Goal: Task Accomplishment & Management: Use online tool/utility

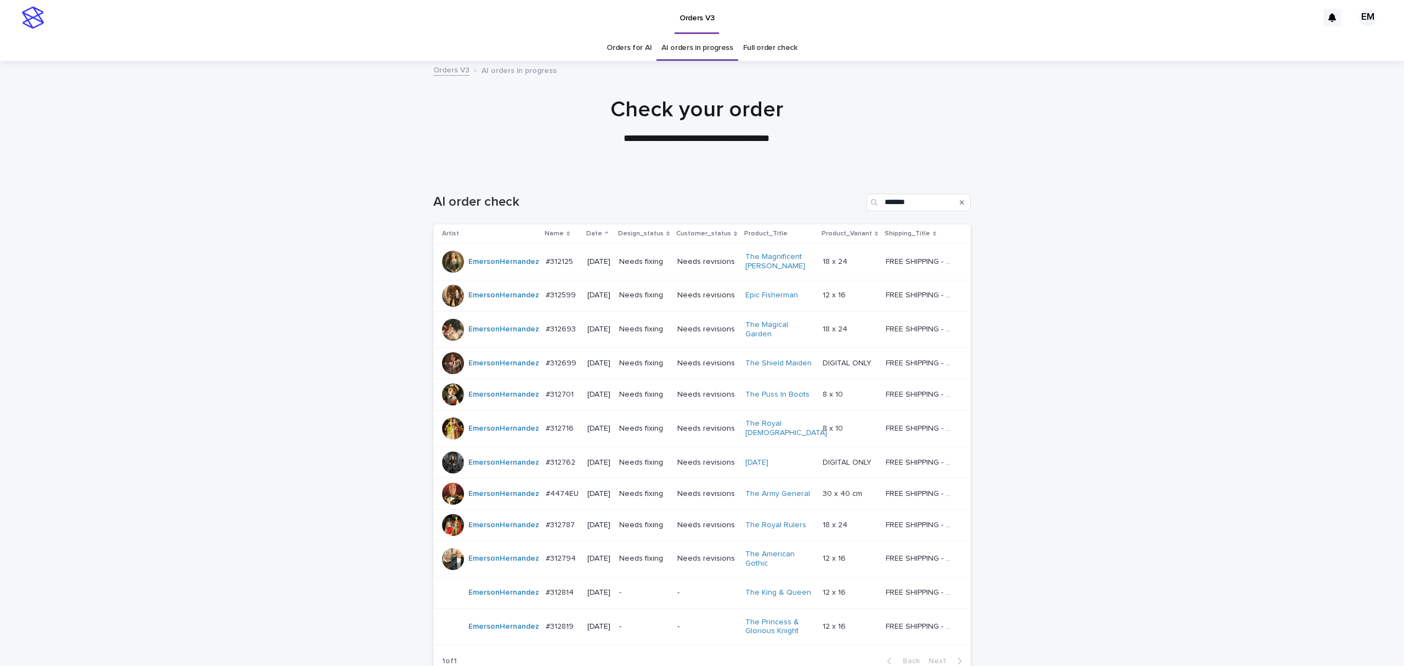
click at [560, 293] on p "#312599" at bounding box center [562, 295] width 32 height 12
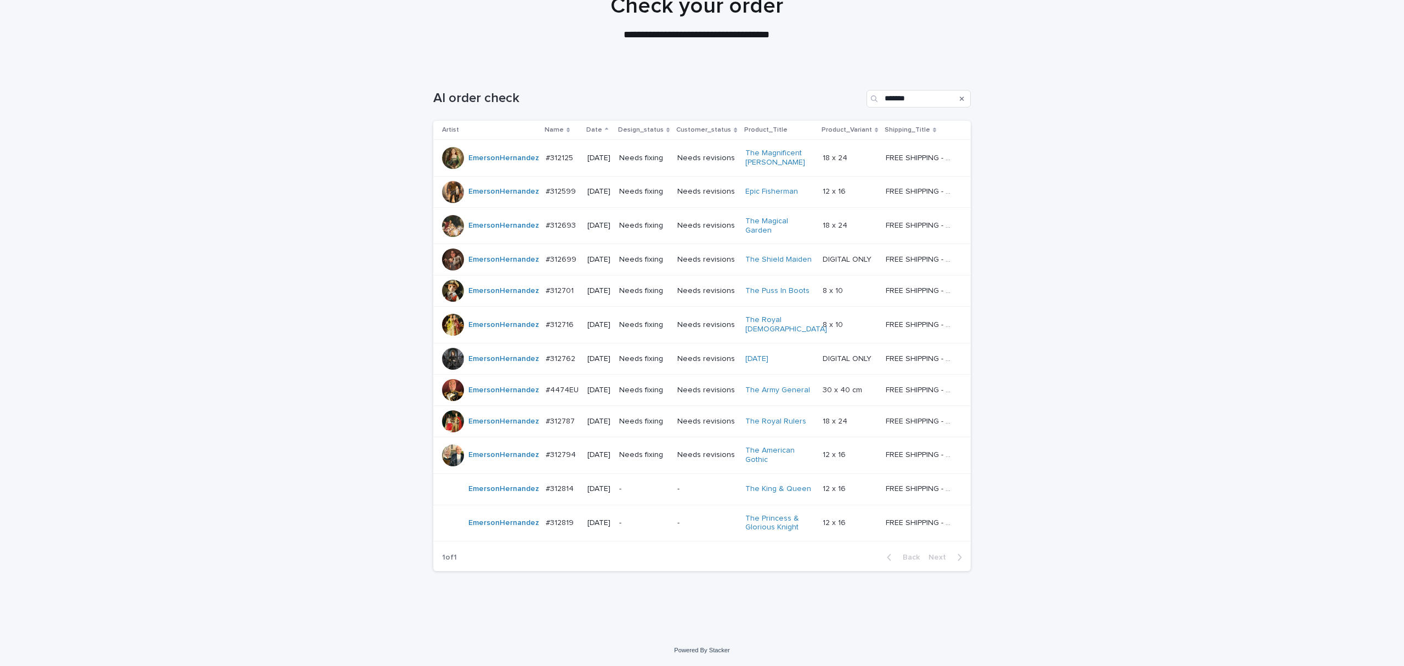
scroll to position [35, 0]
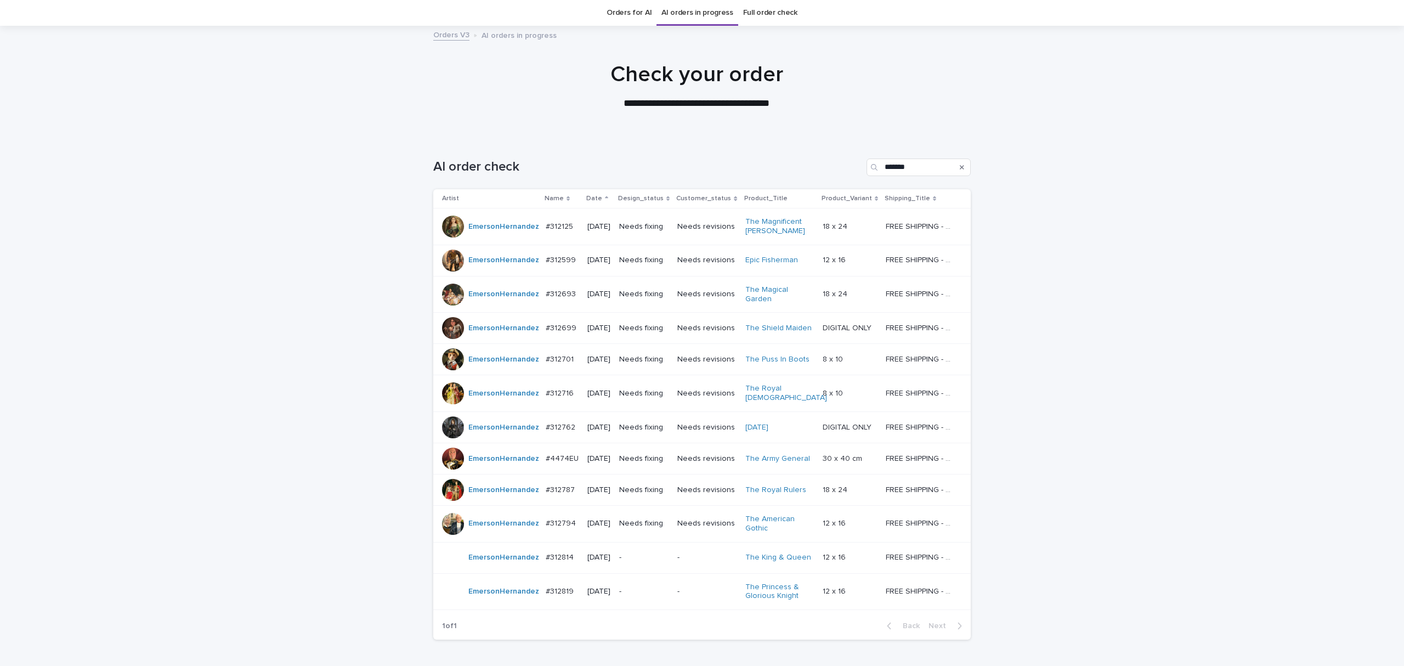
click at [643, 238] on td "Needs fixing" at bounding box center [644, 226] width 58 height 37
click at [657, 267] on div "Needs fixing" at bounding box center [643, 260] width 49 height 18
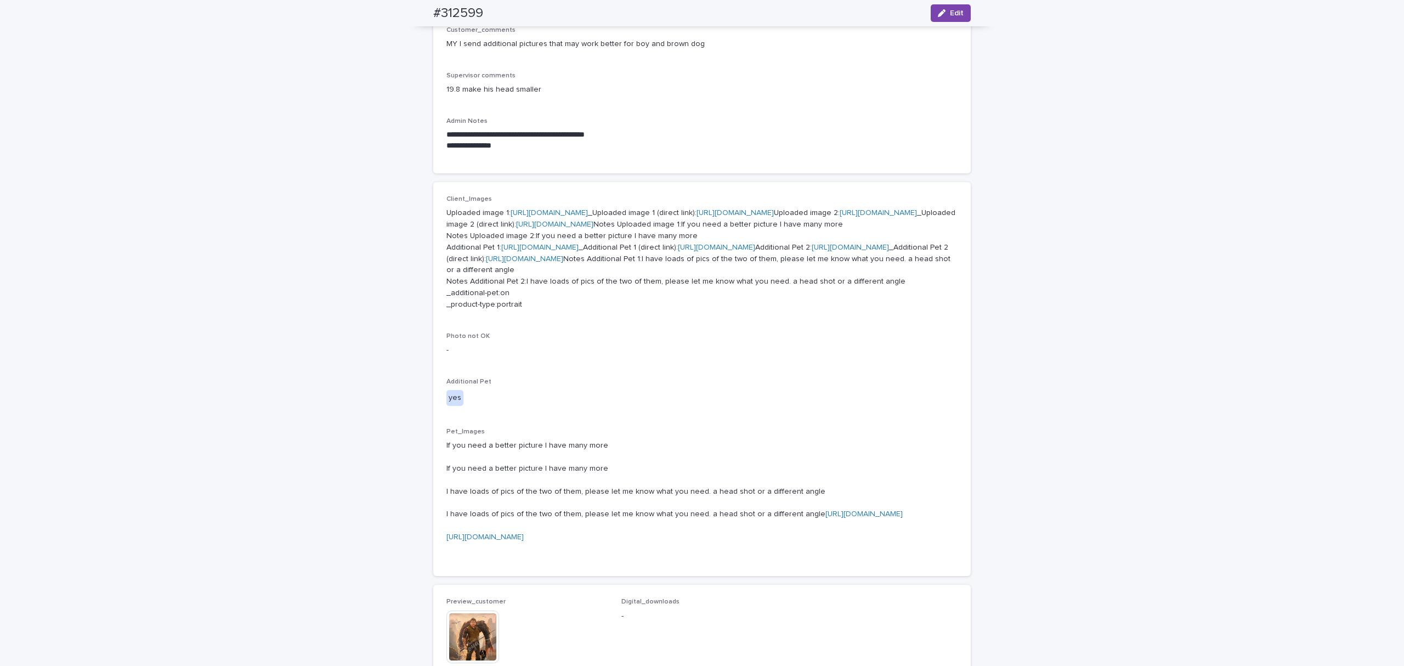
scroll to position [279, 0]
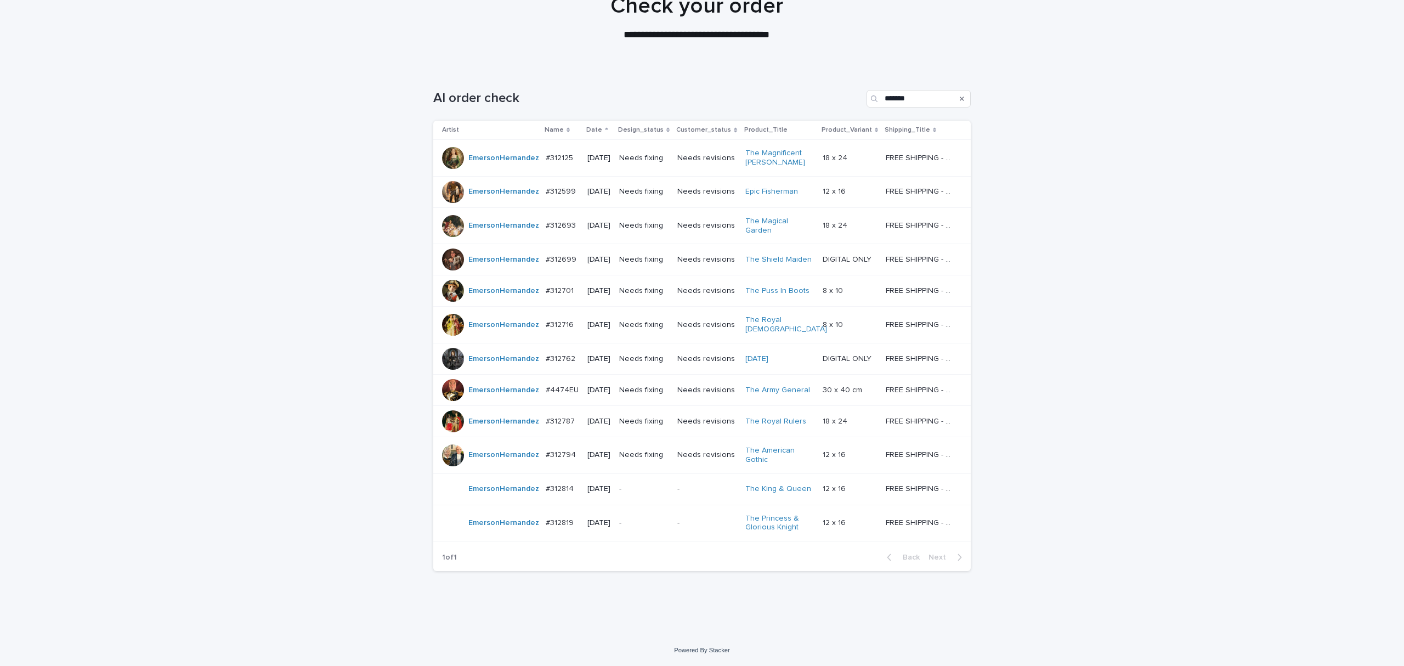
scroll to position [35, 0]
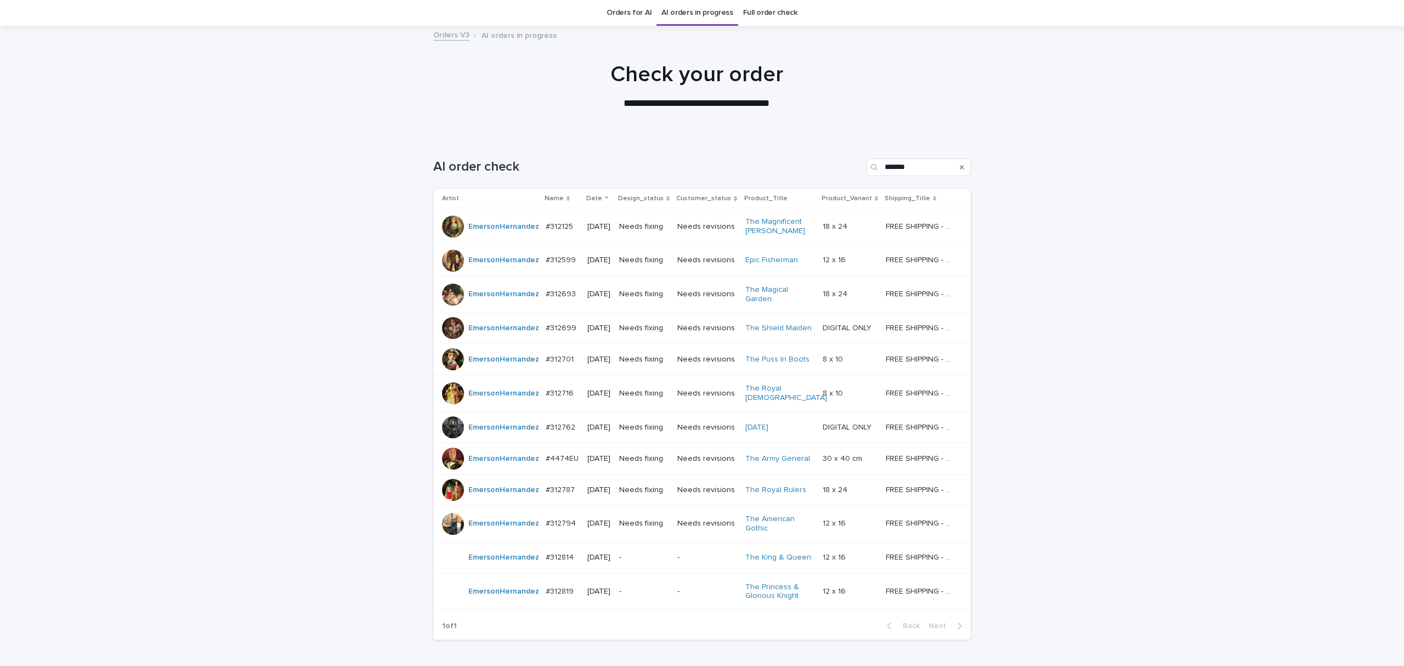
click at [626, 302] on td "Needs fixing" at bounding box center [644, 294] width 58 height 37
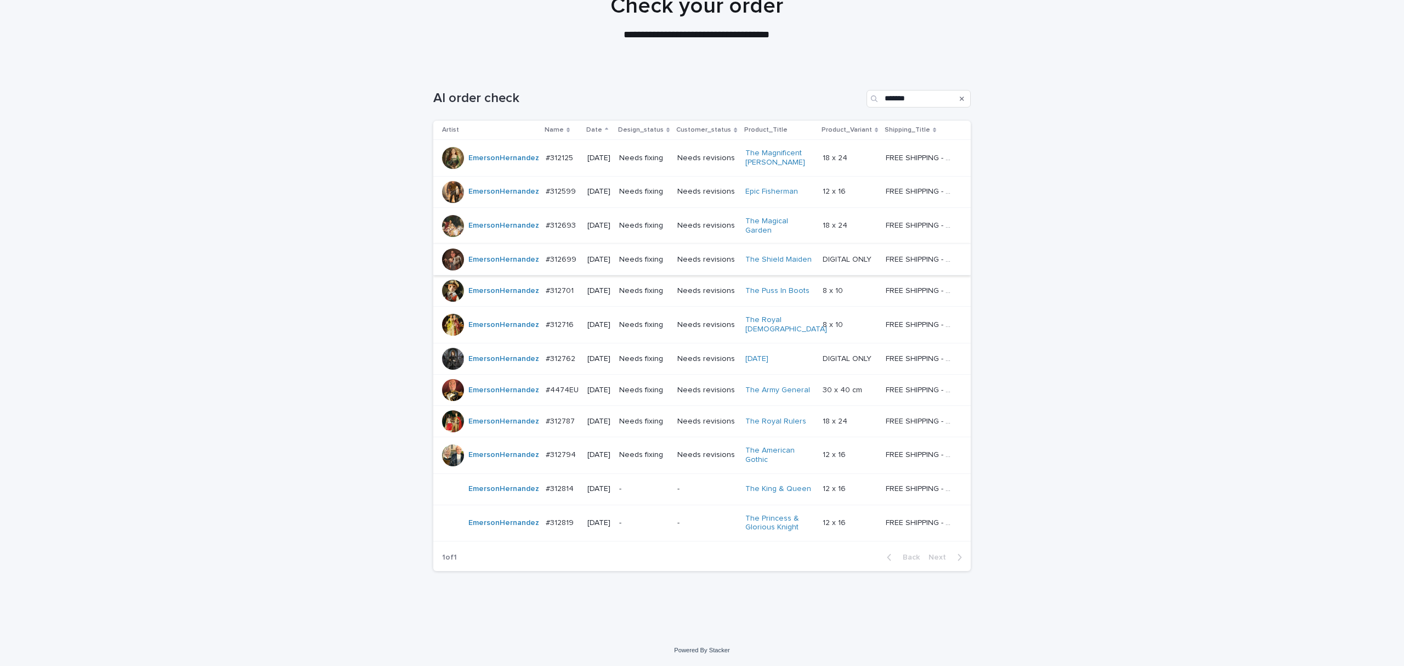
scroll to position [35, 0]
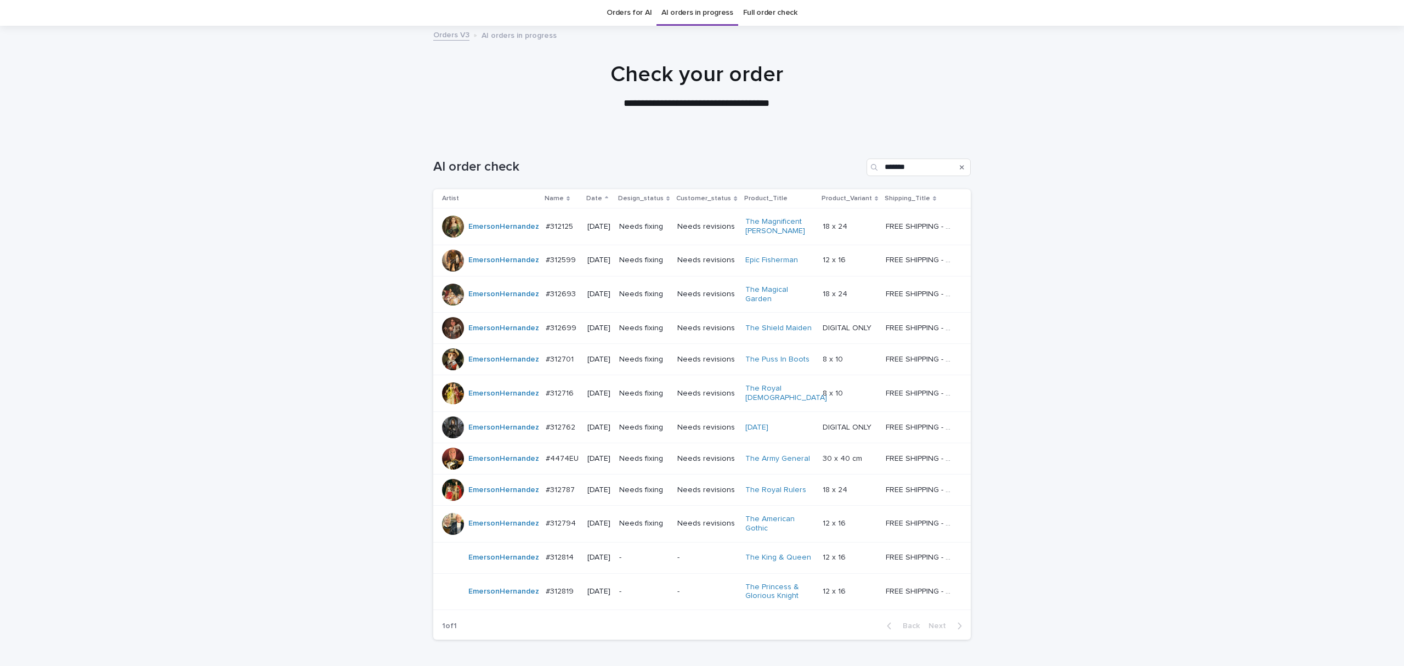
click at [600, 332] on p "[DATE]" at bounding box center [598, 328] width 23 height 9
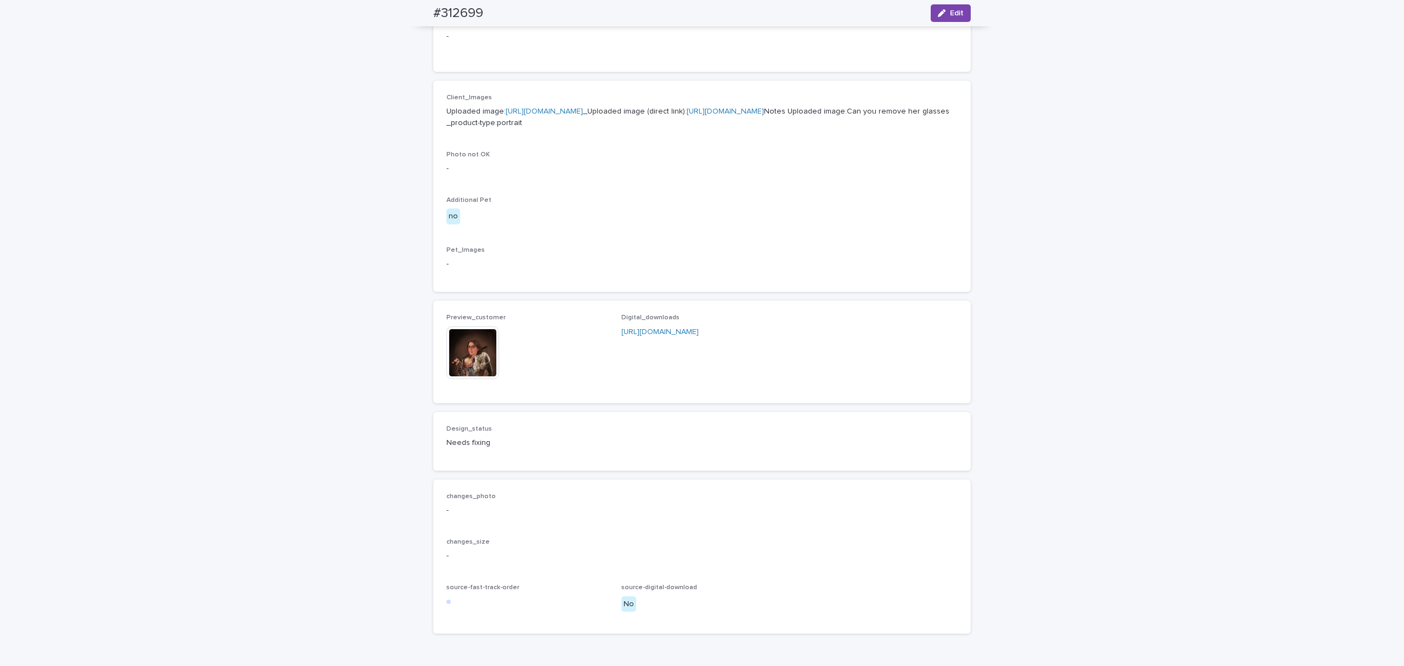
scroll to position [439, 0]
click at [486, 370] on img at bounding box center [473, 344] width 53 height 53
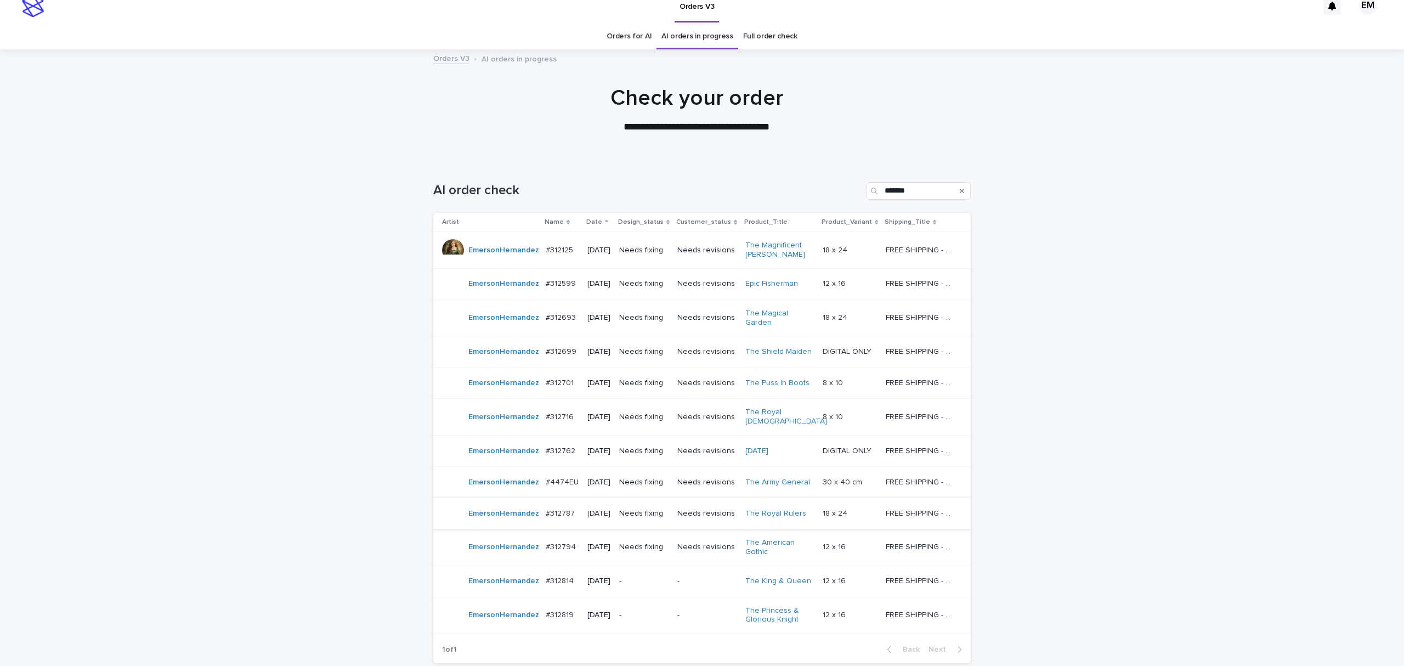
scroll to position [35, 0]
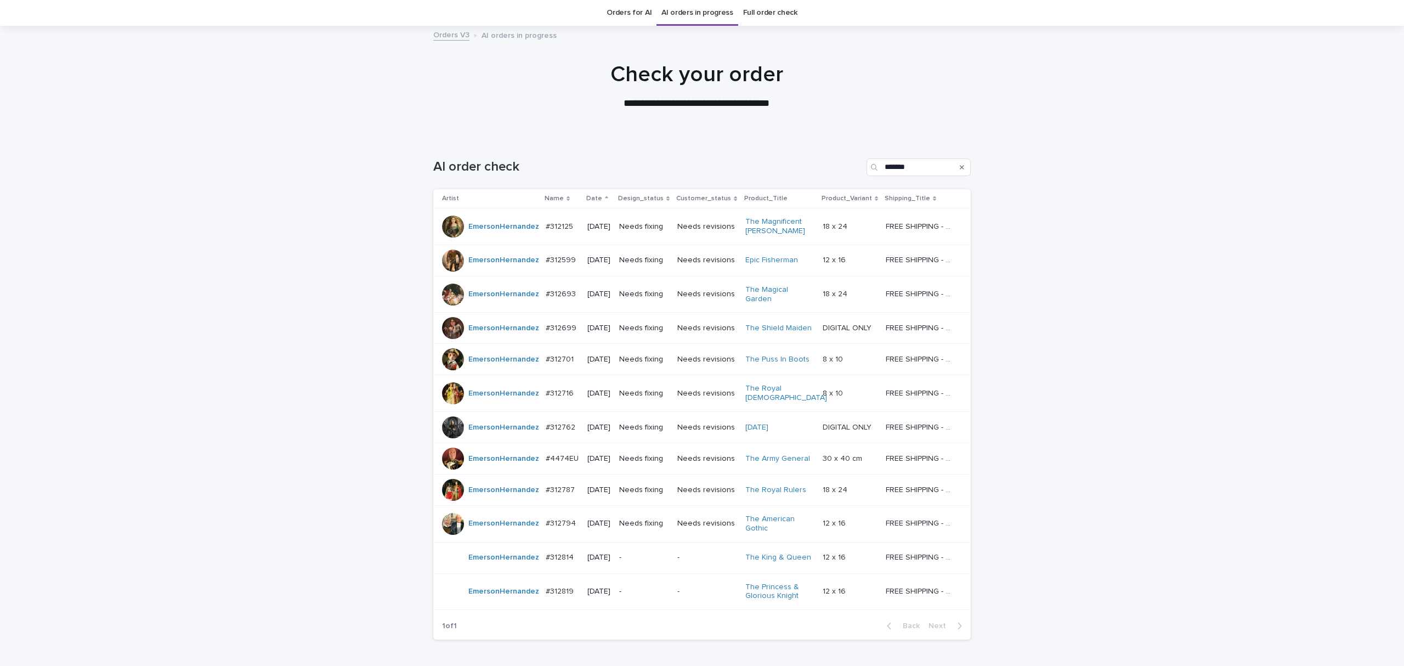
click at [569, 371] on td "#312701 #312701" at bounding box center [562, 359] width 42 height 31
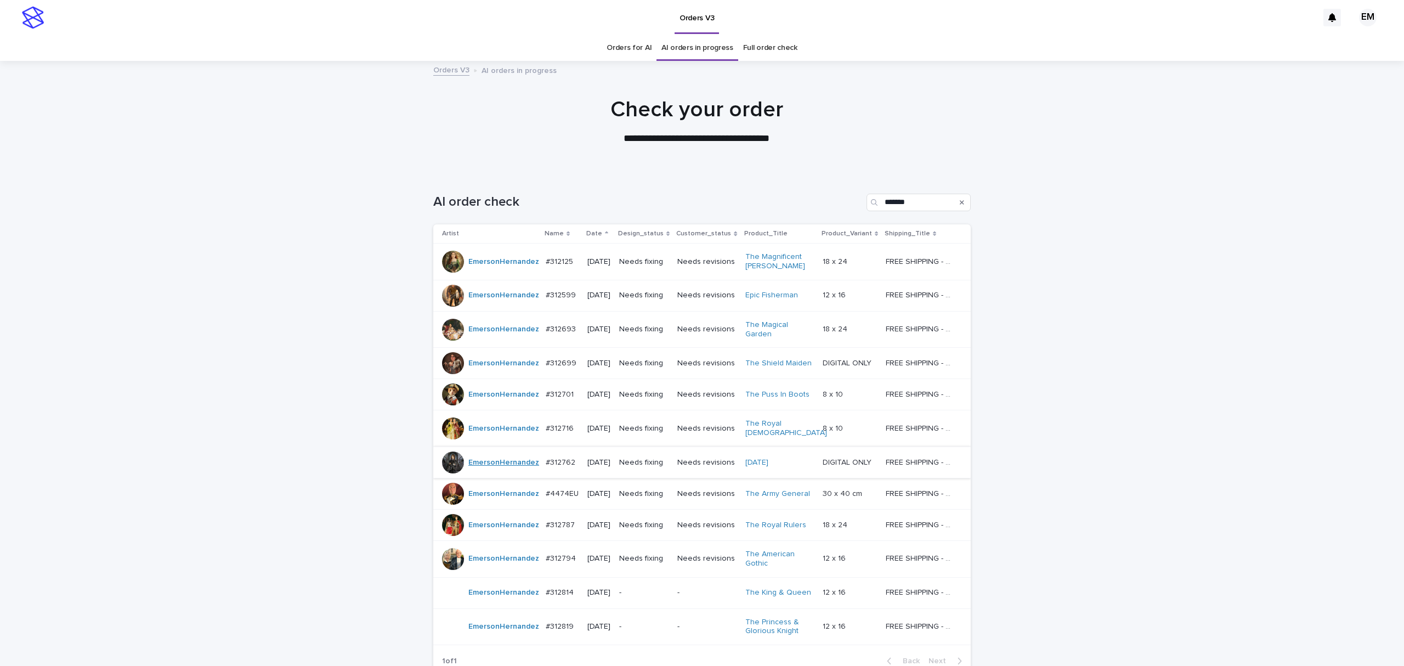
scroll to position [35, 0]
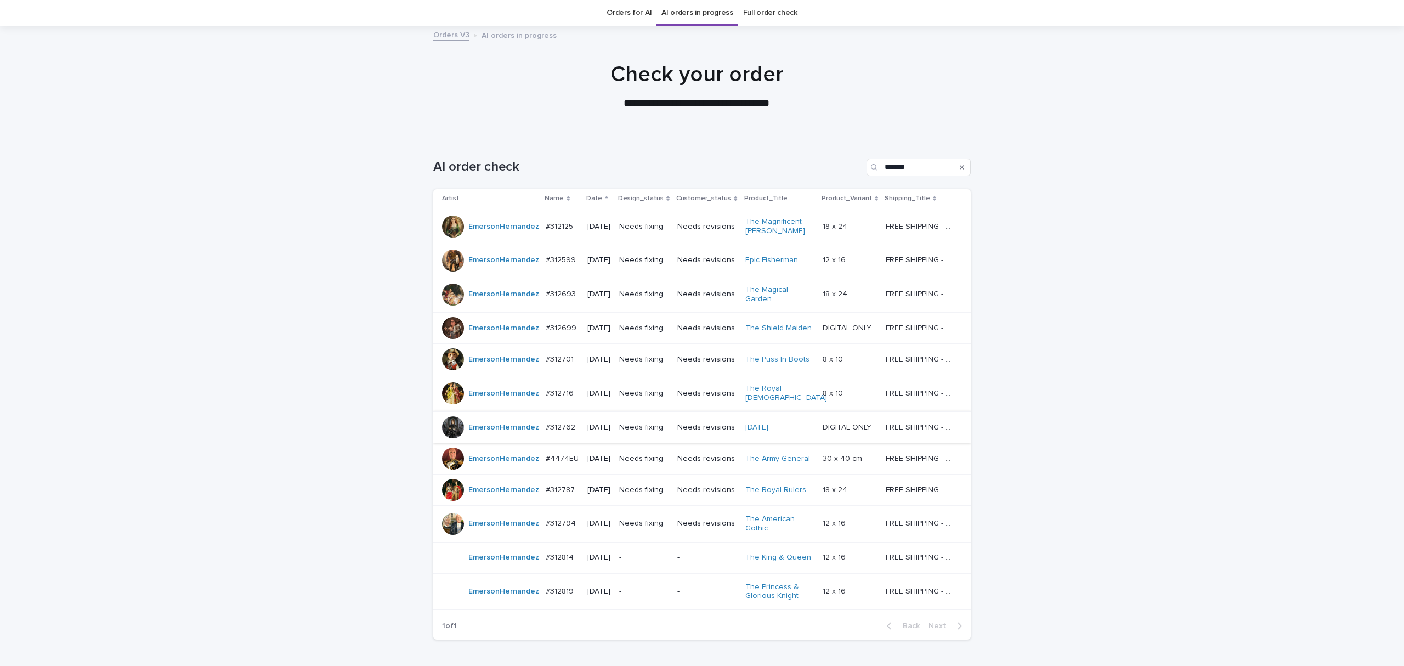
click at [549, 391] on p "#312716" at bounding box center [561, 393] width 30 height 12
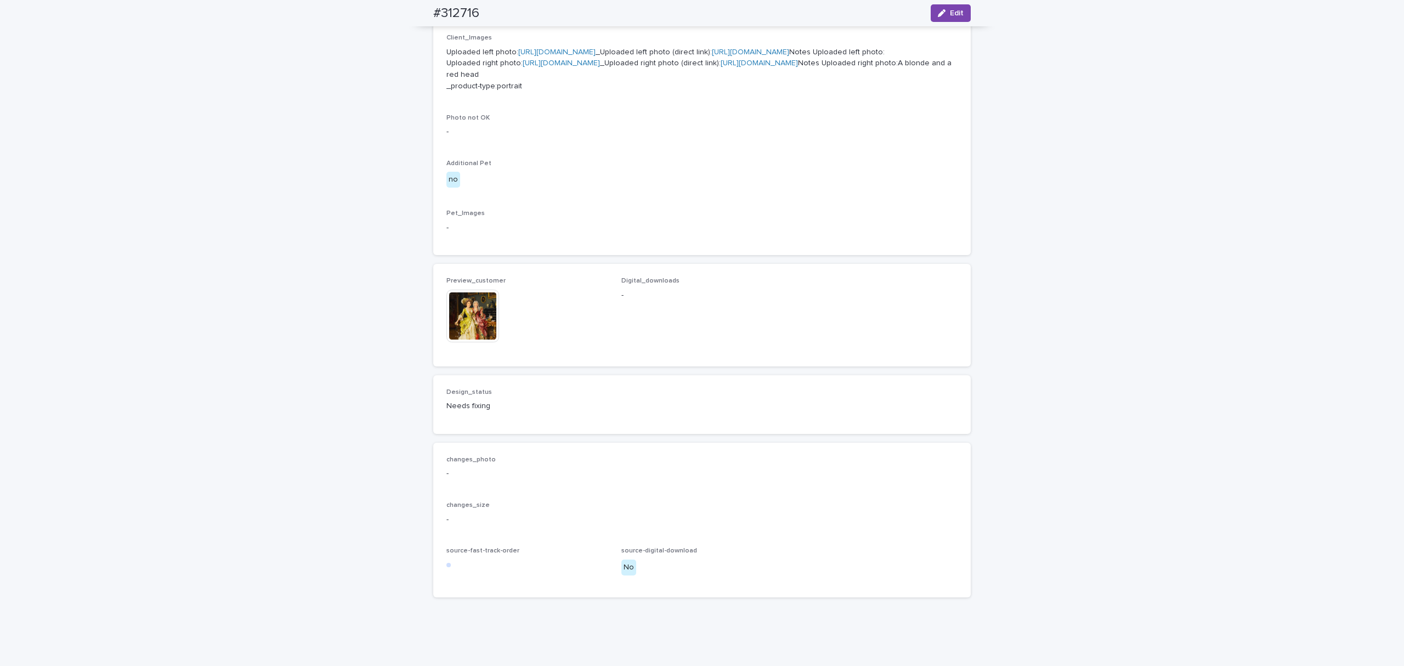
scroll to position [488, 0]
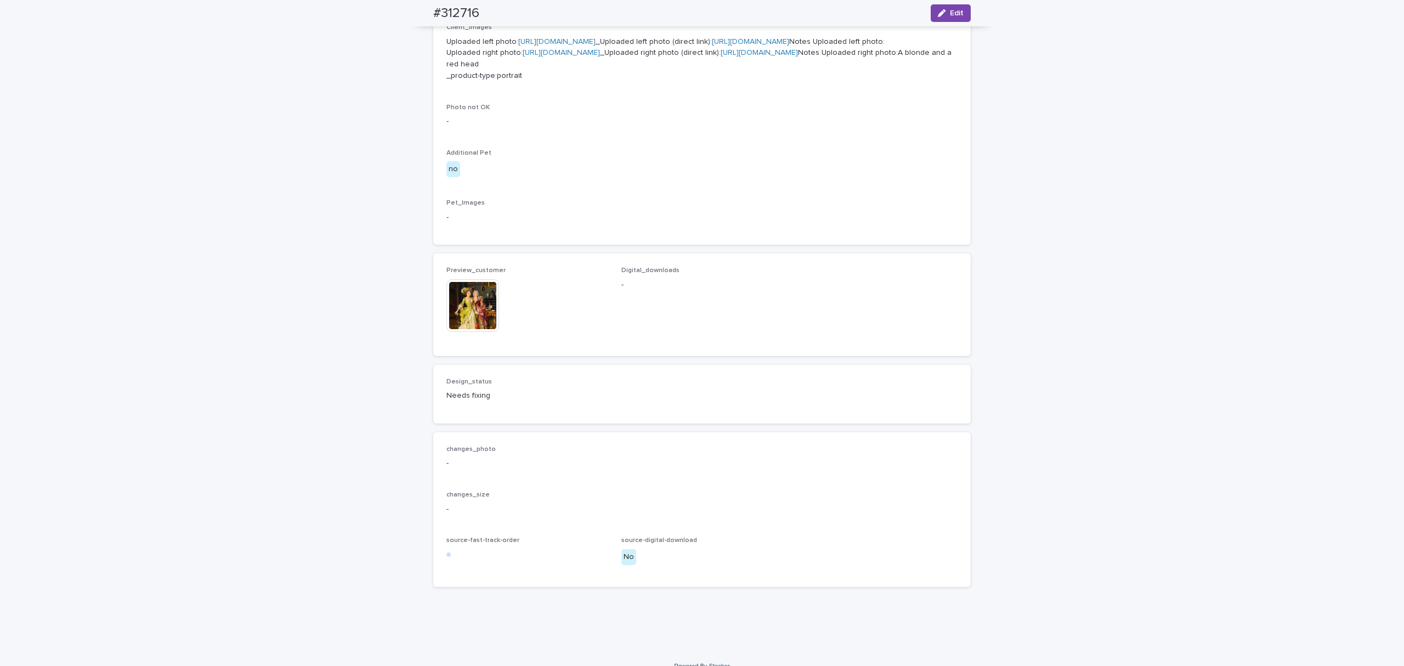
click at [474, 332] on img at bounding box center [473, 305] width 53 height 53
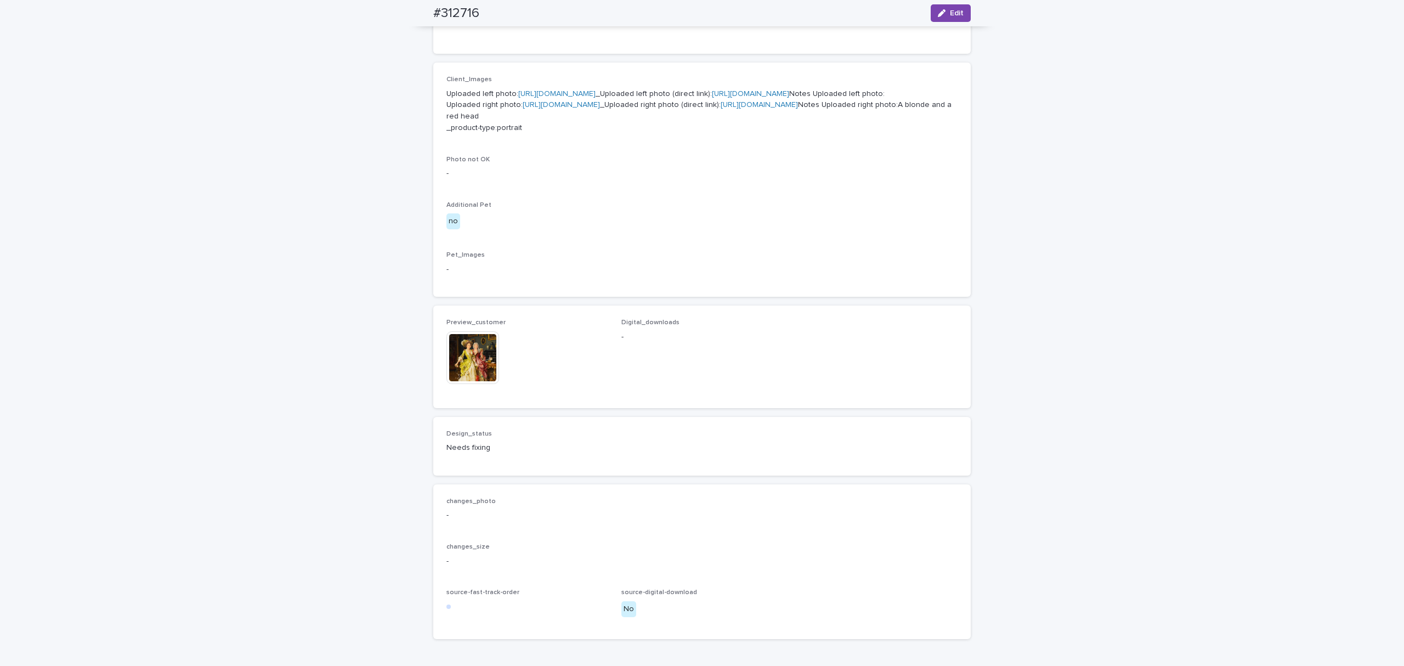
scroll to position [292, 0]
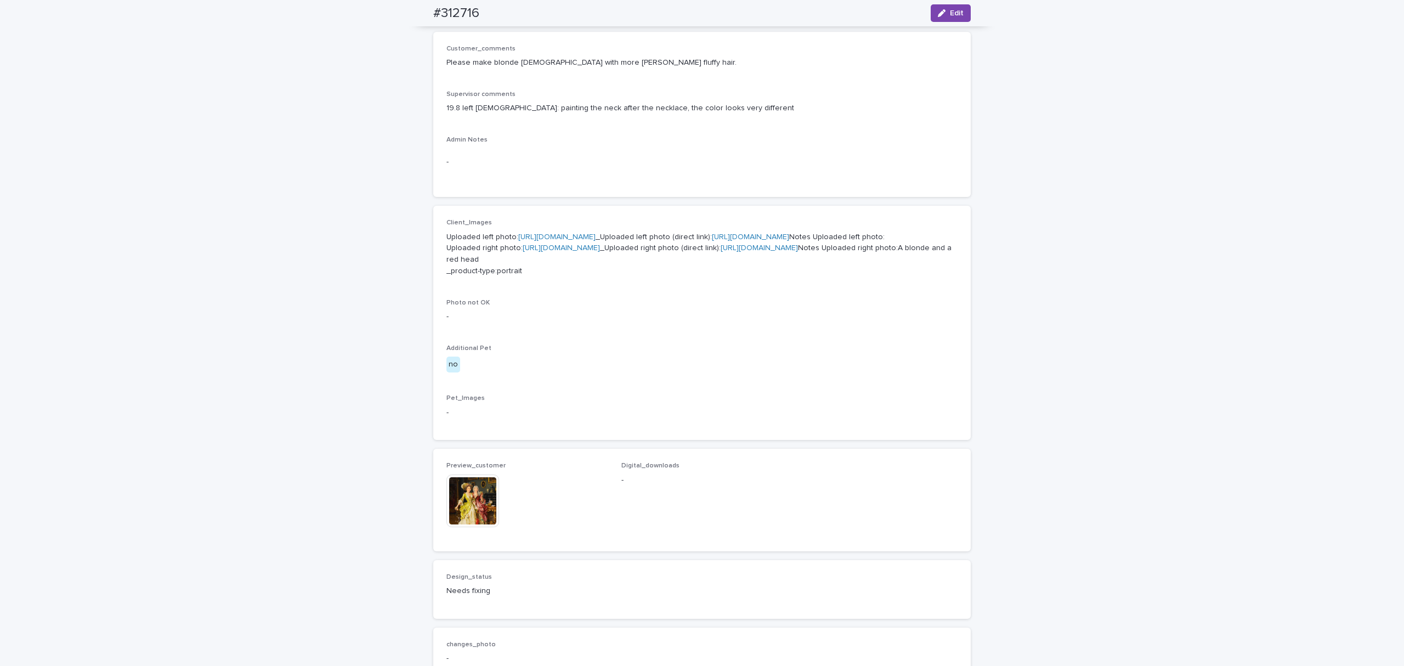
click at [461, 527] on img at bounding box center [473, 500] width 53 height 53
click at [596, 233] on link "[URL][DOMAIN_NAME]" at bounding box center [556, 237] width 77 height 8
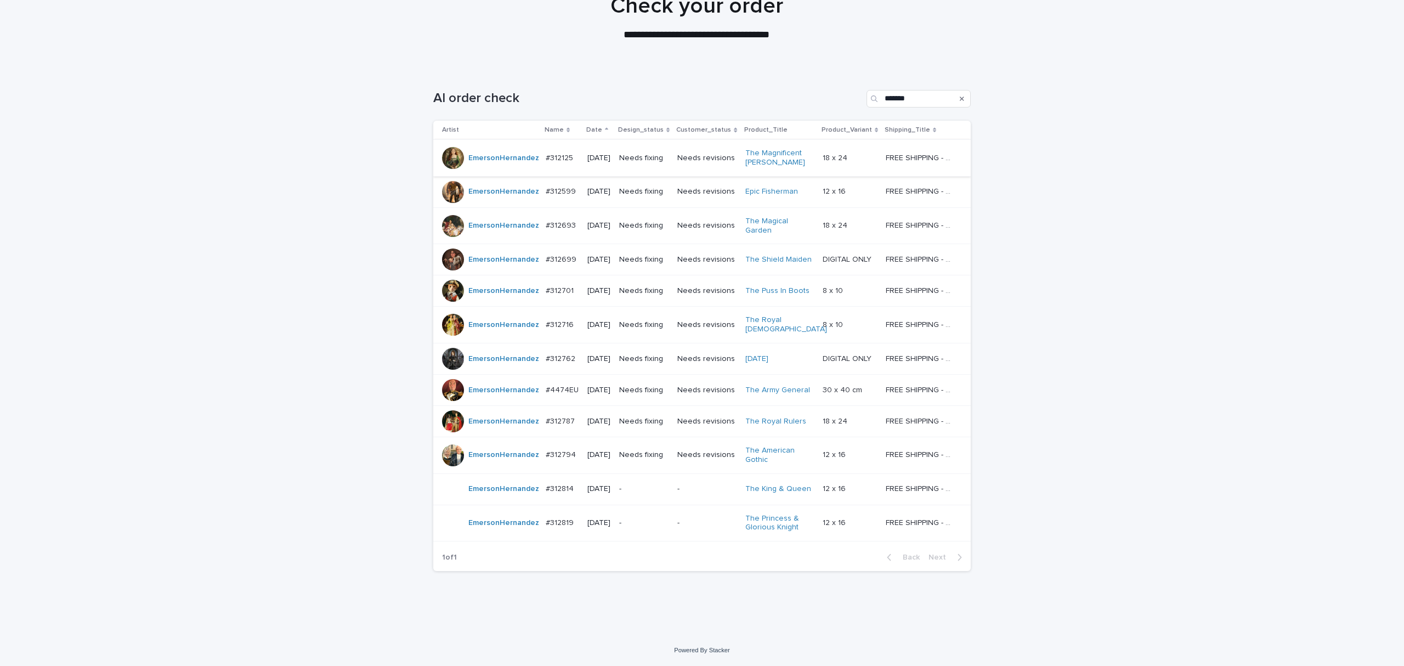
scroll to position [35, 0]
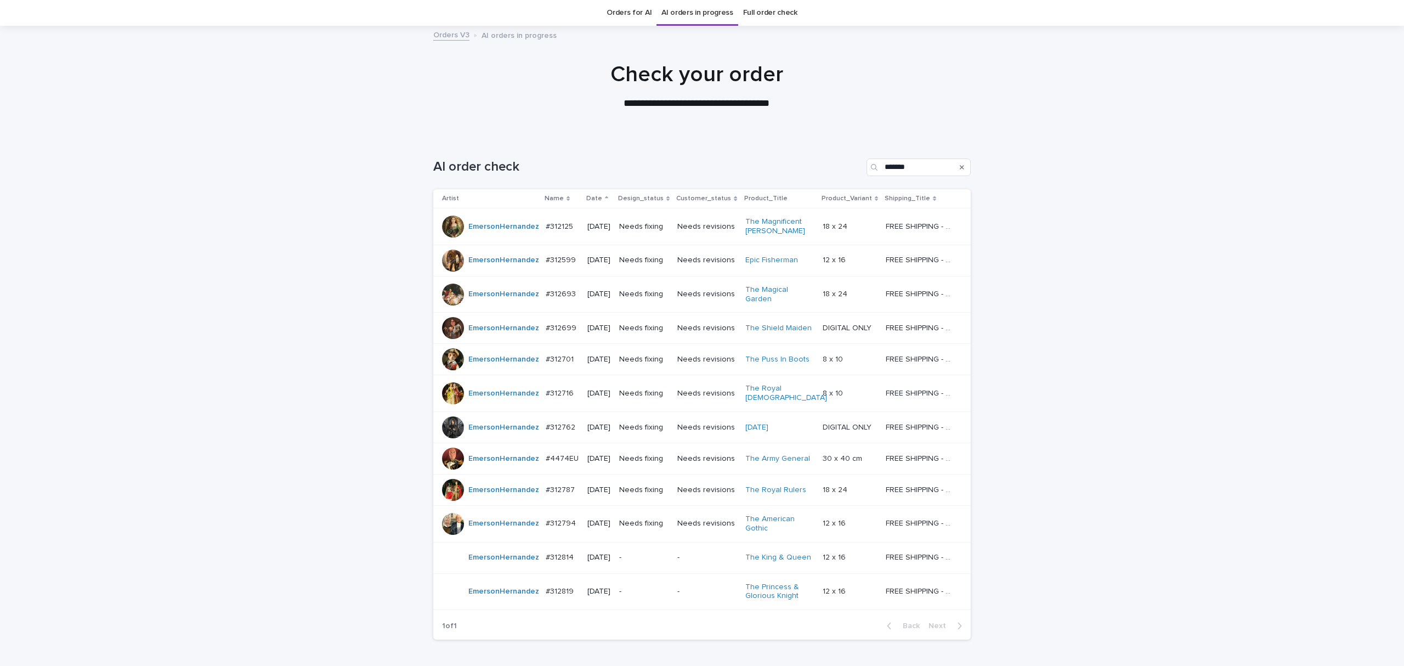
click at [587, 424] on p "[DATE]" at bounding box center [598, 427] width 23 height 9
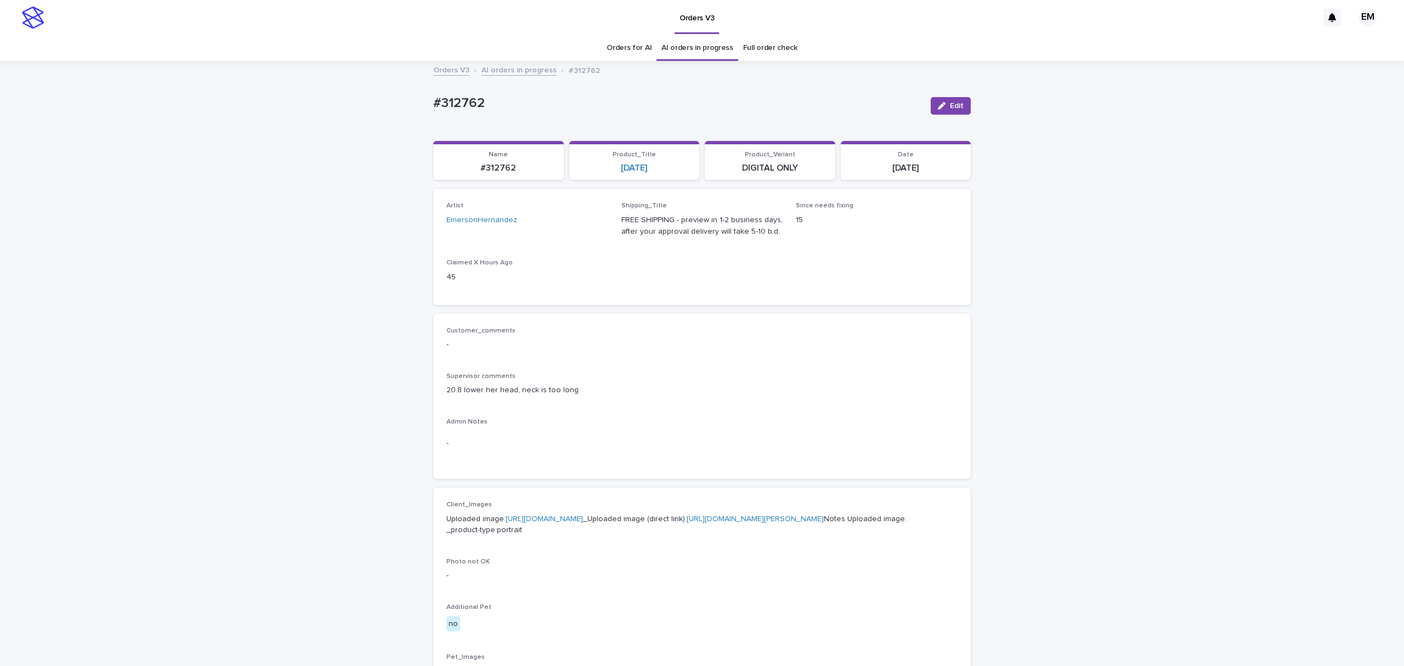
drag, startPoint x: 565, startPoint y: 427, endPoint x: 569, endPoint y: 431, distance: 5.8
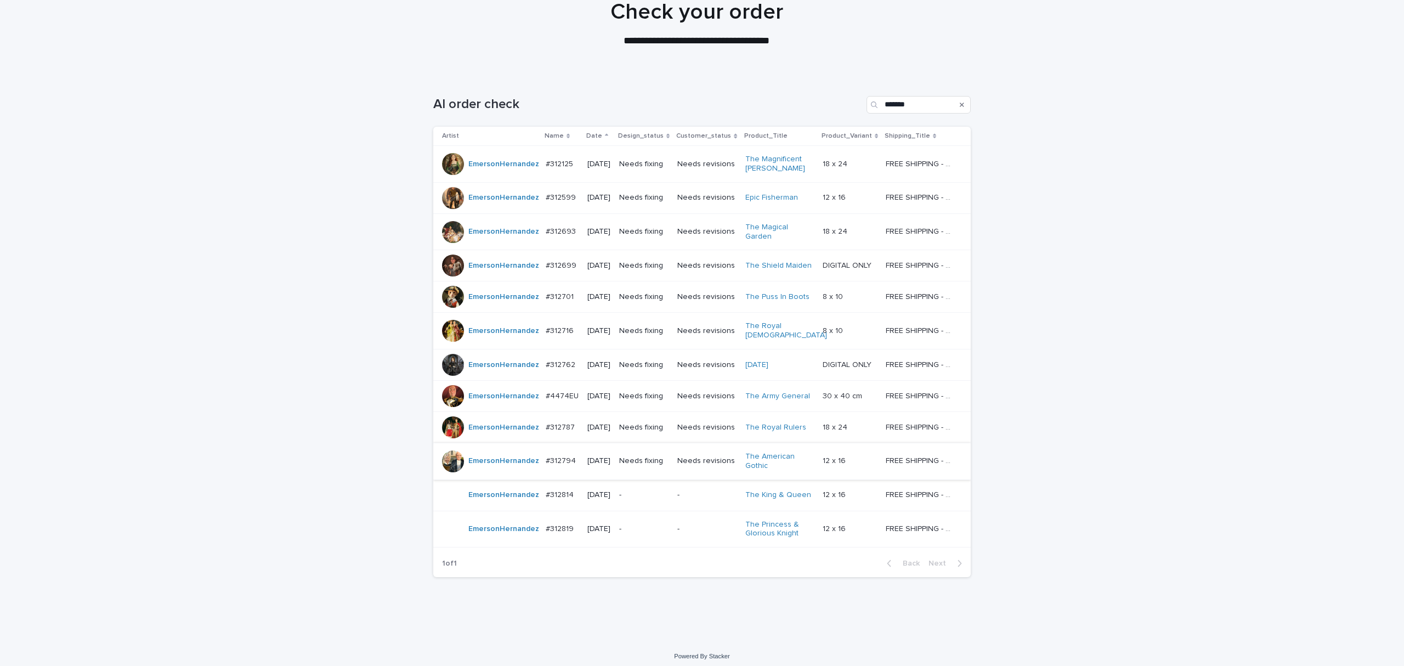
scroll to position [100, 0]
click at [546, 393] on p "#4474EU" at bounding box center [563, 393] width 35 height 12
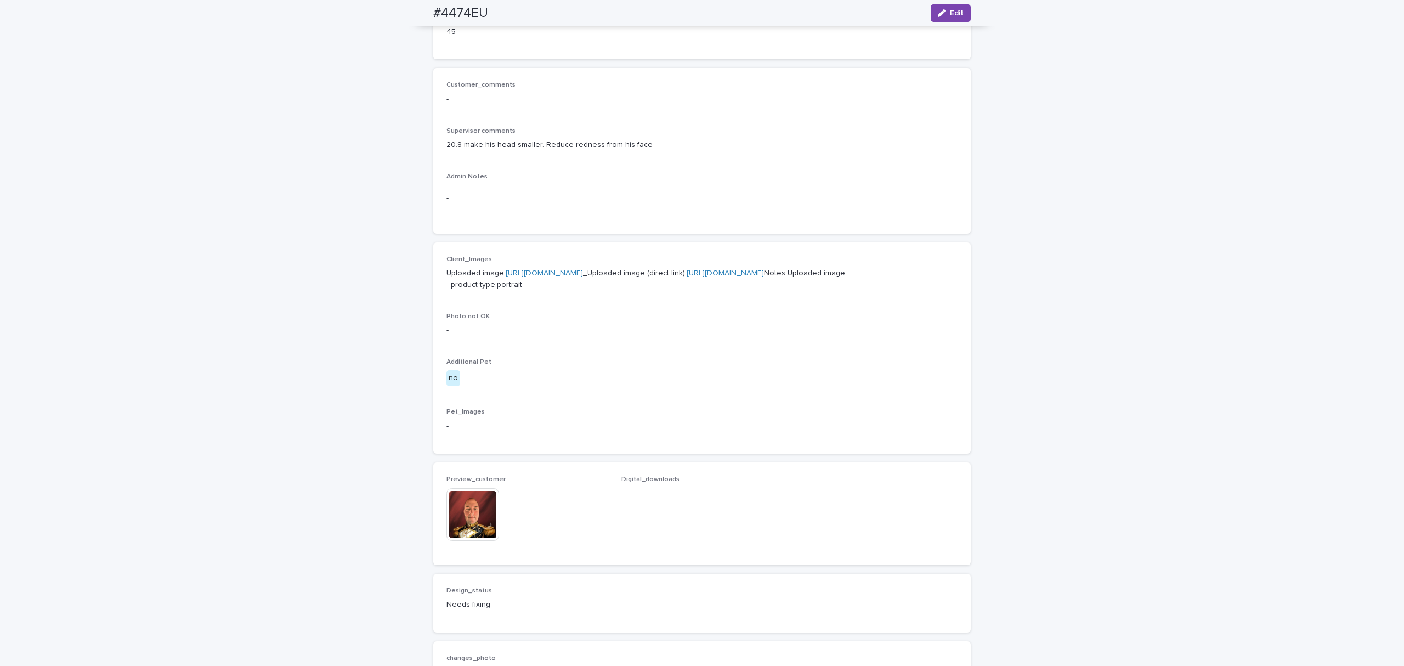
scroll to position [341, 0]
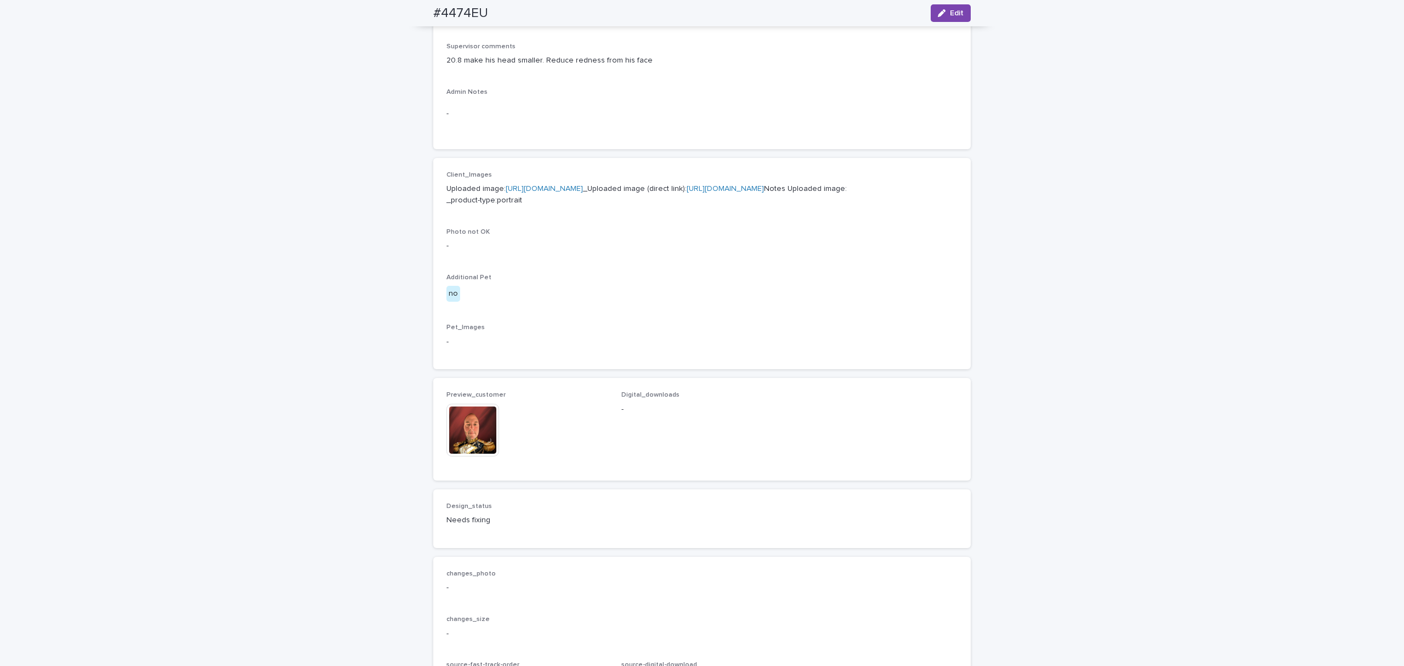
click at [474, 456] on img at bounding box center [473, 430] width 53 height 53
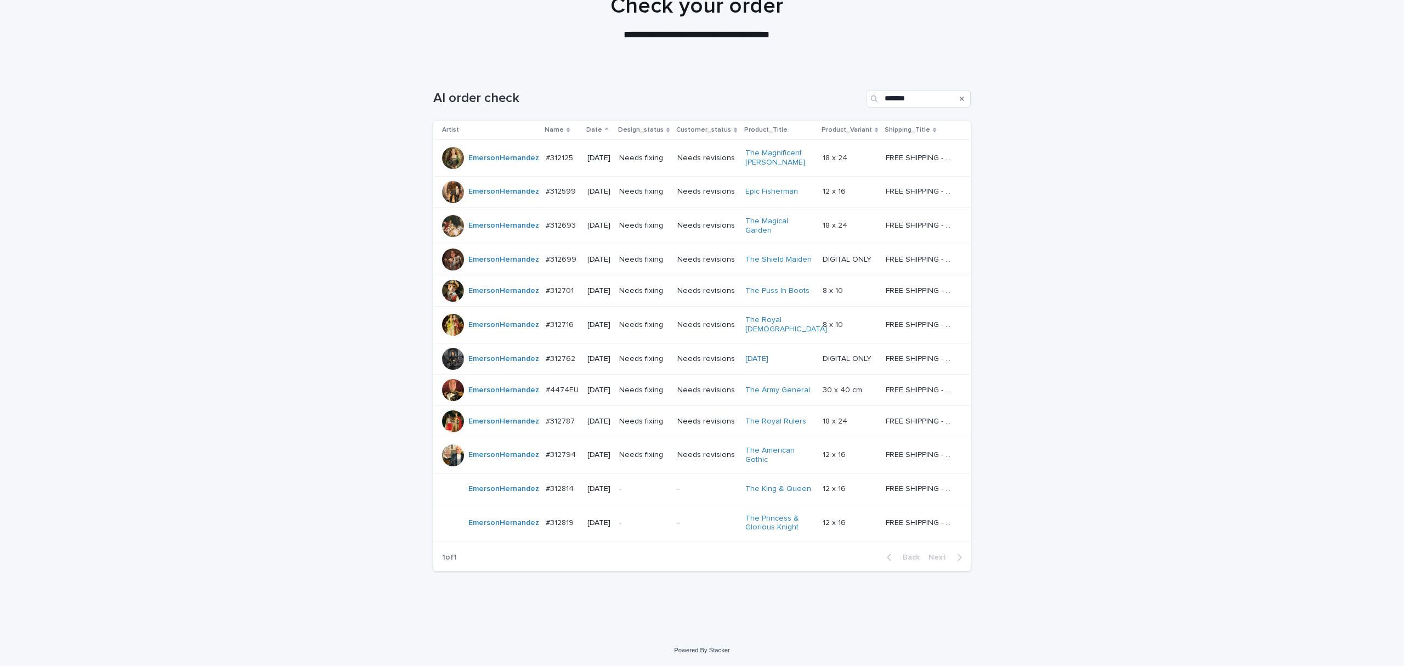
scroll to position [35, 0]
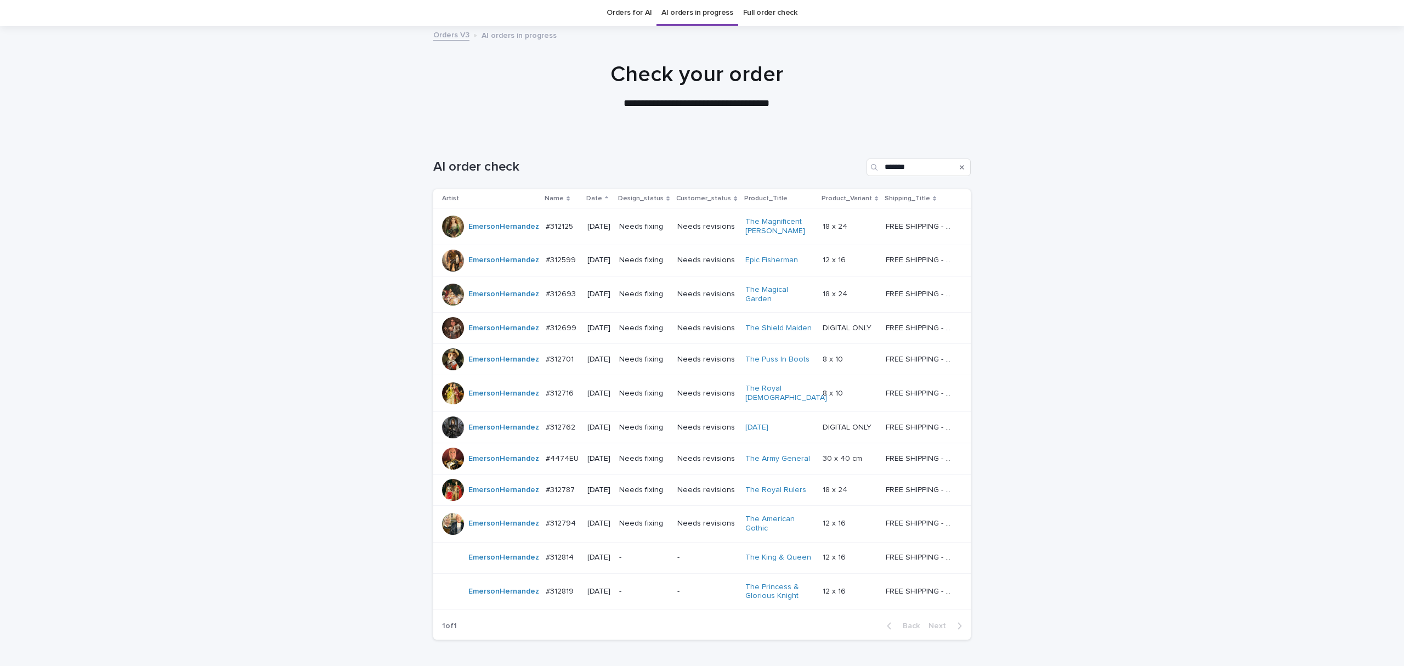
click at [632, 485] on p "Needs fixing" at bounding box center [643, 489] width 49 height 9
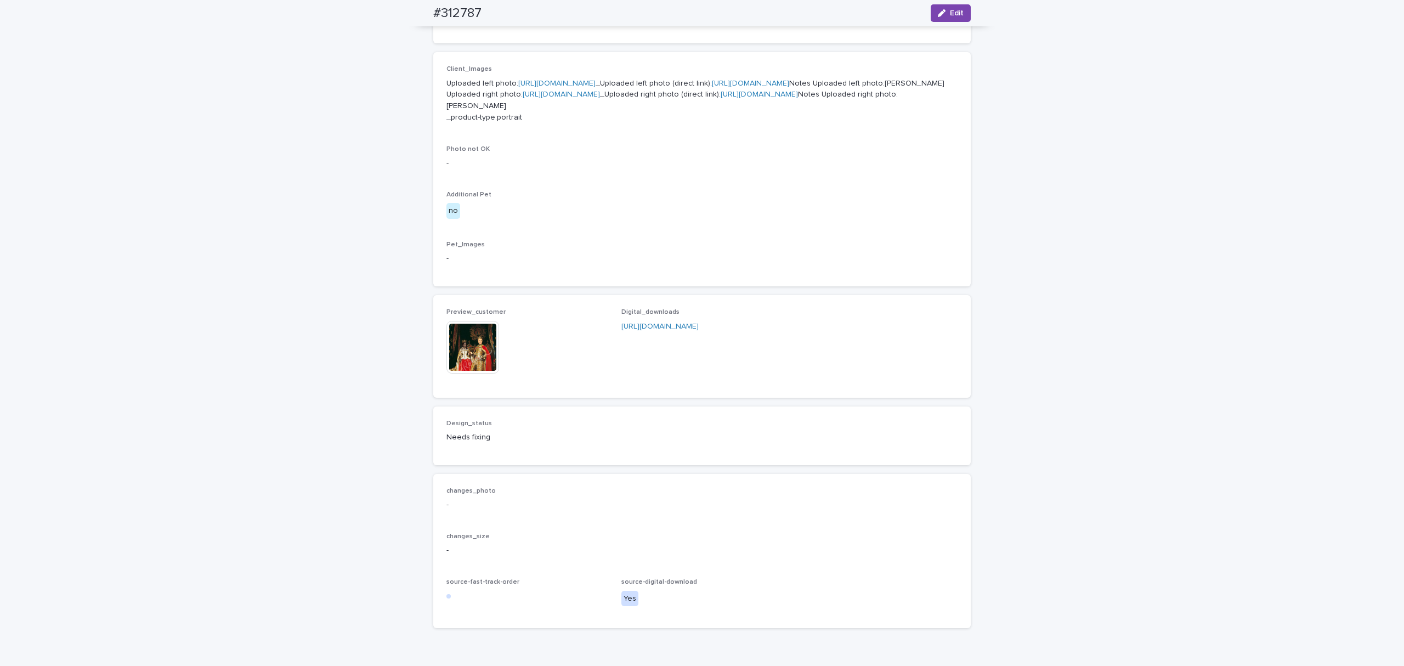
scroll to position [439, 0]
click at [483, 370] on img at bounding box center [473, 344] width 53 height 53
click at [565, 84] on link "[URL][DOMAIN_NAME]" at bounding box center [556, 80] width 77 height 8
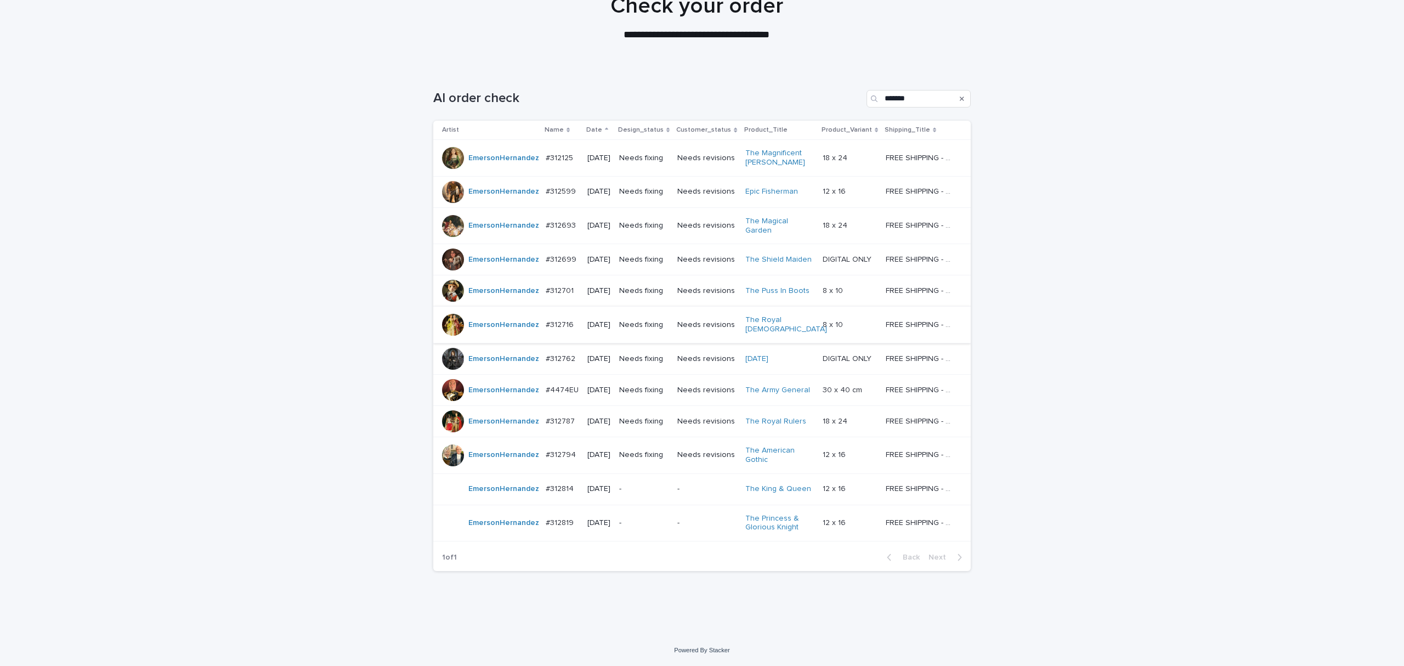
scroll to position [35, 0]
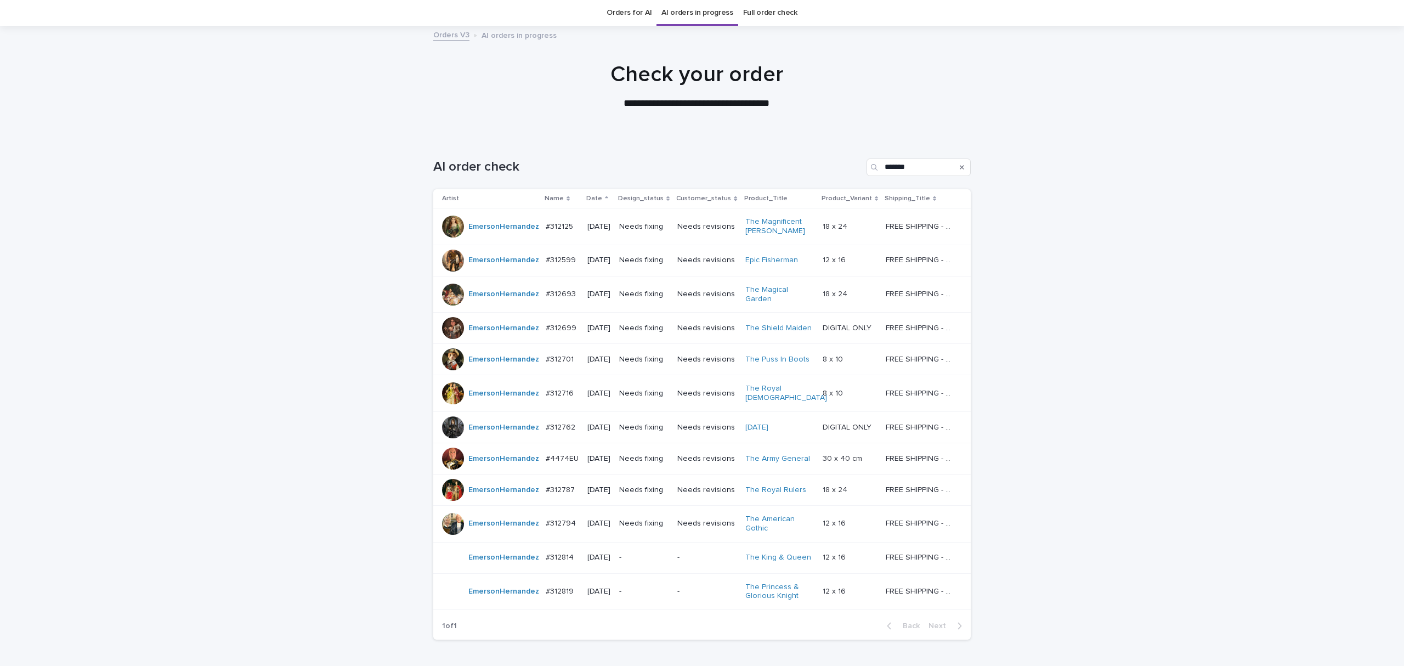
click at [598, 515] on div "[DATE]" at bounding box center [598, 524] width 23 height 18
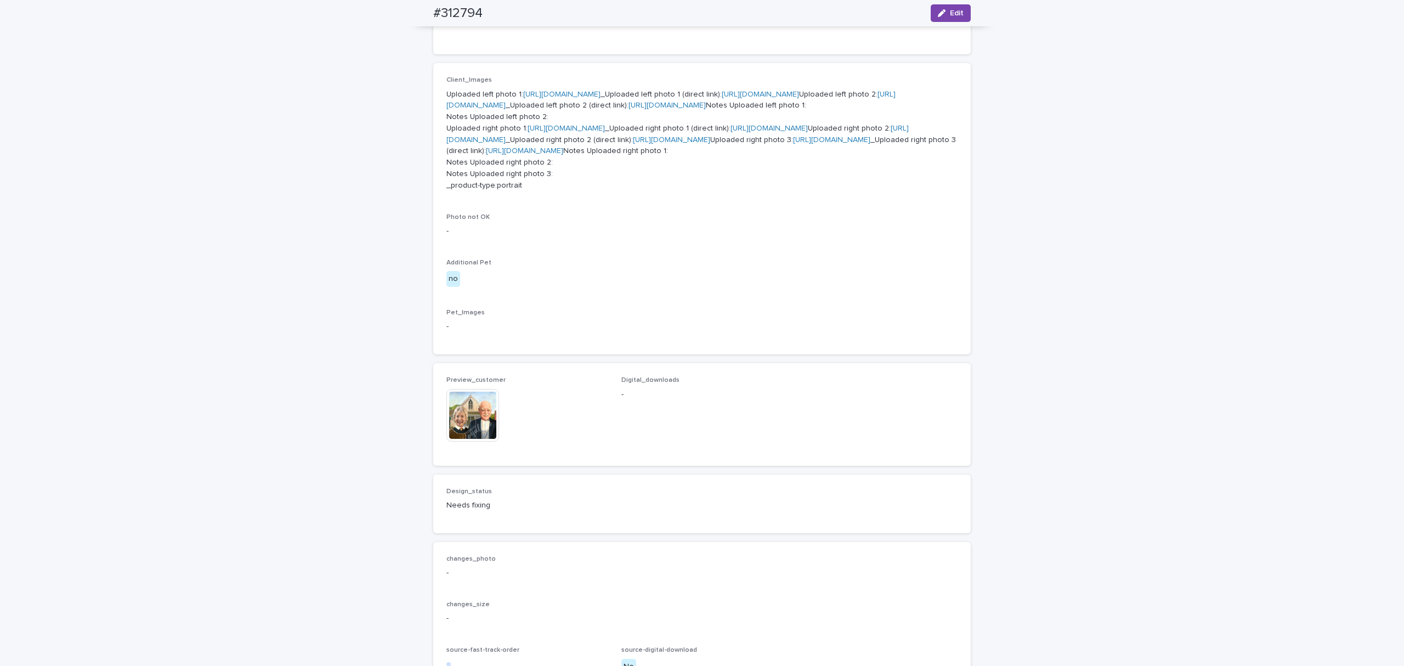
scroll to position [585, 0]
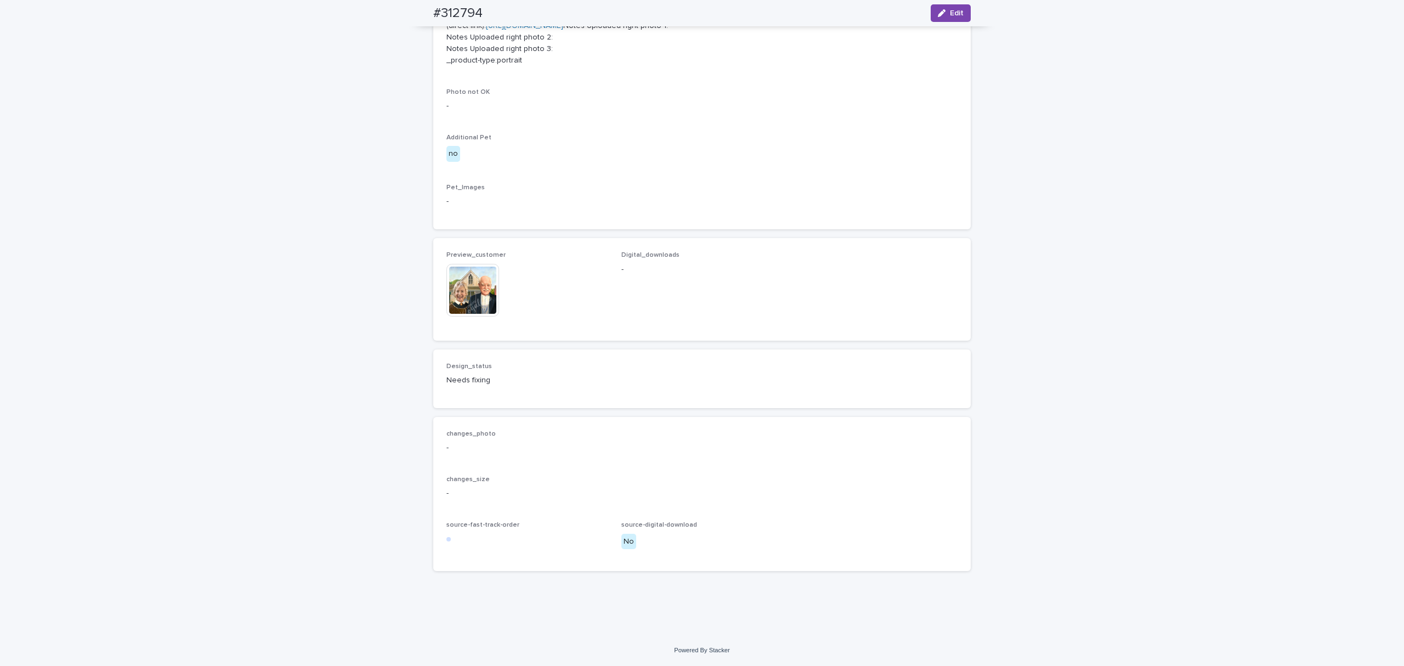
click at [476, 317] on img at bounding box center [473, 290] width 53 height 53
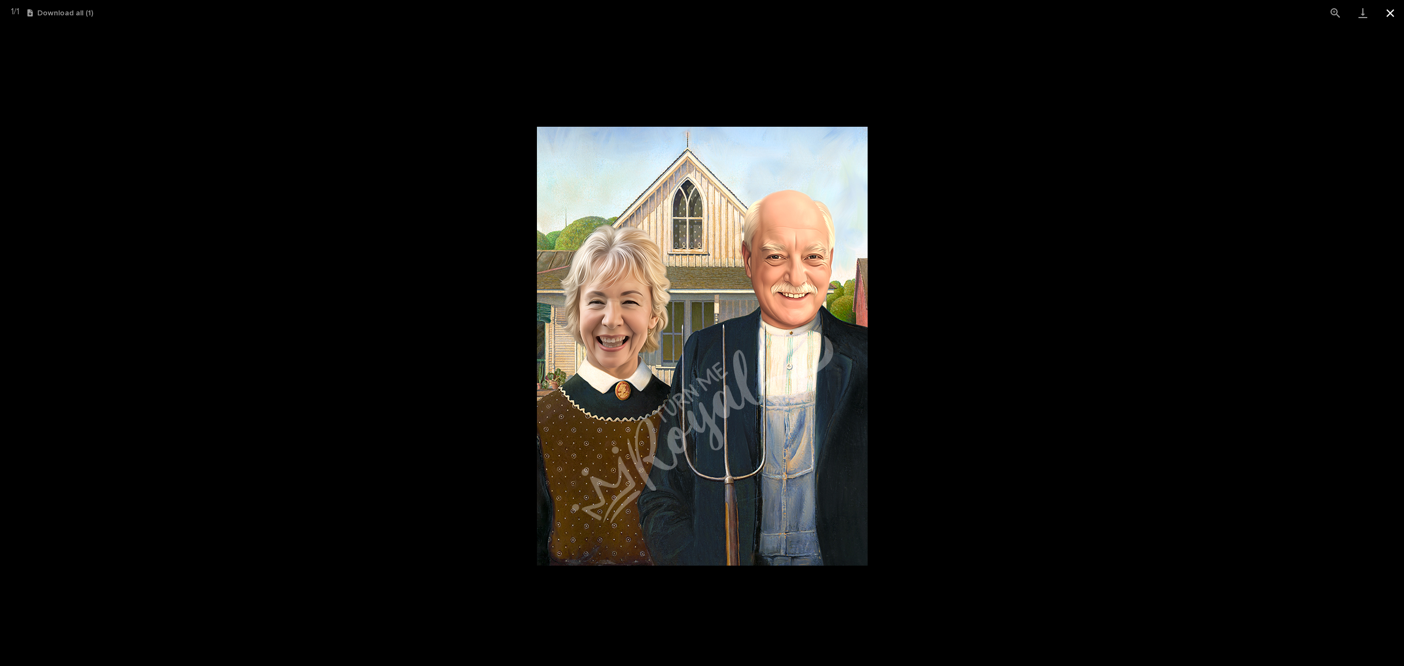
click at [1387, 13] on button "Close gallery" at bounding box center [1390, 13] width 27 height 26
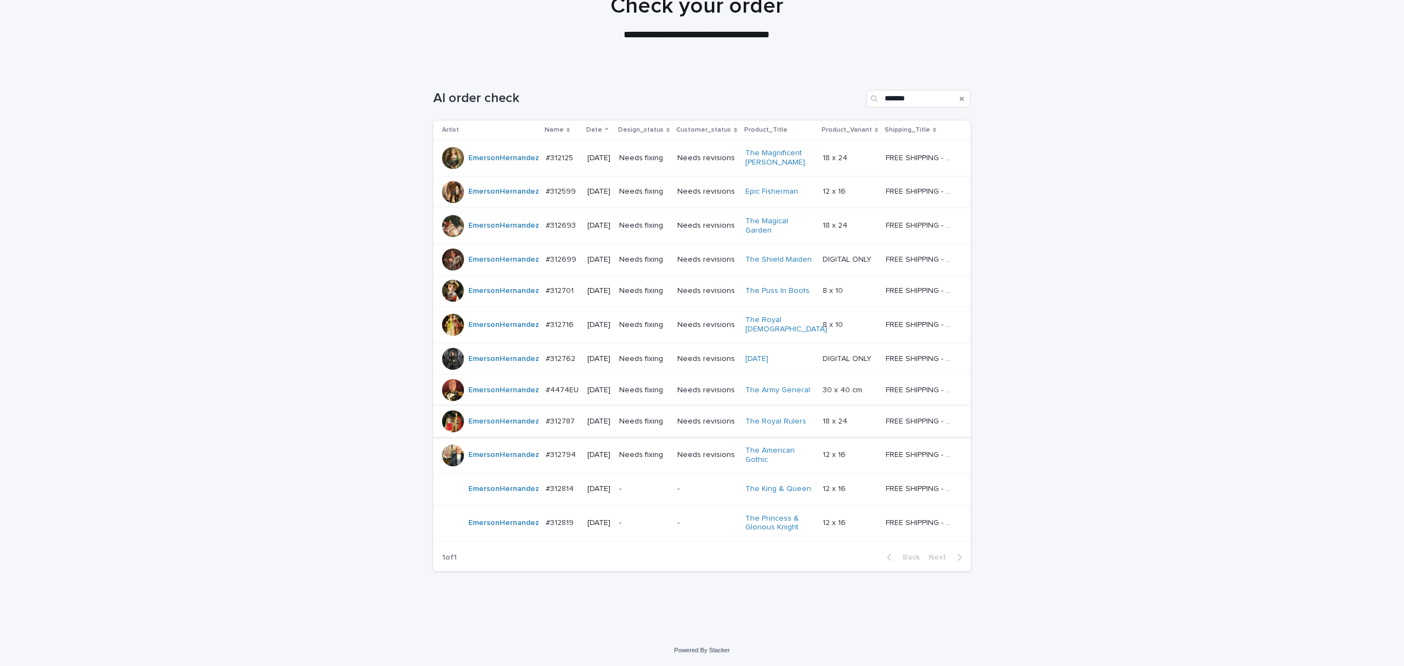
scroll to position [35, 0]
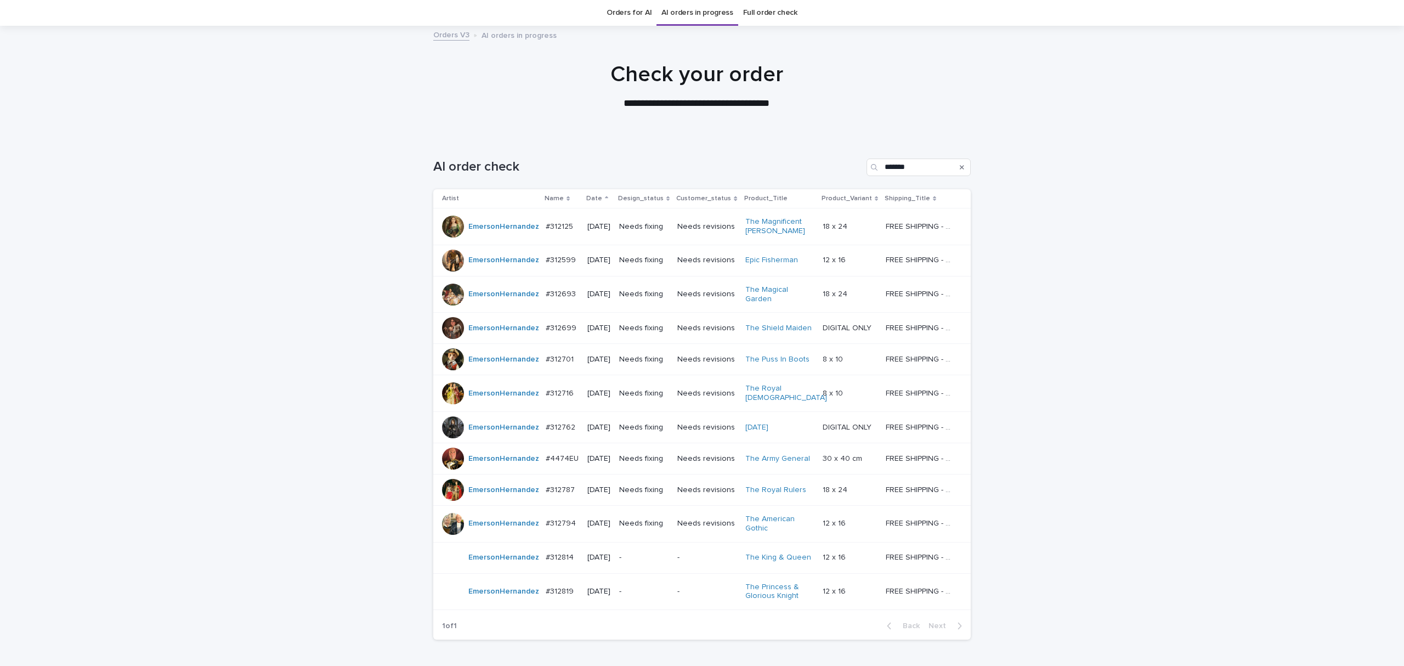
click at [1105, 540] on div "Loading... Saving… Loading... Saving… AI order check ******* Artist Name Date D…" at bounding box center [702, 420] width 1404 height 567
click at [656, 237] on td "Needs fixing" at bounding box center [644, 226] width 58 height 37
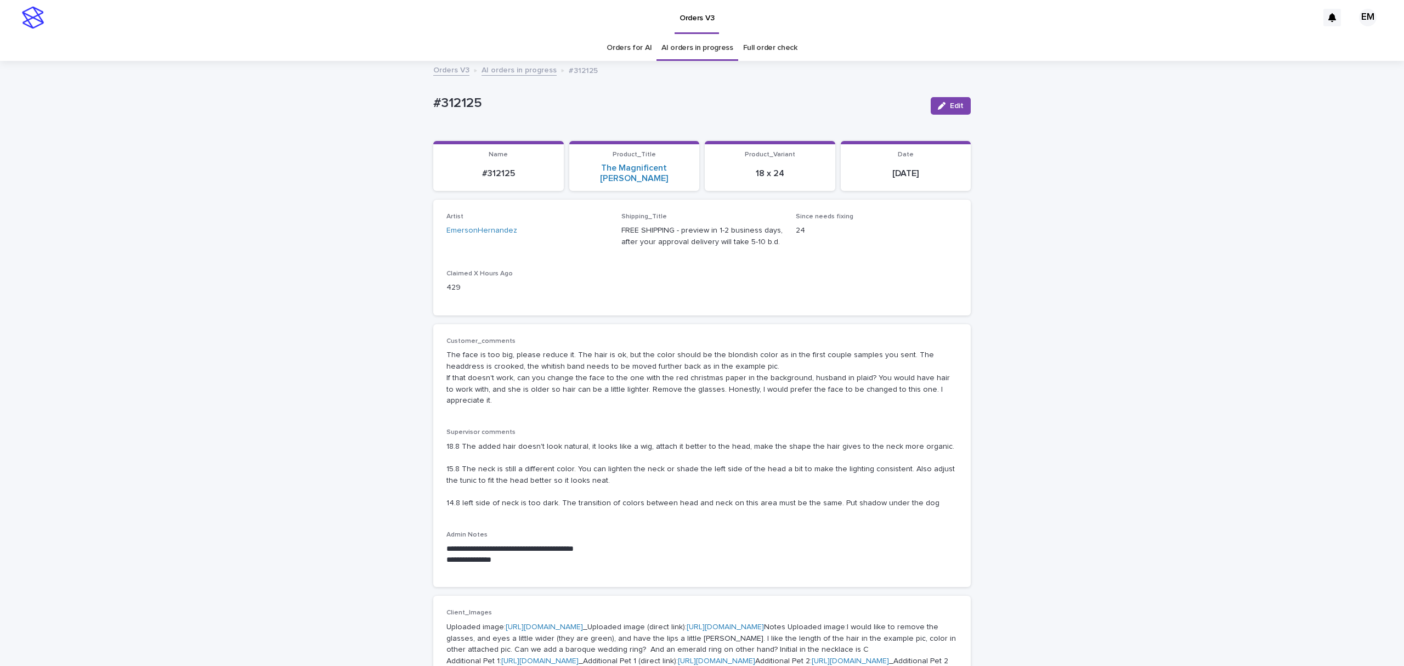
scroll to position [49, 0]
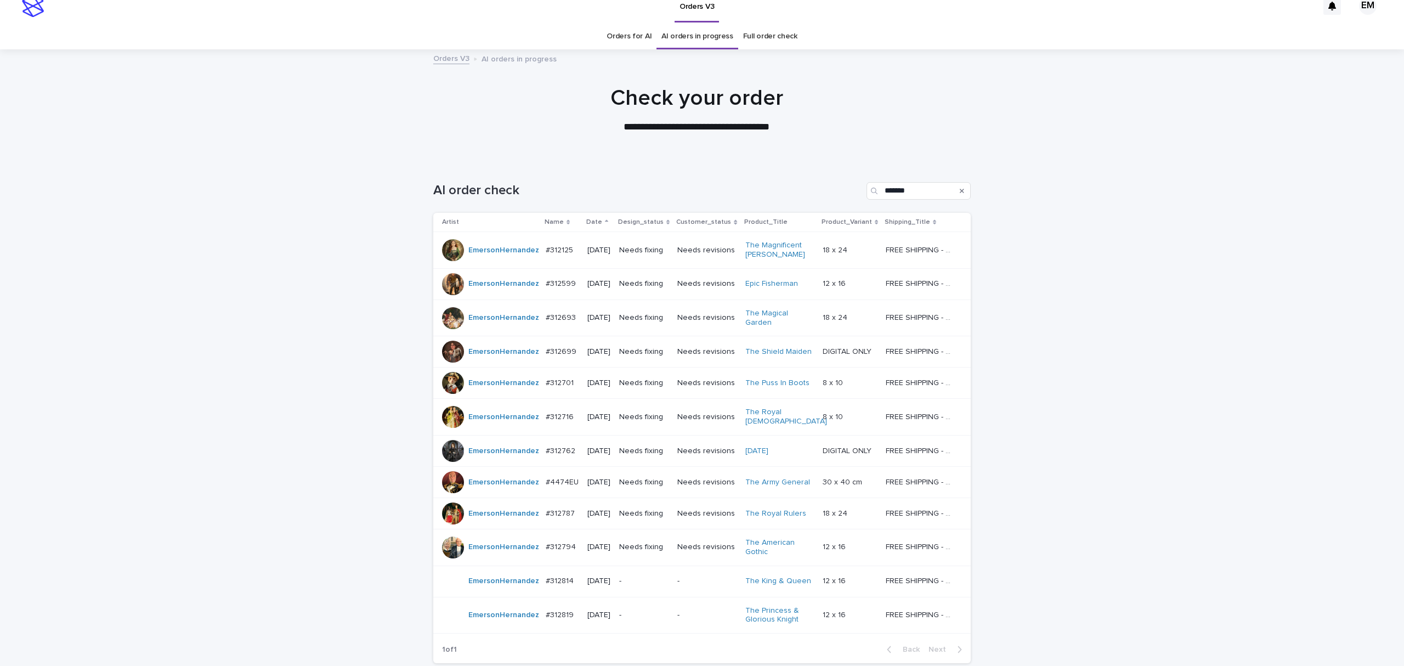
scroll to position [35, 0]
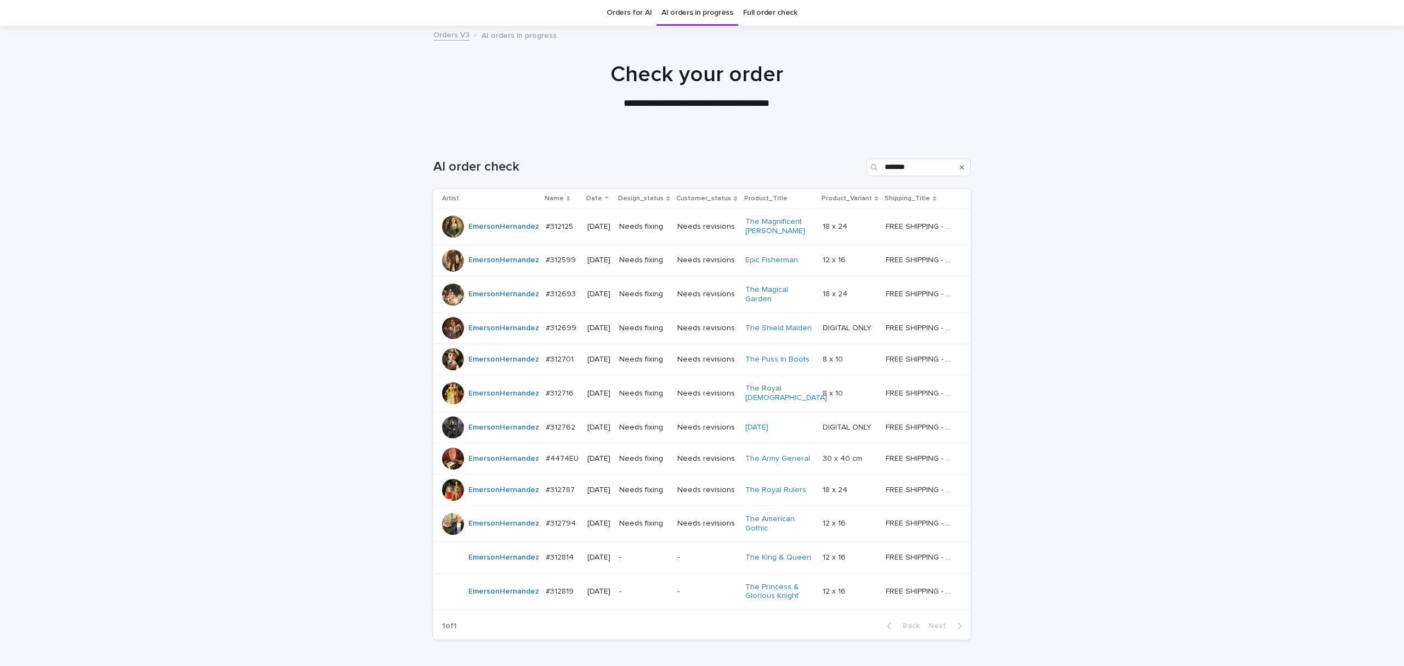
click at [244, 359] on div "Loading... Saving… Loading... Saving… AI order check ******* Artist Name Date D…" at bounding box center [702, 420] width 1404 height 567
click at [549, 337] on div "#312699 #312699" at bounding box center [562, 328] width 33 height 18
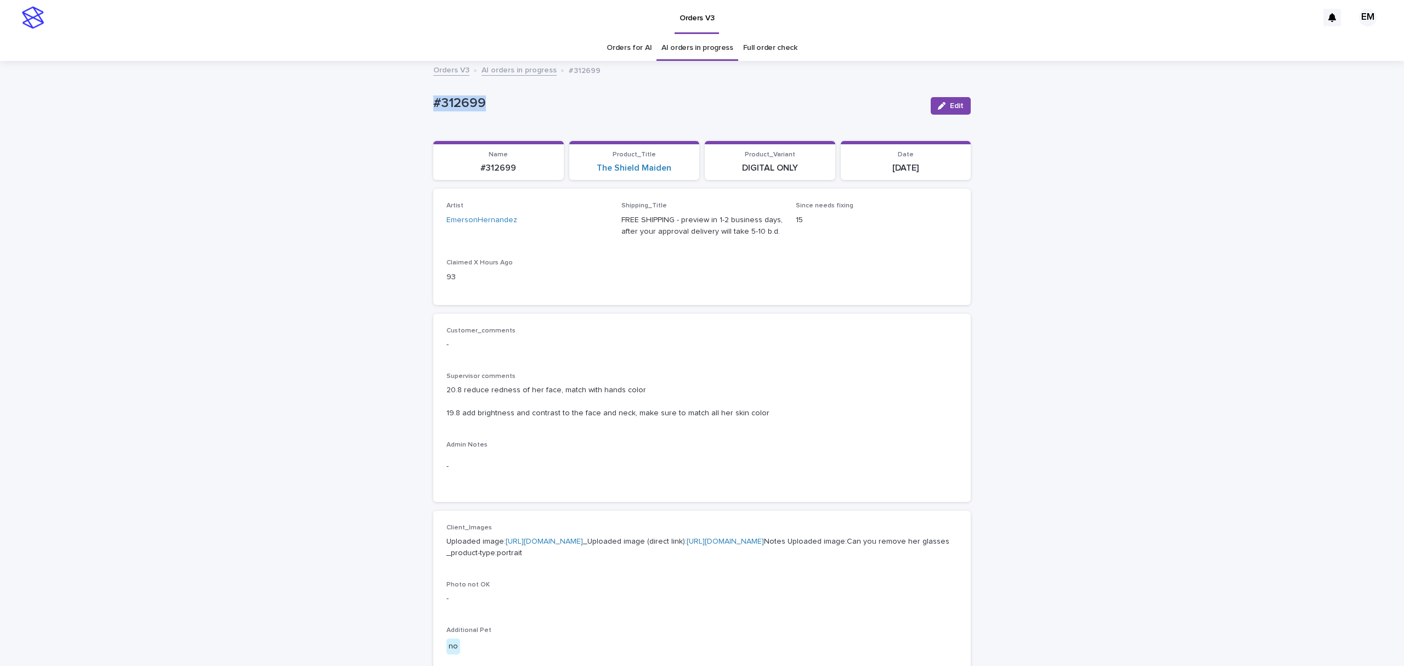
drag, startPoint x: 524, startPoint y: 95, endPoint x: 354, endPoint y: 86, distance: 170.3
click at [340, 84] on div "Loading... Saving… Loading... Saving… #312699 Edit #312699 Edit Sorry, there wa…" at bounding box center [702, 595] width 1404 height 1066
copy p "#312699"
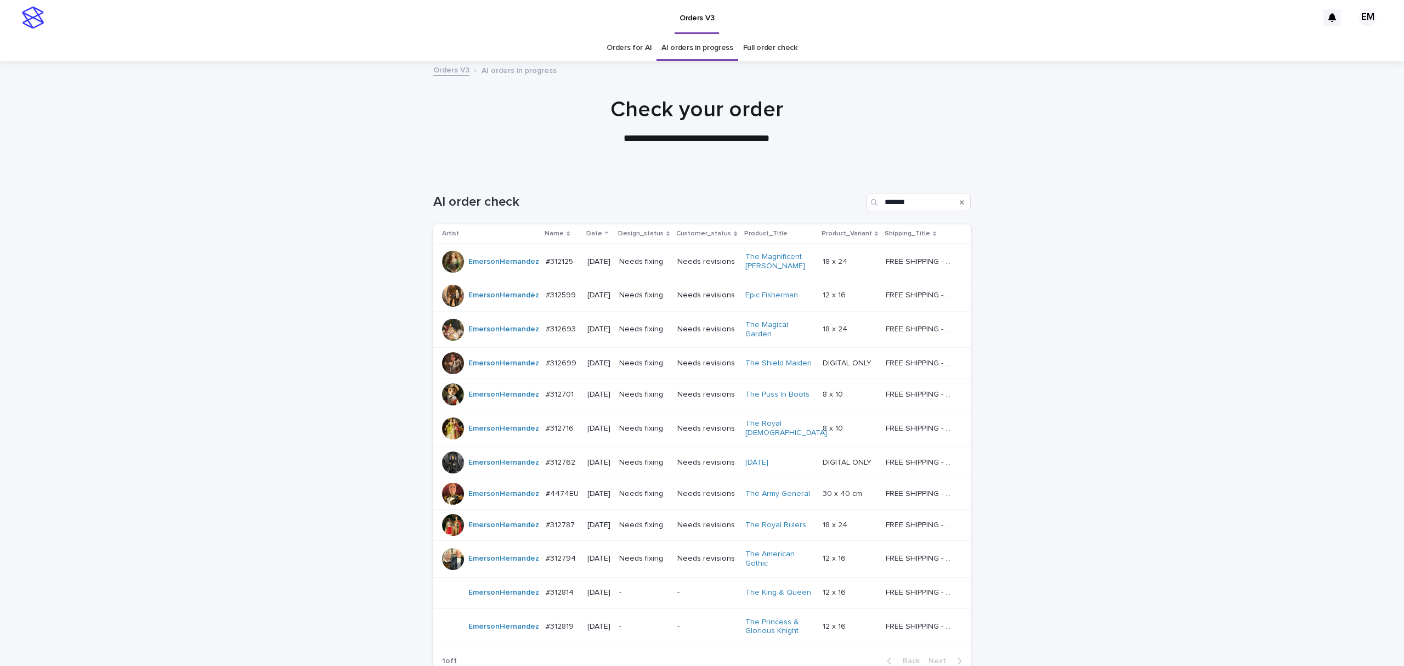
click at [587, 399] on p "[DATE]" at bounding box center [598, 394] width 23 height 9
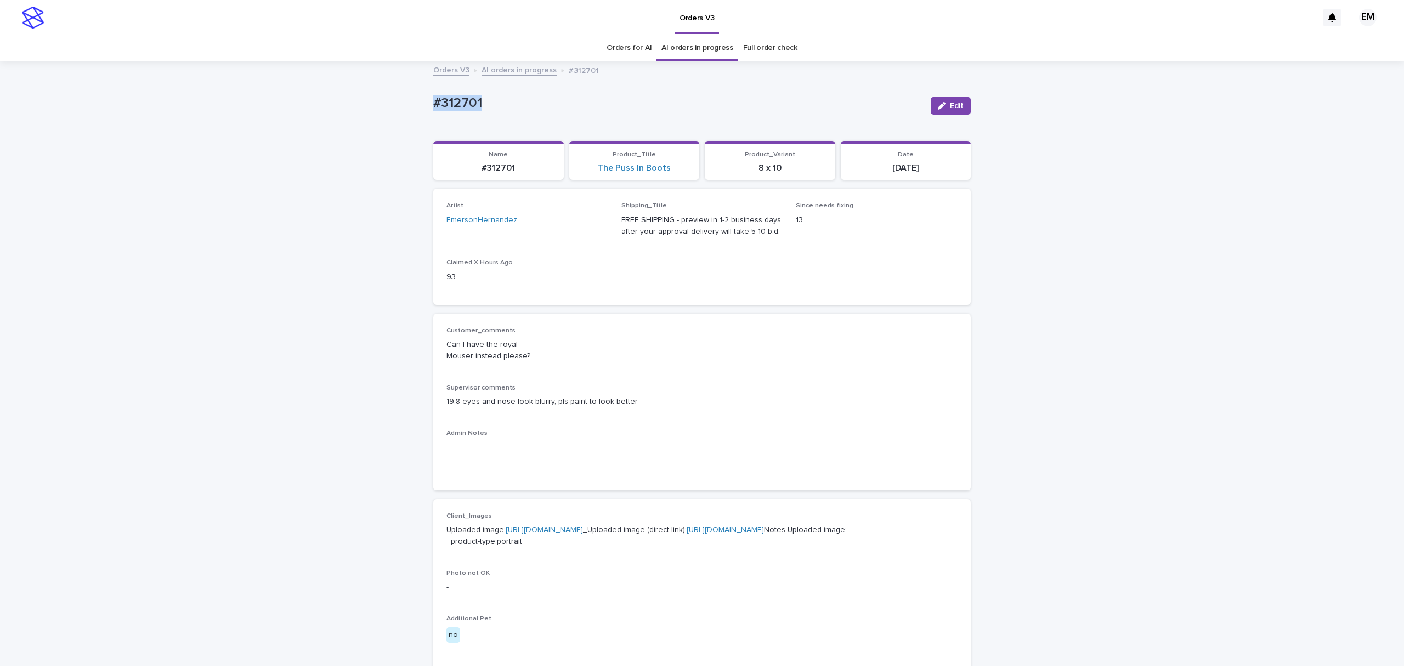
drag, startPoint x: 500, startPoint y: 104, endPoint x: 398, endPoint y: 109, distance: 102.7
click at [399, 109] on div "Loading... Saving… Loading... Saving… #312701 Edit #312701 Edit Sorry, there wa…" at bounding box center [702, 589] width 1404 height 1054
drag, startPoint x: 391, startPoint y: 123, endPoint x: 391, endPoint y: 116, distance: 6.6
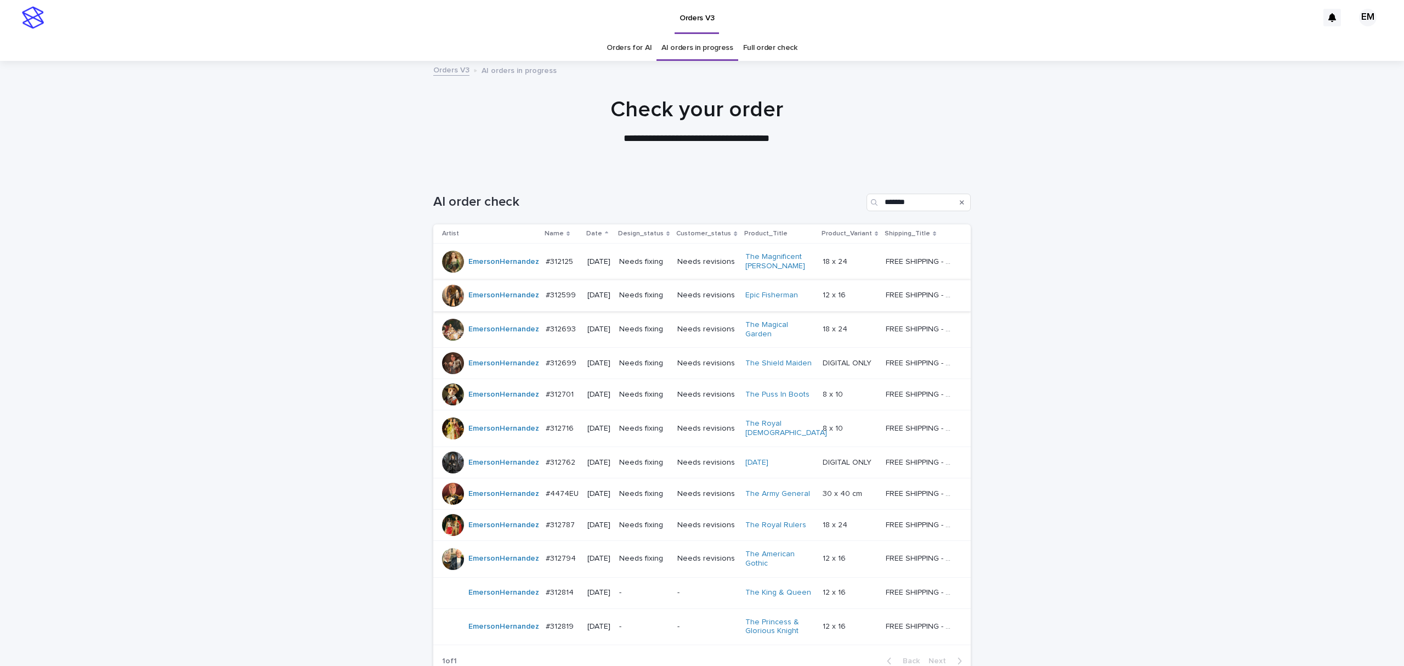
scroll to position [35, 0]
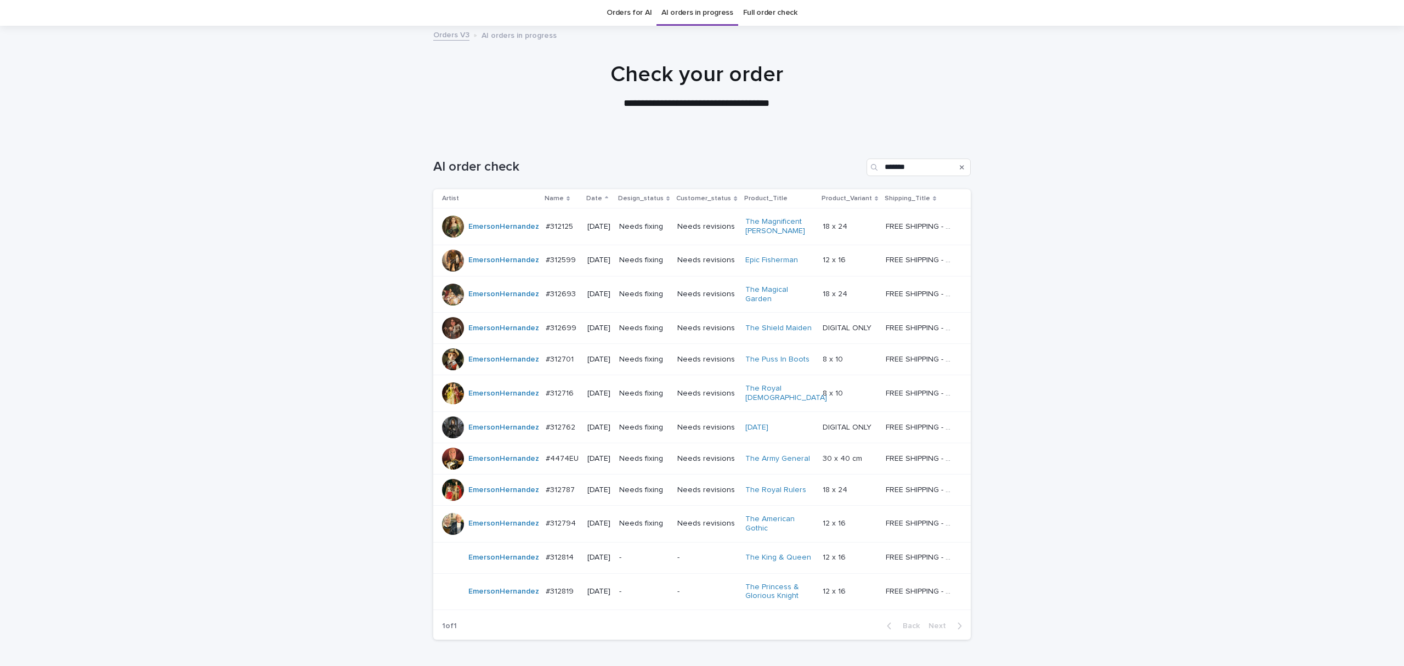
click at [583, 398] on td "[DATE]" at bounding box center [599, 393] width 32 height 37
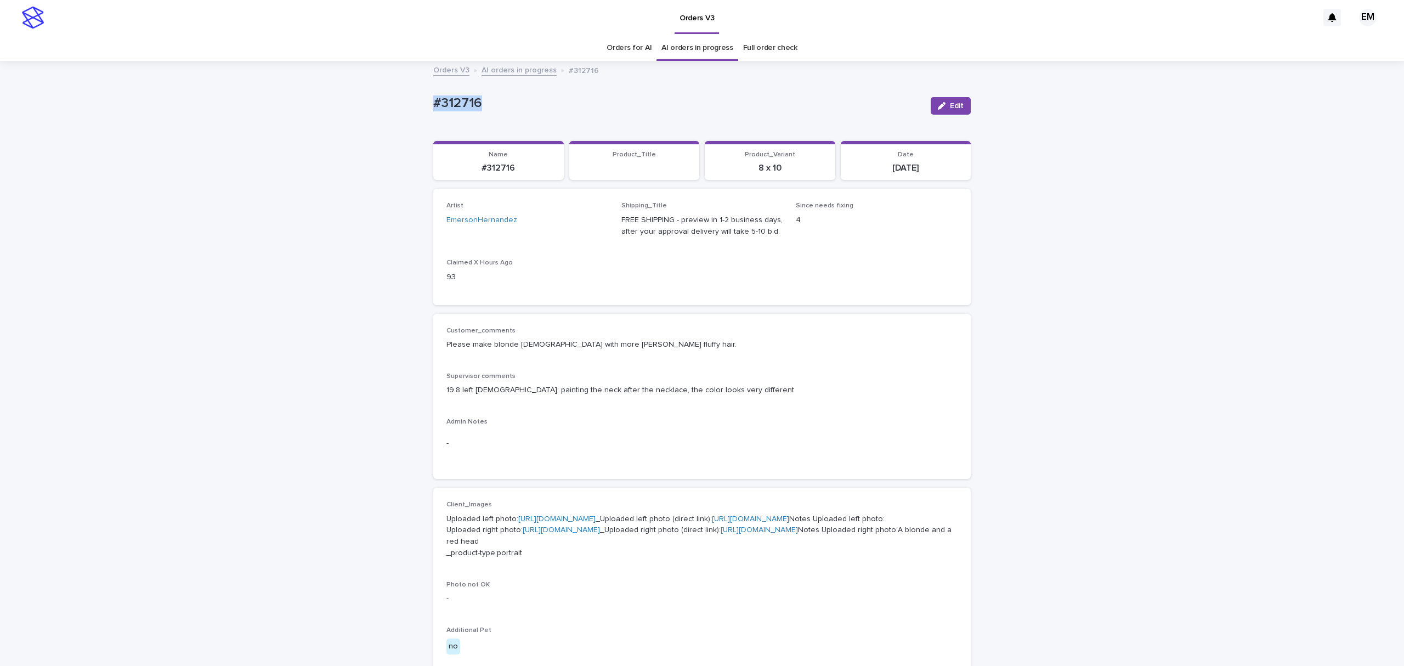
drag, startPoint x: 516, startPoint y: 100, endPoint x: 352, endPoint y: 115, distance: 165.2
click at [352, 114] on div "Loading... Saving… Loading... Saving… #312716 Edit #312716 Edit Sorry, there wa…" at bounding box center [702, 595] width 1404 height 1066
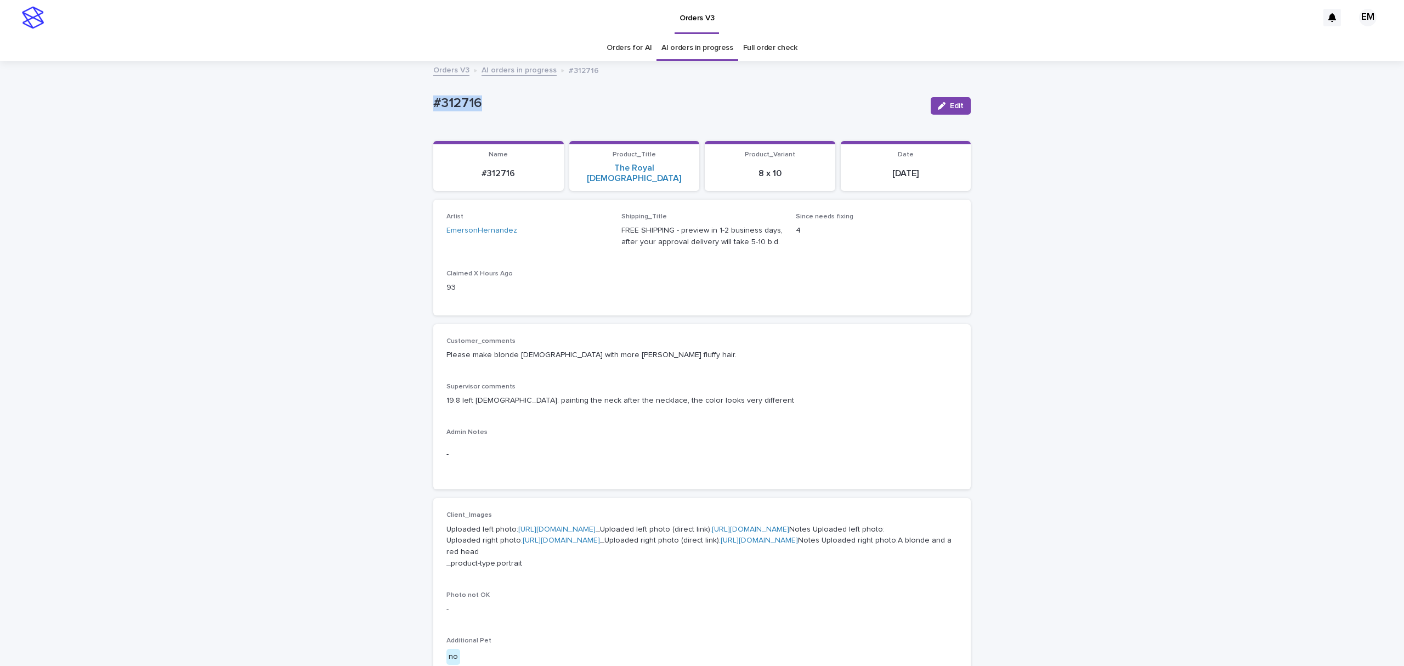
copy p "#312716"
drag, startPoint x: 457, startPoint y: 340, endPoint x: 692, endPoint y: 343, distance: 234.8
click at [692, 343] on div "Customer_comments Please make blonde [DEMOGRAPHIC_DATA] with more [PERSON_NAME]…" at bounding box center [702, 407] width 538 height 166
copy p "Please make blonde [DEMOGRAPHIC_DATA] with more [PERSON_NAME] fluffy hair."
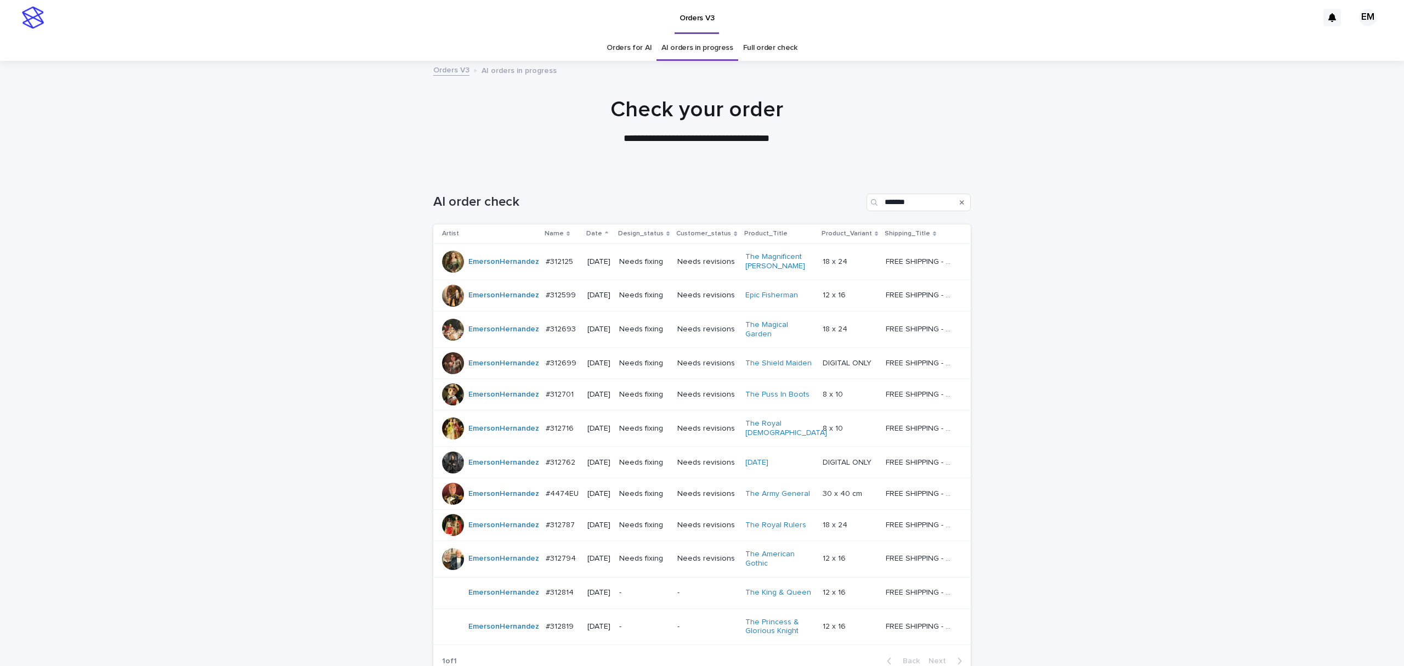
click at [626, 467] on td "Needs fixing" at bounding box center [644, 462] width 58 height 31
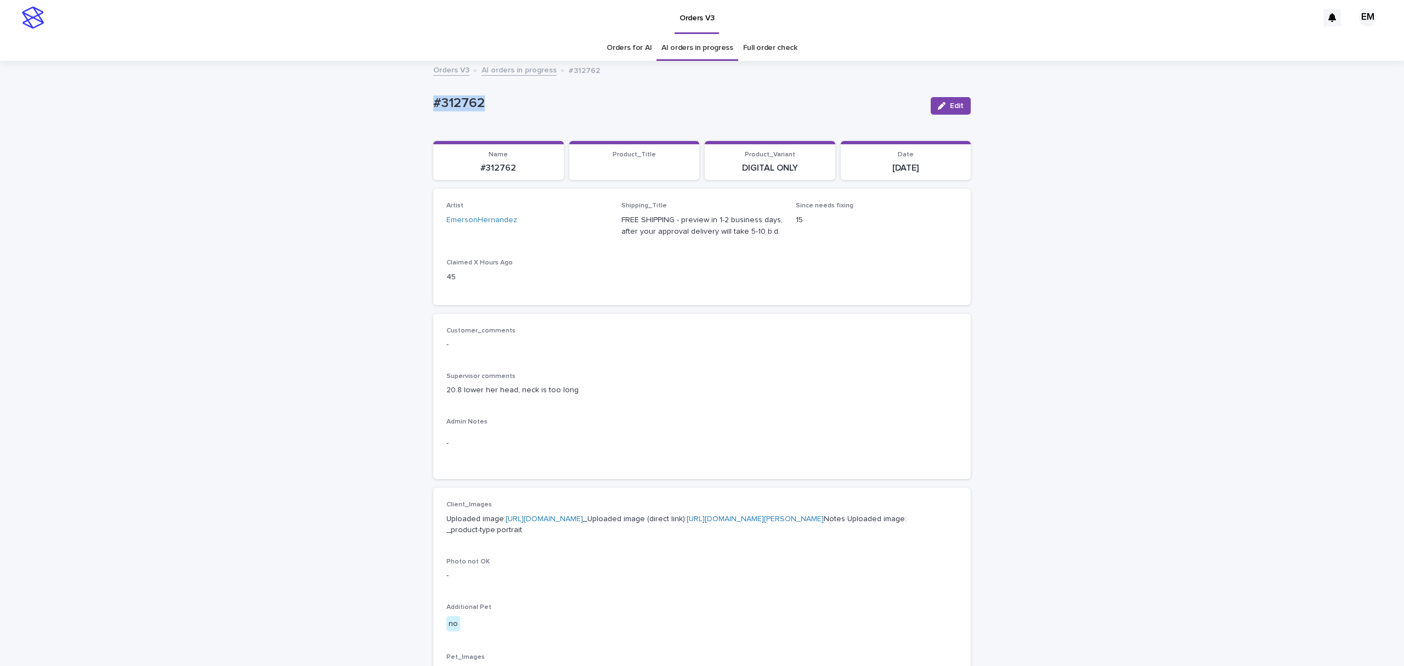
drag, startPoint x: 438, startPoint y: 98, endPoint x: 394, endPoint y: 104, distance: 44.3
click at [394, 103] on div "Loading... Saving… Loading... Saving… #312762 Edit #312762 Edit Sorry, there wa…" at bounding box center [702, 583] width 1404 height 1043
copy p "#312762"
click at [1067, 87] on div "Loading... Saving… Loading... Saving… #312762 Edit #312762 Edit Sorry, there wa…" at bounding box center [702, 583] width 1404 height 1043
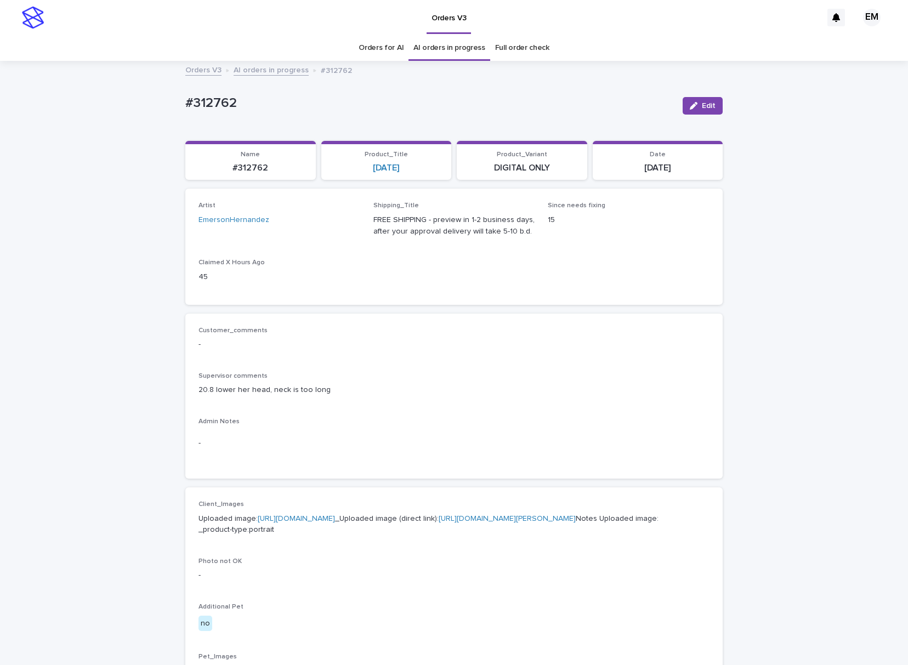
click at [376, 334] on p "Customer_comments" at bounding box center [454, 331] width 511 height 8
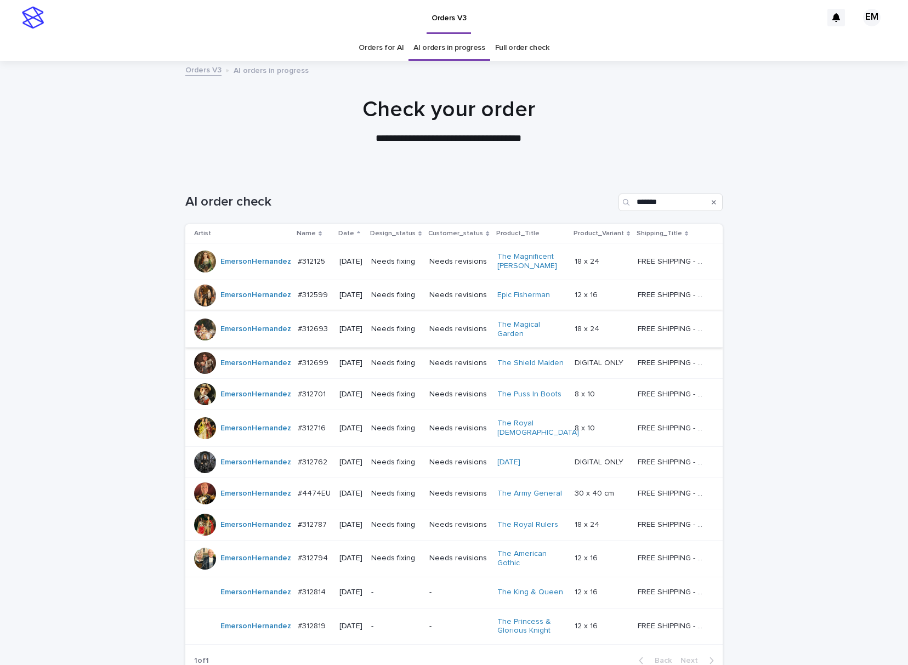
scroll to position [35, 0]
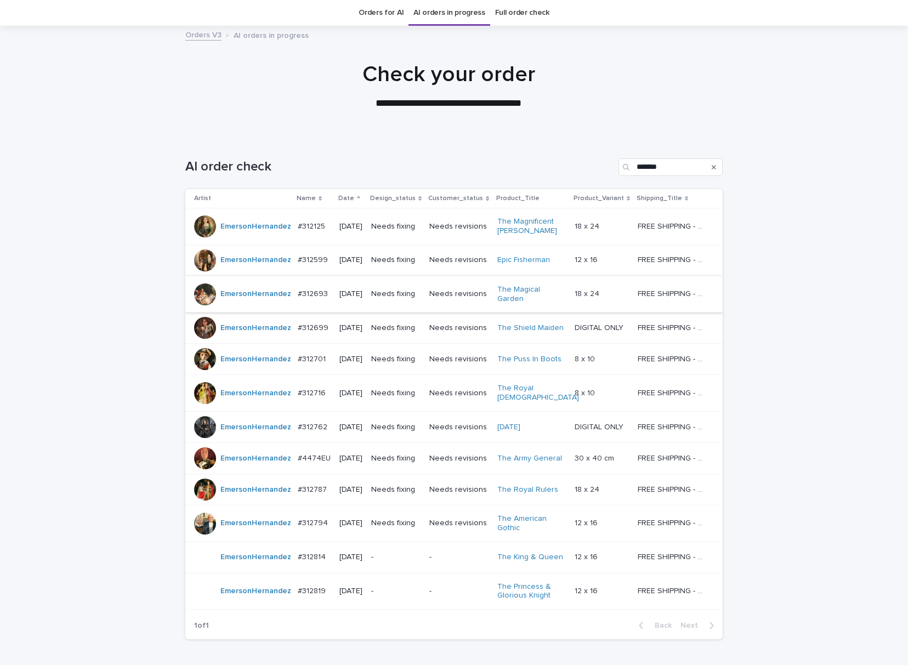
click at [349, 462] on div "[DATE]" at bounding box center [351, 459] width 23 height 18
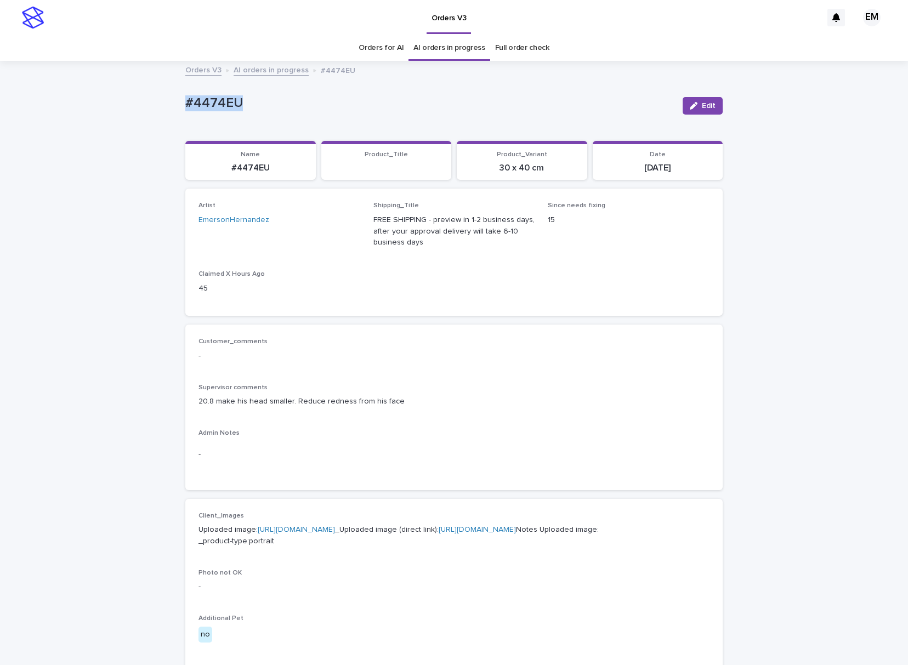
drag, startPoint x: 284, startPoint y: 93, endPoint x: 128, endPoint y: 98, distance: 155.9
click at [128, 98] on div "Loading... Saving… Loading... Saving… #4474EU Edit #4474EU Edit Sorry, there wa…" at bounding box center [454, 589] width 908 height 1054
copy p "#4474EU"
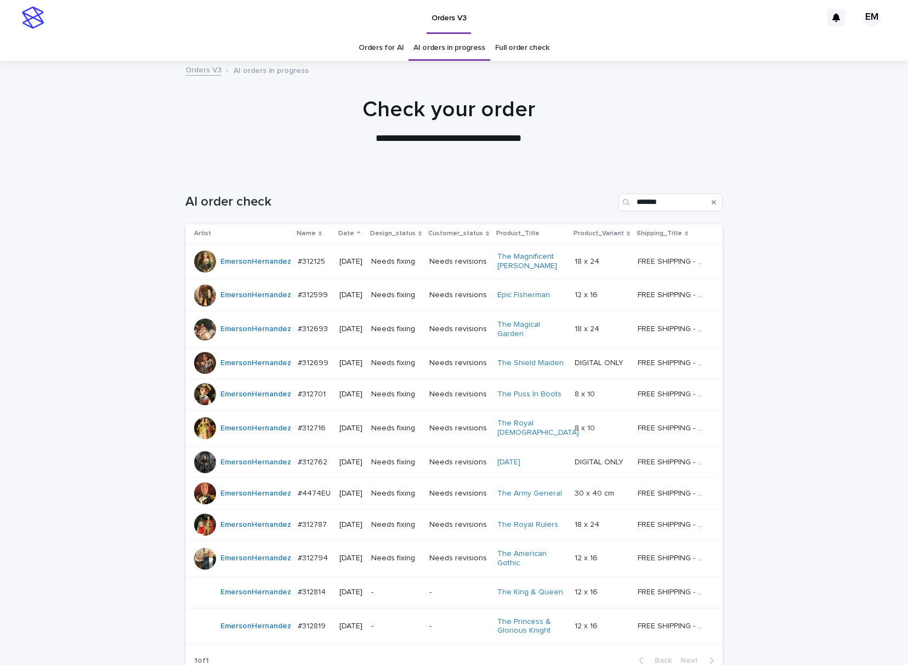
scroll to position [35, 0]
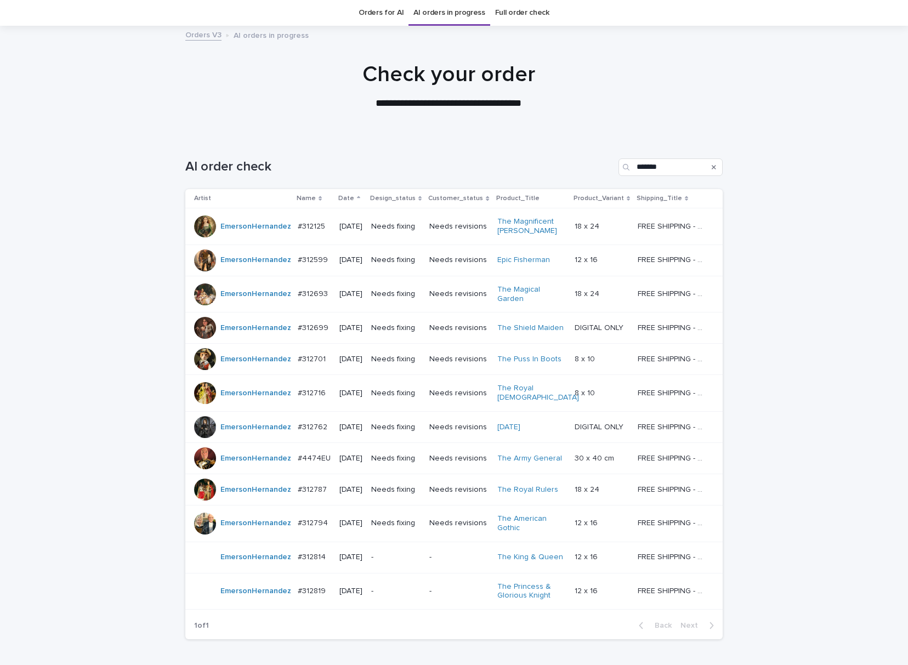
click at [336, 496] on td "[DATE]" at bounding box center [351, 489] width 32 height 31
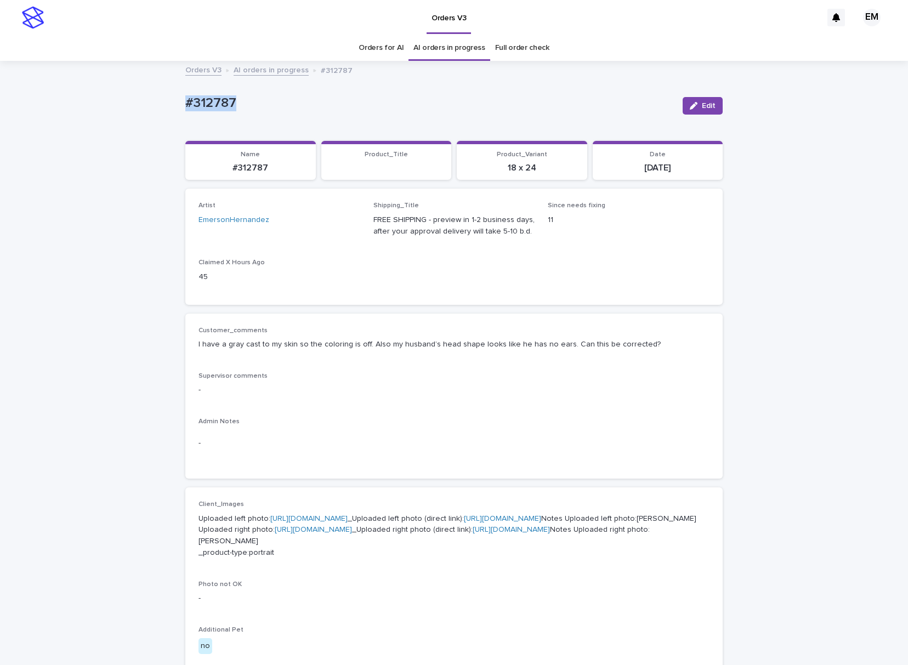
drag, startPoint x: 248, startPoint y: 95, endPoint x: 202, endPoint y: 127, distance: 56.3
click at [80, 99] on div "Loading... Saving… Loading... Saving… #312787 Edit #312787 Edit Sorry, there wa…" at bounding box center [454, 595] width 908 height 1066
copy p "#312787"
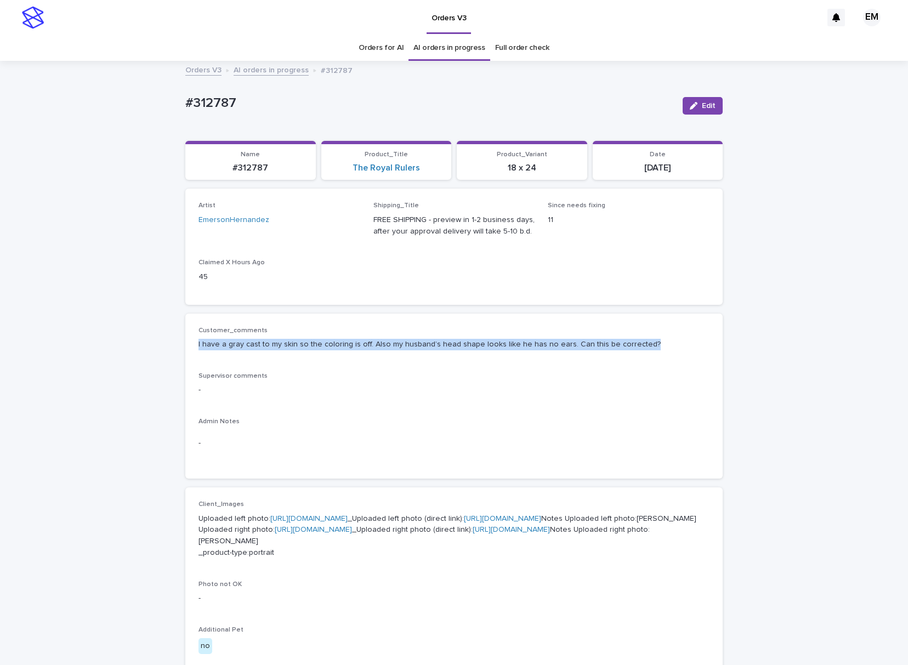
drag, startPoint x: 279, startPoint y: 353, endPoint x: 655, endPoint y: 356, distance: 376.3
click at [655, 358] on div "Customer_comments I have a gray cast to my skin so the coloring is off. Also my…" at bounding box center [454, 397] width 538 height 166
copy p "I have a gray cast to my skin so the coloring is off. Also my husband’s head sh…"
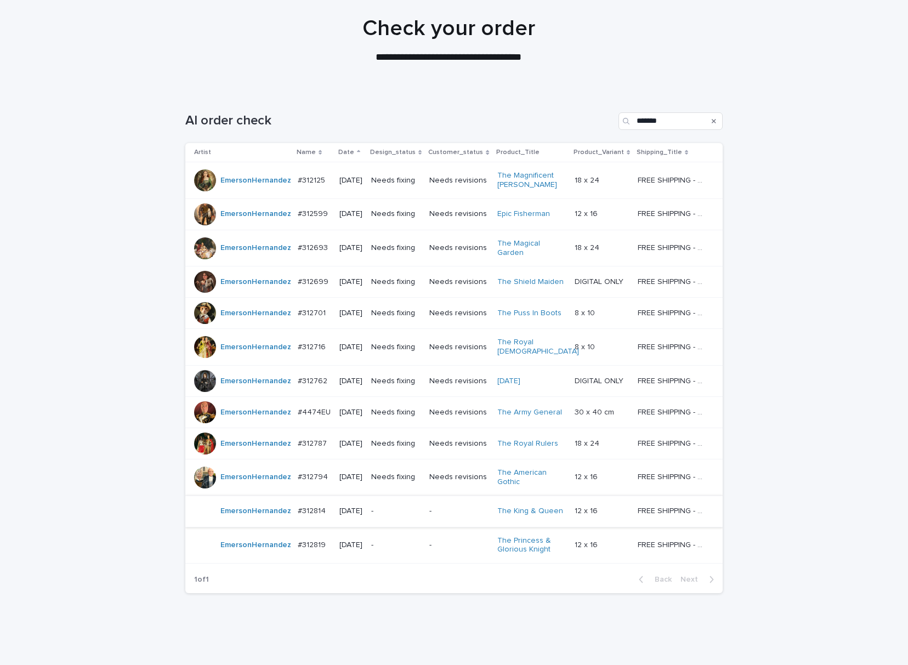
scroll to position [97, 0]
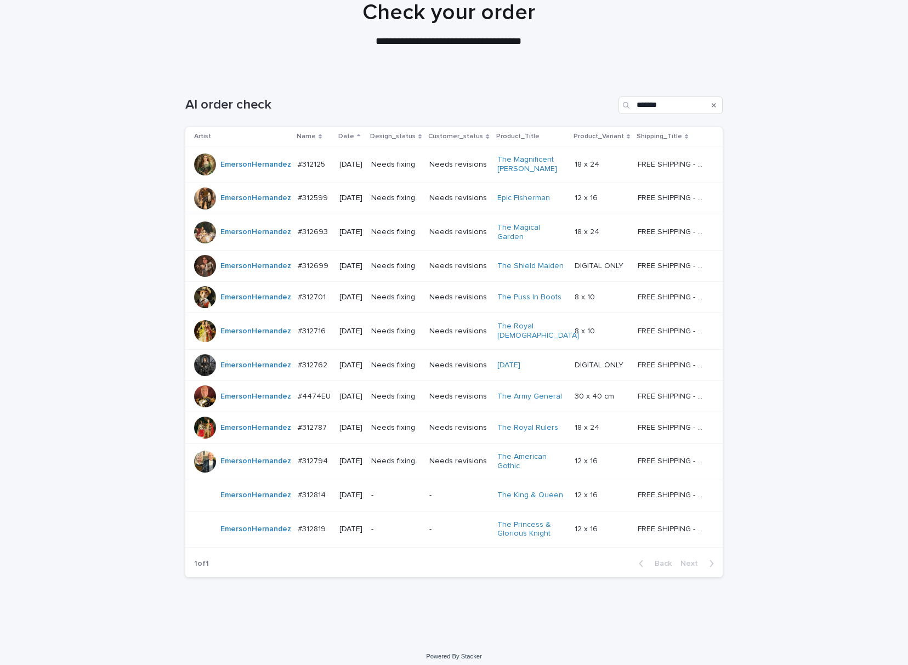
click at [335, 457] on td "[DATE]" at bounding box center [351, 461] width 32 height 37
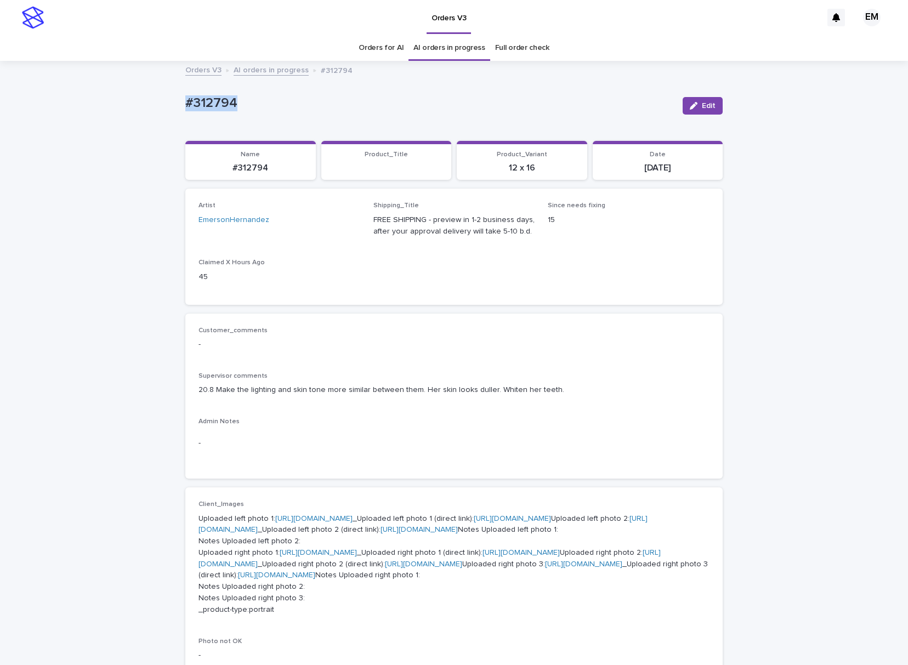
drag, startPoint x: 271, startPoint y: 110, endPoint x: 132, endPoint y: 98, distance: 139.3
click at [132, 98] on div "Loading... Saving… Loading... Saving… #312794 Edit #312794 Edit Sorry, there wa…" at bounding box center [454, 623] width 908 height 1123
copy p "#312794"
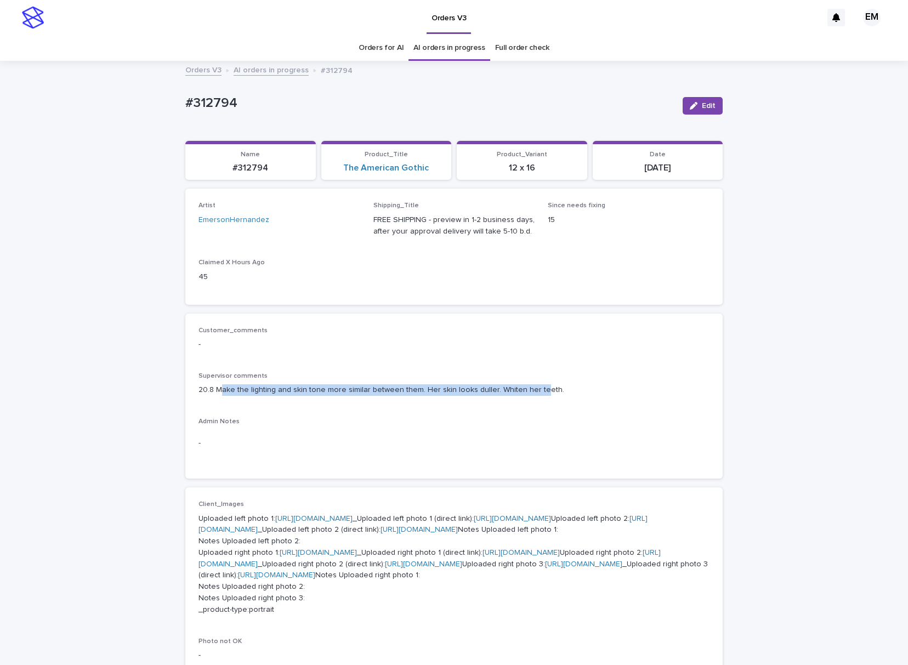
drag, startPoint x: 213, startPoint y: 389, endPoint x: 536, endPoint y: 400, distance: 323.3
click at [536, 400] on div "Supervisor comments 20.8 Make the lighting and skin tone more similar between t…" at bounding box center [454, 388] width 511 height 32
click at [233, 398] on div "Supervisor comments 20.8 Make the lighting and skin tone more similar between t…" at bounding box center [454, 388] width 511 height 32
click at [318, 408] on div "Customer_comments - Supervisor comments 20.8 Make the lighting and skin tone mo…" at bounding box center [454, 396] width 511 height 139
click at [330, 420] on p "Admin Notes" at bounding box center [454, 422] width 511 height 8
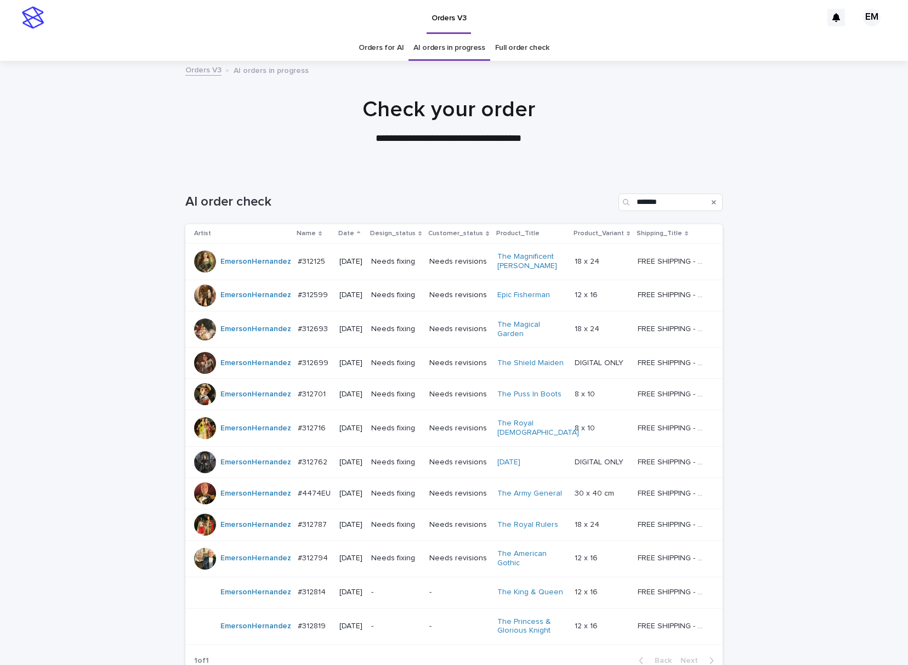
click at [340, 369] on div "[DATE]" at bounding box center [351, 363] width 23 height 18
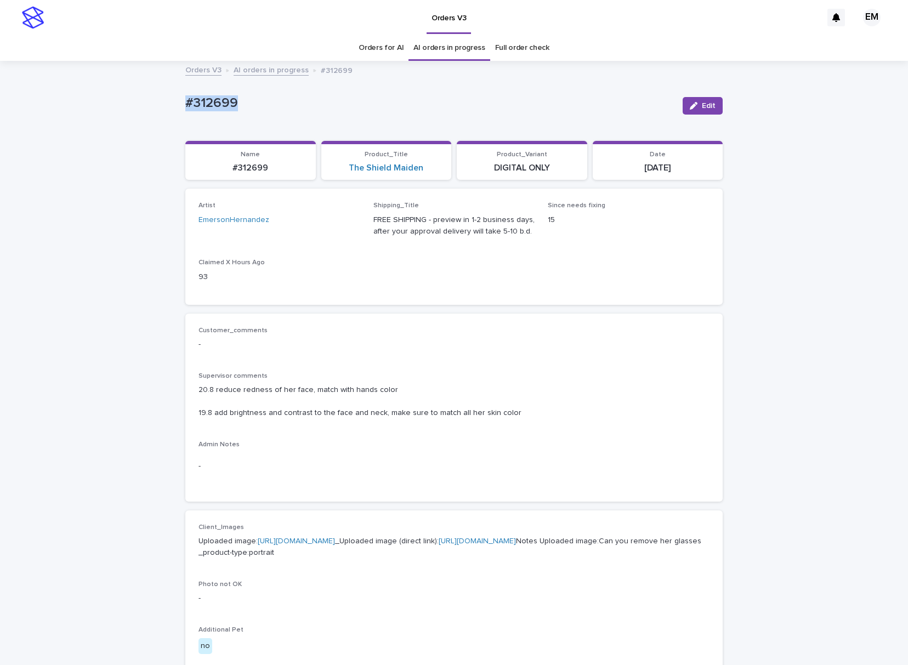
drag, startPoint x: 330, startPoint y: 108, endPoint x: 287, endPoint y: 115, distance: 43.4
click at [60, 91] on div "Loading... Saving… Loading... Saving… #312699 Edit #312699 Edit Sorry, there wa…" at bounding box center [454, 595] width 908 height 1066
copy p "#312699"
drag, startPoint x: 709, startPoint y: 108, endPoint x: 449, endPoint y: 281, distance: 312.8
click at [708, 108] on span "Edit" at bounding box center [709, 106] width 14 height 8
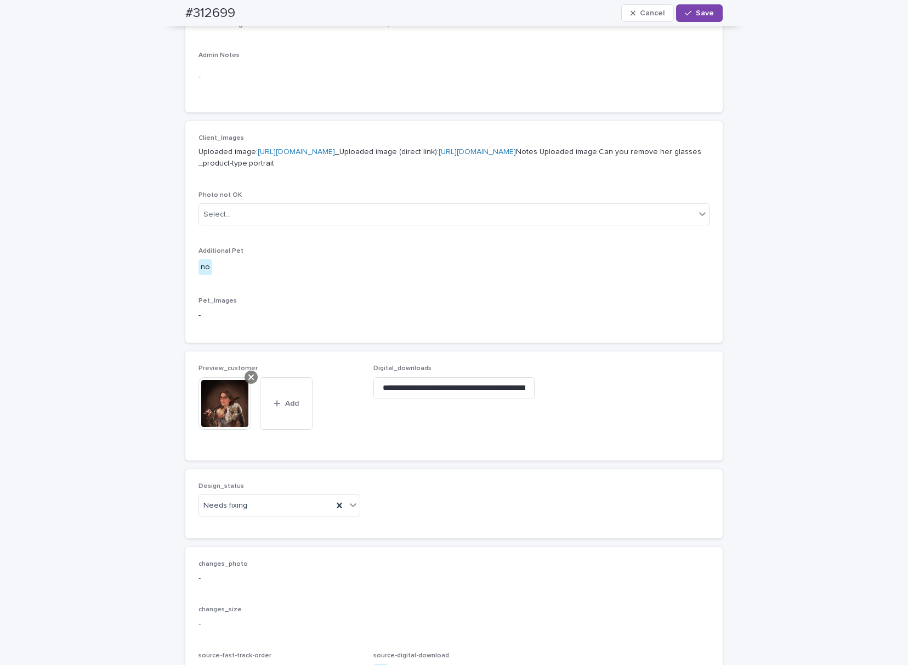
click at [248, 380] on icon at bounding box center [250, 377] width 5 height 5
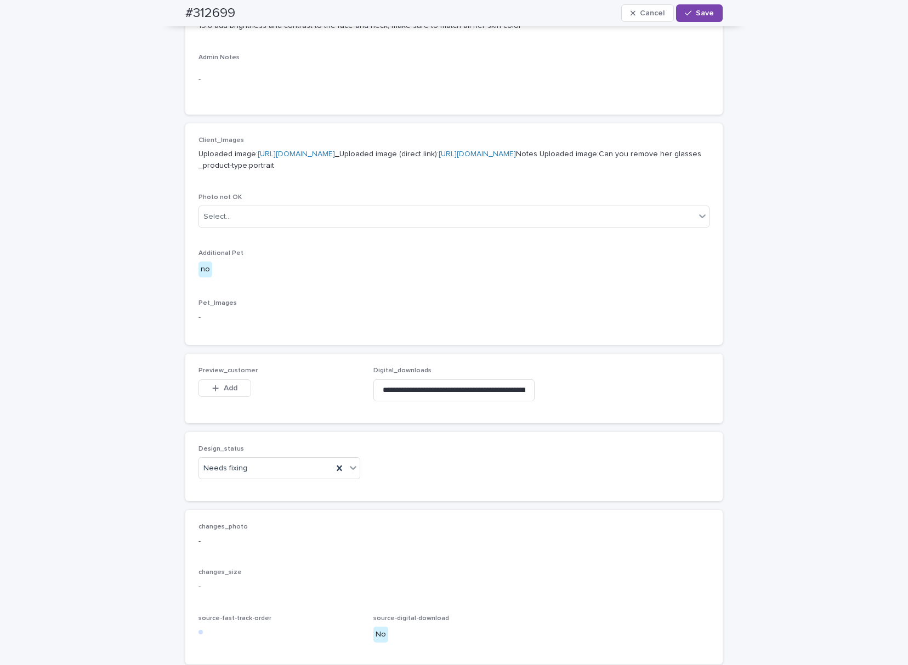
scroll to position [370, 0]
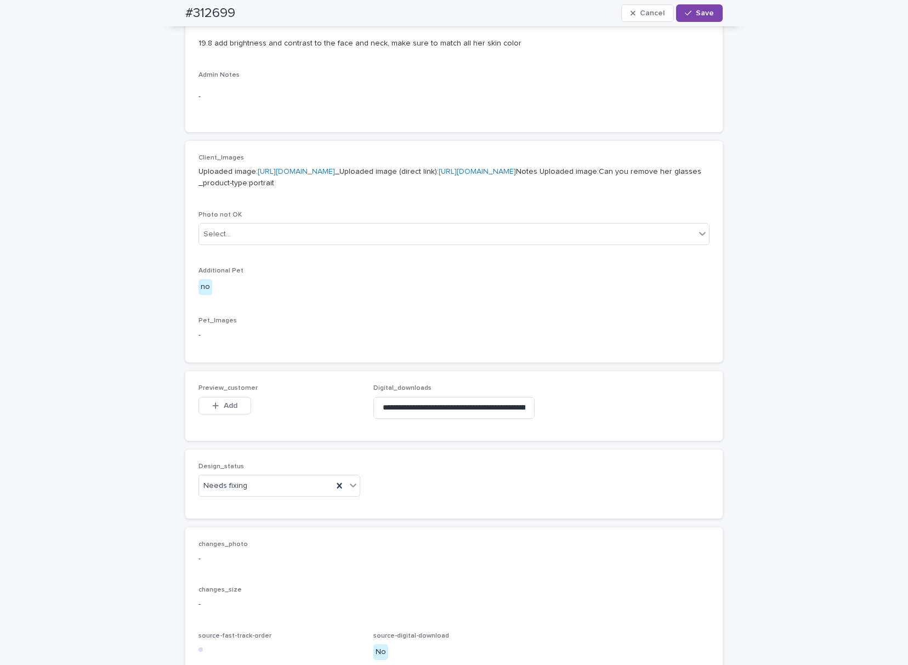
click at [224, 410] on span "Add" at bounding box center [231, 406] width 14 height 8
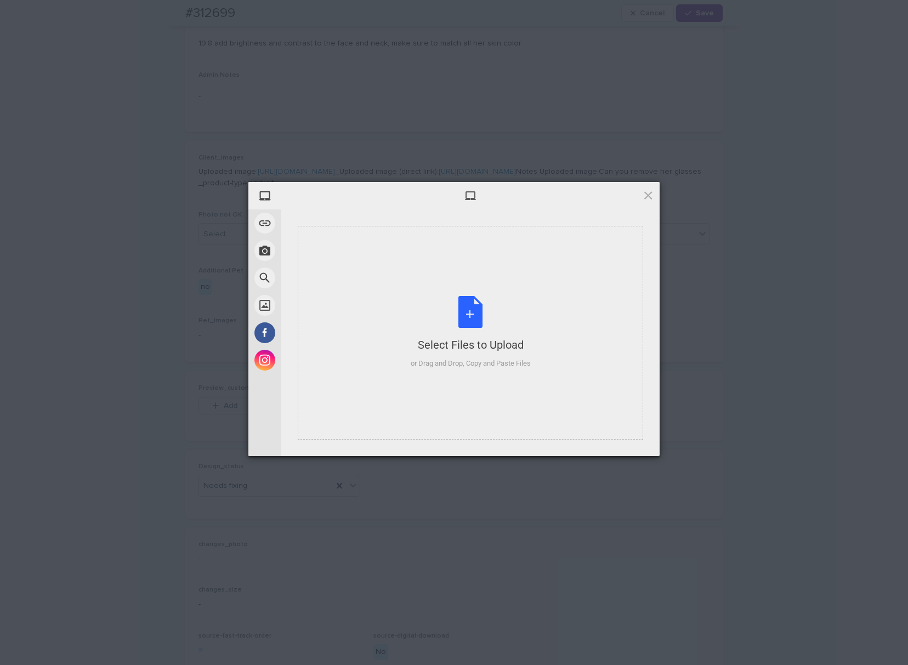
click at [490, 348] on div "Select Files to Upload" at bounding box center [471, 344] width 120 height 15
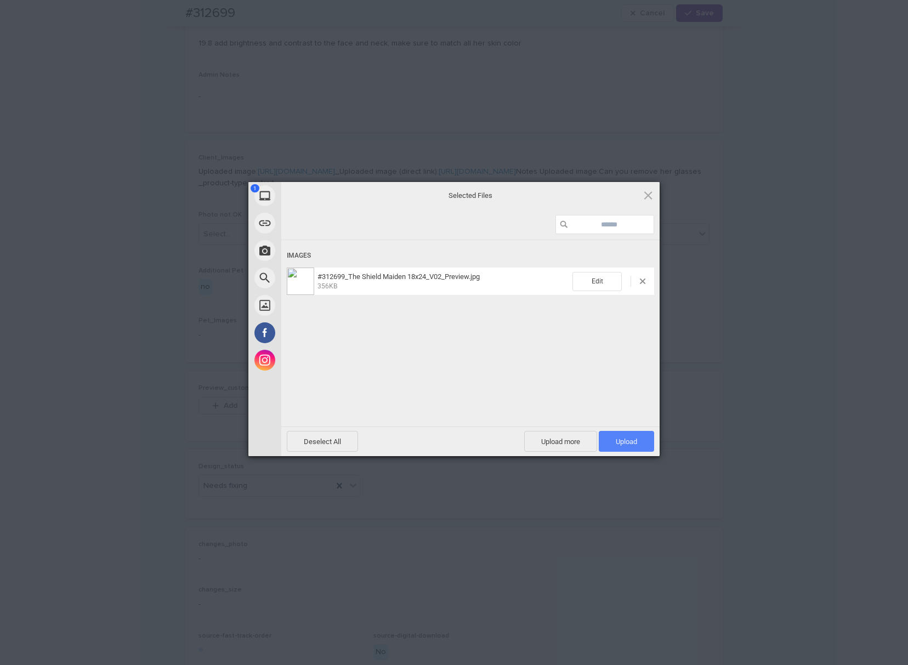
click at [635, 442] on span "Upload 1" at bounding box center [626, 442] width 21 height 8
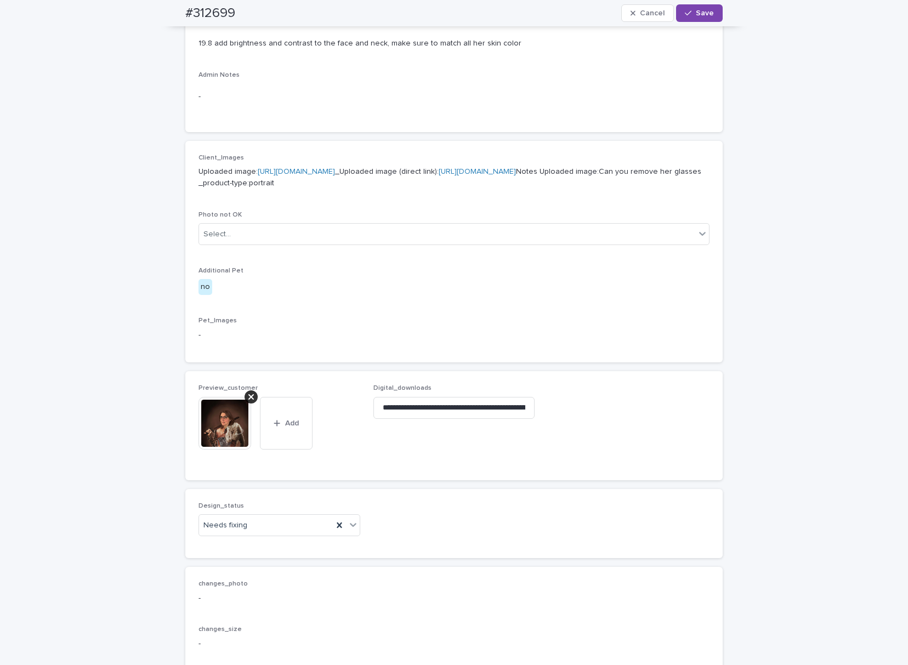
scroll to position [389, 0]
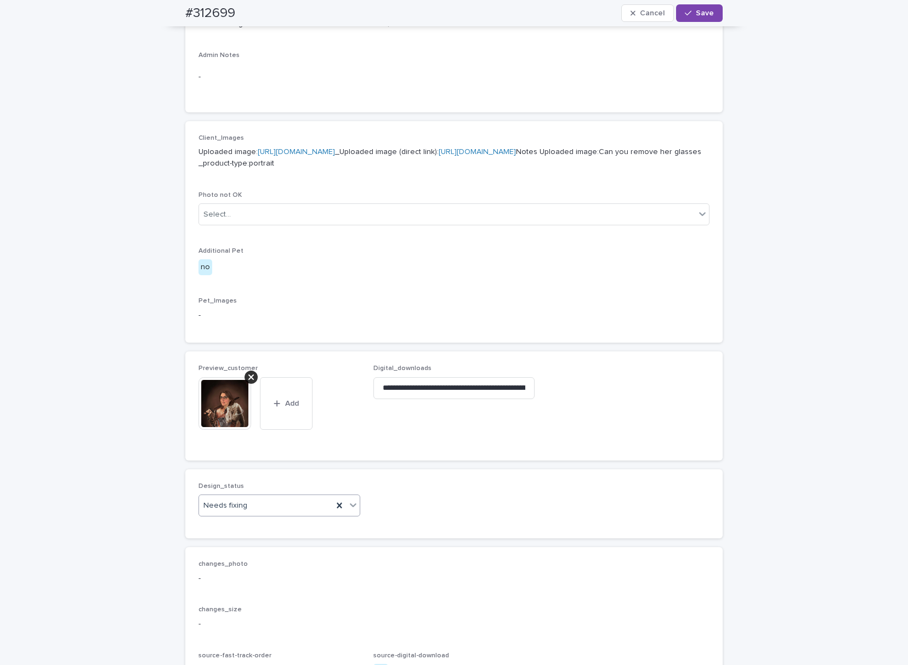
click at [251, 515] on div "Needs fixing" at bounding box center [266, 506] width 134 height 18
click at [247, 595] on div "Uploaded" at bounding box center [274, 595] width 161 height 19
click at [685, 14] on icon "button" at bounding box center [688, 13] width 7 height 5
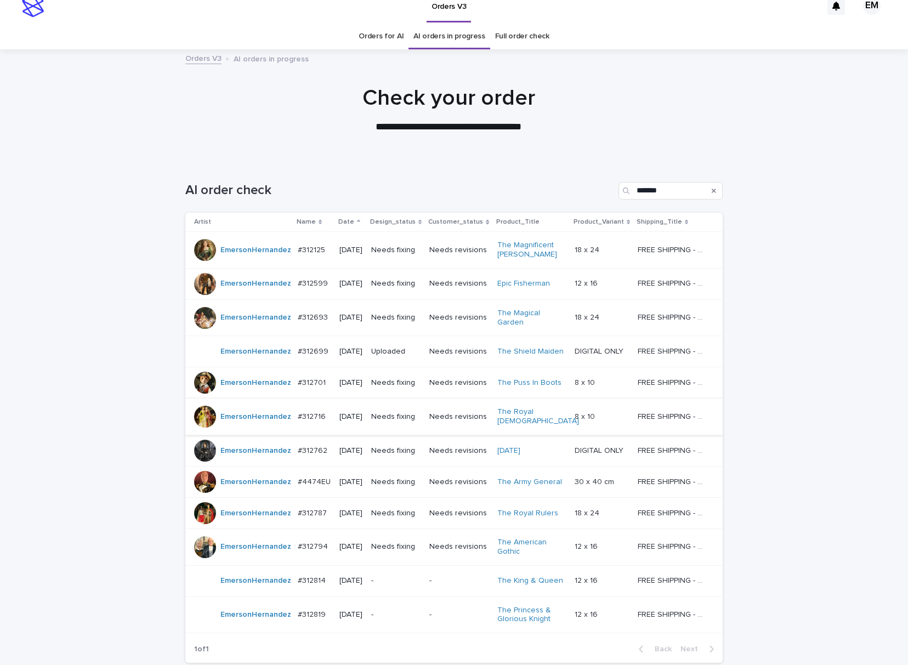
scroll to position [35, 0]
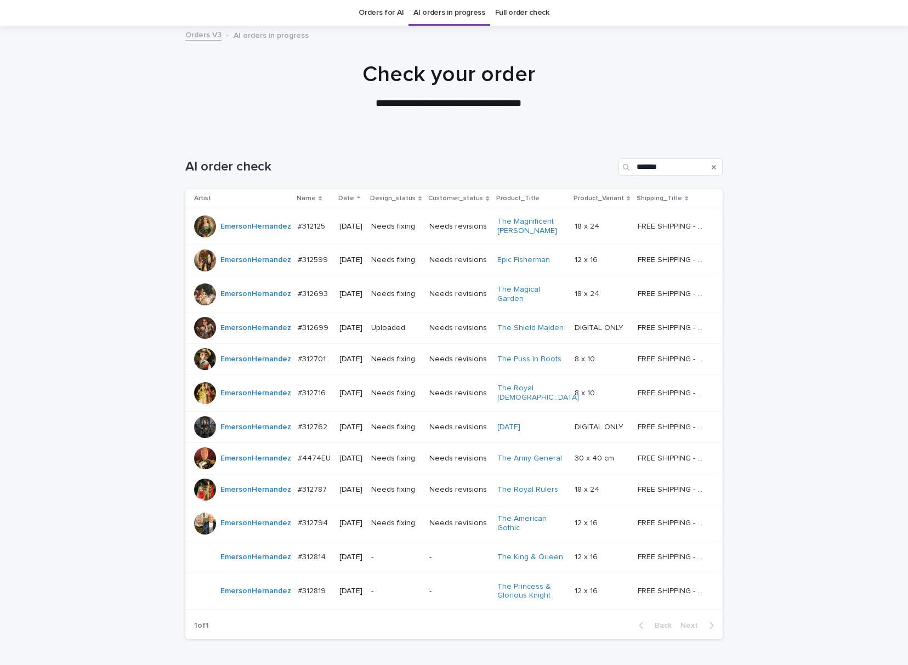
click at [402, 427] on p "Needs fixing" at bounding box center [395, 427] width 49 height 9
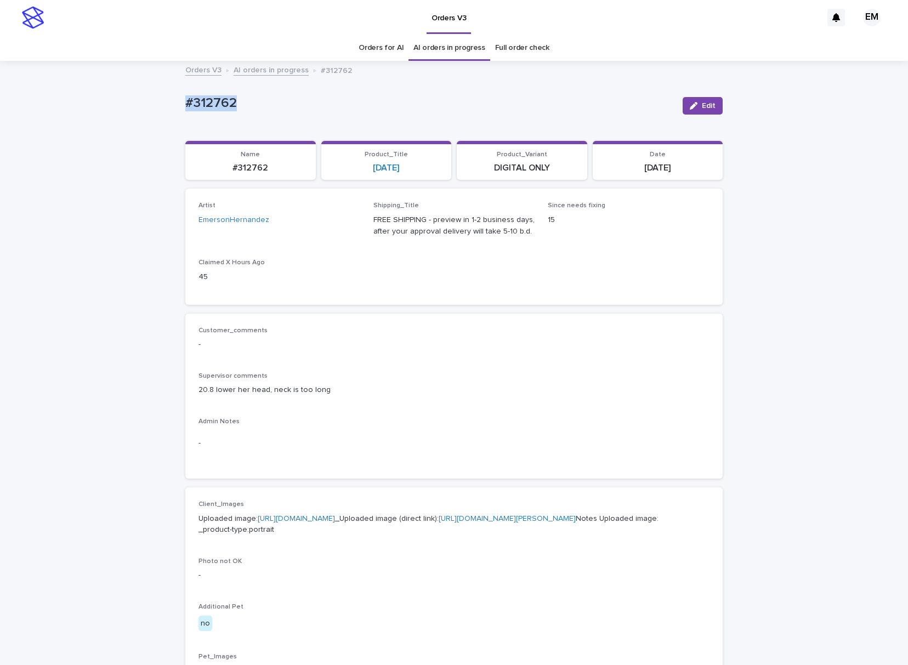
drag, startPoint x: 290, startPoint y: 99, endPoint x: 310, endPoint y: 113, distance: 25.0
click at [67, 104] on div "Loading... Saving… Loading... Saving… #312762 Edit #312762 Edit Sorry, there wa…" at bounding box center [454, 583] width 908 height 1043
drag, startPoint x: 698, startPoint y: 101, endPoint x: 328, endPoint y: 326, distance: 433.2
click at [699, 101] on button "Edit" at bounding box center [703, 106] width 40 height 18
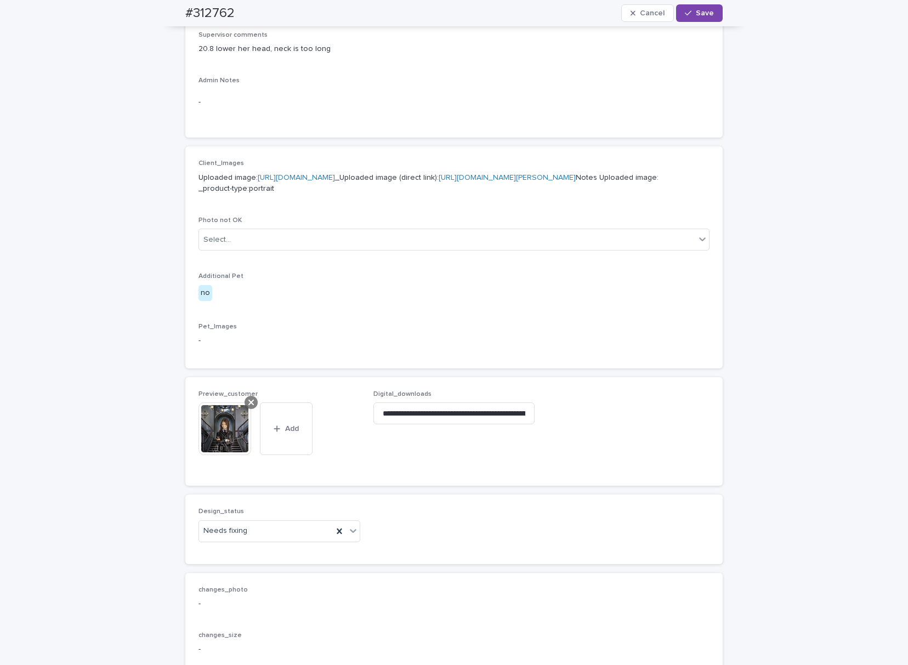
click at [245, 409] on div at bounding box center [251, 402] width 13 height 13
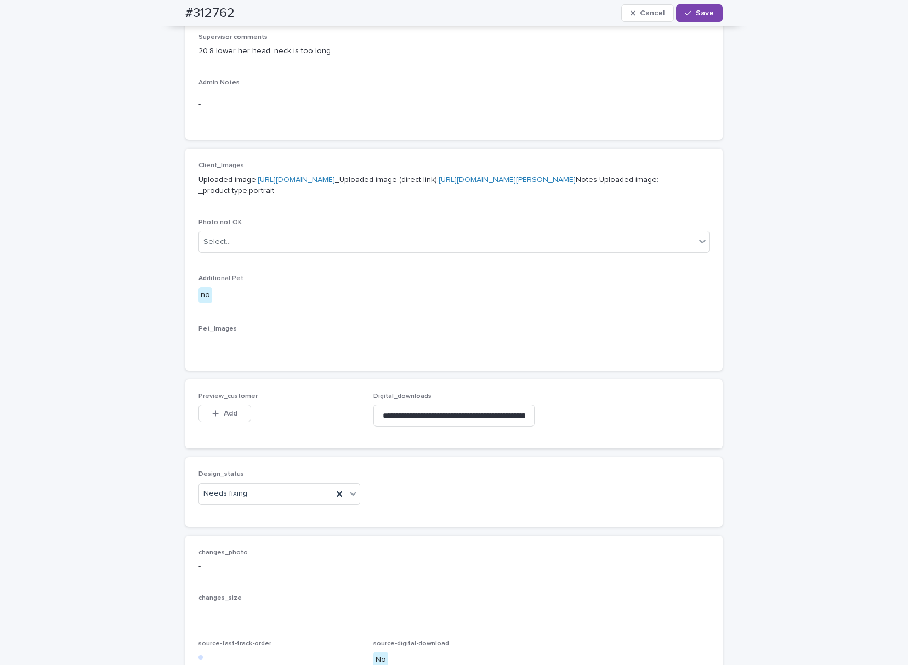
scroll to position [321, 0]
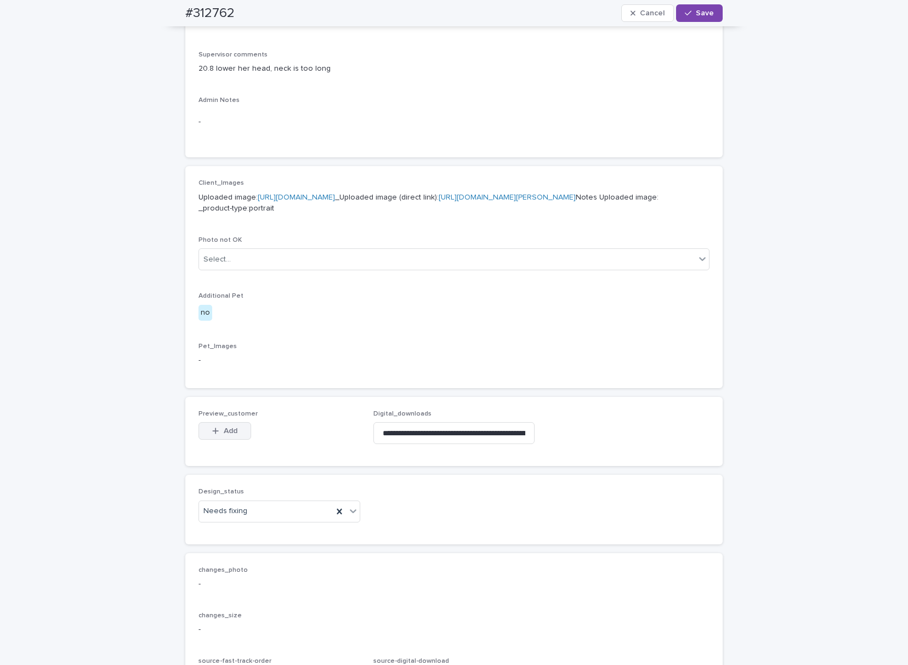
drag, startPoint x: 230, startPoint y: 471, endPoint x: 225, endPoint y: 486, distance: 16.3
click at [225, 435] on span "Add" at bounding box center [231, 431] width 14 height 8
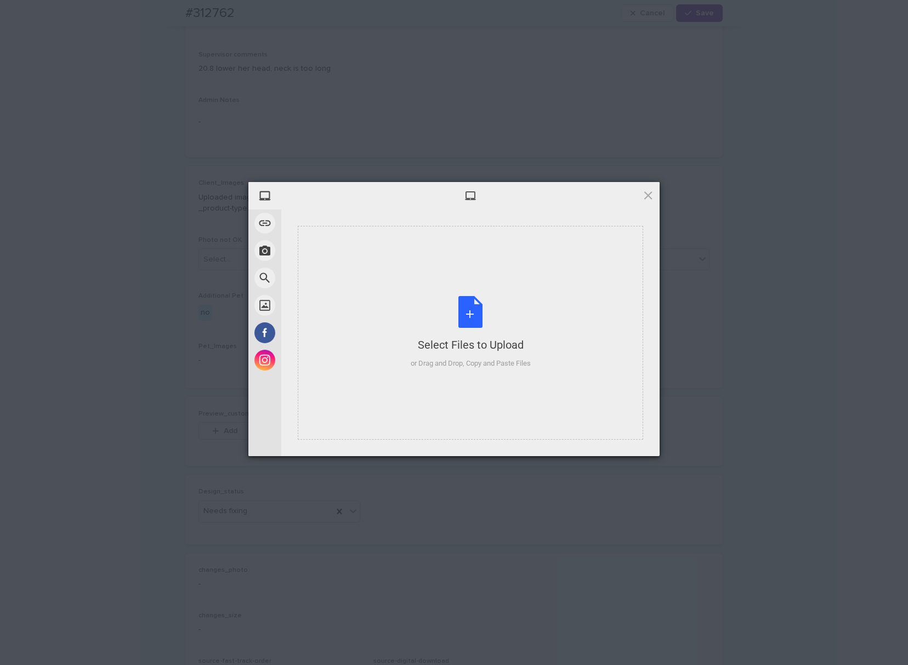
click at [477, 275] on div "Select Files to Upload or Drag and Drop, Copy and Paste Files" at bounding box center [471, 333] width 346 height 214
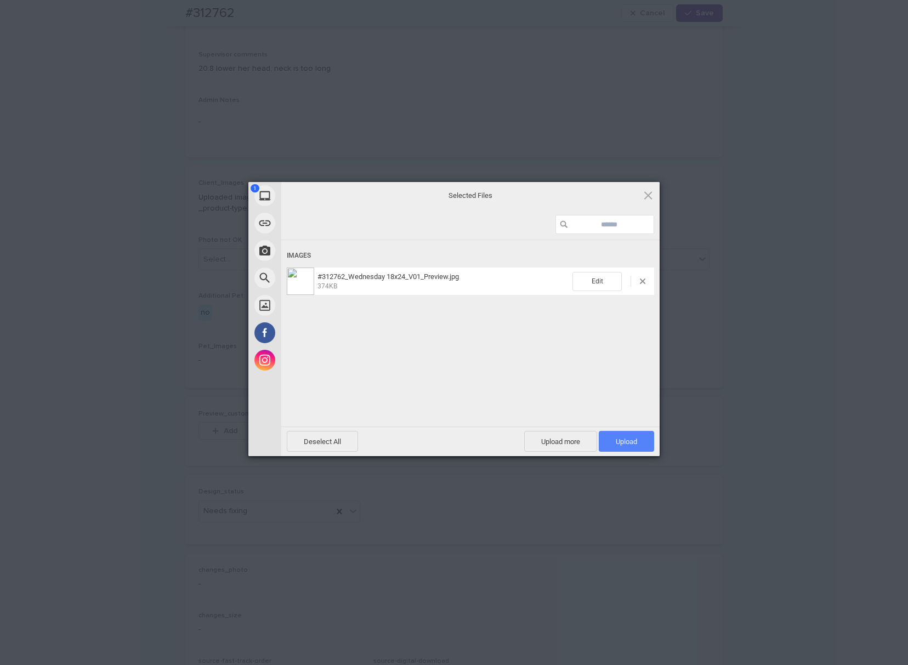
click at [622, 445] on span "Upload 1" at bounding box center [626, 442] width 21 height 8
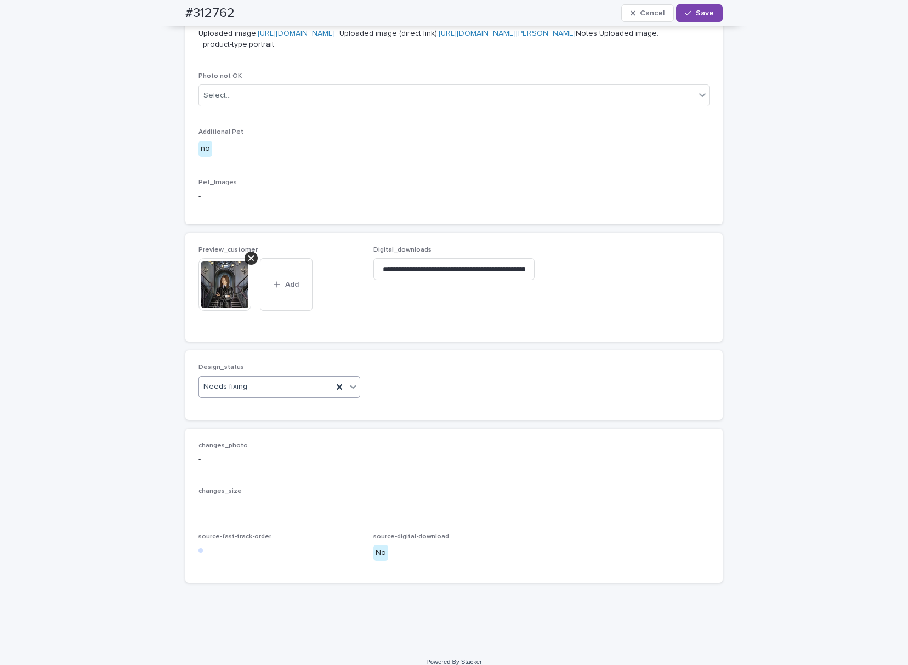
scroll to position [488, 0]
click at [279, 394] on div "Needs fixing" at bounding box center [266, 385] width 134 height 18
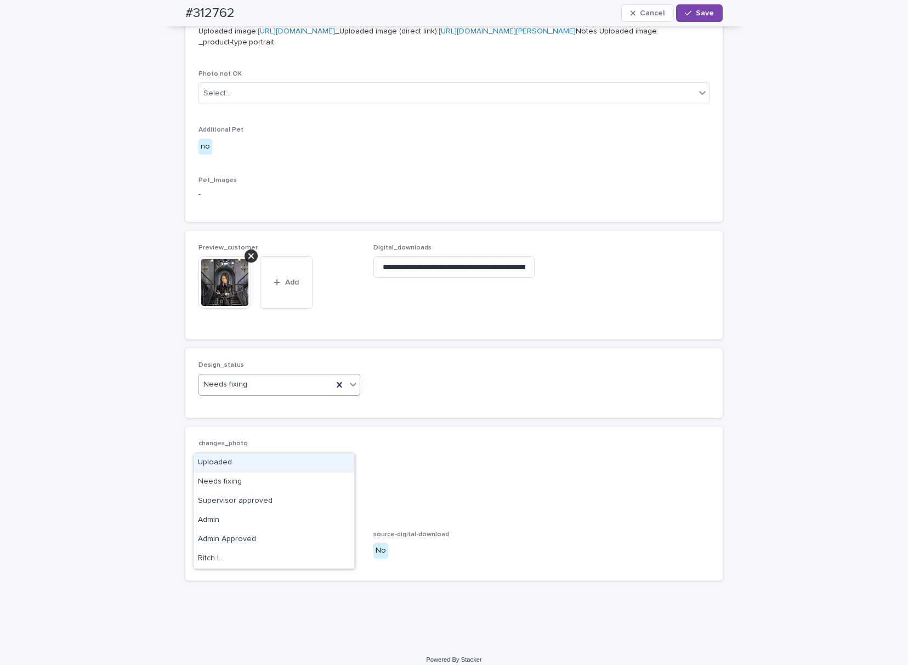
click at [258, 461] on div "Uploaded" at bounding box center [274, 463] width 161 height 19
click at [705, 15] on span "Save" at bounding box center [705, 13] width 18 height 8
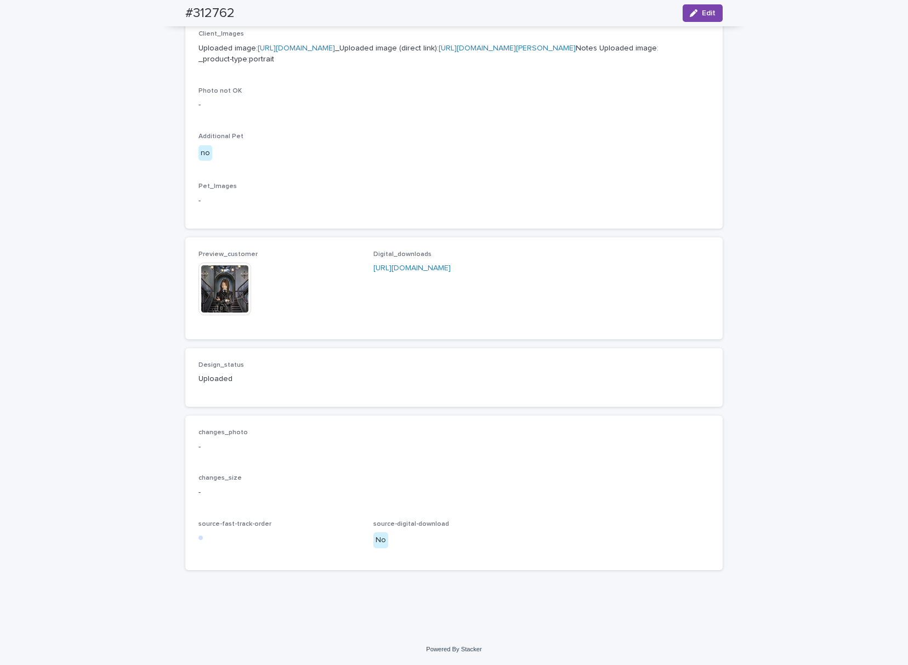
scroll to position [474, 0]
click at [448, 213] on div "Client_Images Uploaded image: [URL][DOMAIN_NAME] _Uploaded image (direct link):…" at bounding box center [454, 122] width 511 height 185
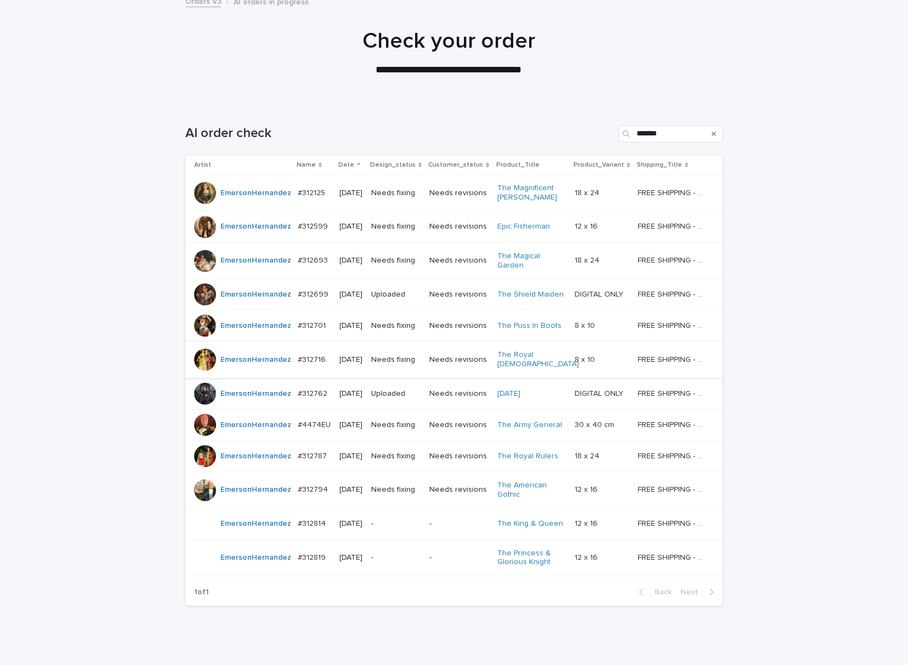
scroll to position [83, 0]
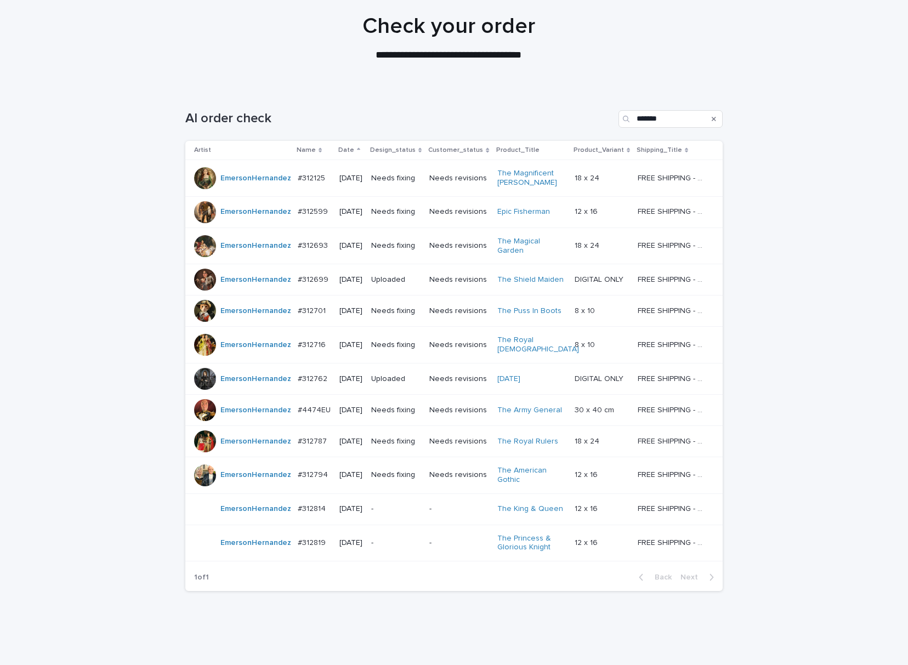
click at [392, 394] on td "Needs fixing" at bounding box center [396, 409] width 58 height 31
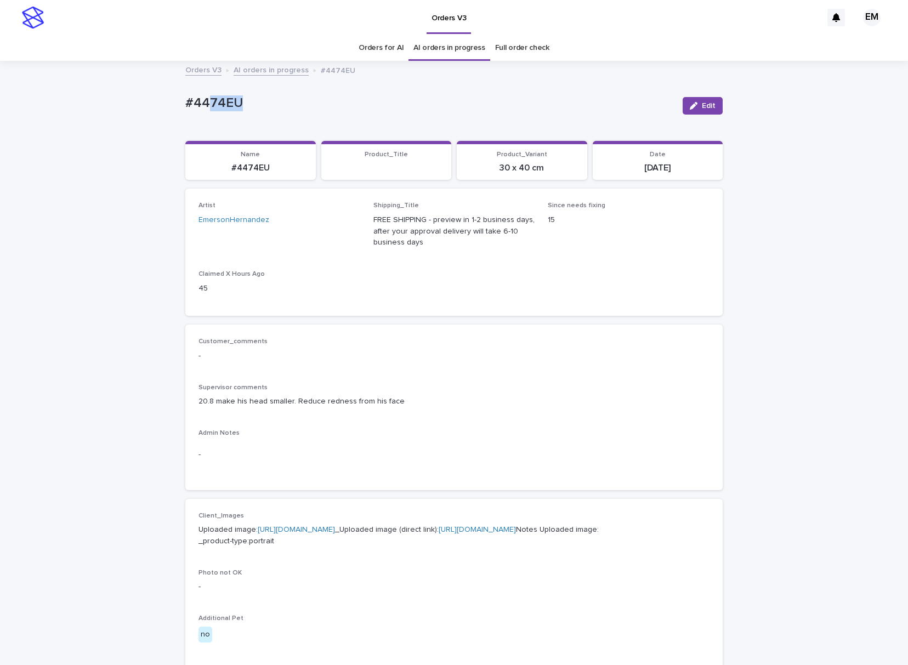
drag, startPoint x: 246, startPoint y: 99, endPoint x: 178, endPoint y: 95, distance: 68.7
click at [185, 95] on p "#4474EU" at bounding box center [429, 103] width 489 height 16
click at [703, 108] on span "Edit" at bounding box center [709, 106] width 14 height 8
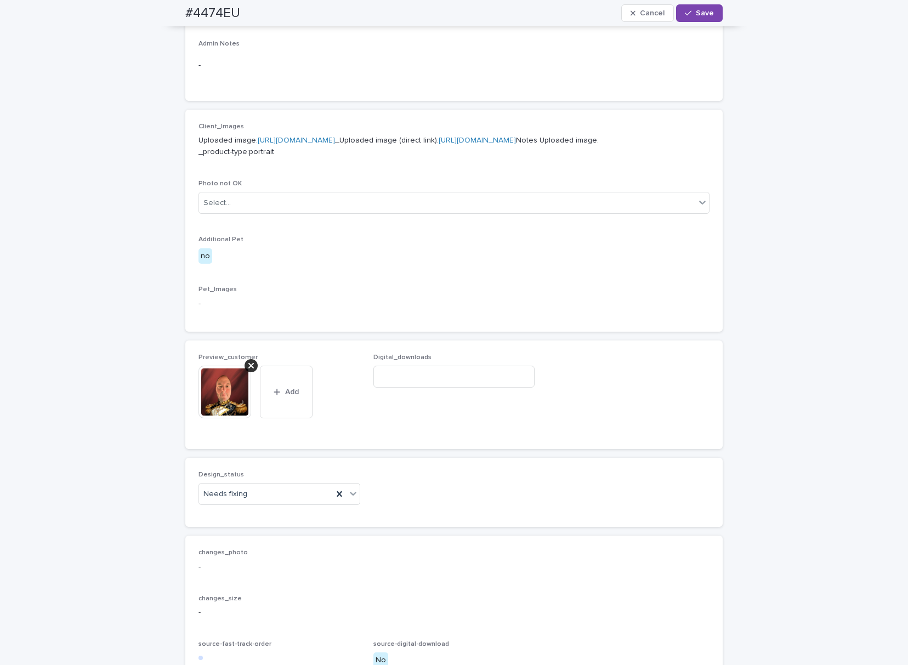
click at [248, 370] on icon at bounding box center [250, 365] width 5 height 9
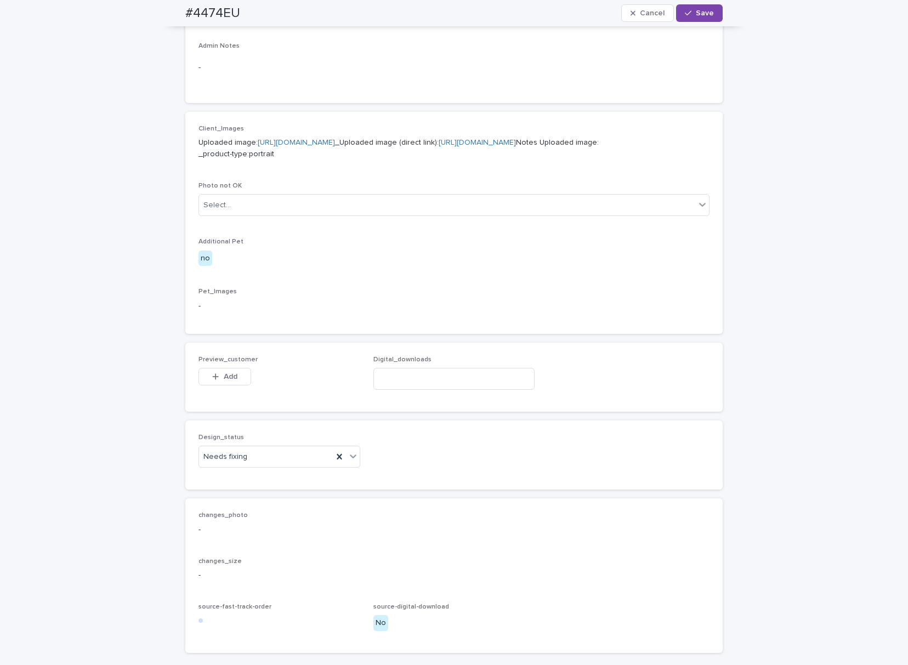
scroll to position [370, 0]
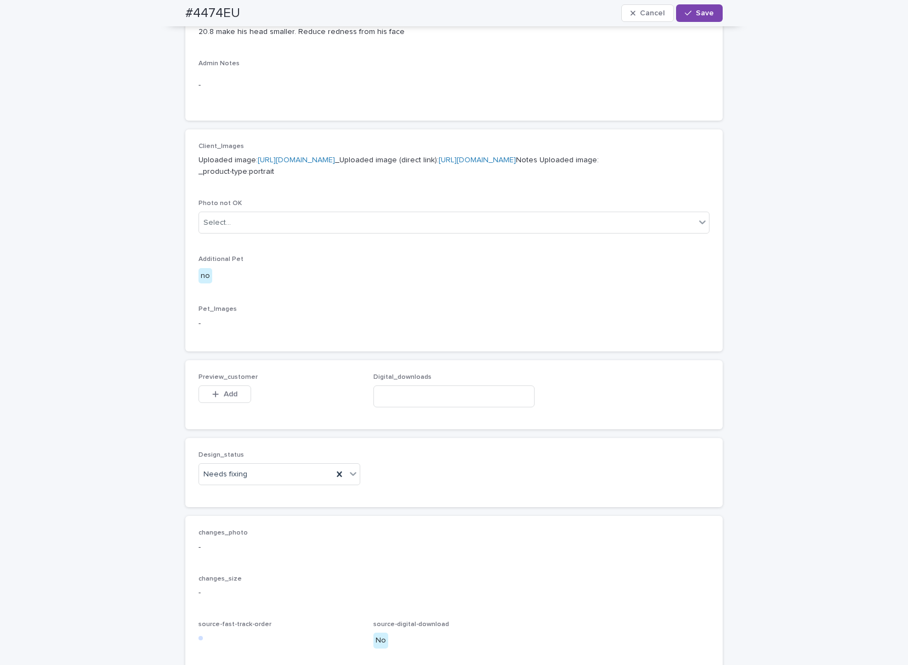
click at [224, 398] on span "Add" at bounding box center [231, 395] width 14 height 8
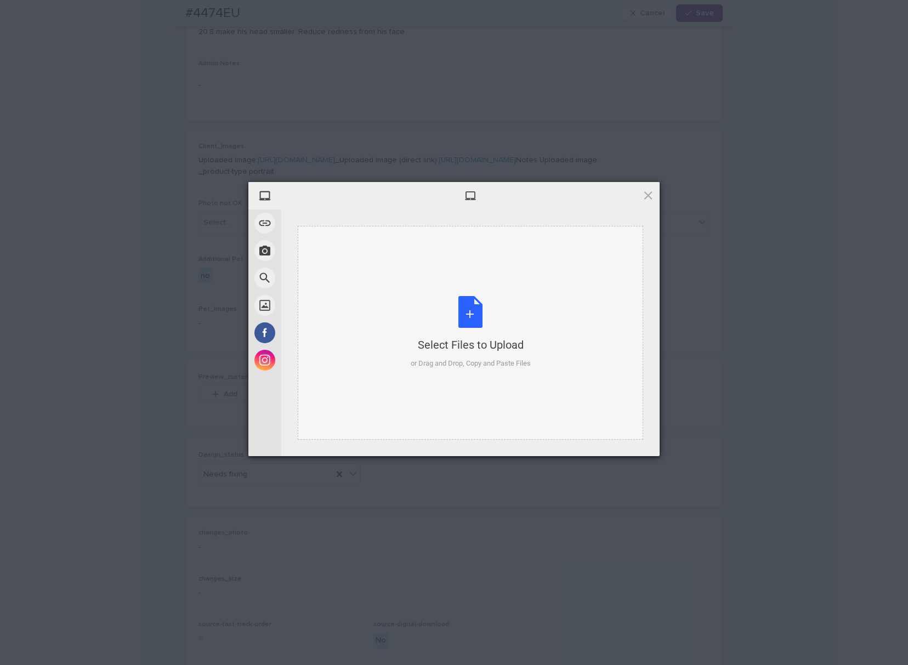
click at [455, 308] on div "Select Files to Upload or Drag and Drop, Copy and Paste Files" at bounding box center [471, 332] width 120 height 73
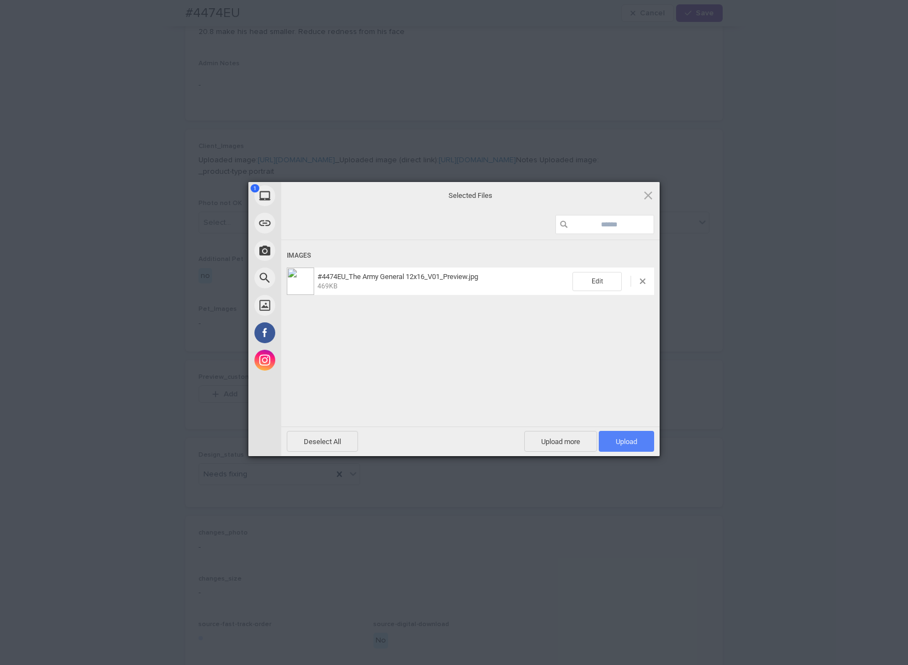
click at [613, 430] on div "Deselect All Upload more Upload 1" at bounding box center [470, 442] width 379 height 30
click at [615, 436] on span "Upload 1" at bounding box center [626, 441] width 55 height 21
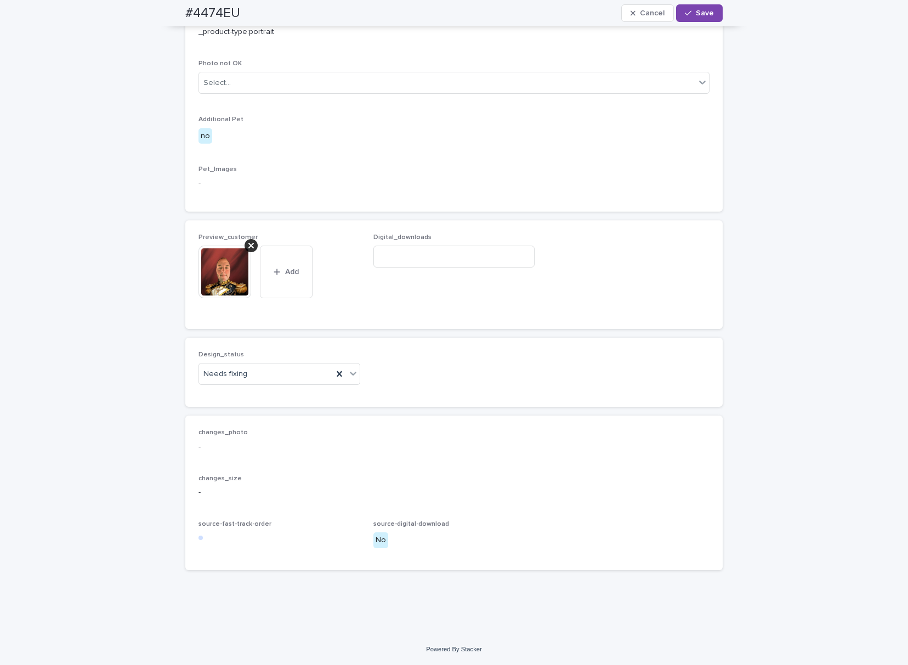
scroll to position [567, 0]
click at [253, 381] on div "Needs fixing" at bounding box center [266, 374] width 134 height 18
click at [253, 393] on div "Uploaded" at bounding box center [274, 395] width 161 height 19
click at [697, 4] on button "Save" at bounding box center [699, 13] width 47 height 18
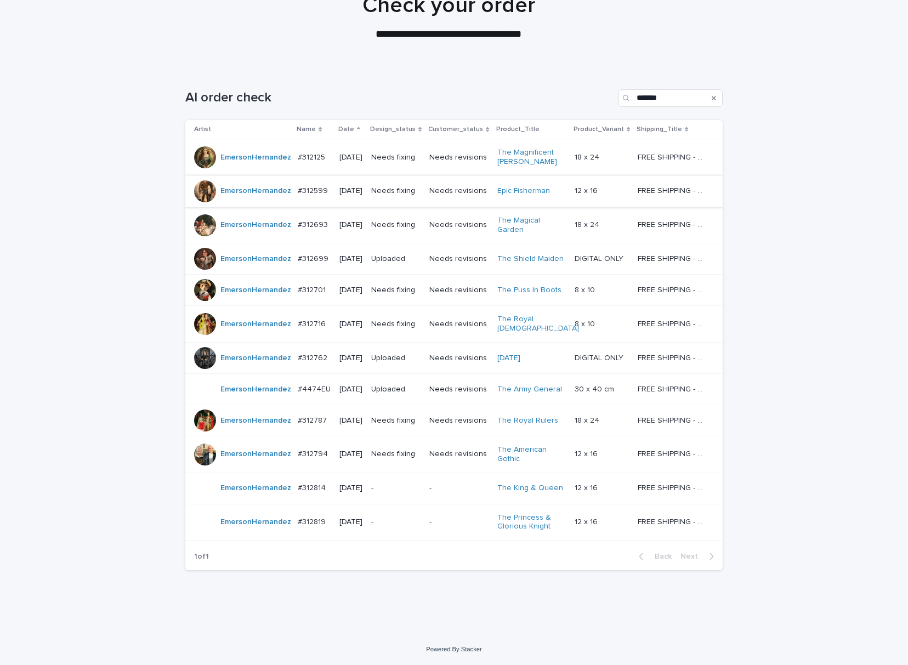
scroll to position [35, 0]
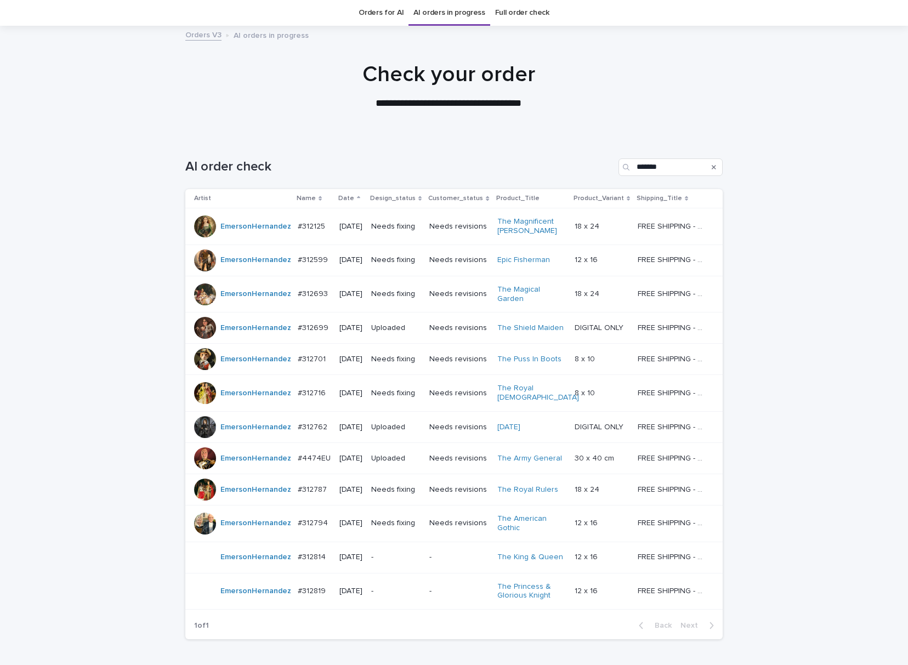
click at [407, 486] on p "Needs fixing" at bounding box center [395, 489] width 49 height 9
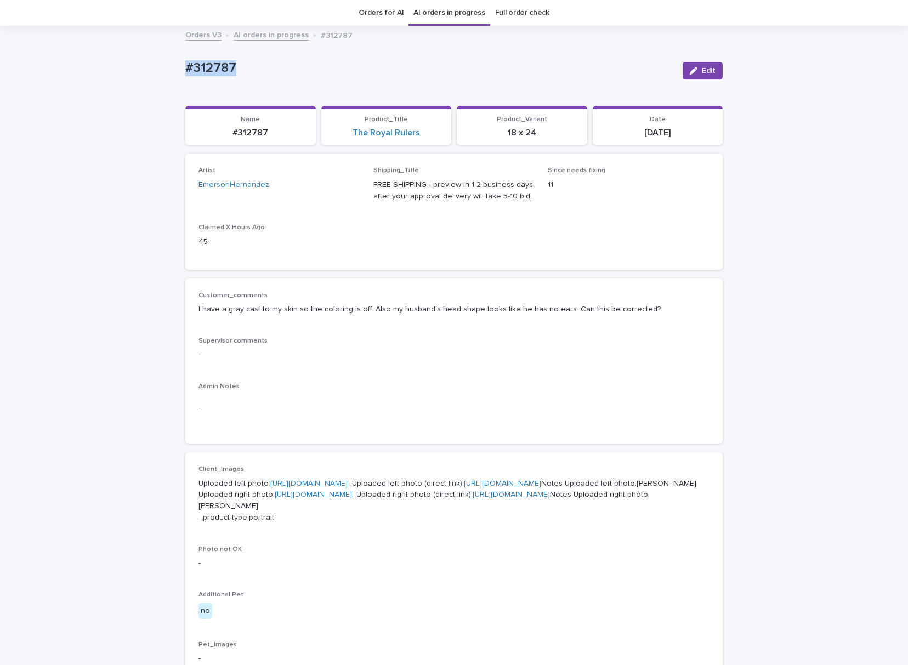
drag, startPoint x: 256, startPoint y: 81, endPoint x: 328, endPoint y: 84, distance: 72.5
click at [134, 80] on div "Loading... Saving… Loading... Saving… #312787 Edit #312787 Edit Sorry, there wa…" at bounding box center [454, 560] width 908 height 1066
click at [702, 80] on div "Edit" at bounding box center [701, 71] width 44 height 44
click at [683, 82] on div "Edit" at bounding box center [701, 71] width 44 height 44
click at [690, 68] on icon "button" at bounding box center [694, 71] width 8 height 8
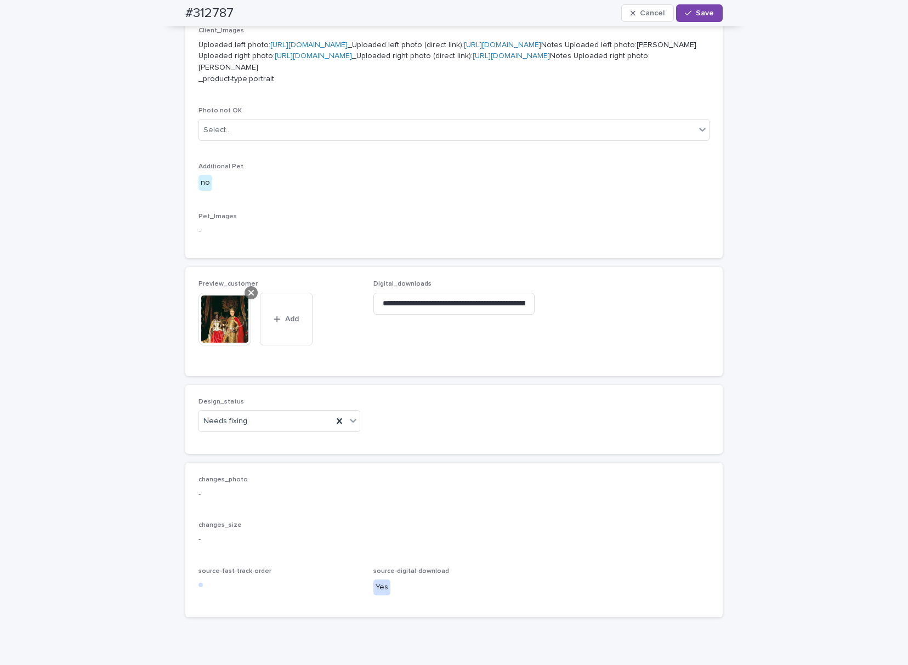
click at [245, 300] on div at bounding box center [251, 292] width 13 height 13
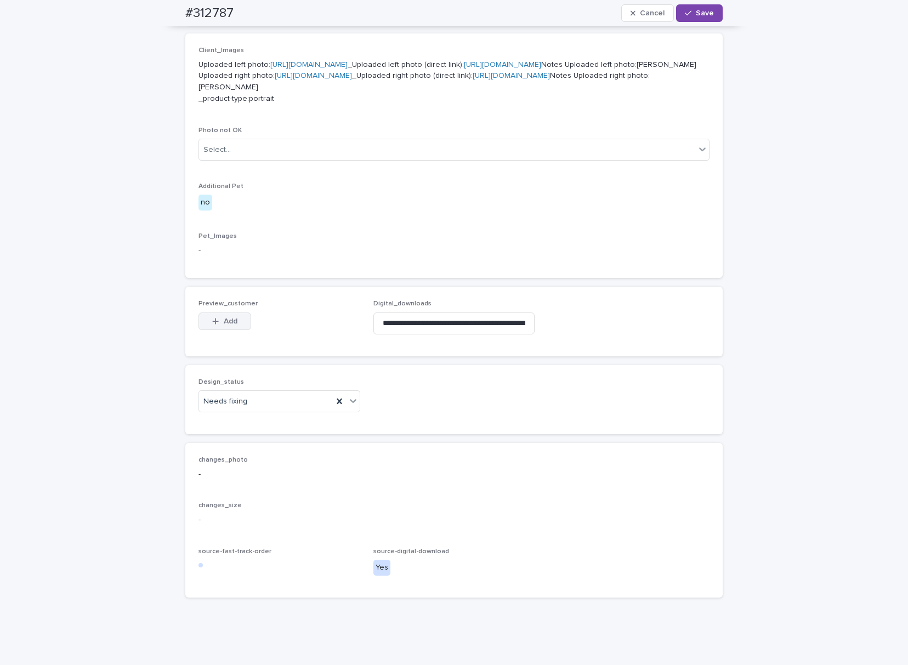
click at [222, 330] on button "Add" at bounding box center [225, 322] width 53 height 18
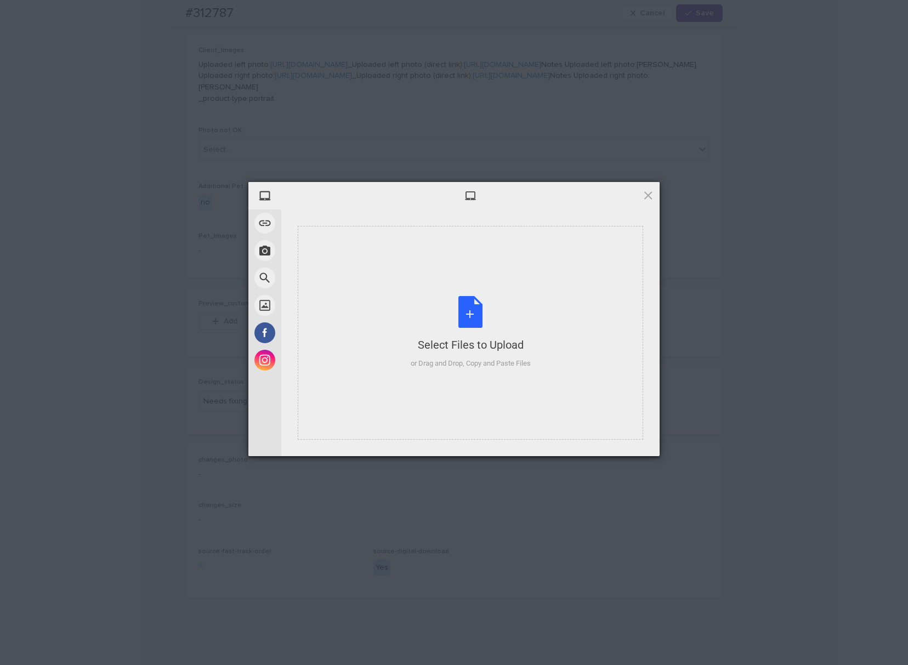
click at [398, 288] on div "Select Files to Upload or Drag and Drop, Copy and Paste Files" at bounding box center [471, 333] width 346 height 214
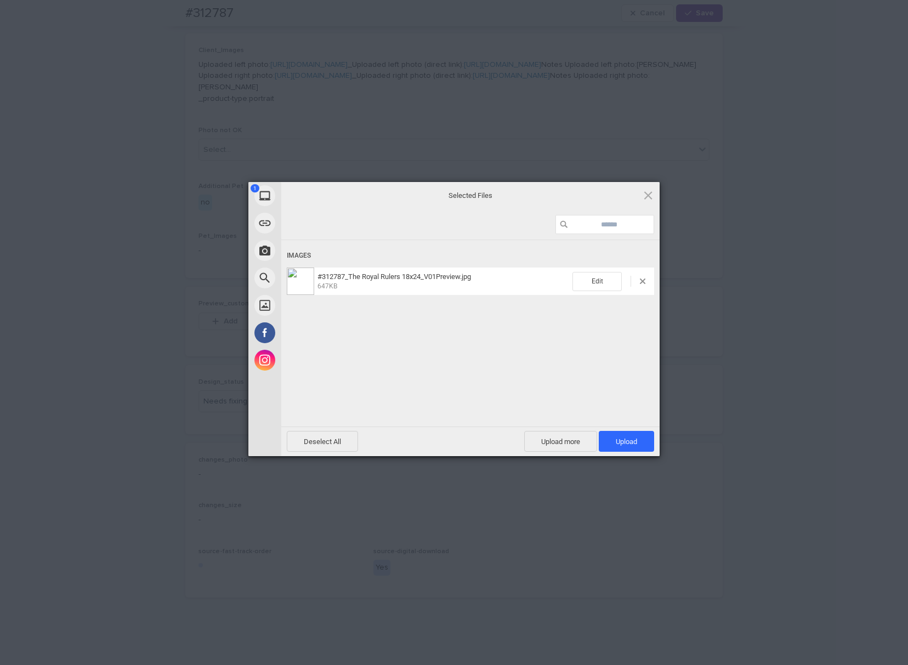
click at [611, 457] on div "Powered by Filestack" at bounding box center [454, 469] width 908 height 27
click at [622, 447] on span "Upload 1" at bounding box center [626, 441] width 55 height 21
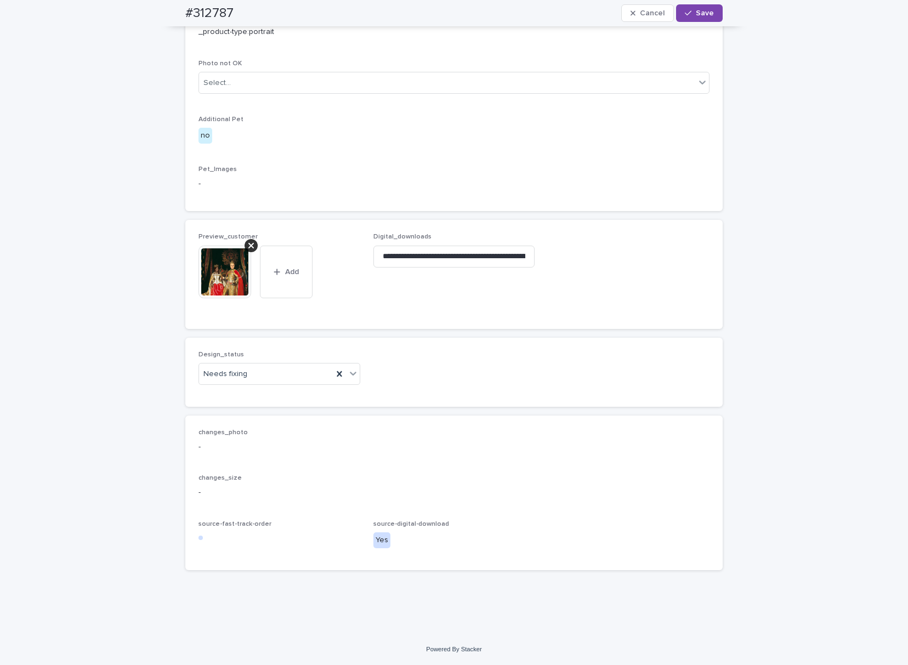
scroll to position [635, 0]
click at [262, 371] on div "Needs fixing" at bounding box center [266, 374] width 134 height 18
drag, startPoint x: 257, startPoint y: 389, endPoint x: 410, endPoint y: 318, distance: 168.6
click at [258, 389] on div "Uploaded" at bounding box center [274, 395] width 161 height 19
click at [707, 14] on span "Save" at bounding box center [705, 13] width 18 height 8
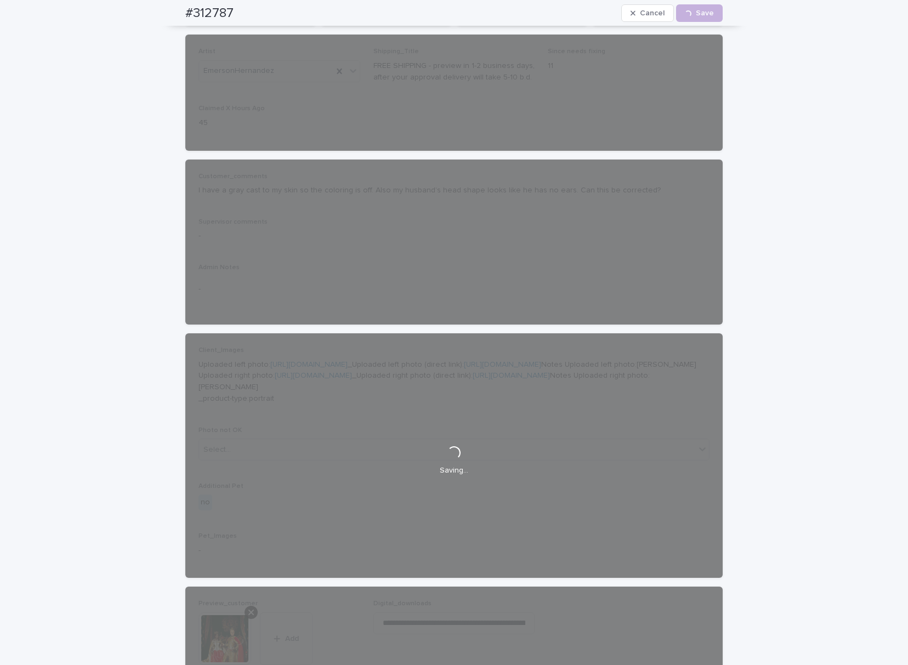
scroll to position [1, 0]
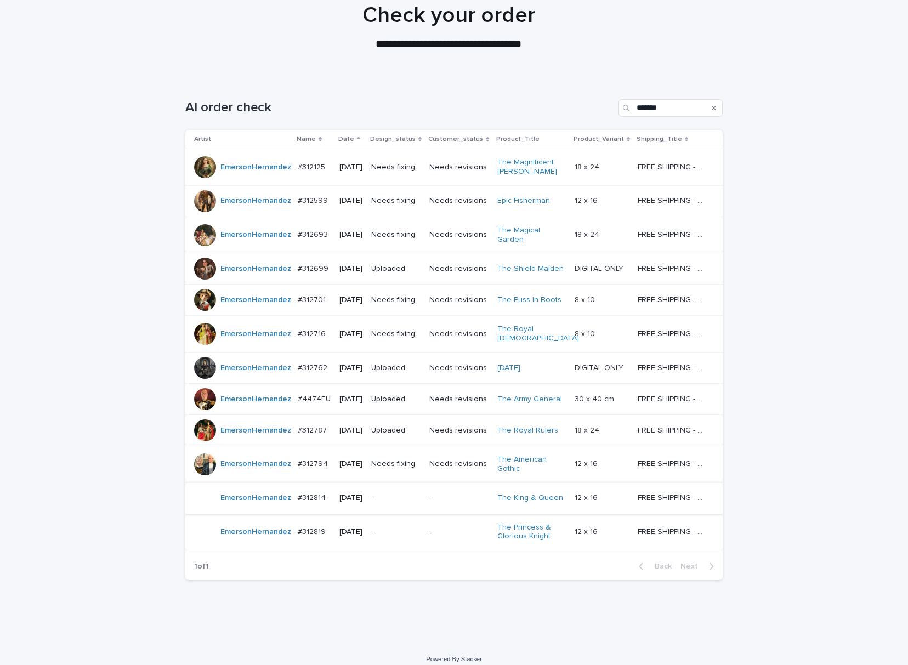
scroll to position [101, 0]
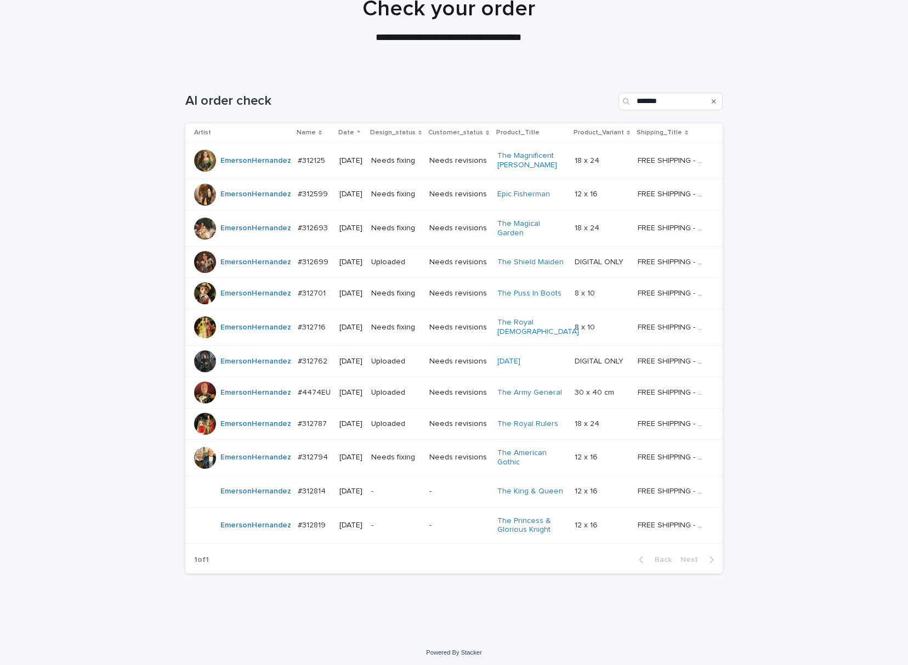
click at [381, 455] on p "Needs fixing" at bounding box center [395, 457] width 49 height 9
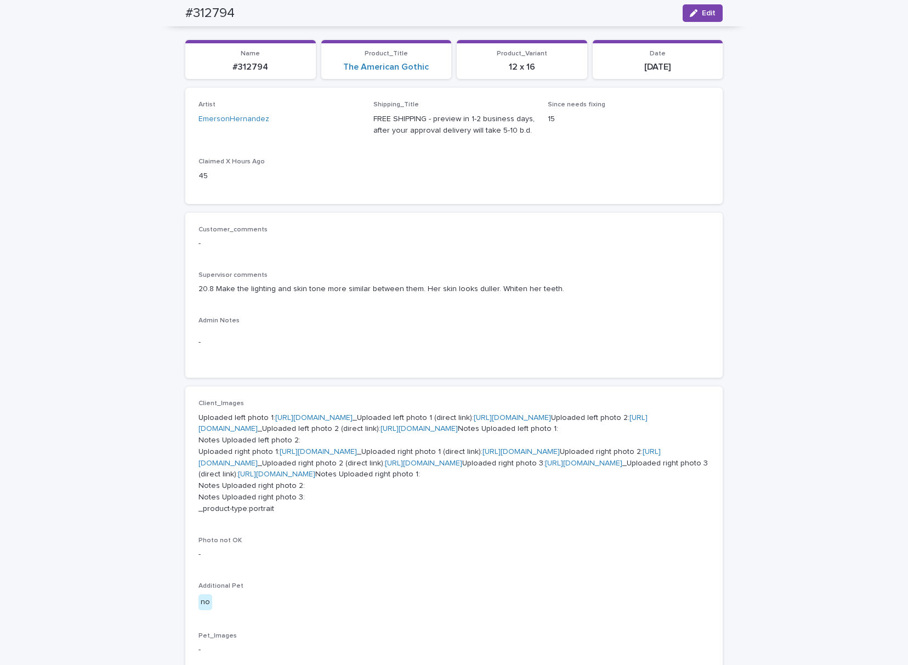
scroll to position [35, 0]
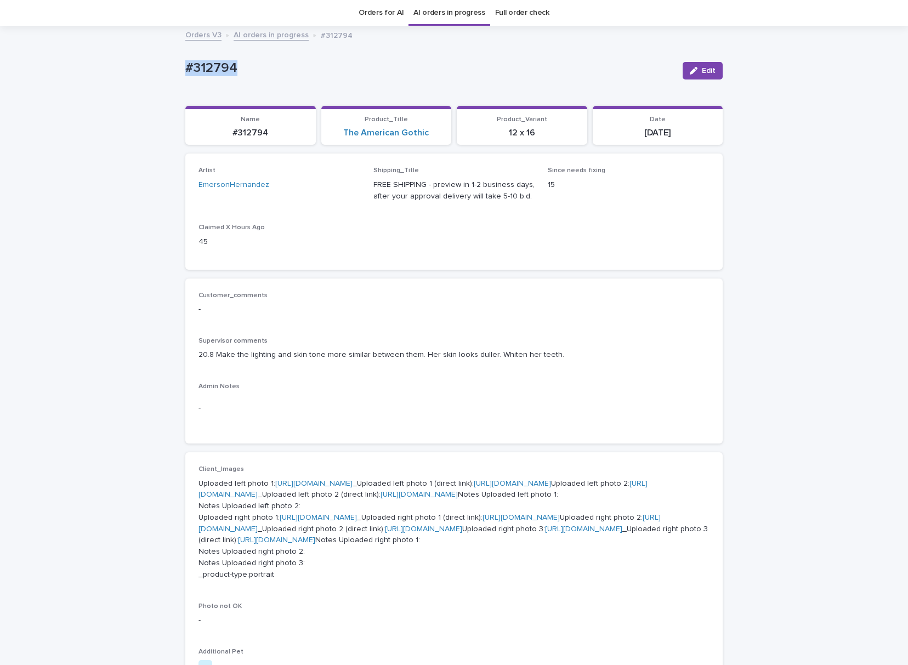
drag, startPoint x: 247, startPoint y: 69, endPoint x: 204, endPoint y: 70, distance: 42.8
click at [151, 56] on div "Loading... Saving… Loading... Saving… #312794 Edit #312794 Edit Sorry, there wa…" at bounding box center [454, 588] width 908 height 1123
click at [702, 71] on span "Edit" at bounding box center [709, 71] width 14 height 8
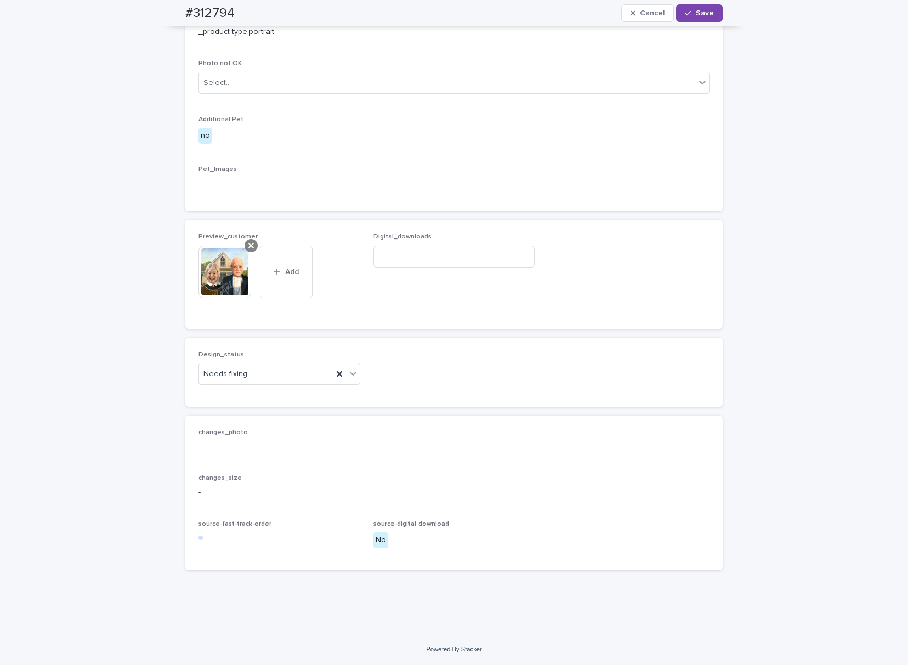
click at [245, 252] on div at bounding box center [251, 245] width 13 height 13
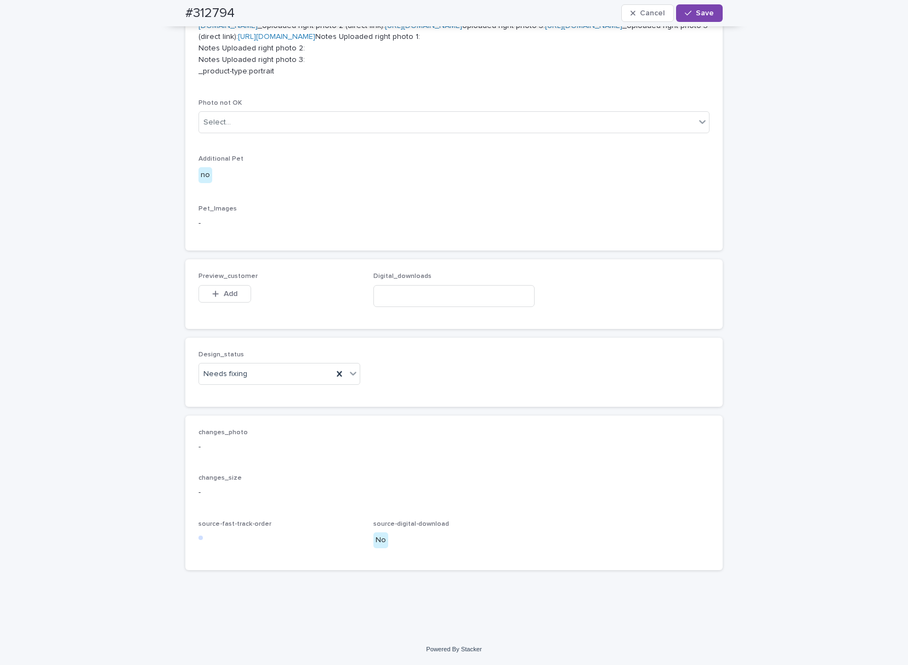
scroll to position [698, 0]
click at [224, 298] on span "Add" at bounding box center [231, 294] width 14 height 8
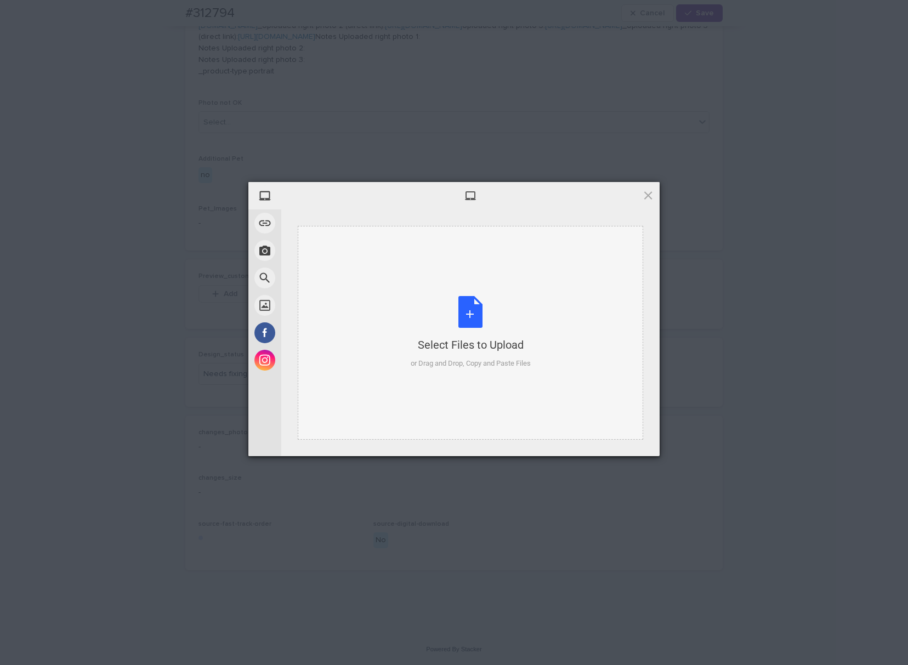
click at [387, 314] on div "Select Files to Upload or Drag and Drop, Copy and Paste Files" at bounding box center [471, 333] width 346 height 214
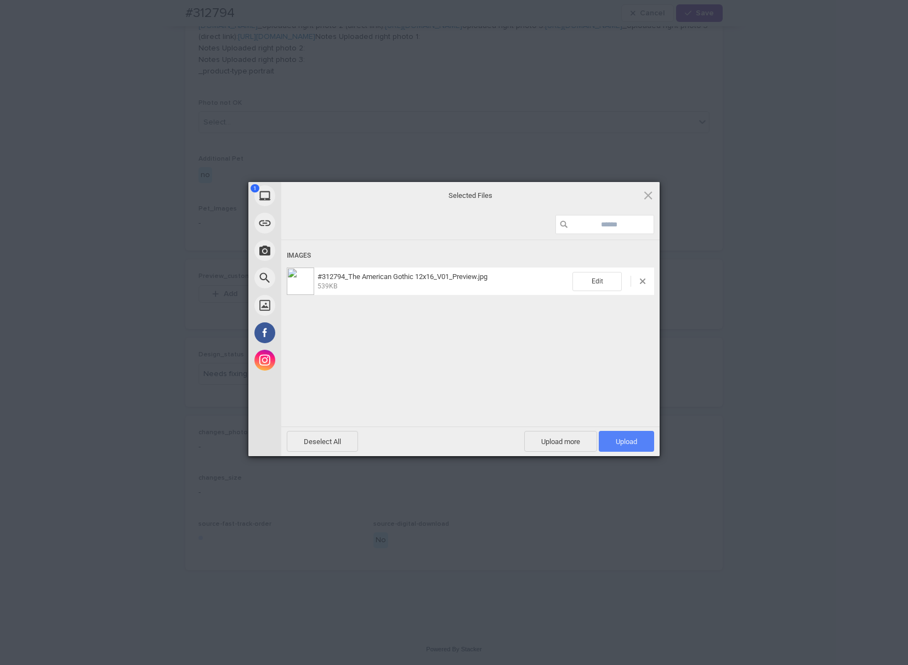
click at [630, 432] on span "Upload 1" at bounding box center [626, 441] width 55 height 21
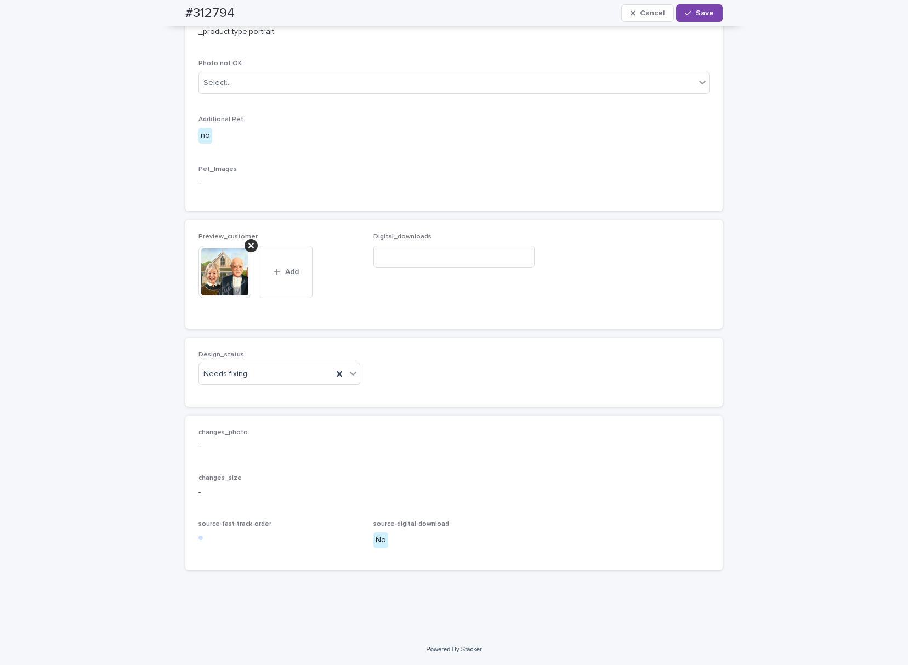
scroll to position [718, 0]
click at [268, 394] on div "Design_status Needs fixing" at bounding box center [280, 372] width 162 height 43
click at [263, 385] on div "Needs fixing" at bounding box center [280, 374] width 162 height 22
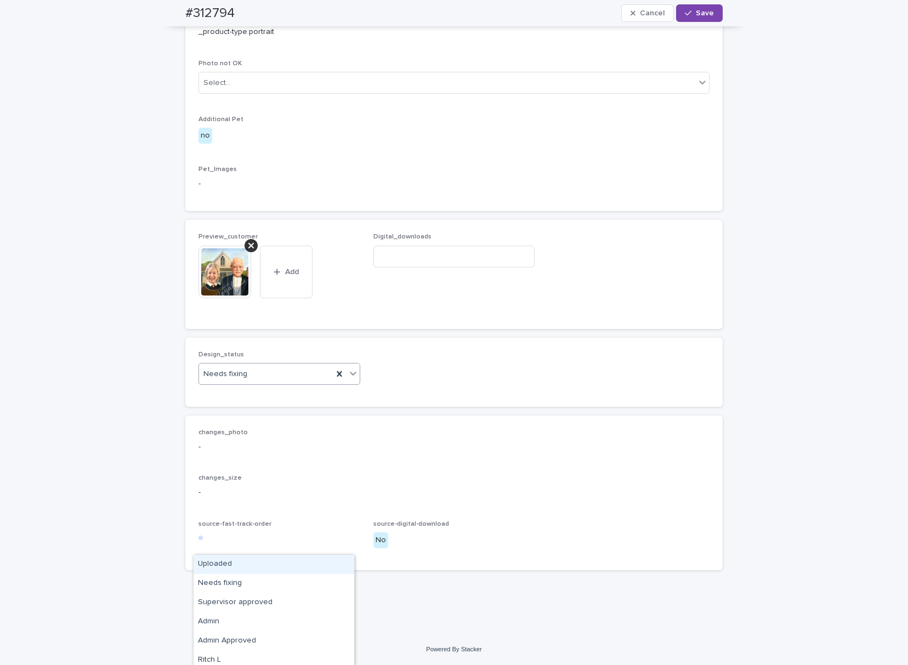
click at [263, 383] on div "Needs fixing" at bounding box center [266, 374] width 134 height 18
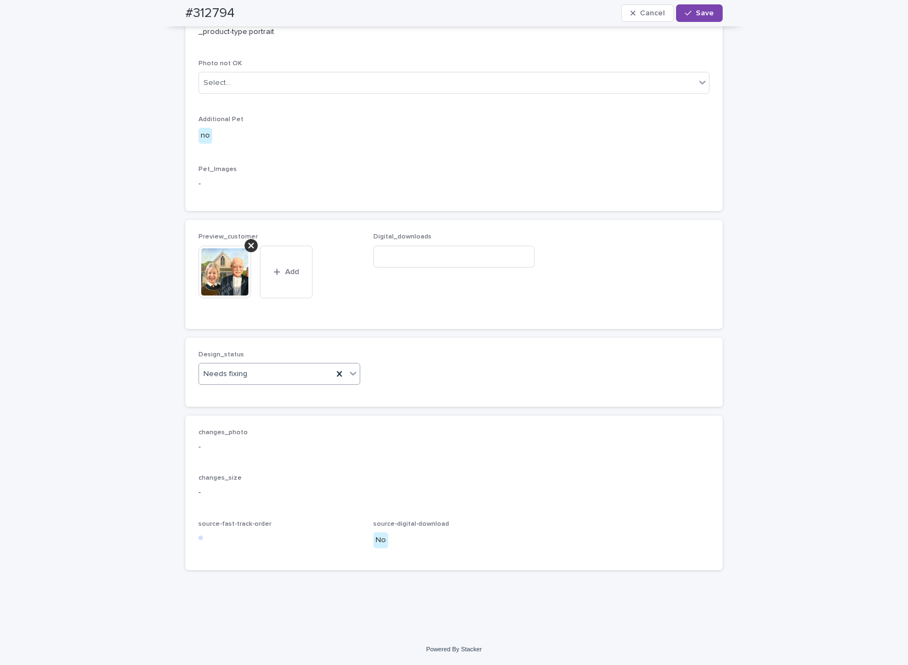
click at [257, 383] on div "Needs fixing" at bounding box center [266, 374] width 134 height 18
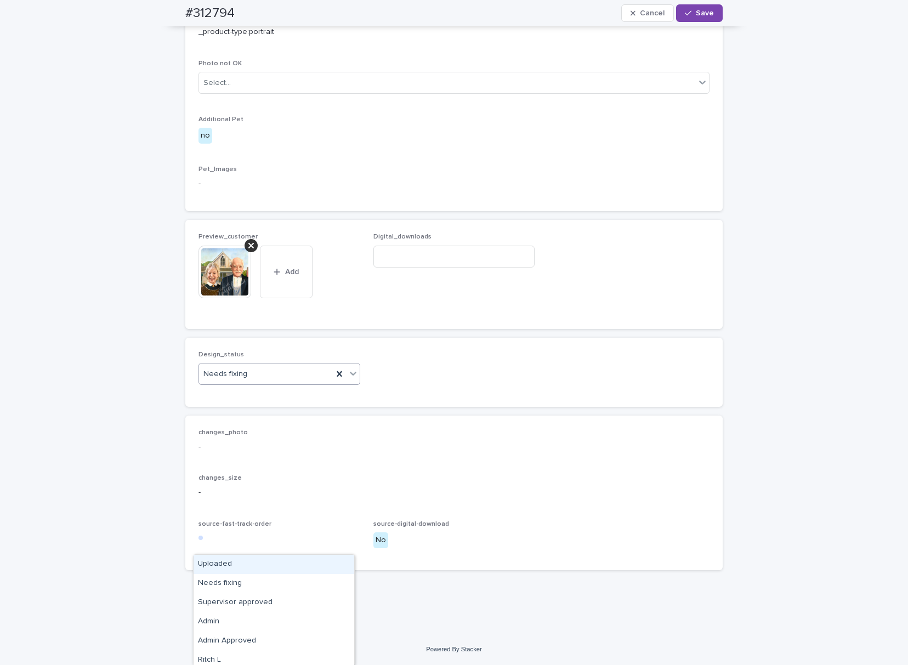
click at [251, 566] on div "Uploaded" at bounding box center [274, 564] width 161 height 19
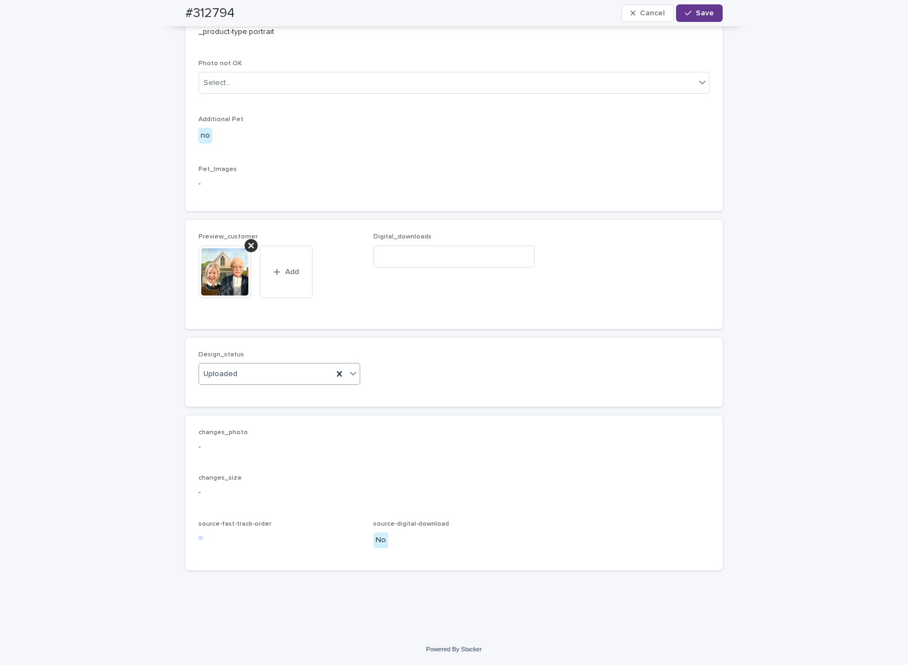
click at [700, 19] on button "Save" at bounding box center [699, 13] width 47 height 18
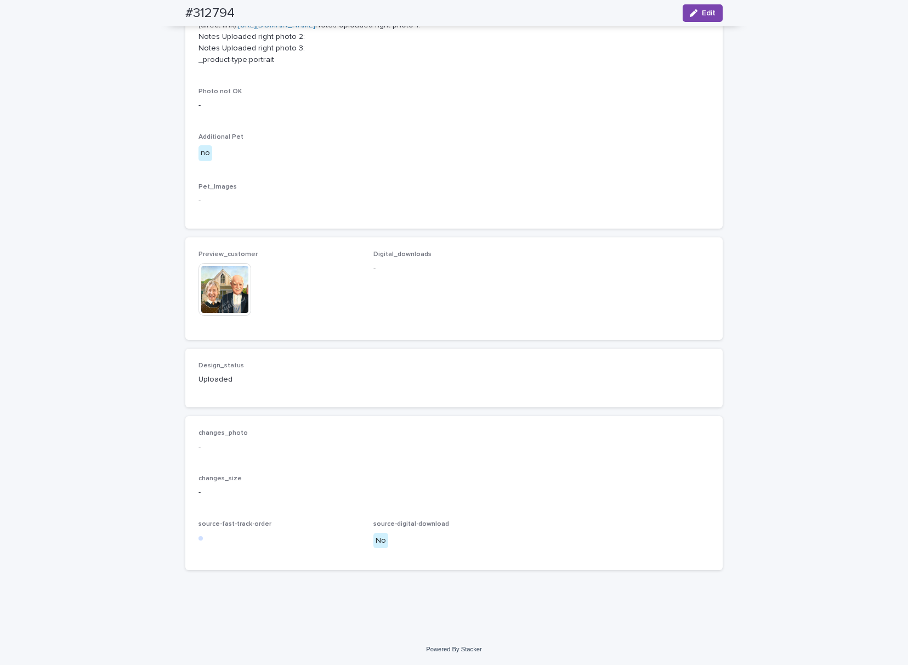
scroll to position [703, 0]
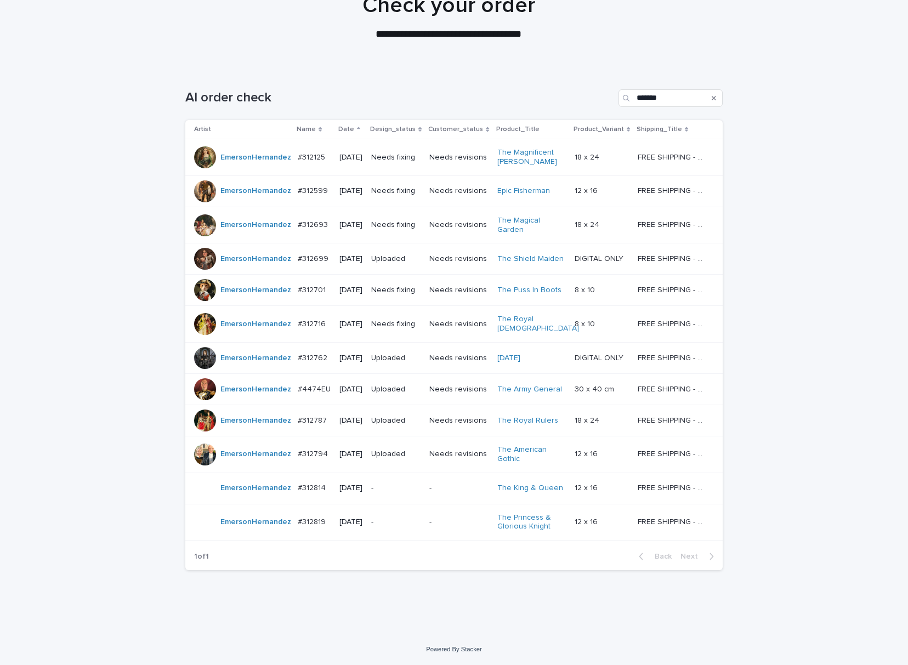
scroll to position [35, 0]
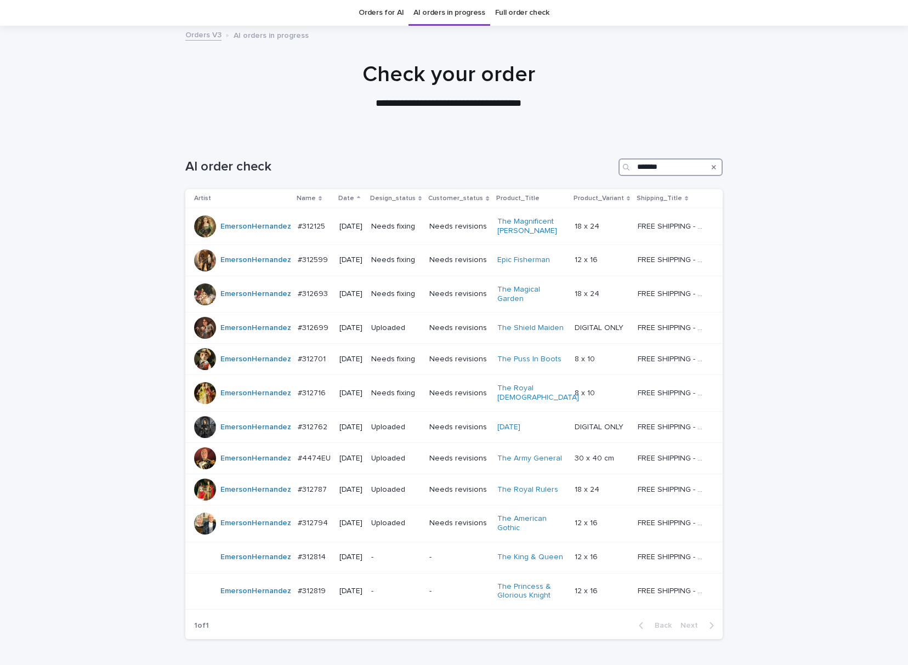
click at [683, 169] on input "*******" at bounding box center [671, 168] width 104 height 18
type input "**********"
click at [775, 252] on div "**********" at bounding box center [454, 420] width 908 height 567
click at [670, 157] on div "**********" at bounding box center [454, 163] width 538 height 53
type input "**********"
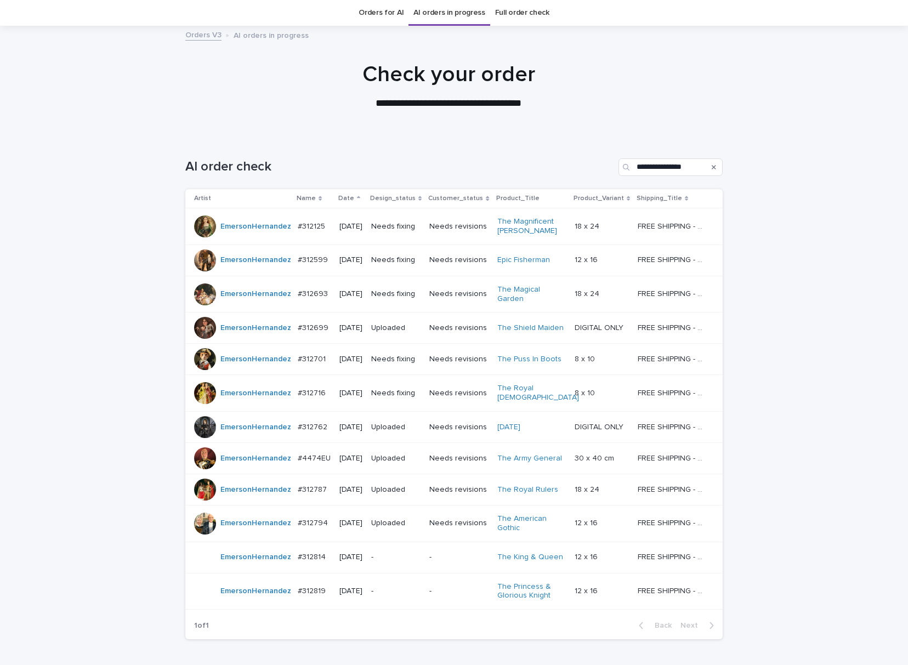
click at [391, 297] on p "Needs fixing" at bounding box center [395, 294] width 49 height 9
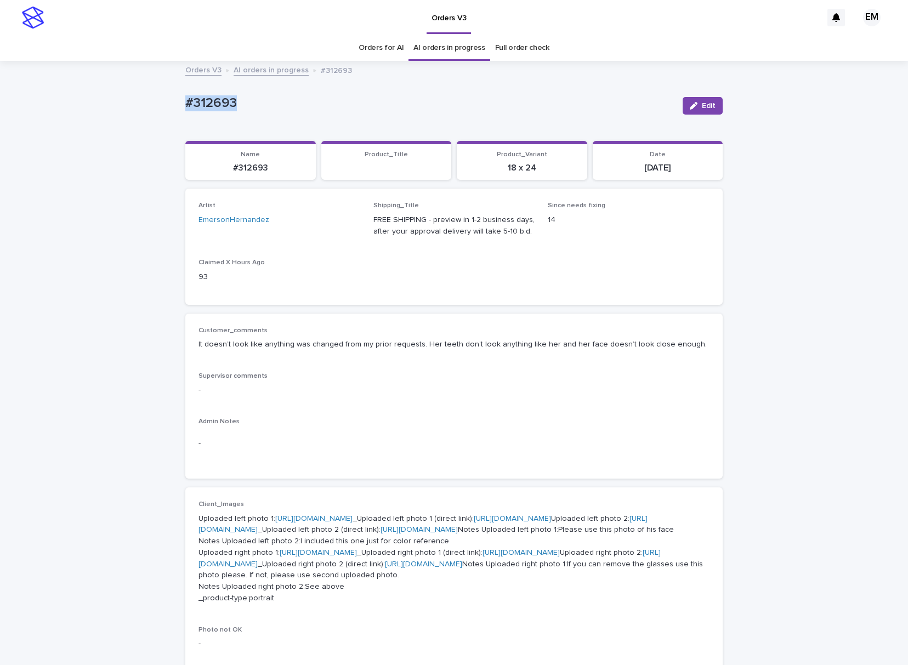
drag, startPoint x: 293, startPoint y: 95, endPoint x: 101, endPoint y: 105, distance: 191.7
click at [80, 94] on div "Loading... Saving… Loading... Saving… #312693 Edit #312693 Edit Sorry, there wa…" at bounding box center [454, 617] width 908 height 1111
click at [702, 109] on span "Edit" at bounding box center [709, 106] width 14 height 8
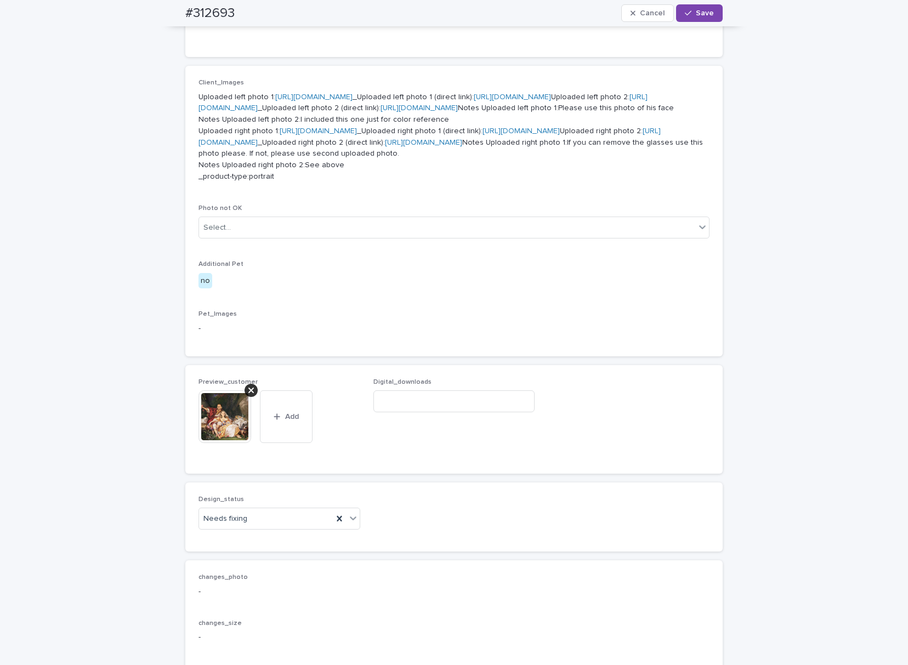
scroll to position [585, 0]
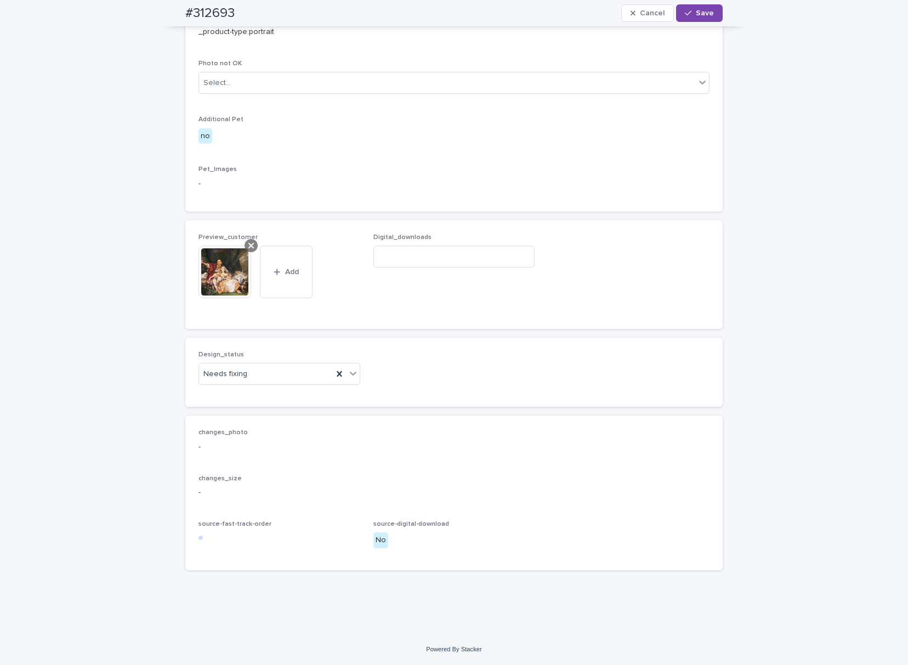
click at [248, 248] on icon at bounding box center [250, 245] width 5 height 5
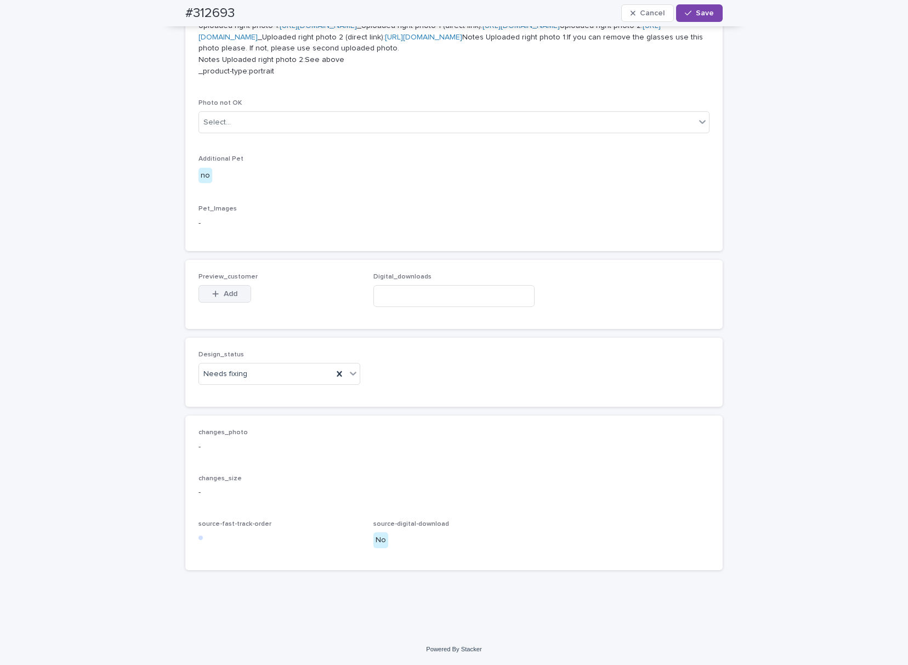
click at [218, 303] on button "Add" at bounding box center [225, 294] width 53 height 18
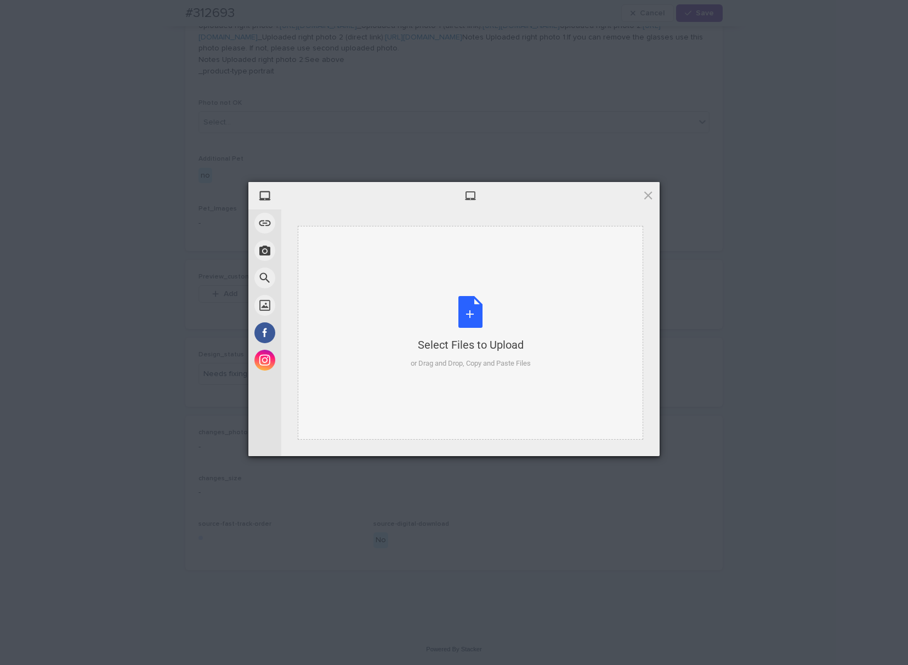
click at [398, 343] on div "Select Files to Upload or Drag and Drop, Copy and Paste Files" at bounding box center [471, 333] width 346 height 214
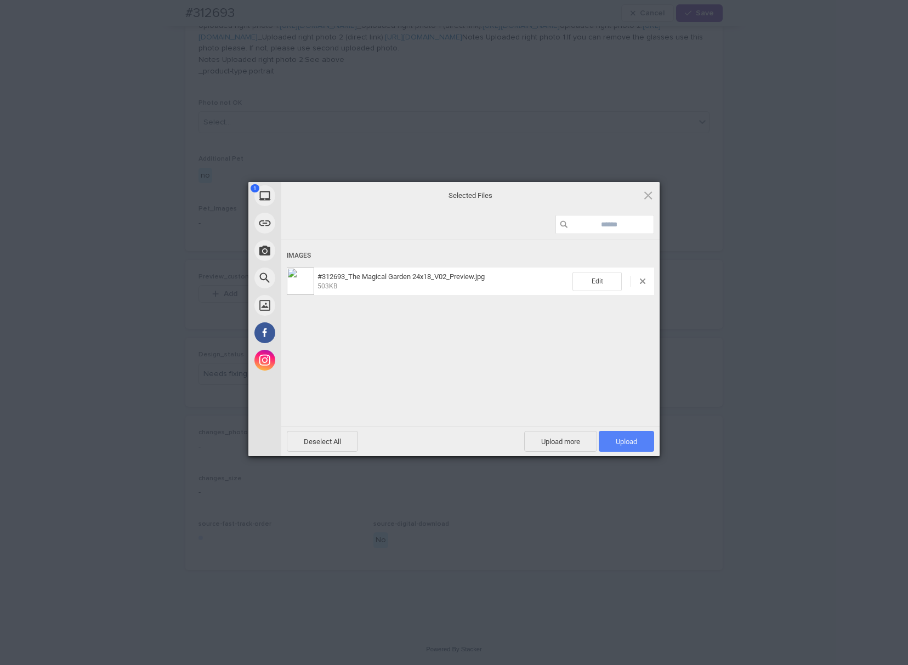
click at [637, 443] on span "Upload 1" at bounding box center [626, 441] width 55 height 21
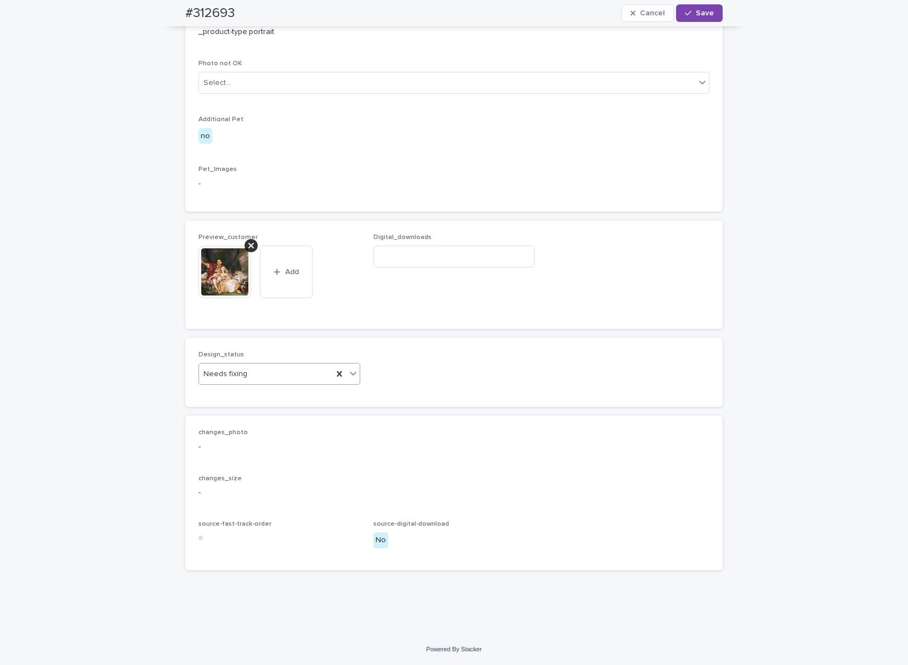
scroll to position [731, 0]
click at [250, 383] on div "Needs fixing" at bounding box center [266, 374] width 134 height 18
click at [251, 415] on div "Uploaded Needs fixing Supervisor approved Admin Admin Approved [PERSON_NAME] L" at bounding box center [274, 473] width 162 height 116
click at [259, 422] on div "Uploaded" at bounding box center [274, 425] width 161 height 19
click at [688, 14] on div "button" at bounding box center [690, 13] width 11 height 8
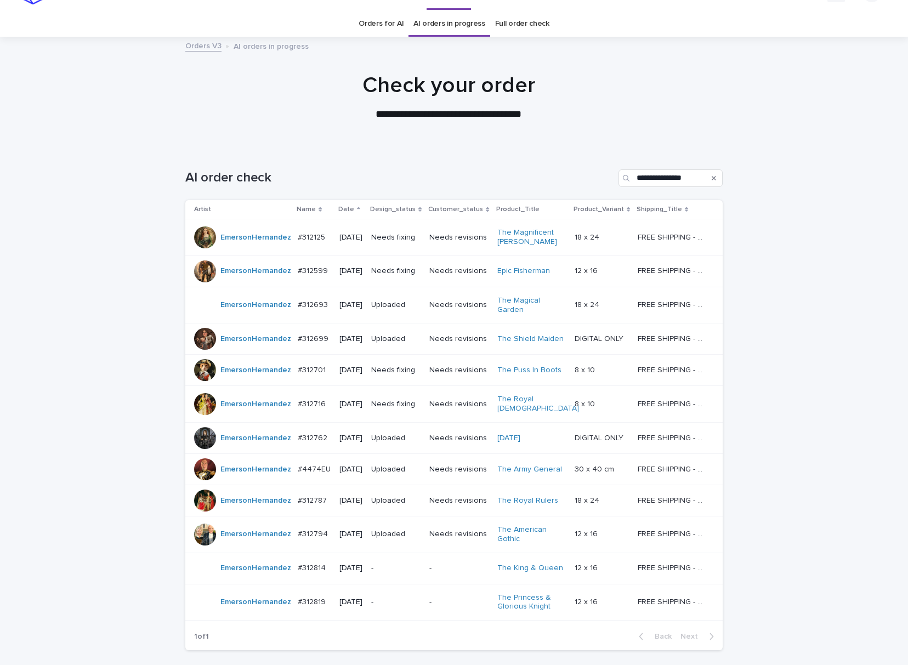
scroll to position [35, 0]
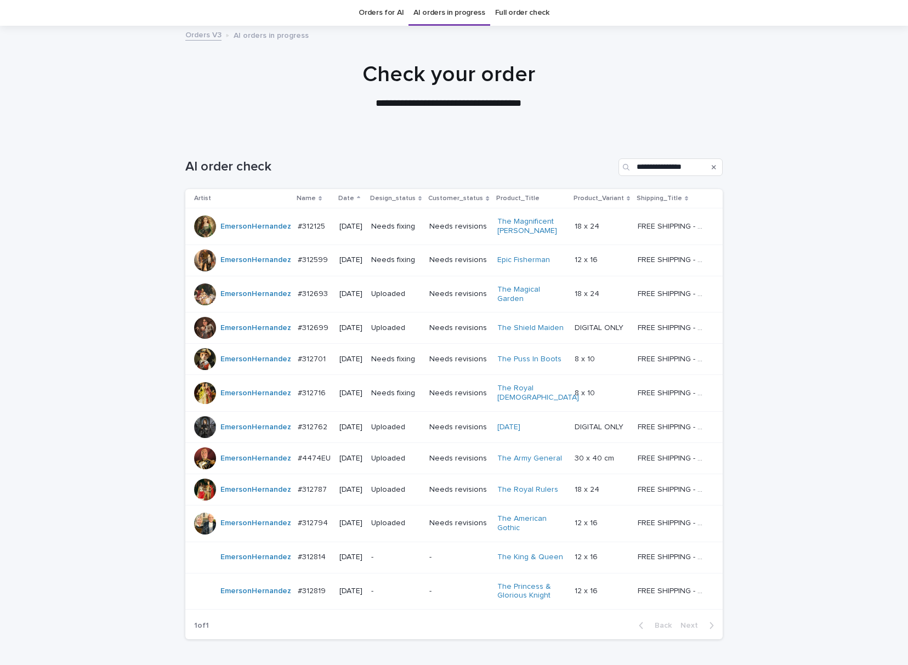
click at [664, 156] on div "**********" at bounding box center [454, 163] width 538 height 53
click at [680, 163] on input "**********" at bounding box center [671, 168] width 104 height 18
click at [305, 231] on p "#312125" at bounding box center [313, 226] width 30 height 12
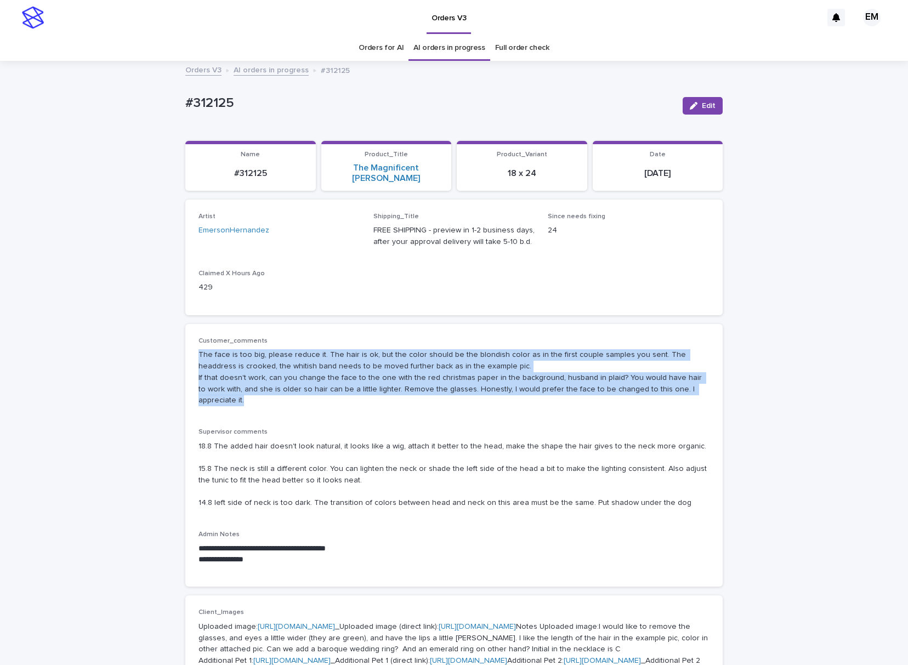
drag, startPoint x: 193, startPoint y: 348, endPoint x: 698, endPoint y: 379, distance: 505.6
click at [698, 379] on p "The face is too big, please reduce it. The hair is ok, but the color should be …" at bounding box center [454, 377] width 511 height 57
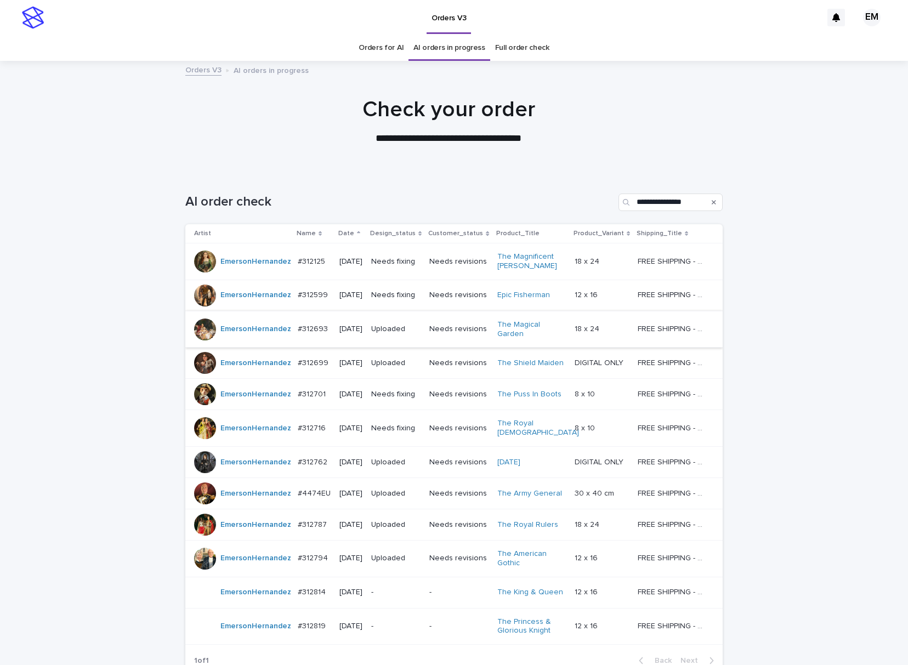
scroll to position [35, 0]
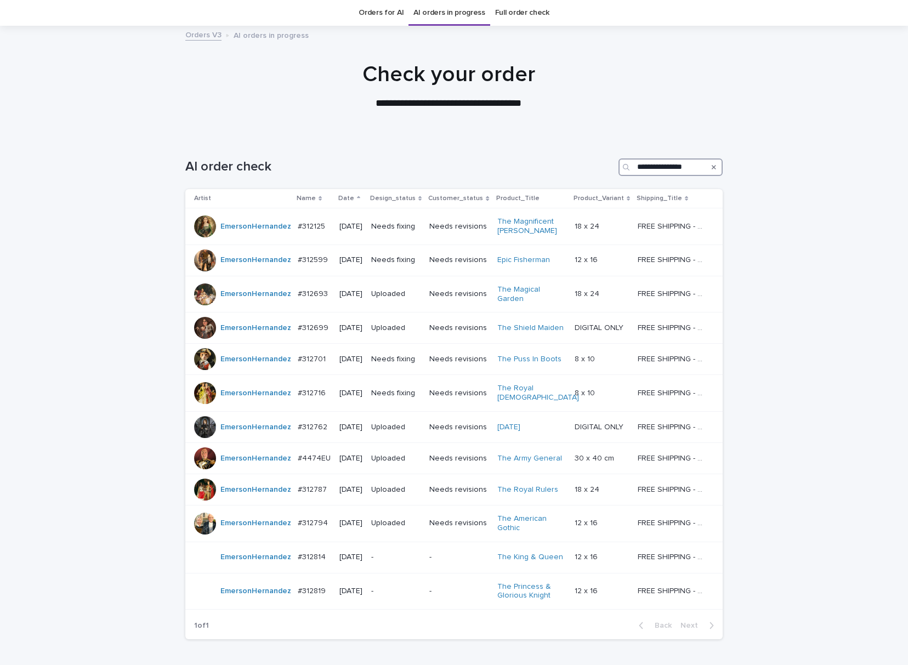
click at [680, 170] on input "**********" at bounding box center [671, 168] width 104 height 18
click at [670, 165] on input "**********" at bounding box center [671, 168] width 104 height 18
click at [335, 234] on td "[DATE]" at bounding box center [351, 226] width 32 height 37
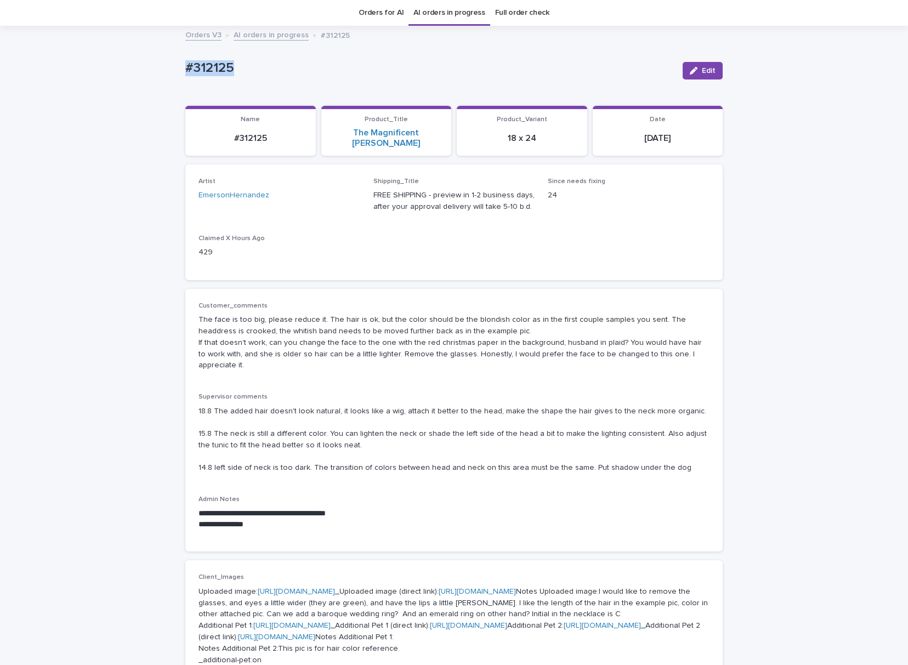
drag, startPoint x: 151, startPoint y: 60, endPoint x: 227, endPoint y: 58, distance: 75.7
drag, startPoint x: 292, startPoint y: 194, endPoint x: 156, endPoint y: 203, distance: 136.4
drag, startPoint x: 301, startPoint y: 75, endPoint x: 136, endPoint y: 74, distance: 164.6
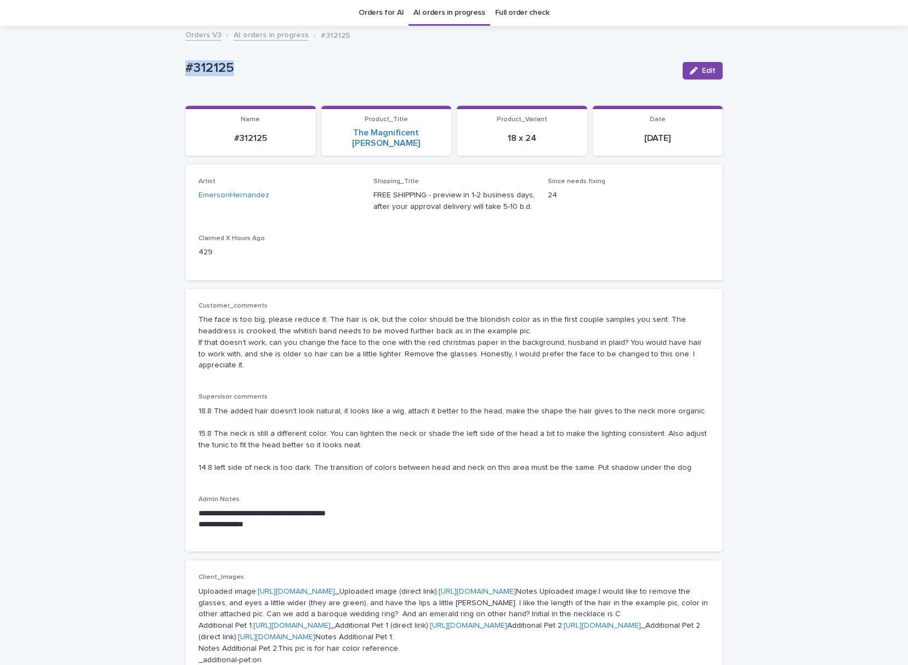
drag, startPoint x: 294, startPoint y: 199, endPoint x: 183, endPoint y: 203, distance: 111.4
click at [185, 203] on div "Artist [PERSON_NAME] Shipping_Title FREE SHIPPING - preview in 1-2 business day…" at bounding box center [454, 223] width 538 height 116
drag, startPoint x: 320, startPoint y: 72, endPoint x: 106, endPoint y: 82, distance: 214.1
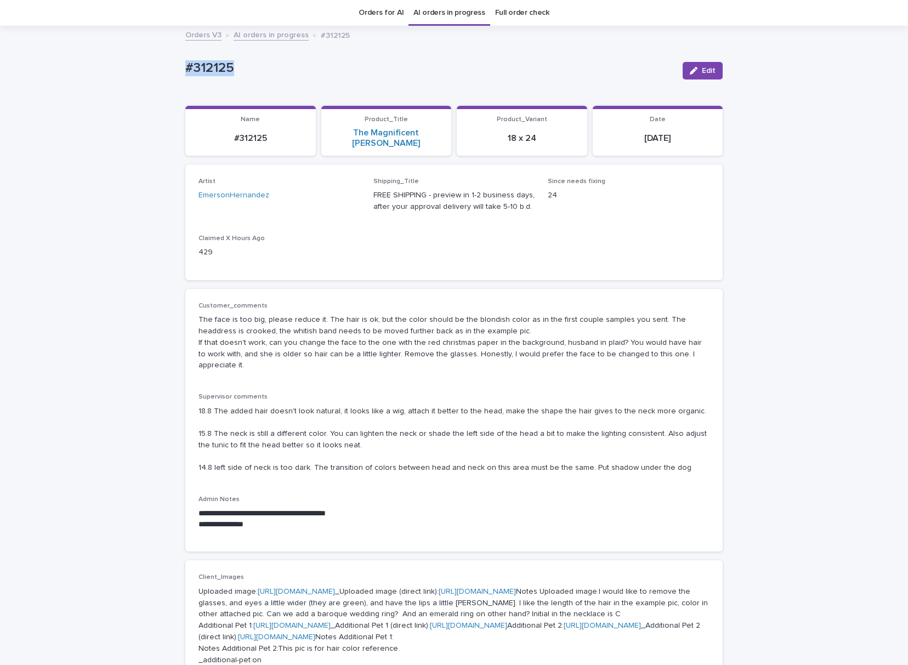
click at [704, 77] on button "Edit" at bounding box center [703, 71] width 40 height 18
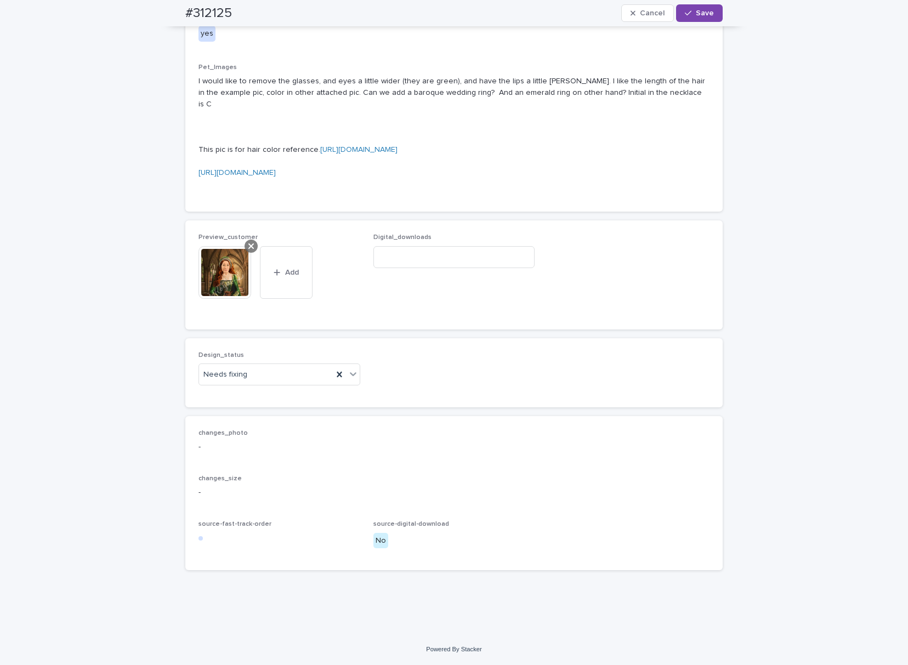
click at [248, 249] on icon at bounding box center [250, 246] width 5 height 5
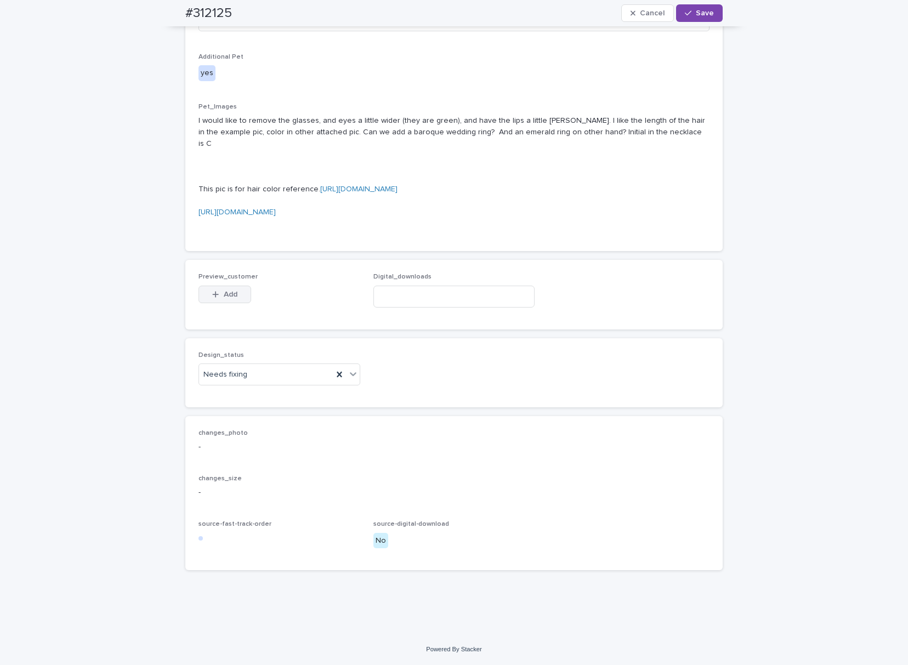
scroll to position [795, 0]
click at [224, 298] on span "Add" at bounding box center [231, 295] width 14 height 8
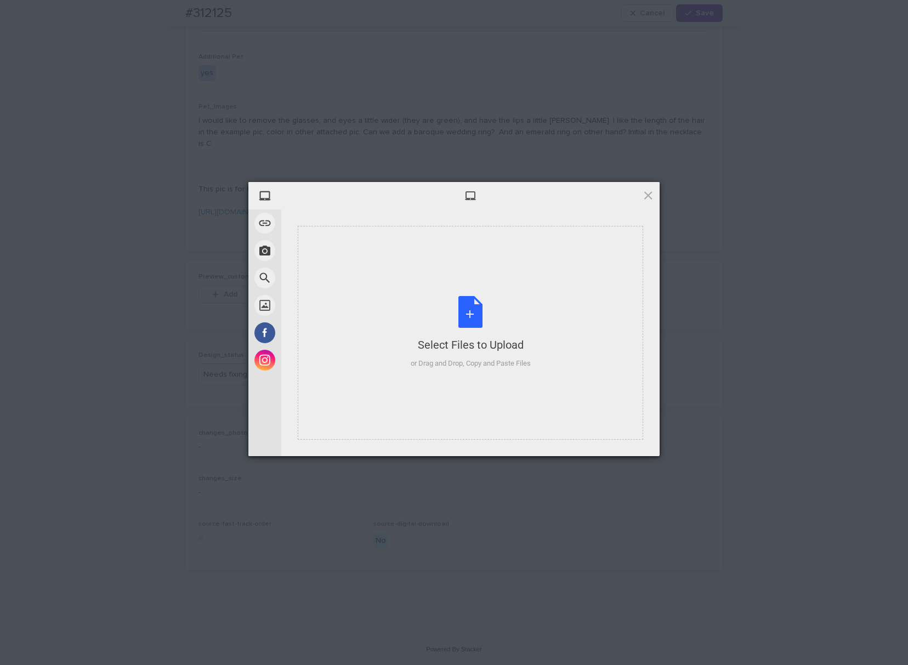
click at [445, 274] on div "Select Files to Upload or Drag and Drop, Copy and Paste Files" at bounding box center [471, 333] width 346 height 214
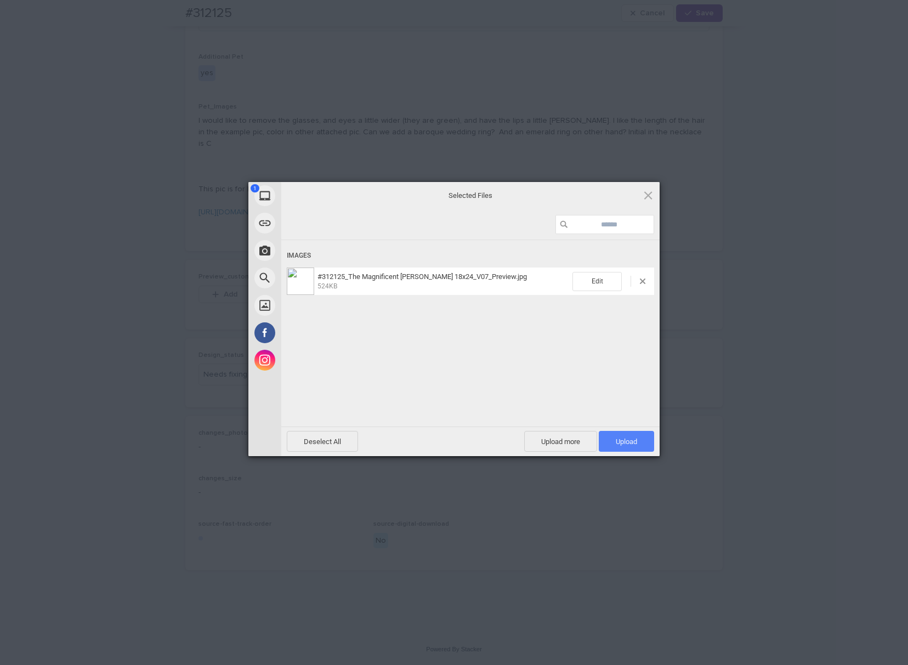
click at [613, 444] on span "Upload 1" at bounding box center [626, 441] width 55 height 21
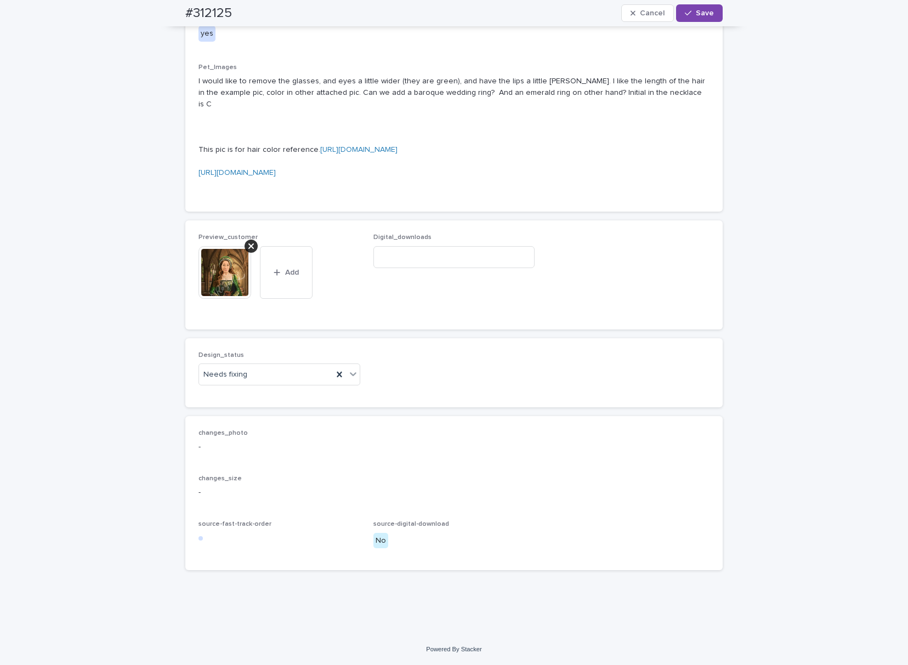
scroll to position [962, 0]
click at [255, 384] on div "Needs fixing" at bounding box center [266, 375] width 134 height 18
click at [249, 459] on div "Uploaded" at bounding box center [274, 452] width 161 height 19
click at [696, 13] on span "Save" at bounding box center [705, 13] width 18 height 8
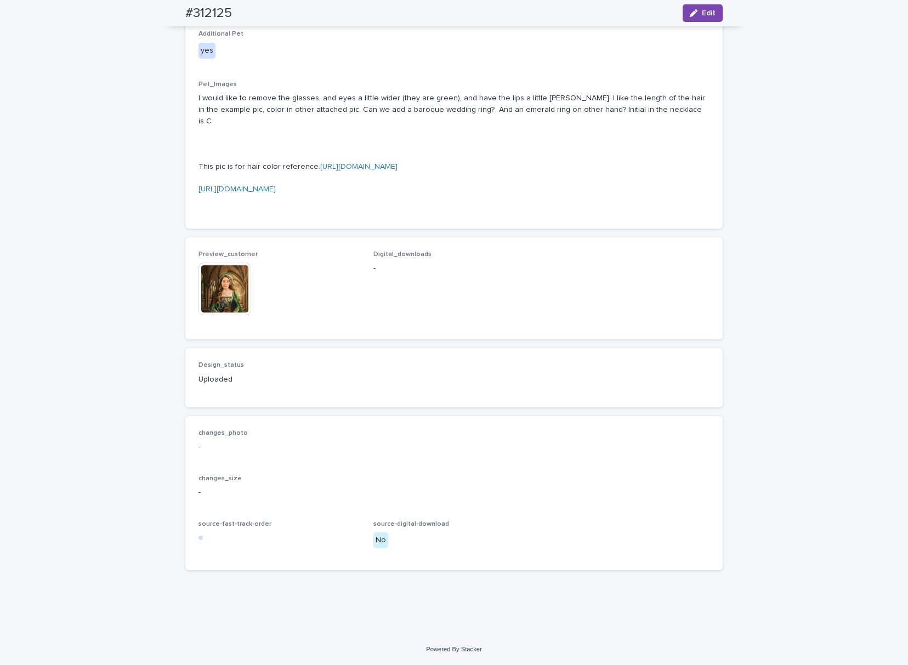
click at [218, 297] on img at bounding box center [225, 289] width 53 height 53
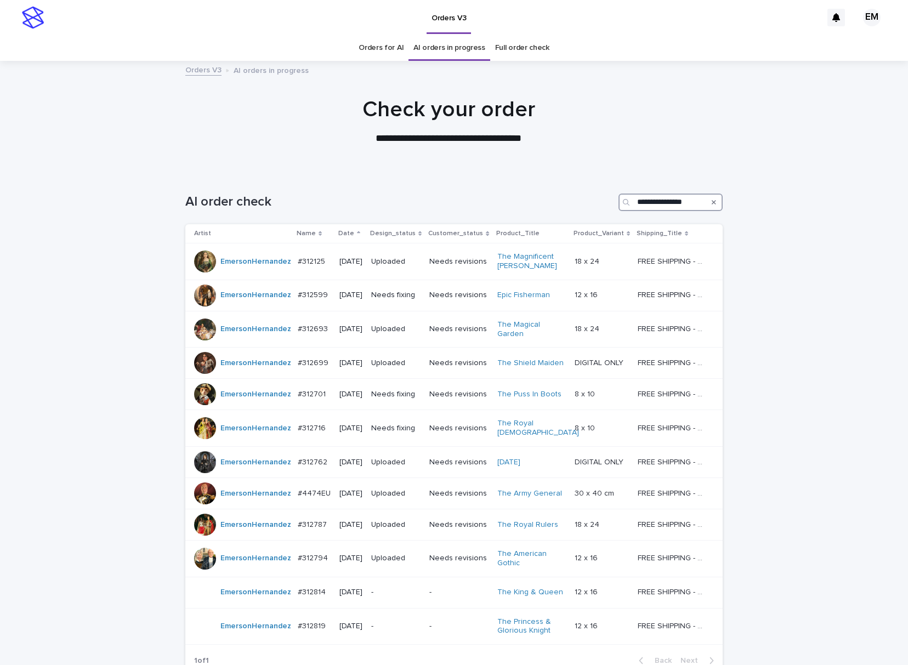
click at [692, 200] on input "**********" at bounding box center [671, 203] width 104 height 18
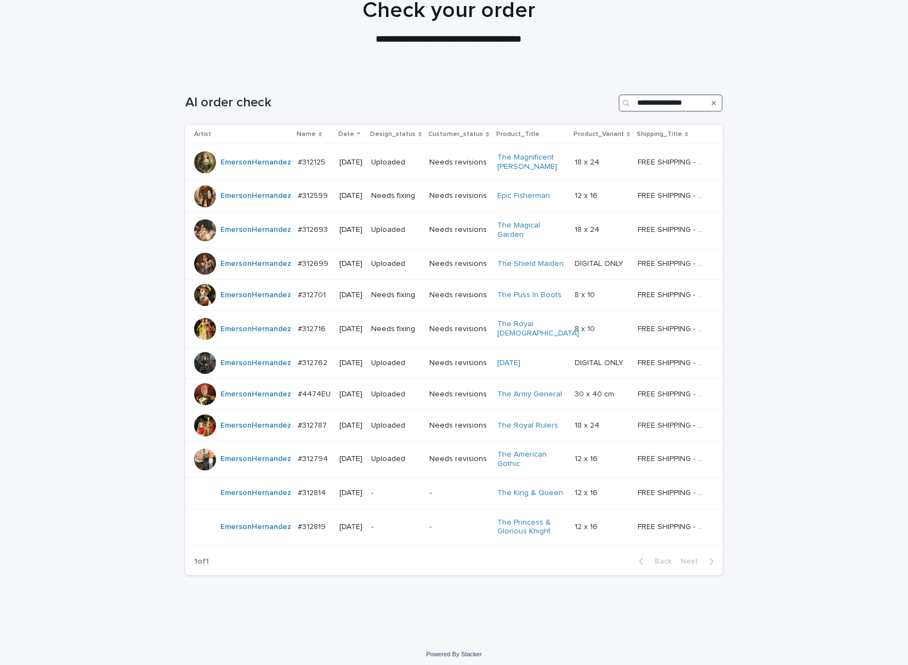
scroll to position [101, 0]
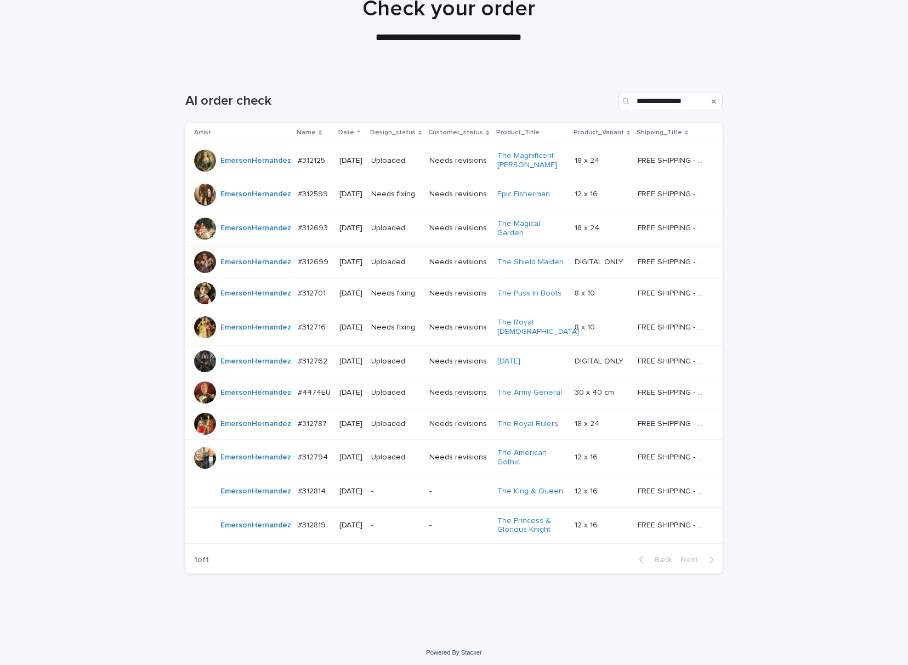
click at [404, 325] on p "Needs fixing" at bounding box center [395, 327] width 49 height 9
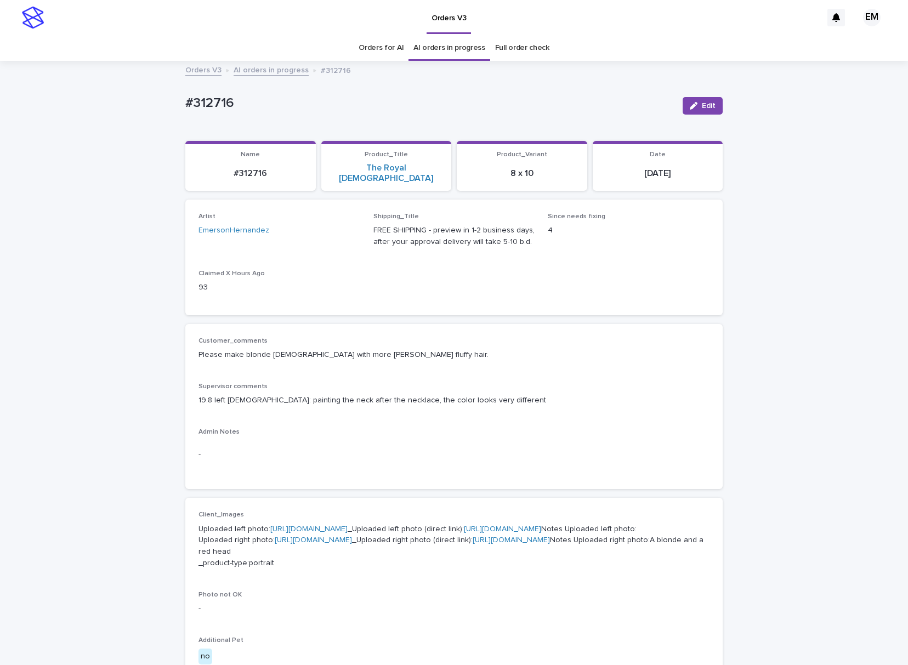
drag, startPoint x: 543, startPoint y: 83, endPoint x: 386, endPoint y: 115, distance: 160.0
click at [543, 84] on div "#312716 Edit" at bounding box center [454, 106] width 538 height 44
drag, startPoint x: 303, startPoint y: 221, endPoint x: 163, endPoint y: 239, distance: 140.6
click at [144, 231] on div "Loading... Saving… Loading... Saving… #312716 Edit #312716 Edit Sorry, there wa…" at bounding box center [454, 600] width 908 height 1076
drag, startPoint x: 130, startPoint y: 104, endPoint x: 103, endPoint y: 111, distance: 27.8
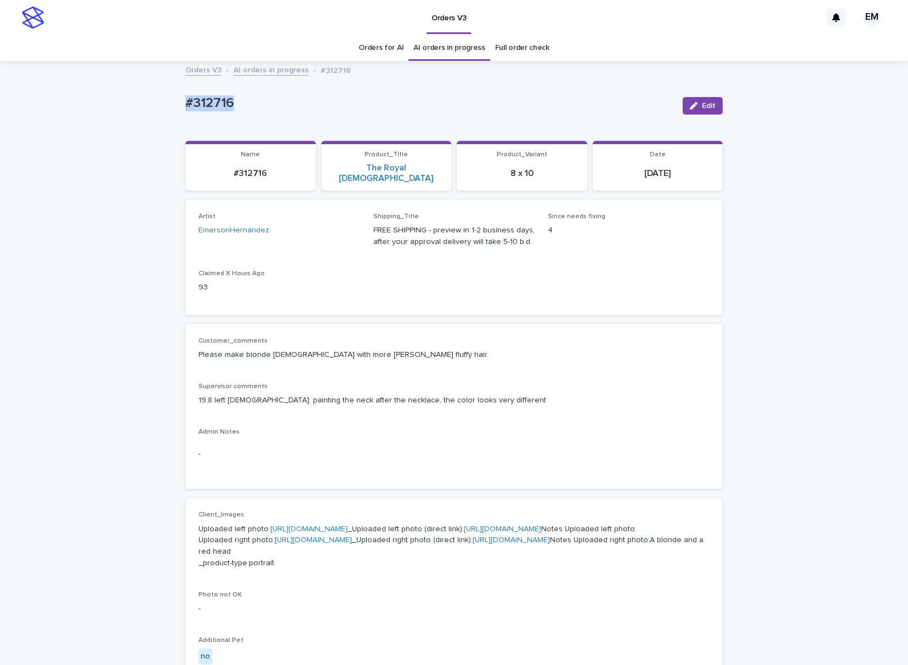
click at [102, 109] on div "Loading... Saving… Loading... Saving… #312716 Edit #312716 Edit Sorry, there wa…" at bounding box center [454, 600] width 908 height 1076
drag, startPoint x: 274, startPoint y: 229, endPoint x: 150, endPoint y: 241, distance: 124.6
click at [150, 241] on div "Loading... Saving… Loading... Saving… #312716 Edit #312716 Edit Sorry, there wa…" at bounding box center [454, 600] width 908 height 1076
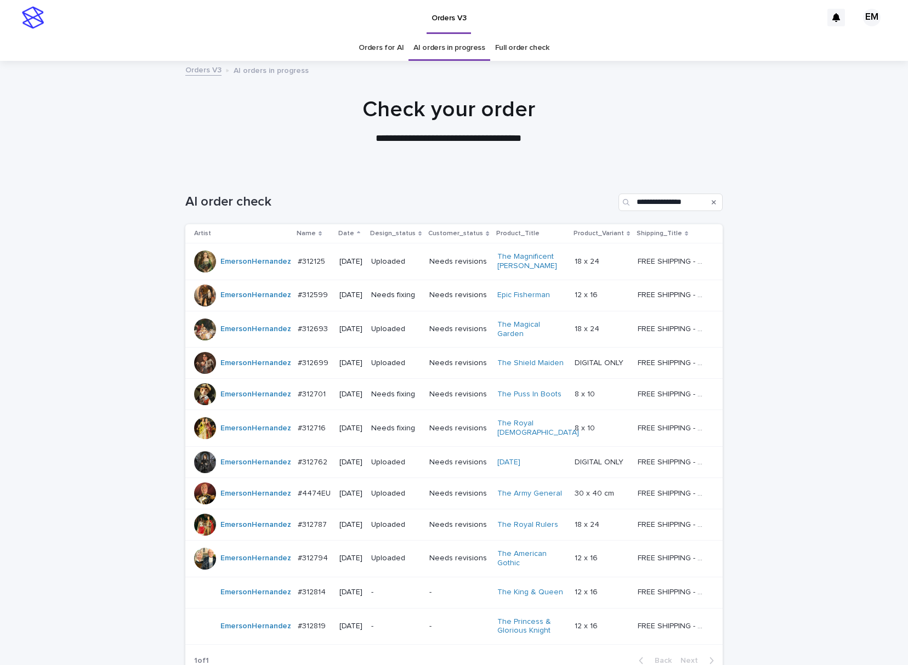
scroll to position [35, 0]
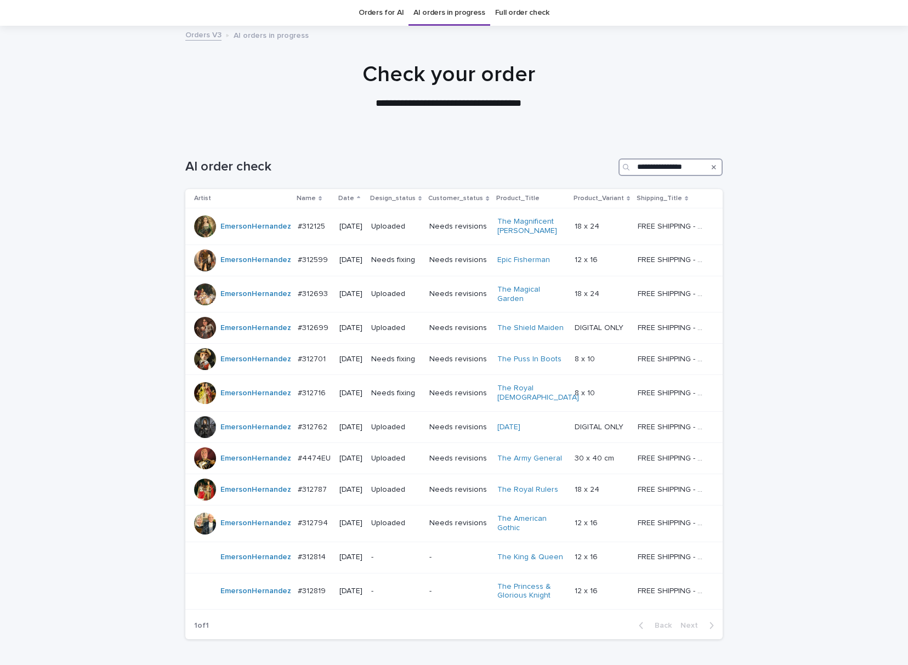
click at [650, 161] on input "**********" at bounding box center [671, 168] width 104 height 18
click at [662, 168] on input "**********" at bounding box center [671, 168] width 104 height 18
click at [380, 393] on p "Needs fixing" at bounding box center [395, 393] width 49 height 9
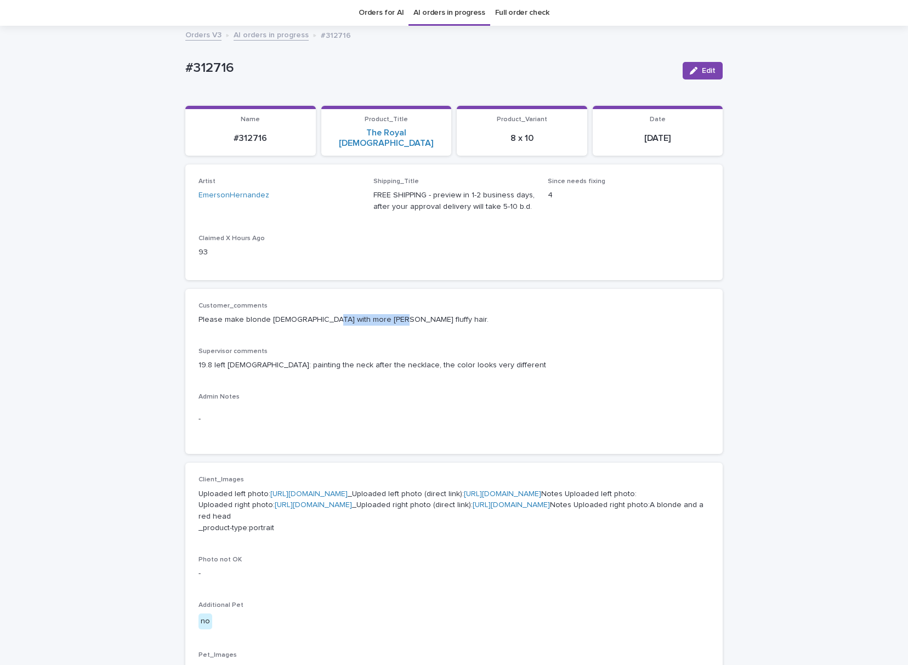
drag, startPoint x: 315, startPoint y: 308, endPoint x: 369, endPoint y: 307, distance: 53.8
click at [369, 314] on p "Please make blonde [DEMOGRAPHIC_DATA] with more [PERSON_NAME] fluffy hair." at bounding box center [454, 320] width 511 height 12
drag, startPoint x: 270, startPoint y: 192, endPoint x: 165, endPoint y: 194, distance: 105.3
click at [165, 194] on div "Loading... Saving… Loading... Saving… #312716 Edit #312716 Edit Sorry, there wa…" at bounding box center [454, 565] width 908 height 1076
drag, startPoint x: 383, startPoint y: 301, endPoint x: 321, endPoint y: 341, distance: 74.1
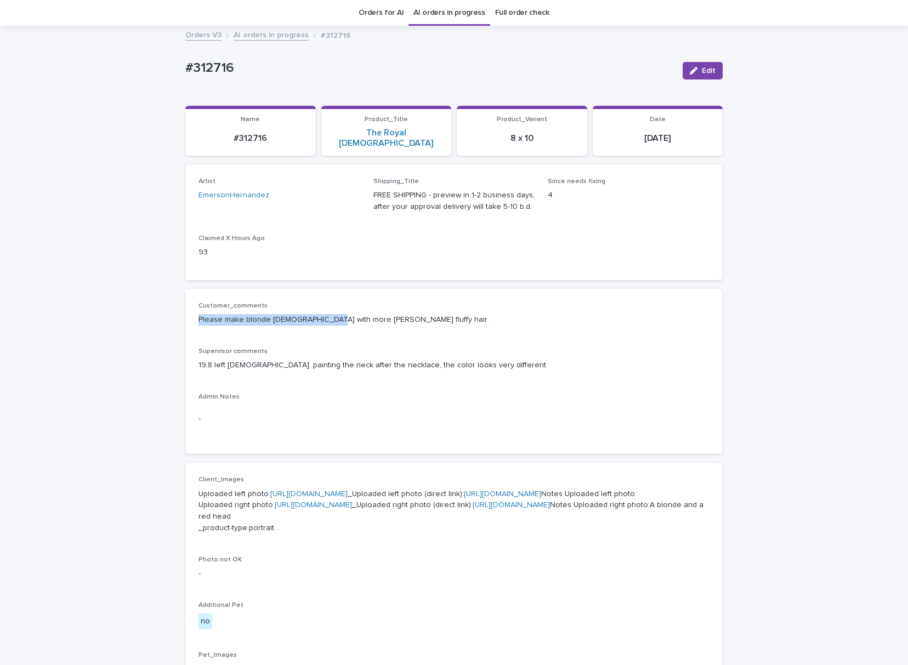
click at [318, 313] on div "Customer_comments Please make blonde [DEMOGRAPHIC_DATA] with more [PERSON_NAME]…" at bounding box center [454, 318] width 511 height 32
drag, startPoint x: 323, startPoint y: 342, endPoint x: 321, endPoint y: 334, distance: 9.0
click at [321, 348] on p "Supervisor comments" at bounding box center [454, 352] width 511 height 8
drag, startPoint x: 317, startPoint y: 306, endPoint x: 376, endPoint y: 315, distance: 60.4
click at [376, 315] on div "Customer_comments Please make blonde [DEMOGRAPHIC_DATA] with more [PERSON_NAME]…" at bounding box center [454, 318] width 511 height 32
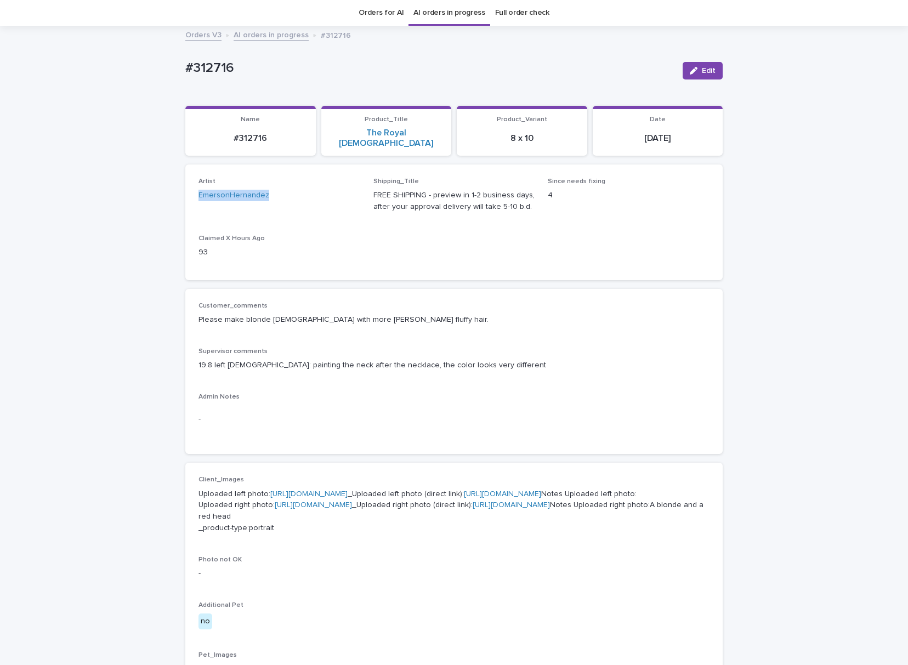
drag, startPoint x: 310, startPoint y: 191, endPoint x: 165, endPoint y: 198, distance: 146.1
click at [165, 198] on div "Loading... Saving… Loading... Saving… #312716 Edit #312716 Edit Sorry, there wa…" at bounding box center [454, 565] width 908 height 1076
drag, startPoint x: 517, startPoint y: 47, endPoint x: 518, endPoint y: 41, distance: 6.1
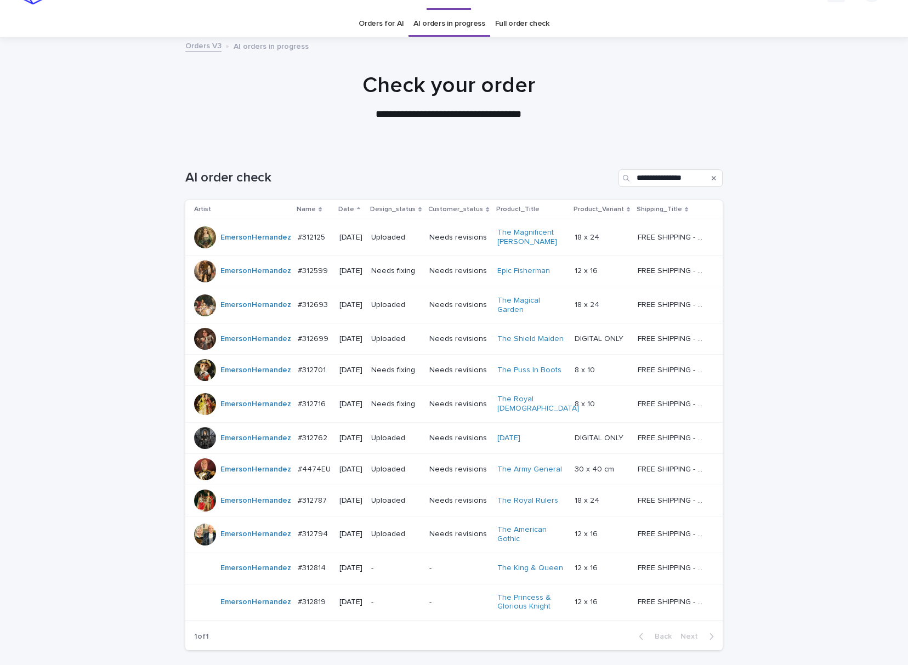
scroll to position [35, 0]
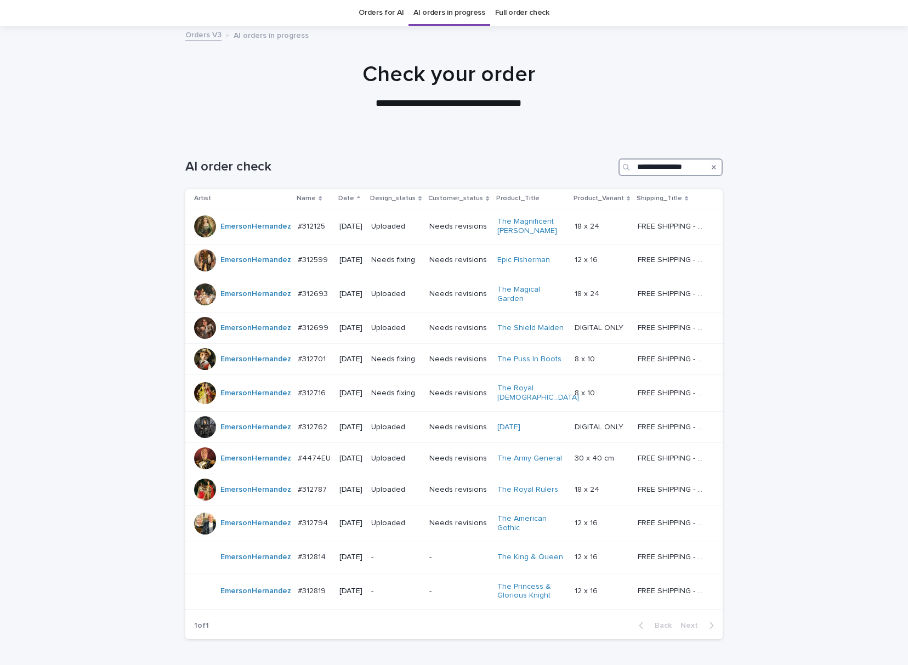
click at [647, 166] on input "**********" at bounding box center [671, 168] width 104 height 18
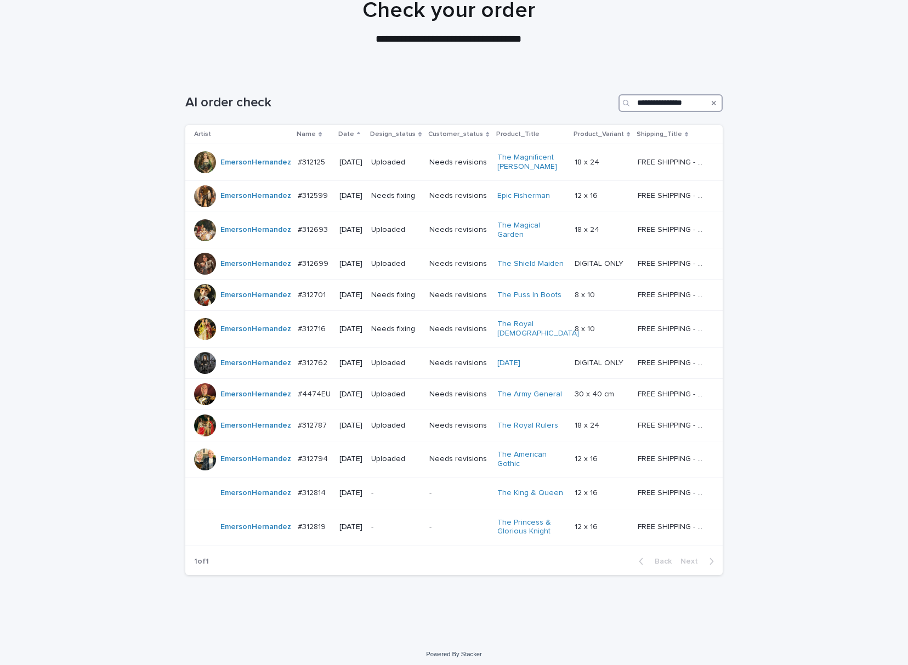
scroll to position [101, 0]
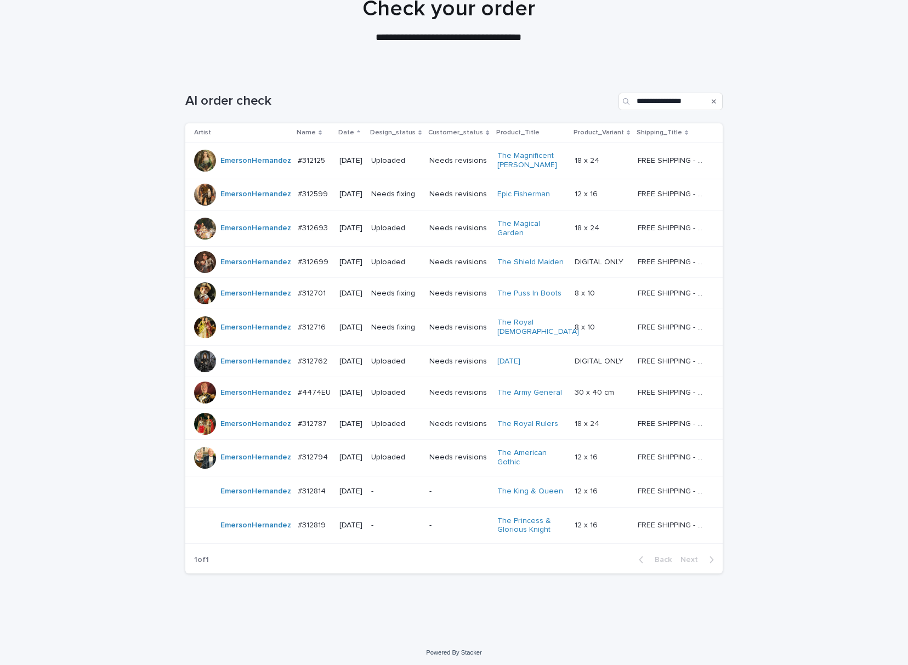
click at [819, 459] on div "**********" at bounding box center [454, 354] width 908 height 567
click at [351, 326] on p "[DATE]" at bounding box center [351, 327] width 23 height 9
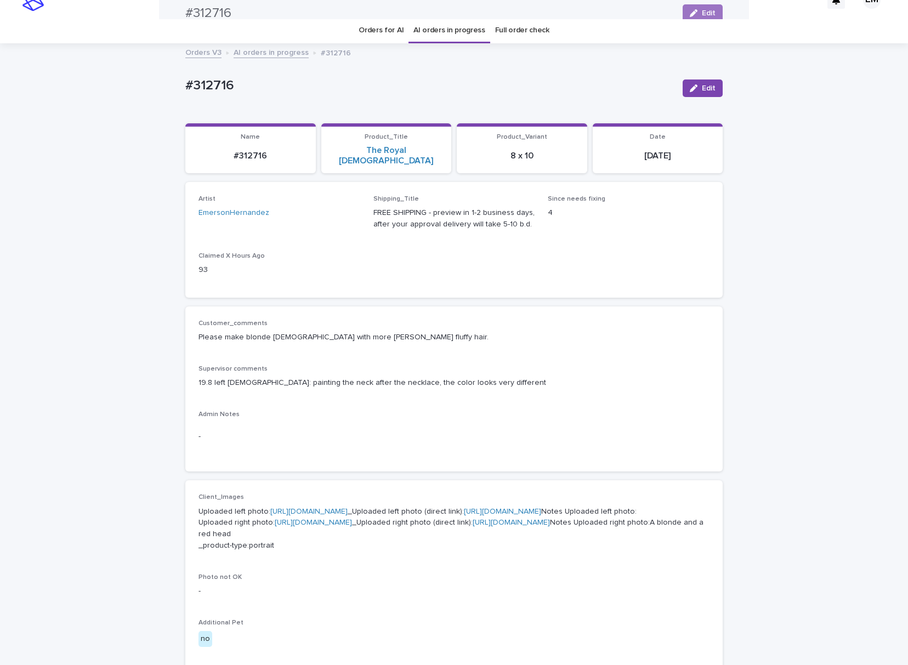
scroll to position [35, 0]
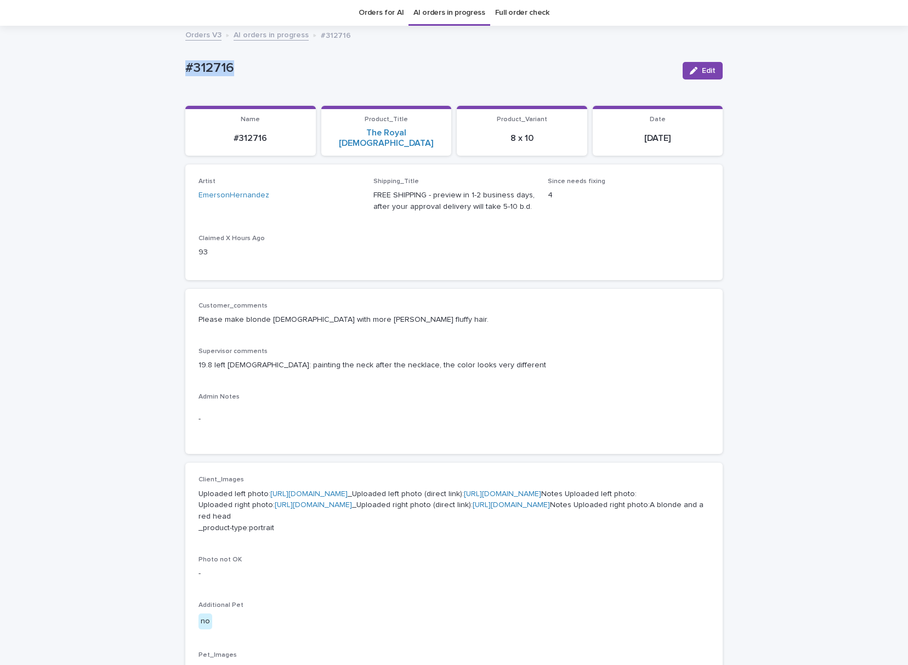
drag, startPoint x: 244, startPoint y: 64, endPoint x: 152, endPoint y: 68, distance: 91.7
click at [154, 67] on div "Loading... Saving… Loading... Saving… #312716 Edit #312716 Edit Sorry, there wa…" at bounding box center [454, 565] width 908 height 1076
drag, startPoint x: 244, startPoint y: 202, endPoint x: 150, endPoint y: 187, distance: 95.0
click at [143, 189] on div "Loading... Saving… Loading... Saving… #312716 Edit #312716 Edit Sorry, there wa…" at bounding box center [454, 565] width 908 height 1076
drag, startPoint x: 347, startPoint y: 68, endPoint x: 145, endPoint y: 84, distance: 202.0
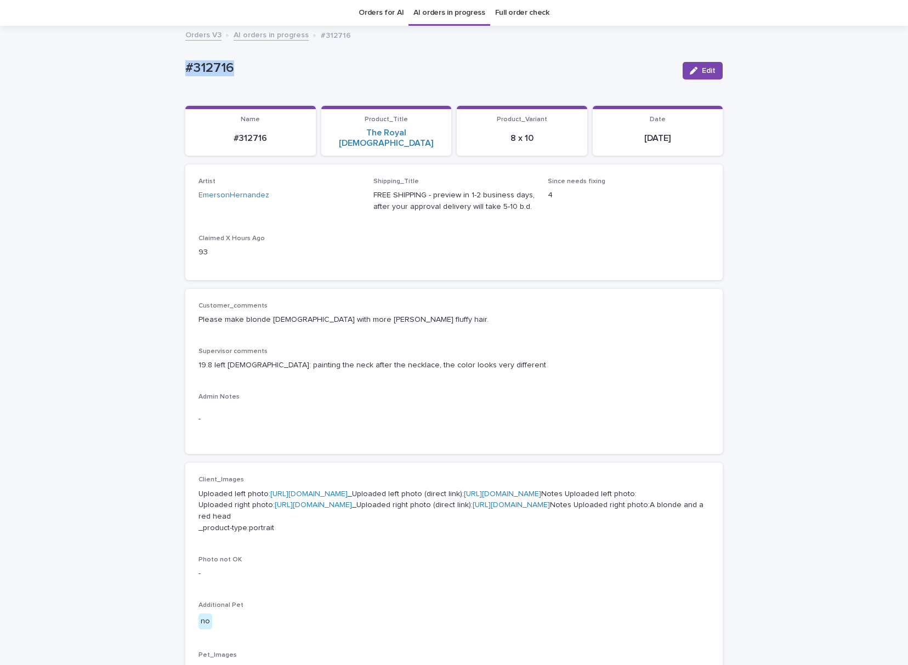
click at [103, 82] on div "Loading... Saving… Loading... Saving… #312716 Edit #312716 Edit Sorry, there wa…" at bounding box center [454, 565] width 908 height 1076
drag, startPoint x: 698, startPoint y: 64, endPoint x: 343, endPoint y: 354, distance: 458.4
click at [698, 64] on button "Edit" at bounding box center [703, 71] width 40 height 18
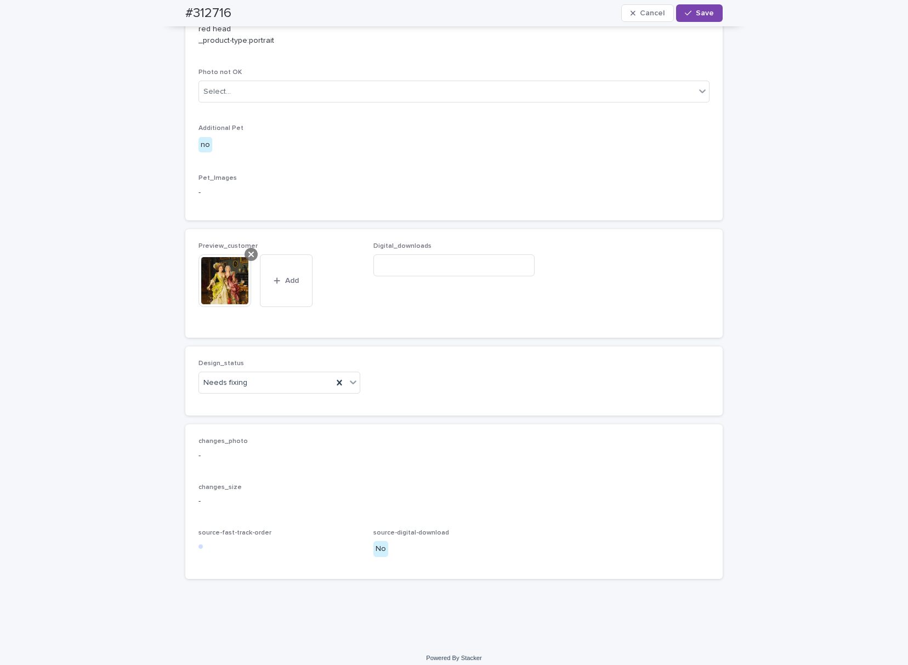
click at [245, 261] on div at bounding box center [251, 254] width 13 height 13
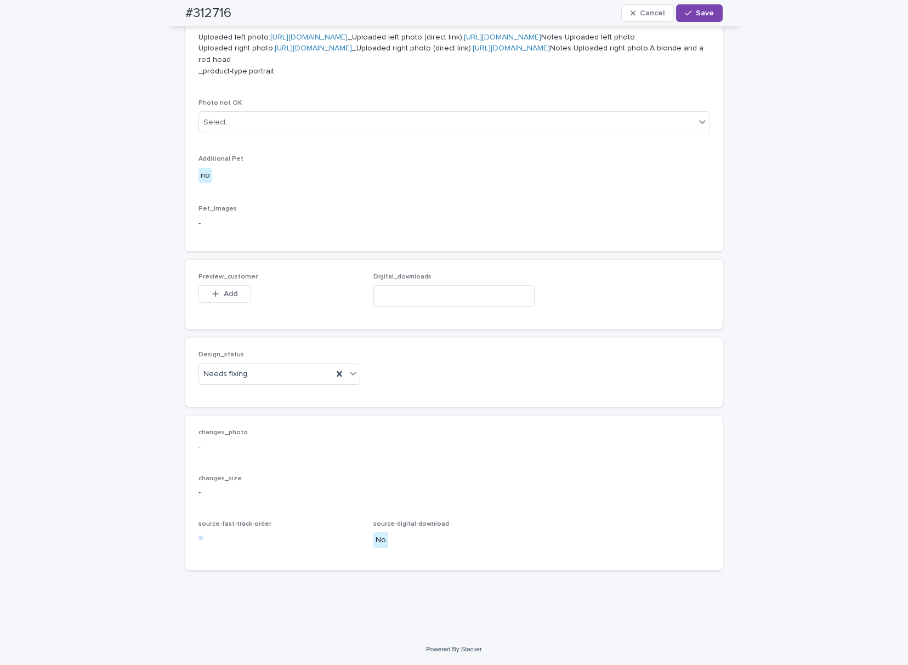
scroll to position [503, 0]
click at [224, 298] on span "Add" at bounding box center [231, 294] width 14 height 8
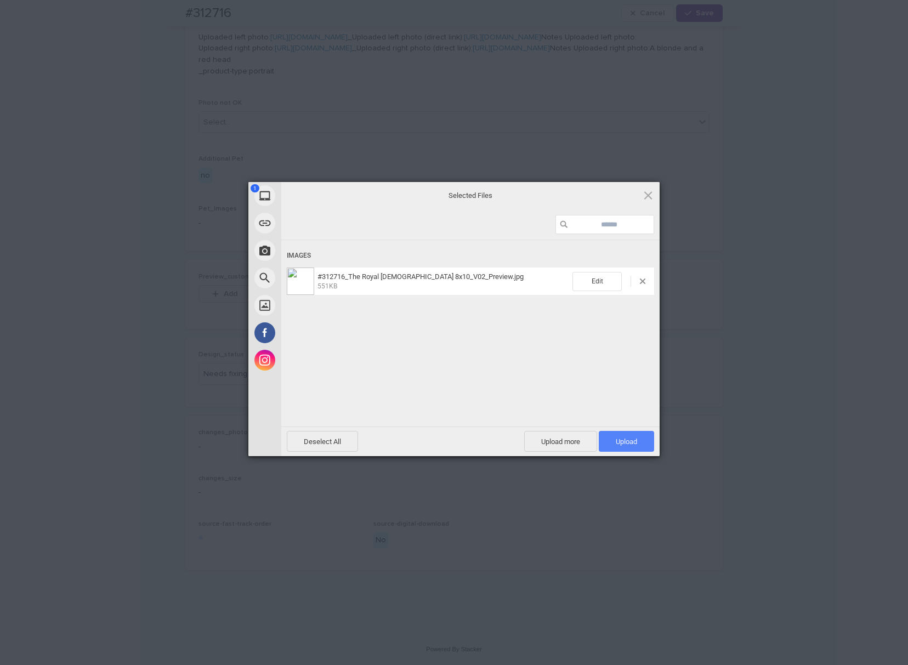
click at [641, 446] on span "Upload 1" at bounding box center [626, 441] width 55 height 21
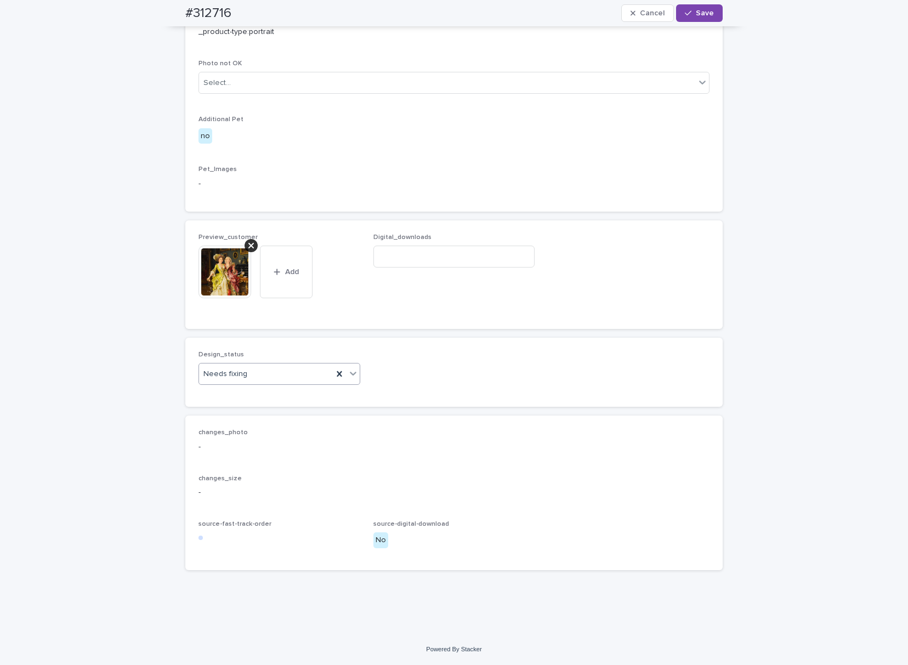
scroll to position [624, 0]
click at [259, 380] on div "Needs fixing" at bounding box center [266, 374] width 134 height 18
drag, startPoint x: 252, startPoint y: 396, endPoint x: 273, endPoint y: 393, distance: 20.4
click at [252, 395] on div "Uploaded" at bounding box center [274, 395] width 161 height 19
click at [685, 9] on icon "button" at bounding box center [688, 13] width 7 height 8
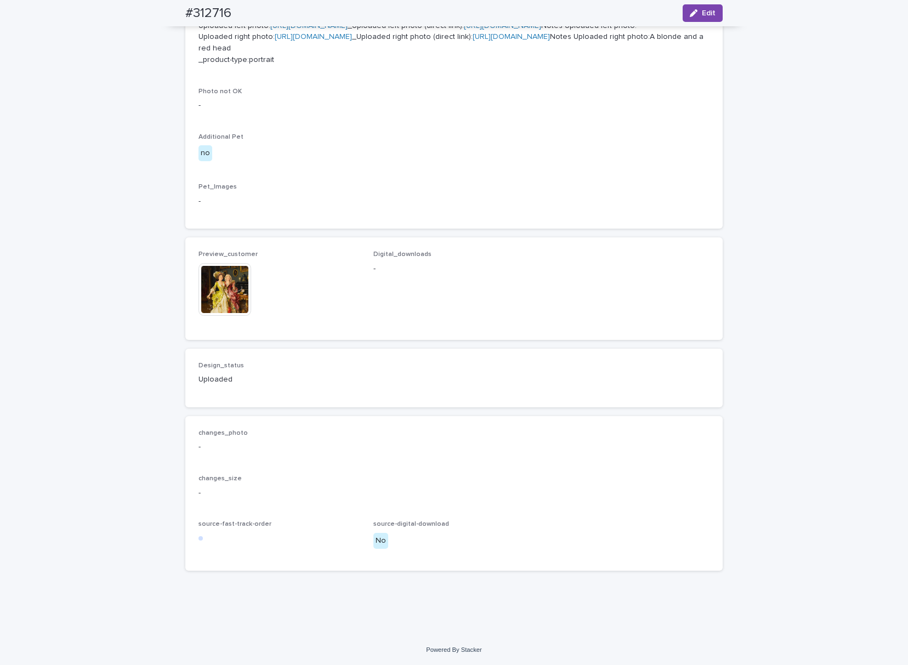
drag, startPoint x: 510, startPoint y: 216, endPoint x: 512, endPoint y: 210, distance: 6.6
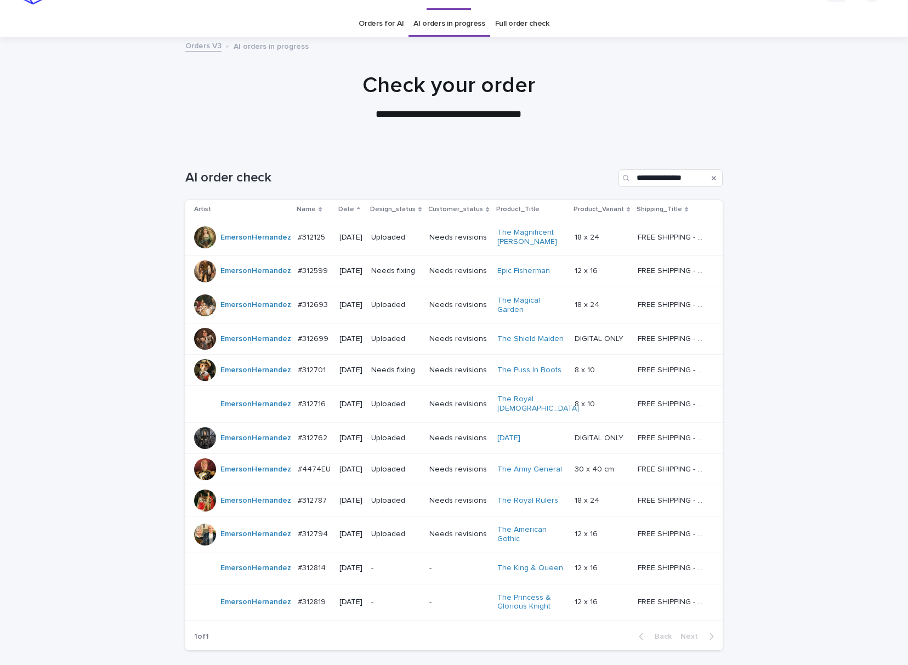
scroll to position [35, 0]
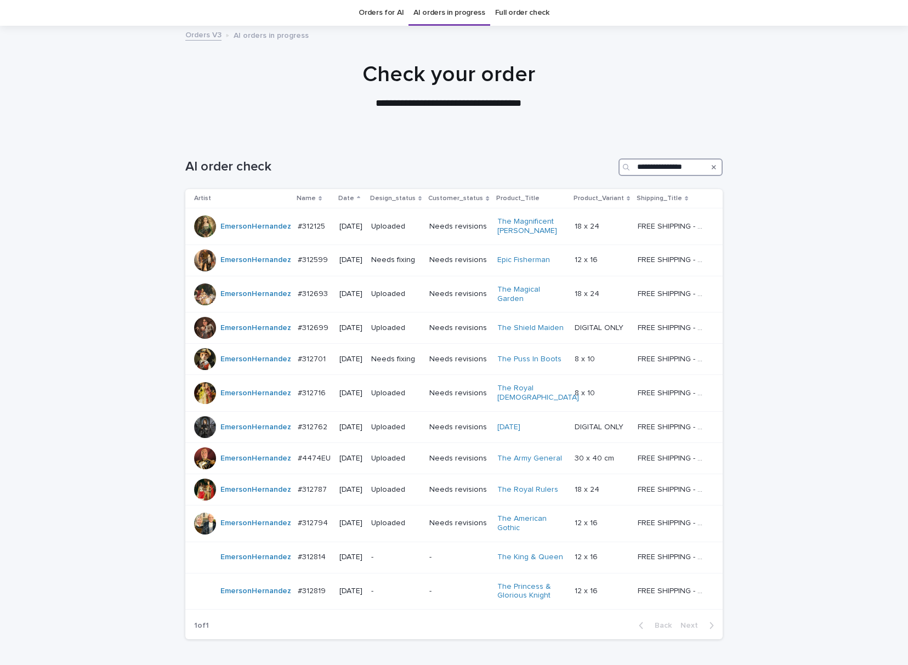
click at [682, 166] on input "**********" at bounding box center [671, 168] width 104 height 18
click at [712, 166] on icon "Search" at bounding box center [714, 167] width 4 height 4
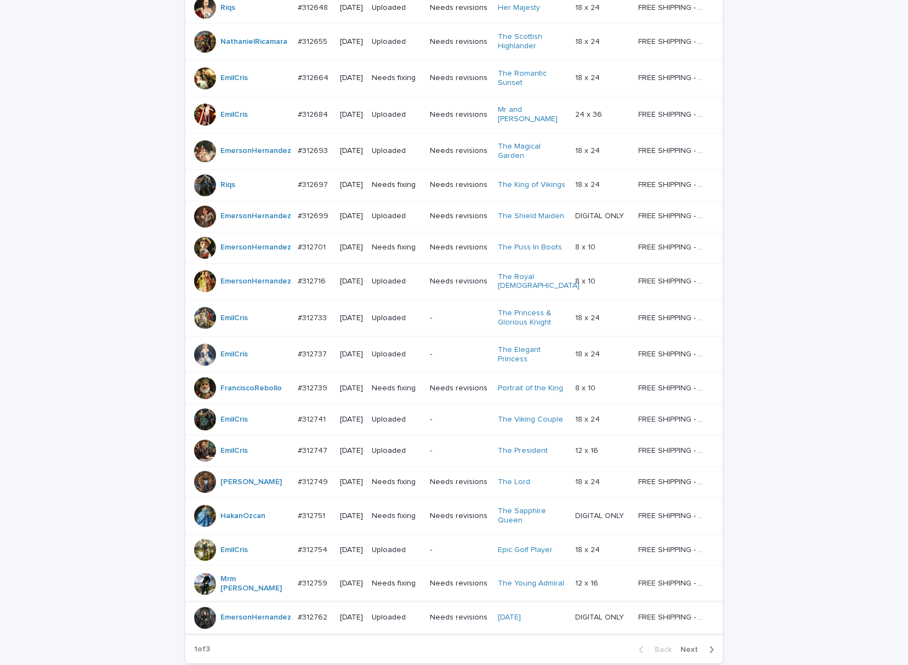
scroll to position [709, 0]
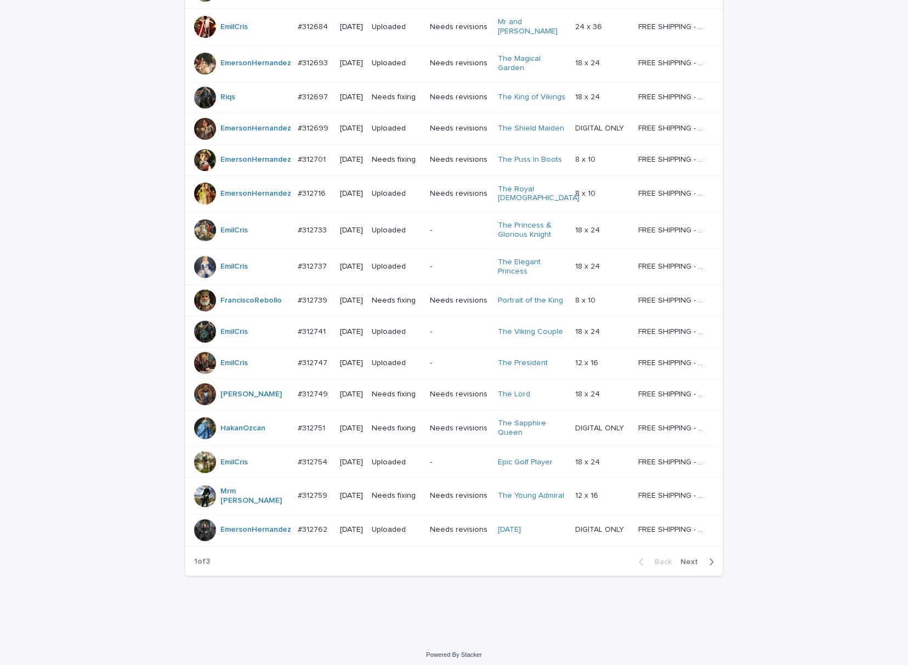
click at [689, 550] on div "Back Next" at bounding box center [676, 562] width 93 height 27
drag, startPoint x: 689, startPoint y: 551, endPoint x: 692, endPoint y: 560, distance: 9.4
click at [689, 551] on div "Back Next" at bounding box center [676, 562] width 93 height 27
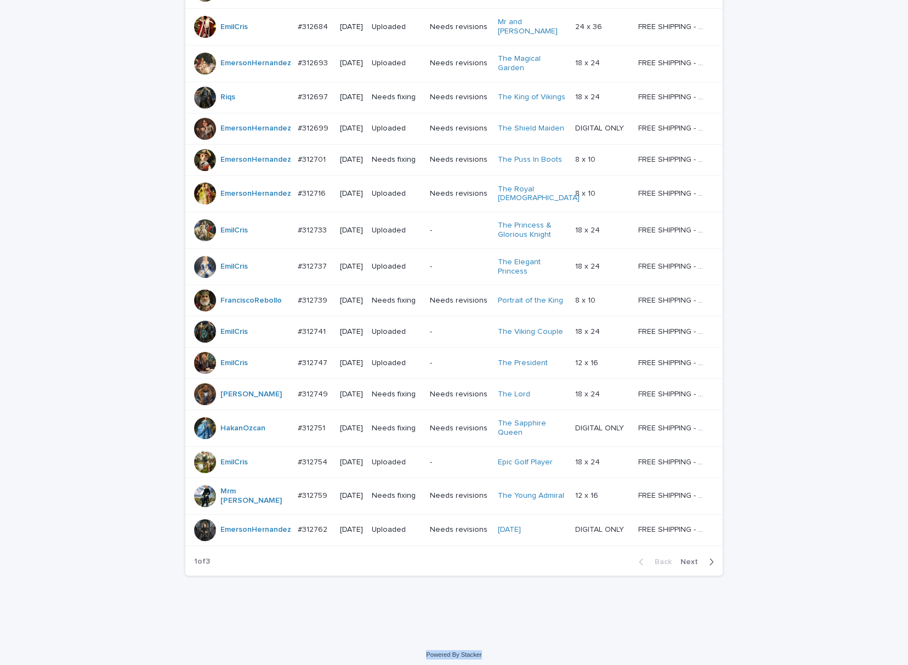
click at [691, 558] on span "Next" at bounding box center [693, 562] width 24 height 8
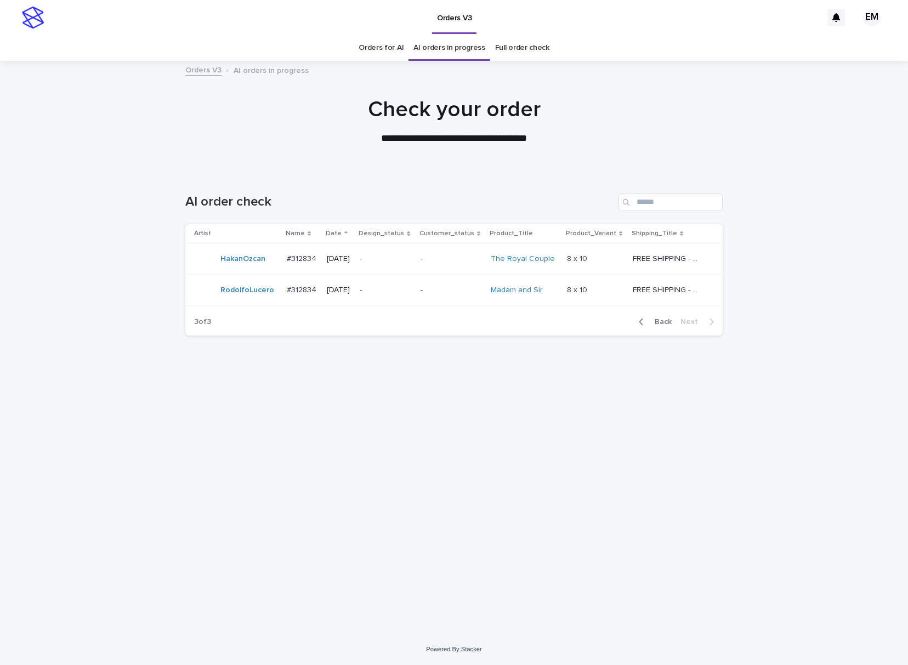
click at [817, 408] on div "Loading... Saving… Loading... Saving… AI order check Artist Name Date Design_st…" at bounding box center [454, 403] width 908 height 462
click at [660, 324] on span "Back" at bounding box center [660, 322] width 24 height 8
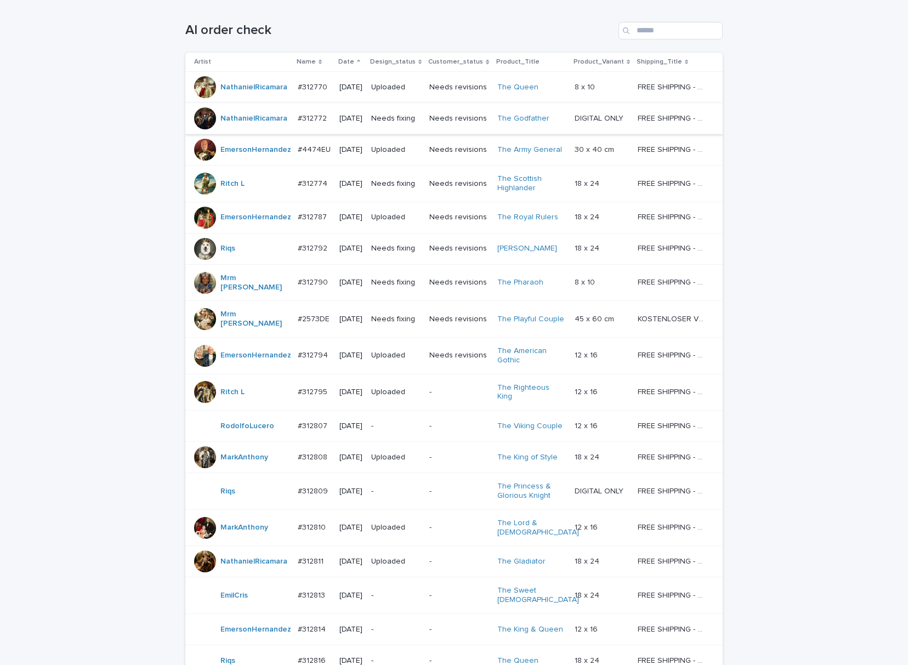
scroll to position [170, 0]
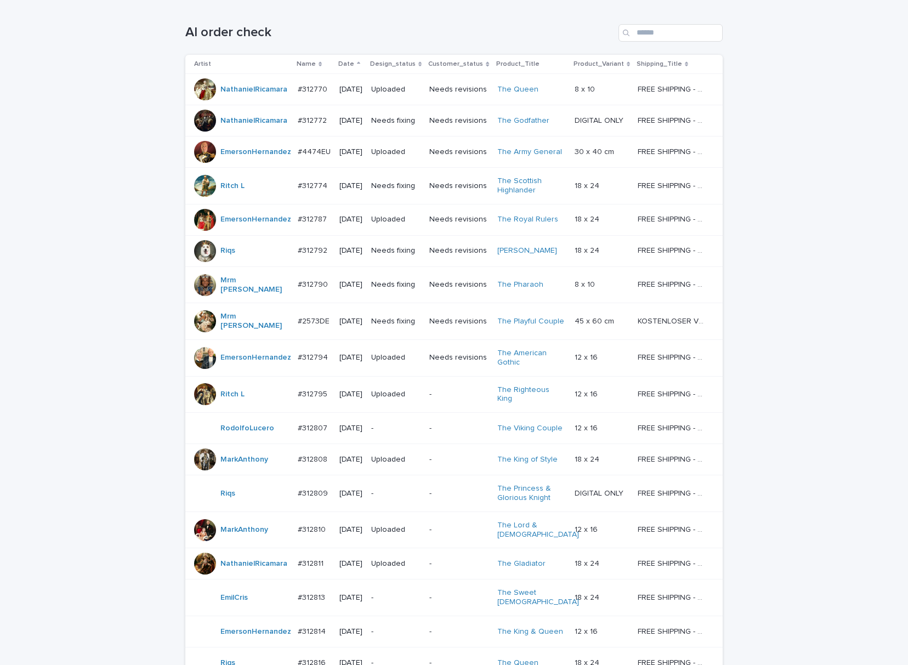
click at [652, 22] on div "AI order check" at bounding box center [454, 28] width 538 height 53
click at [690, 36] on input "Search" at bounding box center [671, 33] width 104 height 18
paste input "**********"
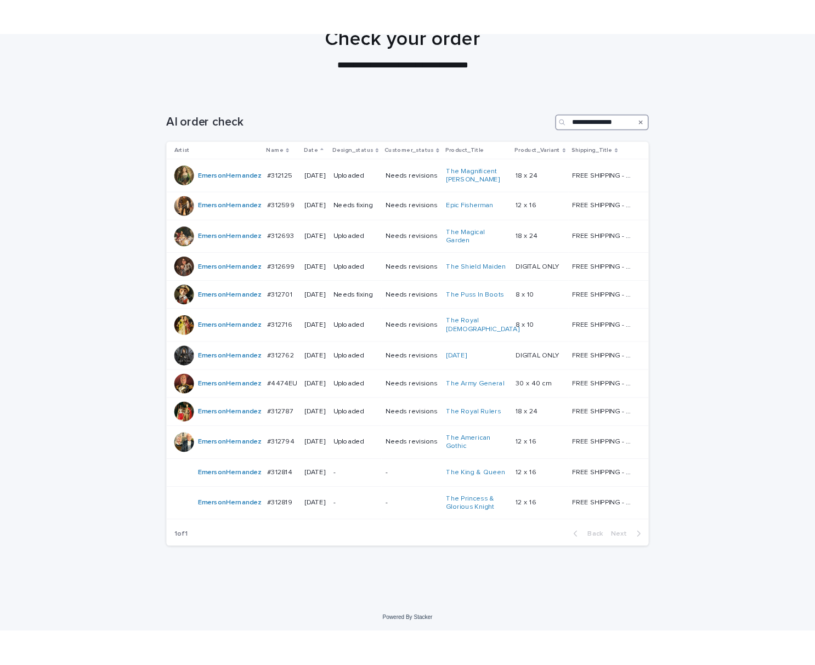
scroll to position [101, 0]
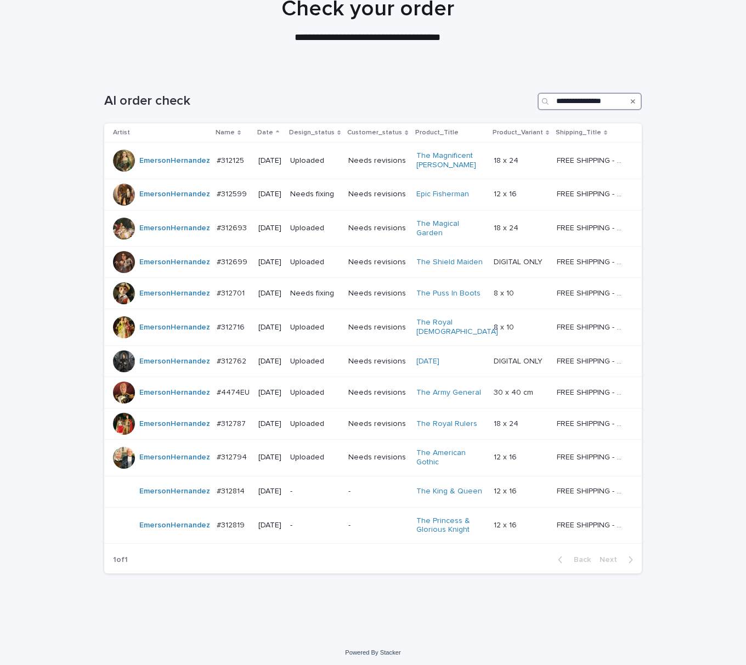
click at [596, 99] on input "**********" at bounding box center [590, 102] width 104 height 18
type input "**********"
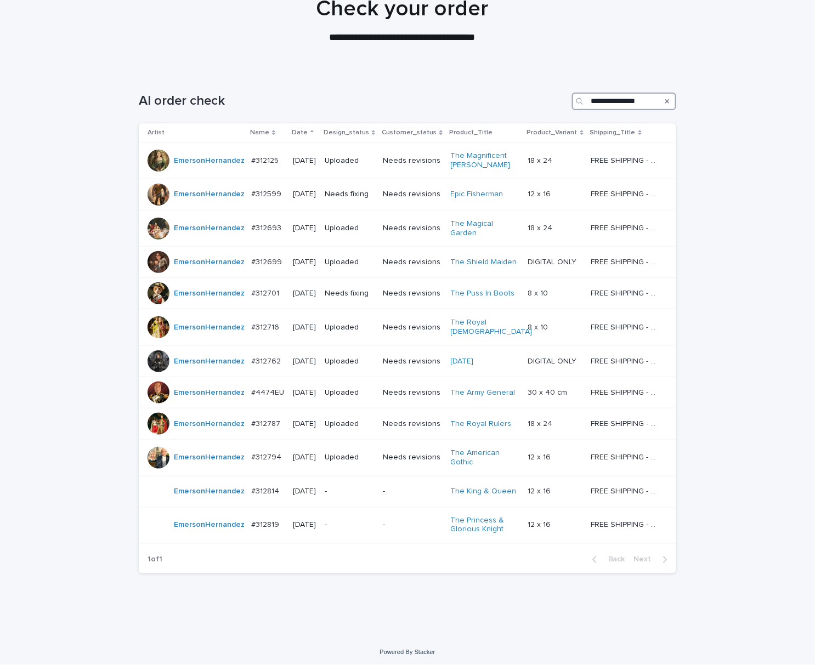
click at [646, 106] on input "**********" at bounding box center [624, 102] width 104 height 18
click at [359, 496] on div "-" at bounding box center [349, 492] width 49 height 18
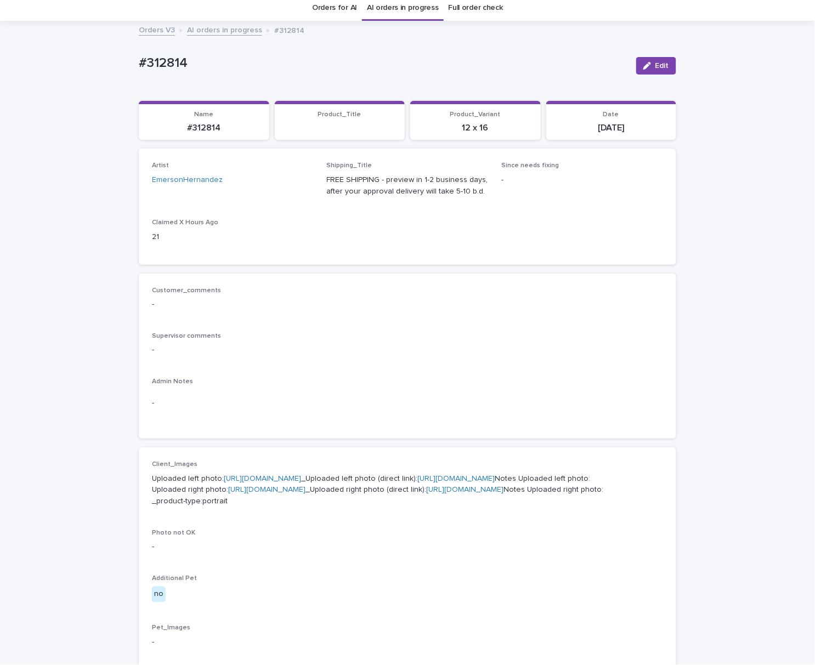
scroll to position [244, 0]
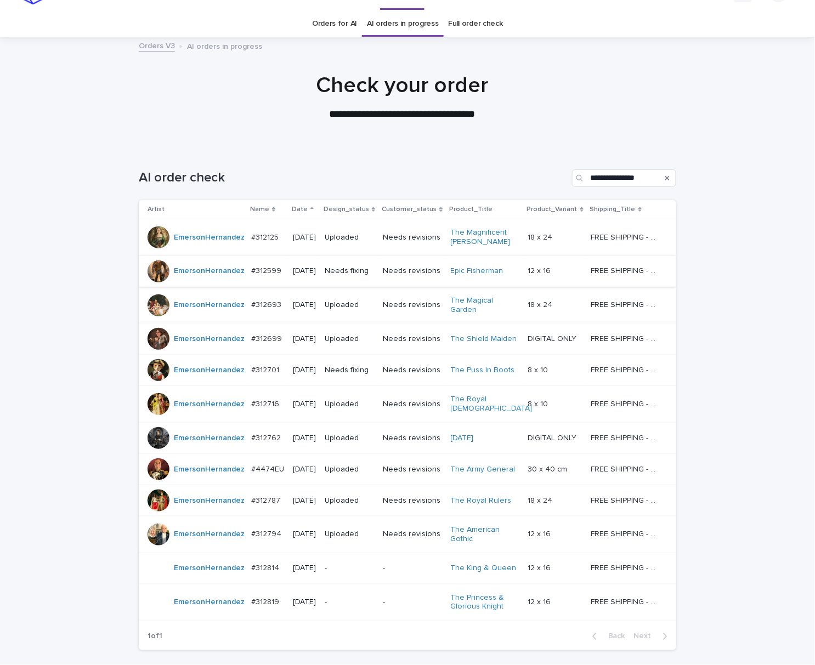
scroll to position [35, 0]
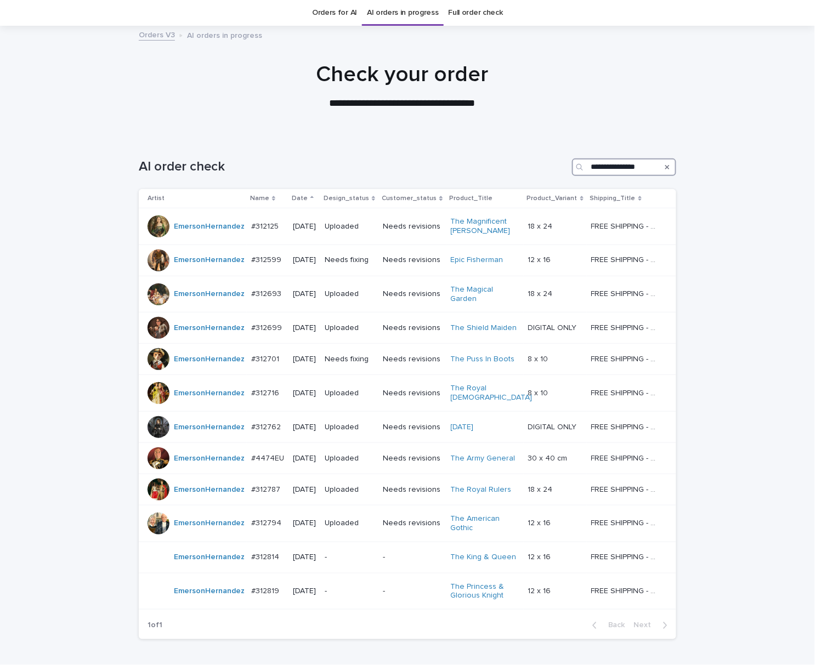
click at [628, 166] on input "**********" at bounding box center [624, 168] width 104 height 18
click at [614, 169] on input "**********" at bounding box center [624, 168] width 104 height 18
click at [612, 167] on input "**********" at bounding box center [624, 168] width 104 height 18
click at [453, 156] on div "**********" at bounding box center [408, 163] width 538 height 53
click at [369, 551] on div "-" at bounding box center [349, 557] width 49 height 12
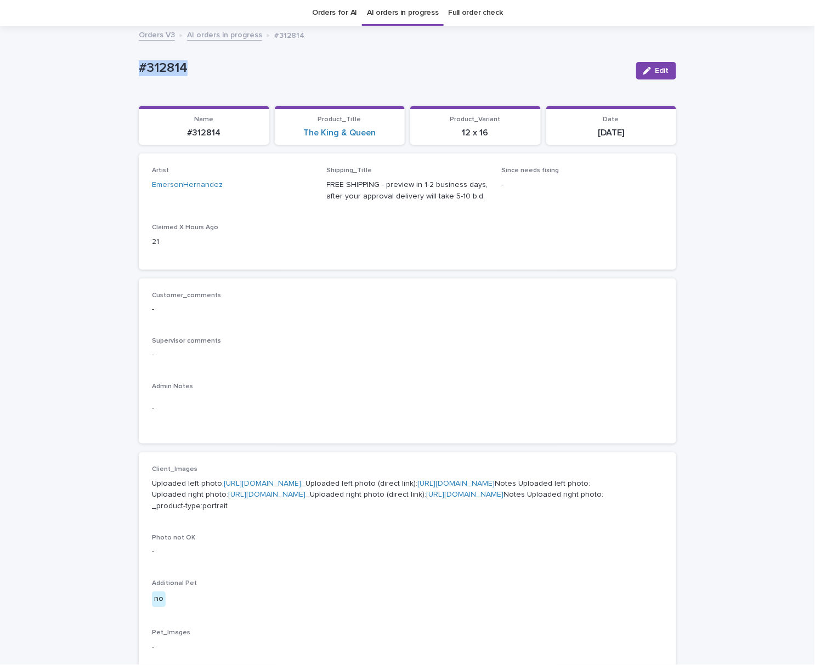
drag, startPoint x: 274, startPoint y: 75, endPoint x: 26, endPoint y: 80, distance: 248.0
click at [33, 80] on div "Loading... Saving… Loading... Saving… #312814 Edit #312814 Edit Sorry, there wa…" at bounding box center [407, 532] width 815 height 1011
click at [392, 69] on p "#312814" at bounding box center [383, 68] width 489 height 16
click at [261, 68] on p "#312814" at bounding box center [383, 68] width 489 height 16
drag, startPoint x: 211, startPoint y: 68, endPoint x: 61, endPoint y: 70, distance: 149.2
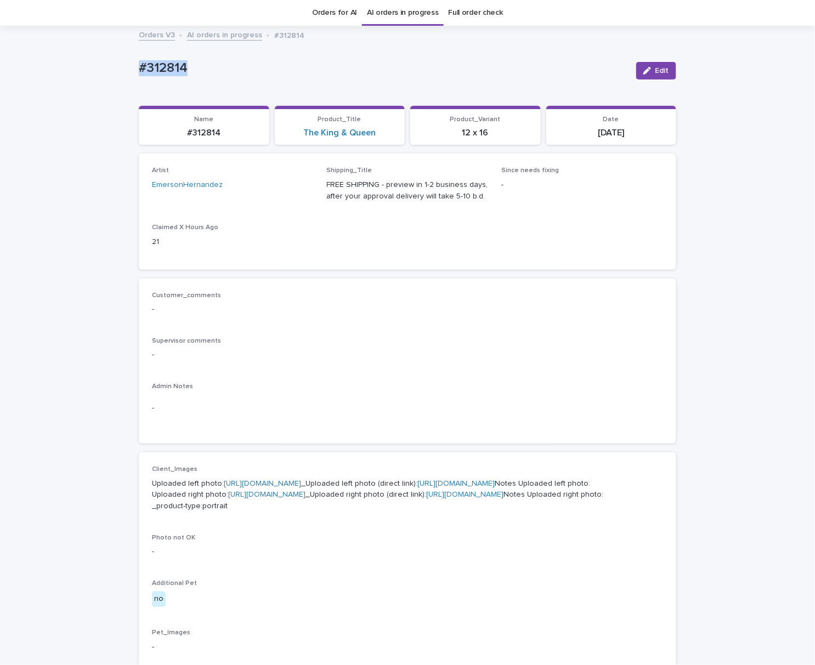
click at [61, 70] on div "Loading... Saving… Loading... Saving… #312814 Edit #312814 Edit Sorry, there wa…" at bounding box center [407, 532] width 815 height 1011
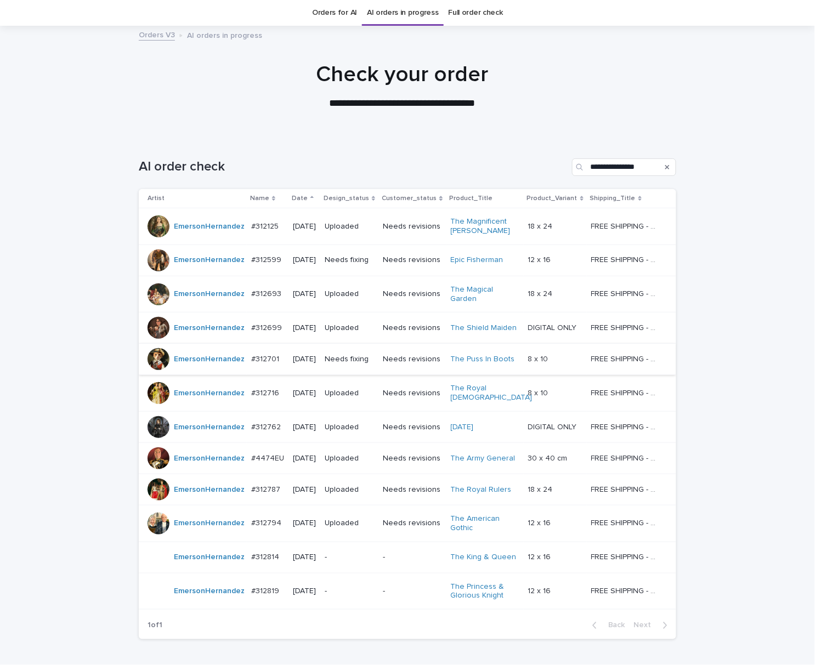
scroll to position [35, 0]
click at [366, 587] on p "-" at bounding box center [349, 591] width 49 height 9
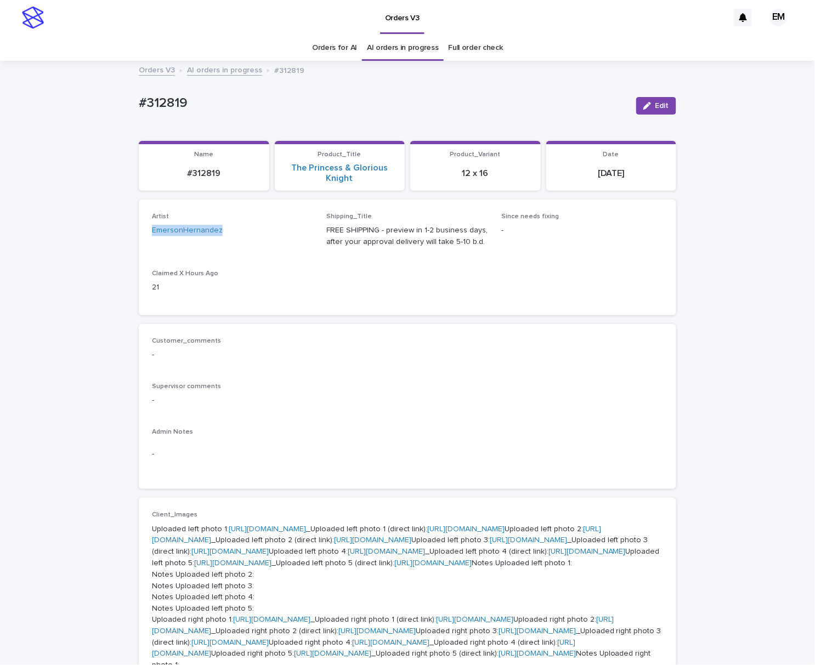
drag, startPoint x: 189, startPoint y: 222, endPoint x: 110, endPoint y: 222, distance: 79.0
click at [110, 222] on div "Loading... Saving… Loading... Saving… #312819 Edit #312819 Edit Sorry, there wa…" at bounding box center [407, 658] width 815 height 1193
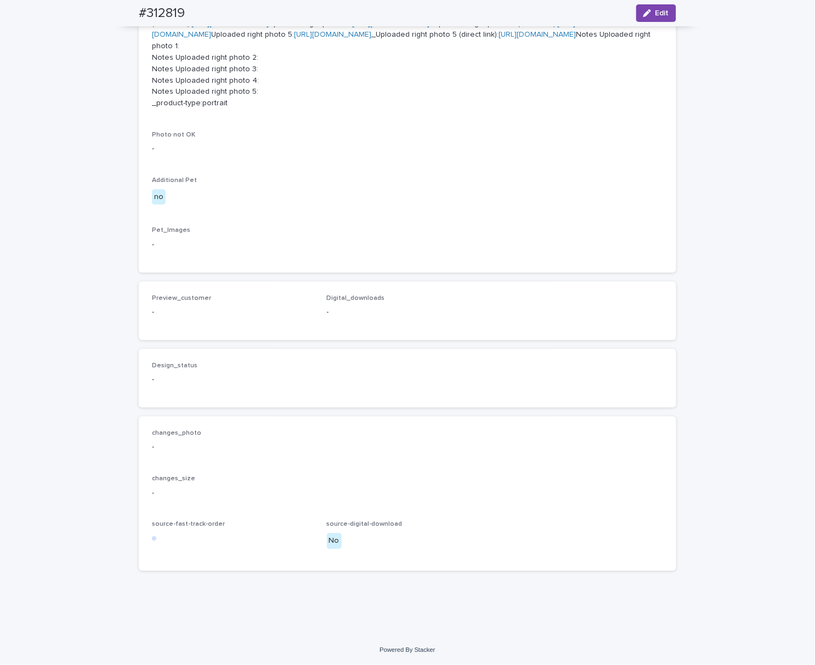
scroll to position [731, 0]
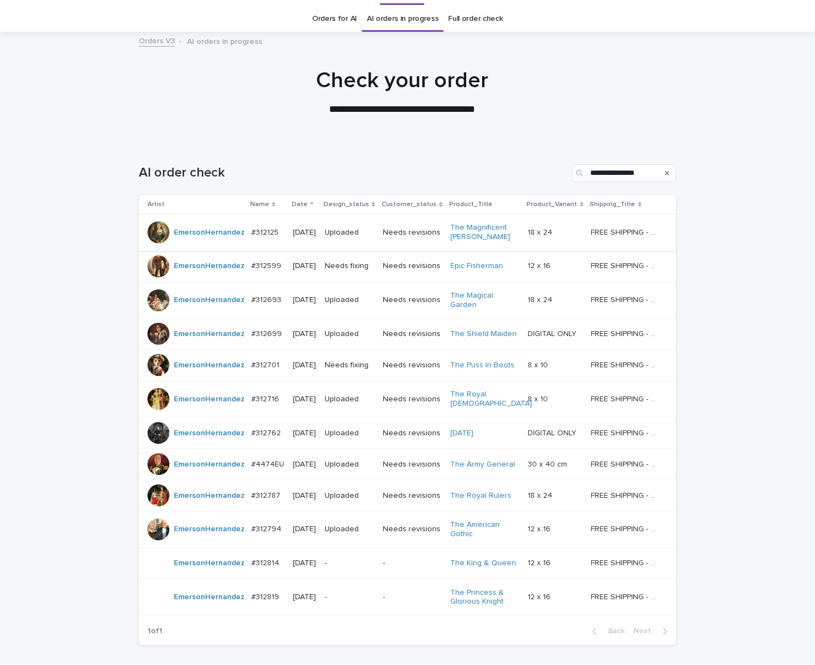
scroll to position [35, 0]
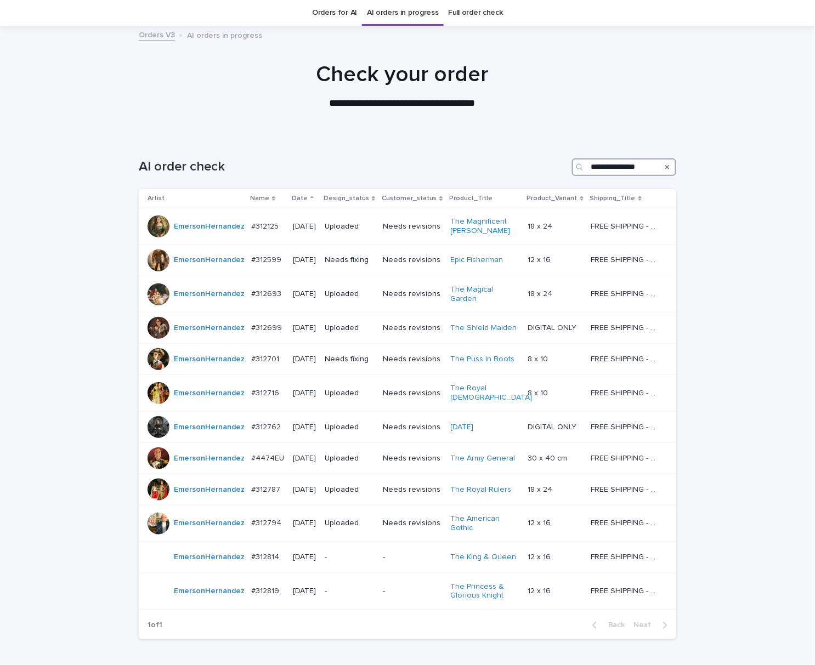
click at [602, 159] on input "**********" at bounding box center [624, 168] width 104 height 18
click at [425, 594] on div "-" at bounding box center [412, 592] width 59 height 18
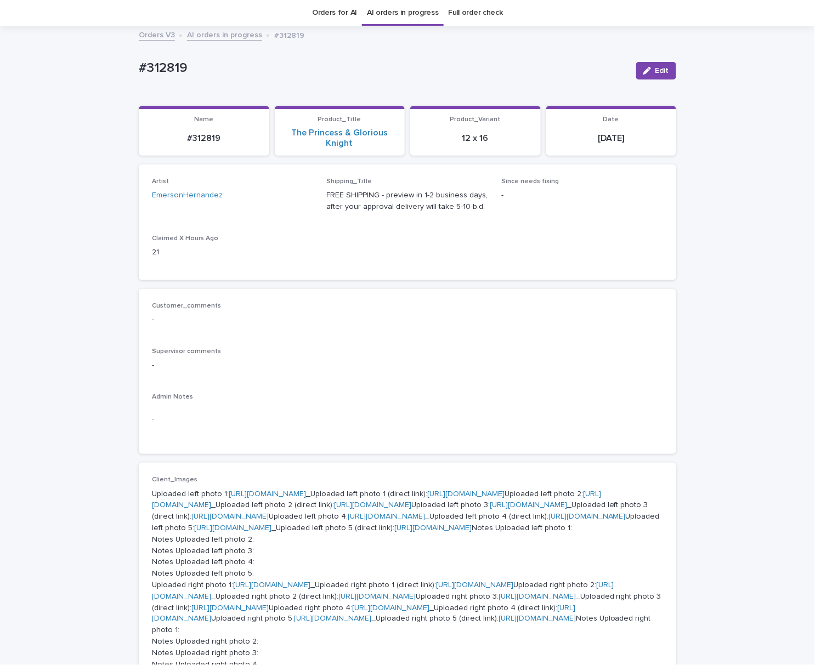
drag, startPoint x: 95, startPoint y: 94, endPoint x: 58, endPoint y: 99, distance: 37.6
click at [59, 99] on div "Loading... Saving… Loading... Saving… #312819 Edit #312819 Edit Sorry, there wa…" at bounding box center [407, 623] width 815 height 1193
click at [202, 75] on p "#312819" at bounding box center [383, 68] width 489 height 16
drag, startPoint x: 127, startPoint y: 60, endPoint x: 262, endPoint y: 69, distance: 135.2
click at [262, 68] on div "Loading... Saving… Loading... Saving… #312819 Edit #312819 Edit Sorry, there wa…" at bounding box center [407, 623] width 815 height 1193
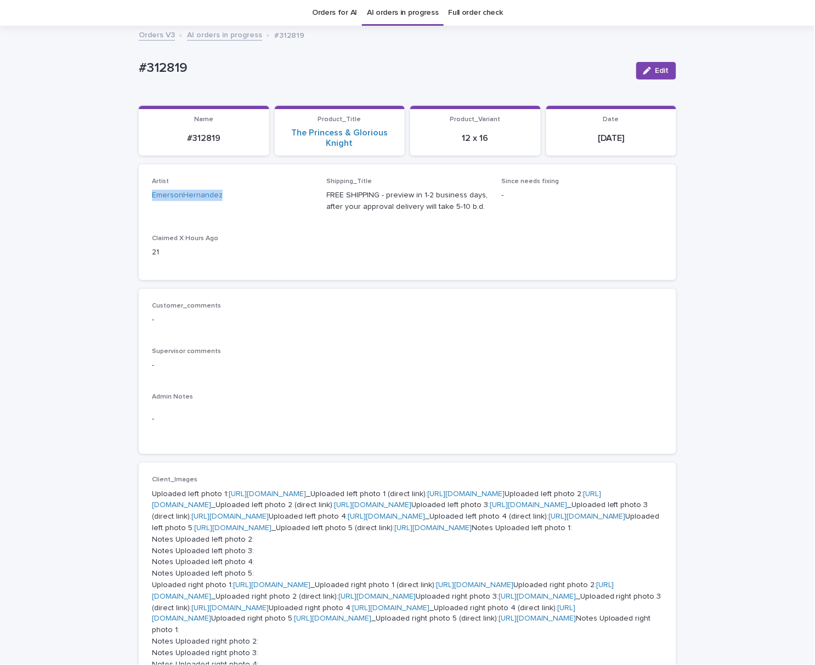
drag, startPoint x: 240, startPoint y: 200, endPoint x: 126, endPoint y: 216, distance: 115.7
click at [123, 213] on div "Loading... Saving… Loading... Saving… #312819 Edit #312819 Edit Sorry, there wa…" at bounding box center [407, 623] width 815 height 1193
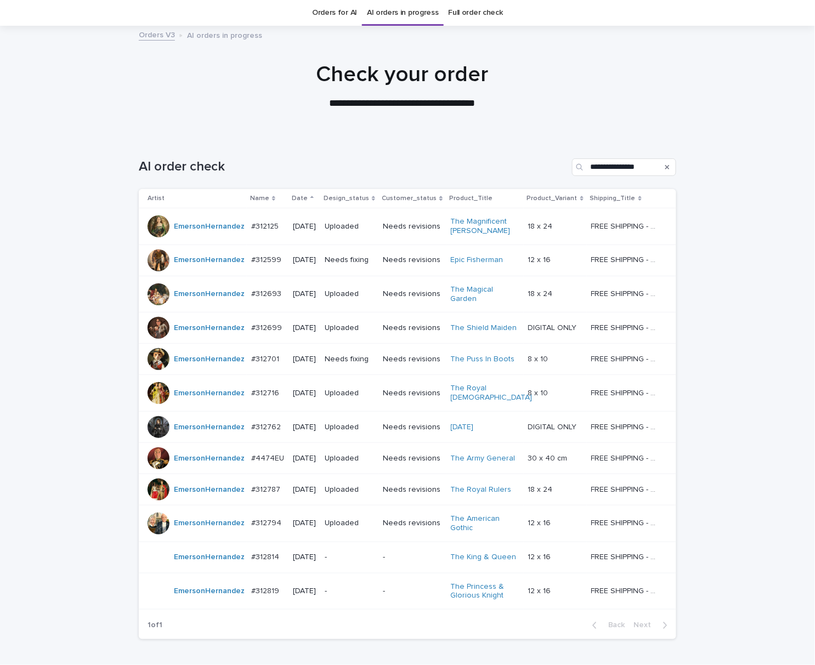
scroll to position [35, 0]
click at [633, 176] on input "**********" at bounding box center [624, 168] width 104 height 18
click at [632, 167] on input "**********" at bounding box center [624, 168] width 104 height 18
click at [626, 167] on input "**********" at bounding box center [624, 168] width 104 height 18
click at [716, 74] on div "**********" at bounding box center [402, 85] width 805 height 49
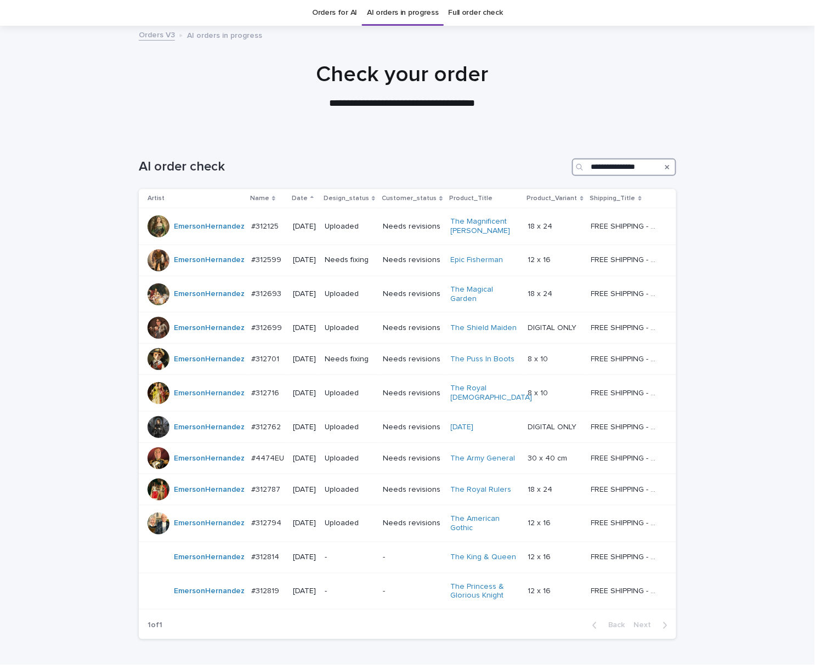
click at [608, 176] on input "**********" at bounding box center [624, 168] width 104 height 18
click at [618, 167] on input "**********" at bounding box center [624, 168] width 104 height 18
click at [630, 171] on input "**********" at bounding box center [624, 168] width 104 height 18
click at [630, 170] on input "**********" at bounding box center [624, 168] width 104 height 18
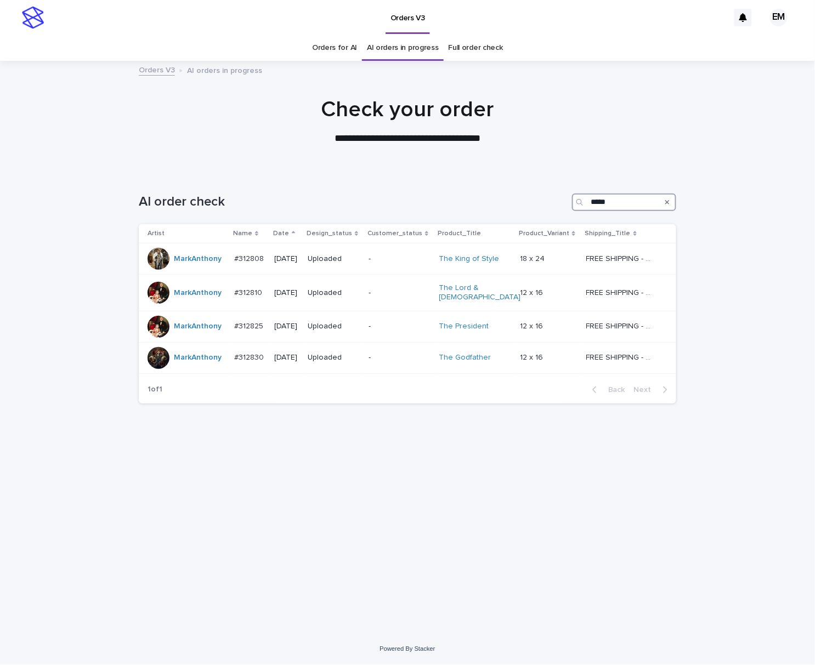
click at [650, 202] on input "*****" at bounding box center [624, 203] width 104 height 18
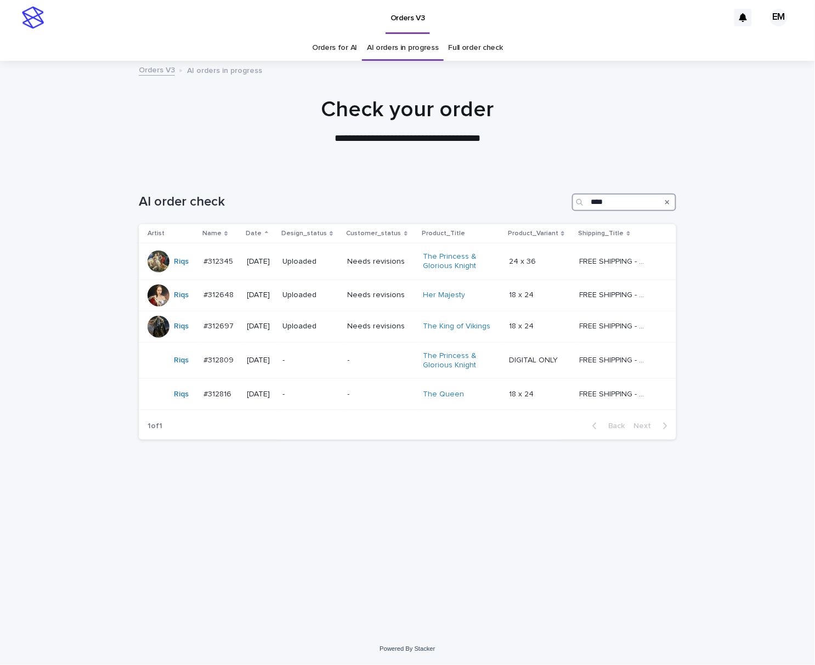
type input "**********"
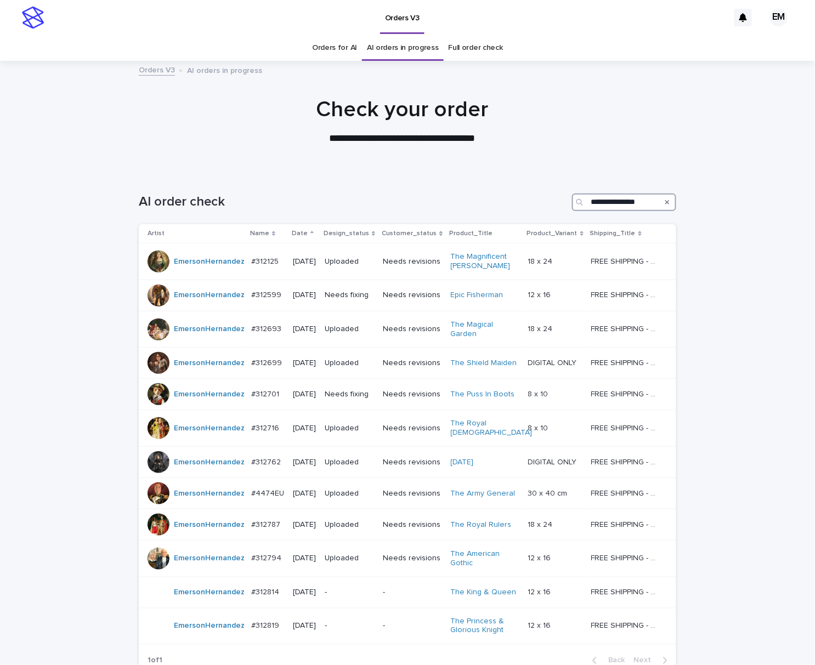
click at [622, 200] on input "**********" at bounding box center [624, 203] width 104 height 18
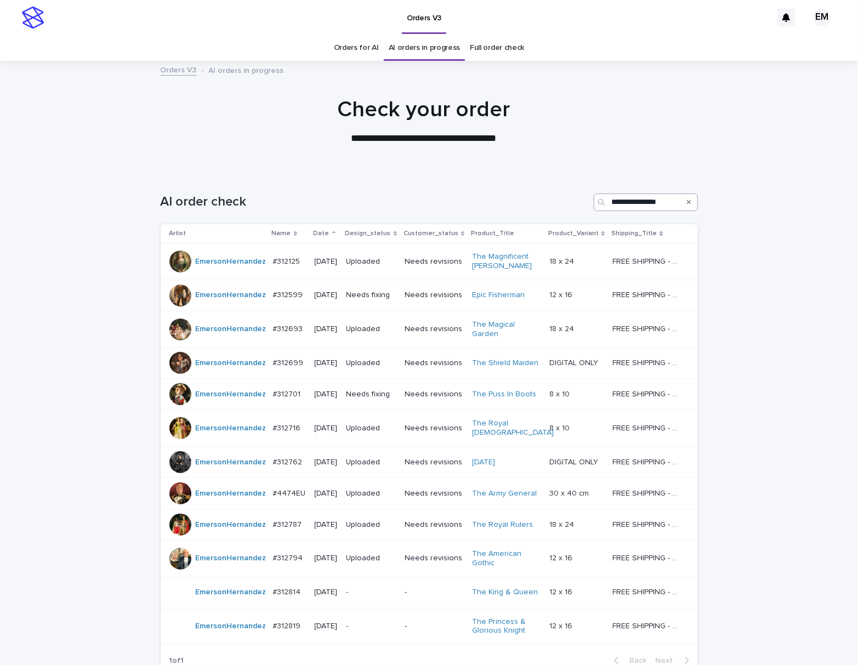
click at [687, 198] on button "Search" at bounding box center [689, 203] width 4 height 18
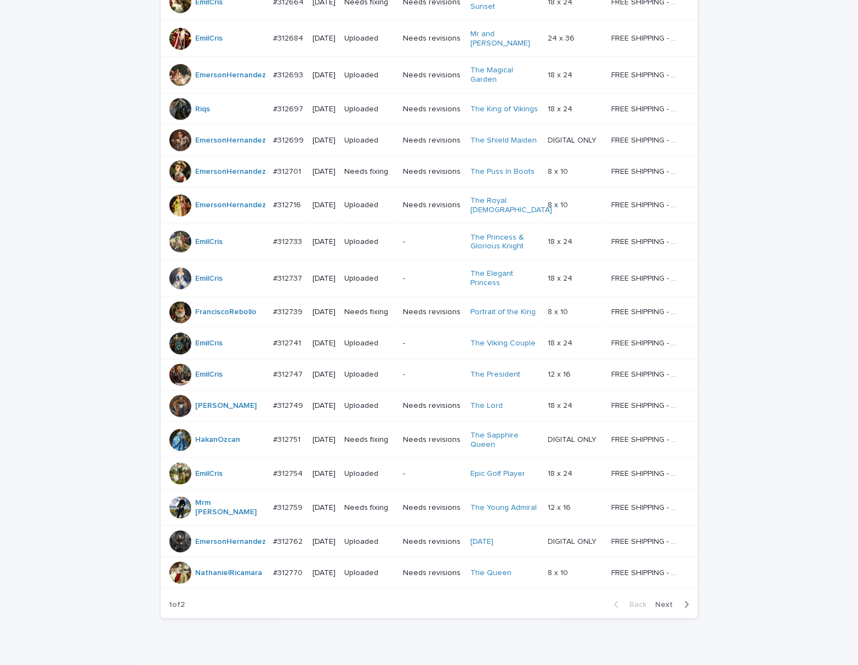
scroll to position [682, 0]
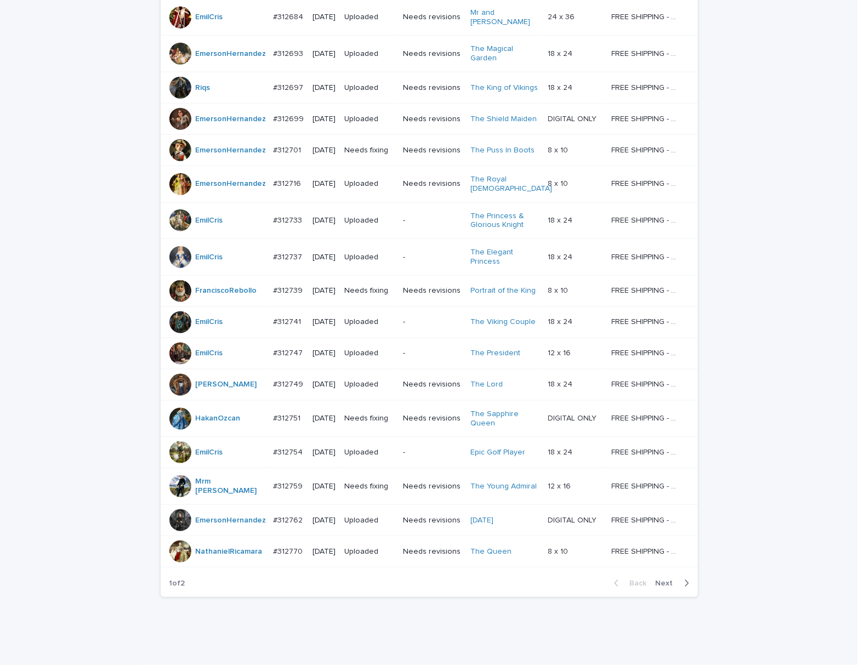
click at [658, 573] on div "Back Next" at bounding box center [652, 583] width 93 height 27
click at [658, 580] on span "Next" at bounding box center [668, 584] width 24 height 8
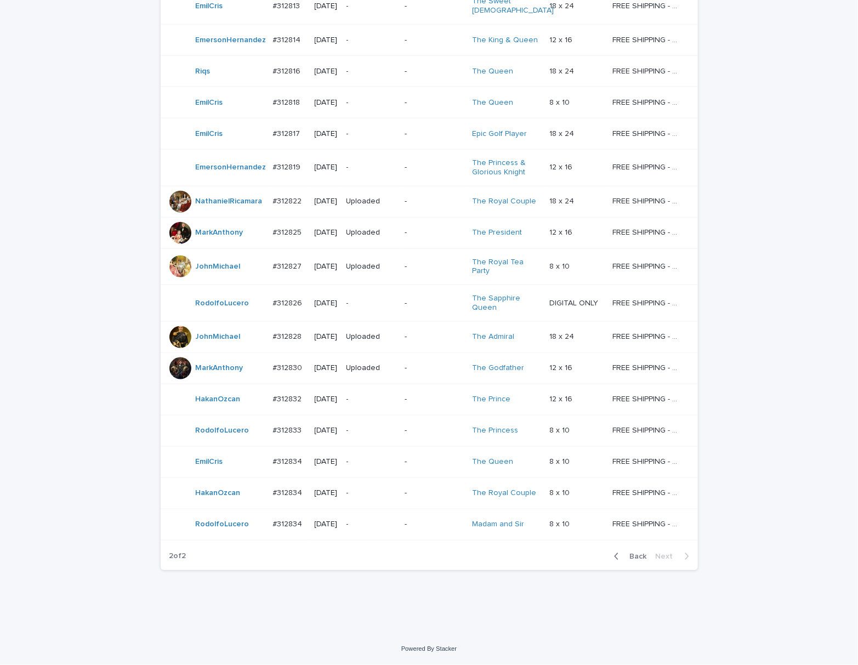
scroll to position [804, 0]
click at [626, 555] on button "Back" at bounding box center [629, 557] width 46 height 10
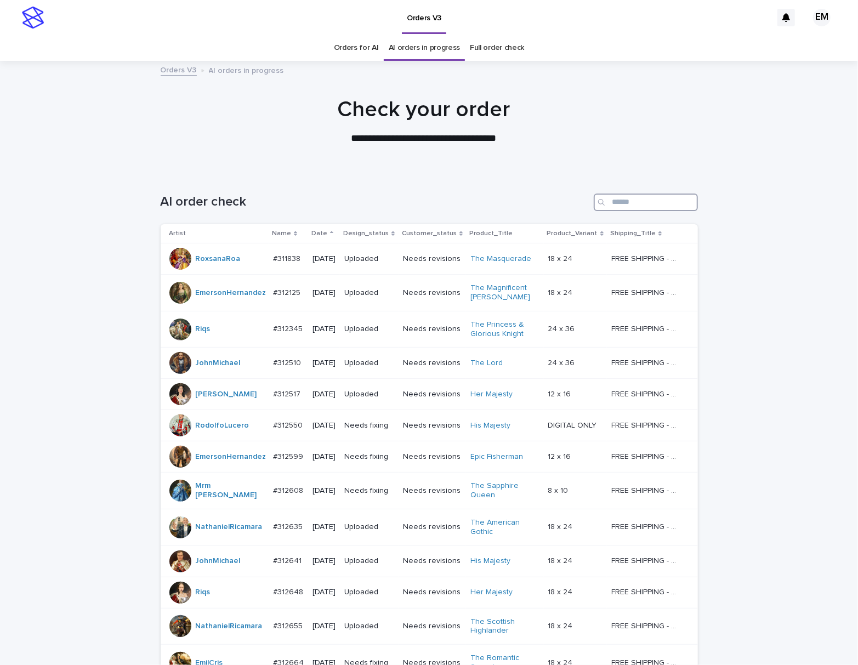
click at [658, 201] on input "Search" at bounding box center [646, 203] width 104 height 18
paste input "**********"
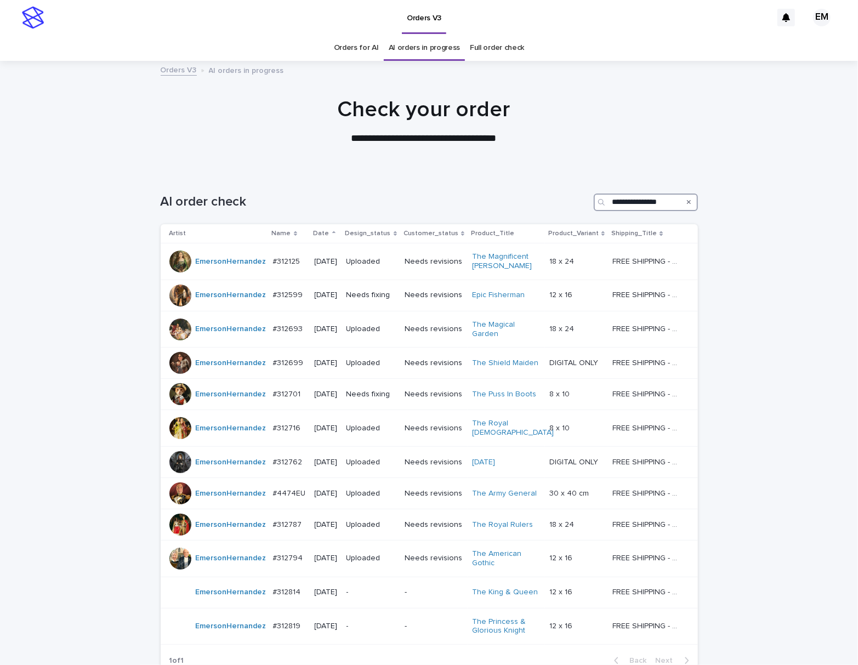
type input "**********"
click at [687, 200] on icon "Search" at bounding box center [689, 202] width 4 height 7
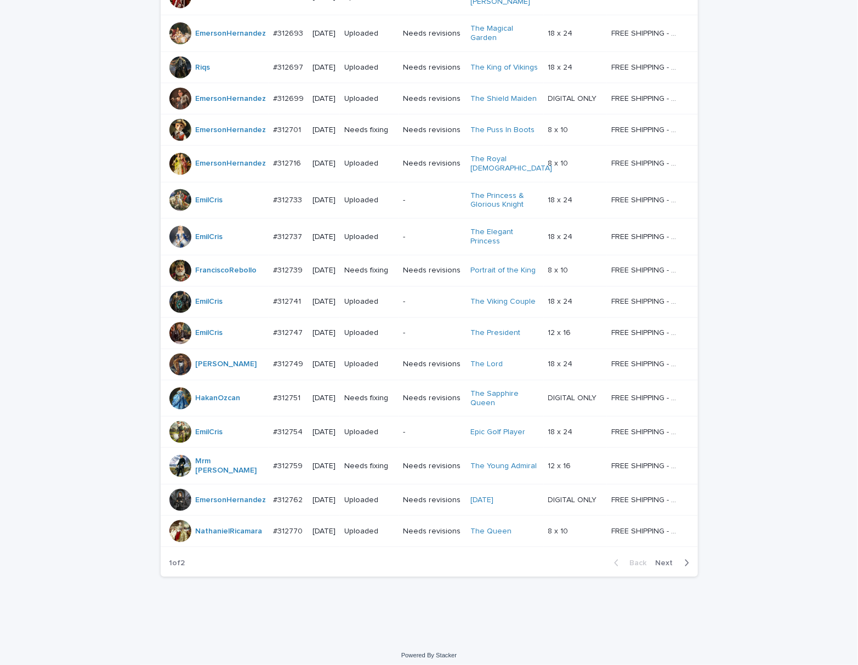
scroll to position [704, 0]
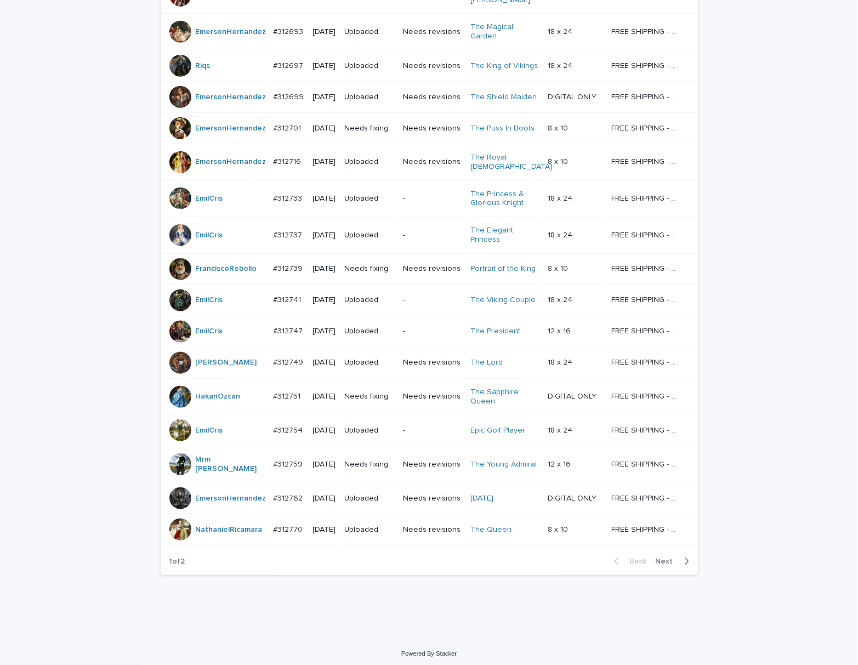
click at [663, 561] on button "Next" at bounding box center [675, 562] width 47 height 10
click at [663, 562] on div "Back Next" at bounding box center [652, 561] width 93 height 27
click at [662, 562] on div "Back Next" at bounding box center [652, 561] width 93 height 27
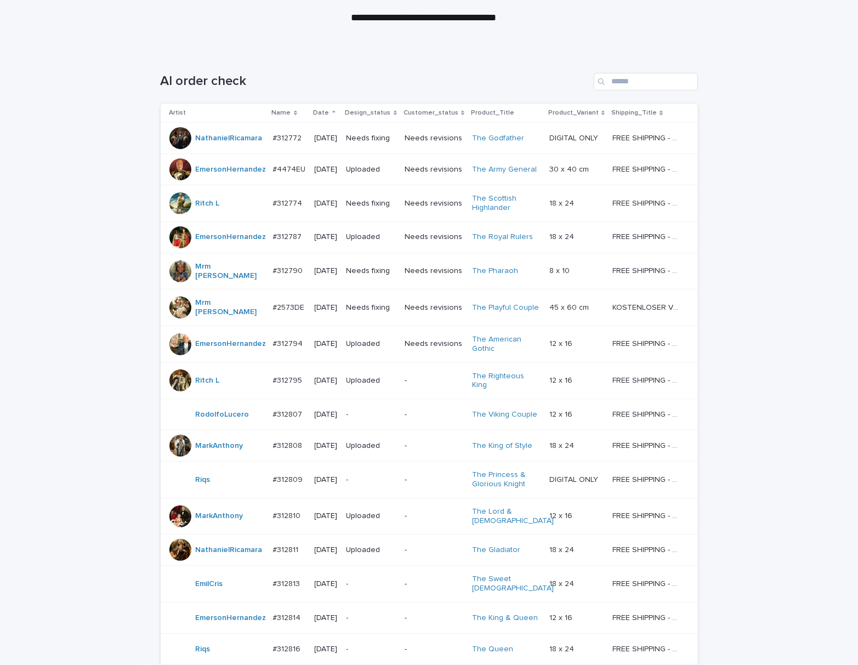
scroll to position [120, 0]
click at [643, 87] on input "Search" at bounding box center [646, 83] width 104 height 18
paste input "**********"
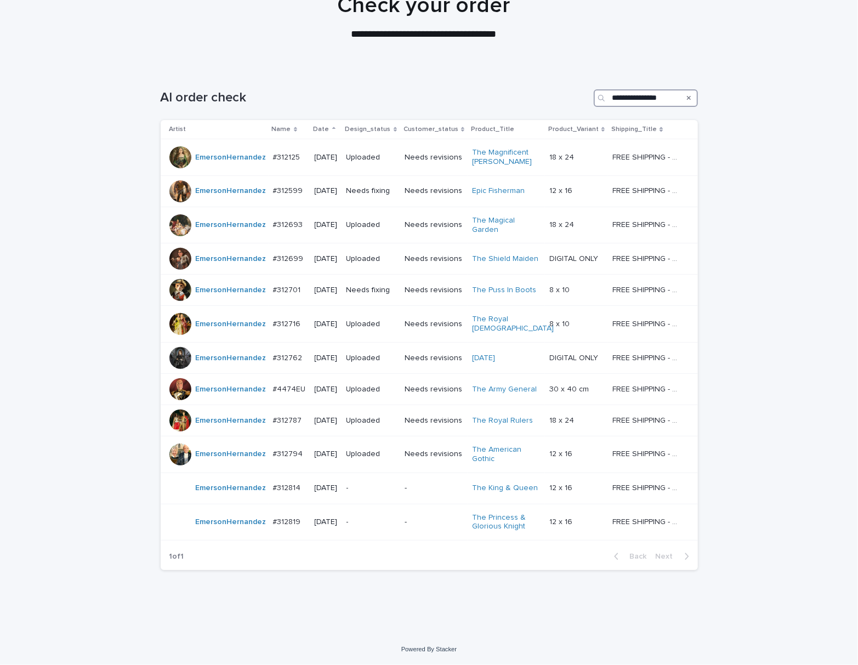
scroll to position [101, 0]
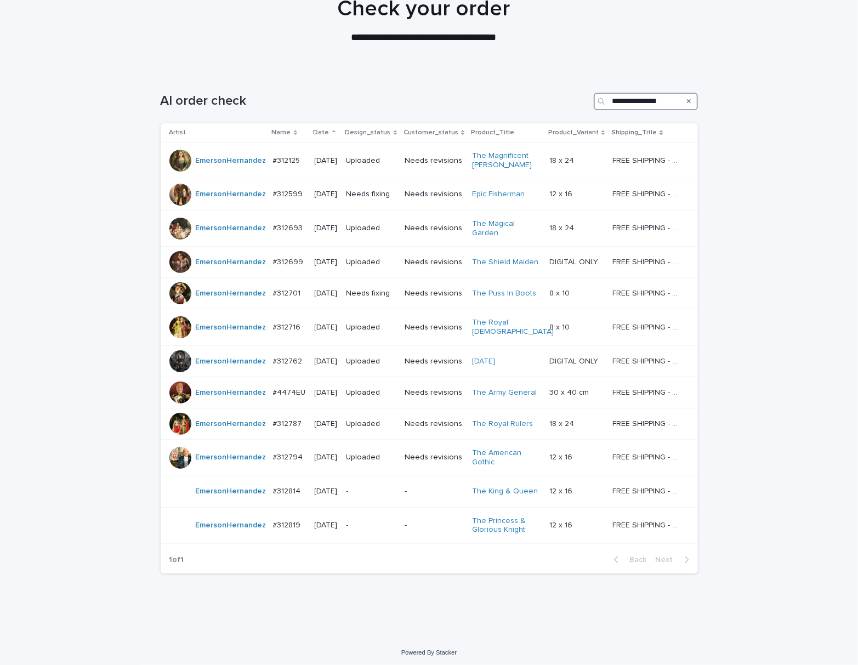
type input "**********"
click at [650, 99] on input "**********" at bounding box center [646, 102] width 104 height 18
click at [634, 99] on input "**********" at bounding box center [646, 102] width 104 height 18
click at [635, 95] on input "**********" at bounding box center [646, 102] width 104 height 18
click at [635, 97] on input "**********" at bounding box center [646, 102] width 104 height 18
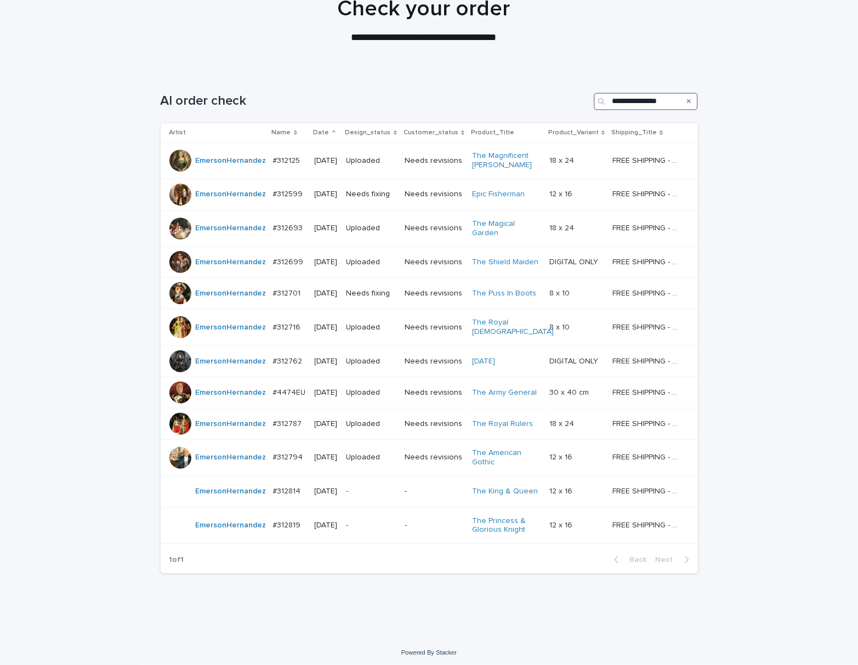
click at [646, 104] on input "**********" at bounding box center [646, 102] width 104 height 18
click at [686, 99] on div "Search" at bounding box center [690, 102] width 18 height 18
click at [685, 102] on div "Search" at bounding box center [690, 102] width 18 height 18
click at [687, 102] on icon "Search" at bounding box center [689, 101] width 4 height 7
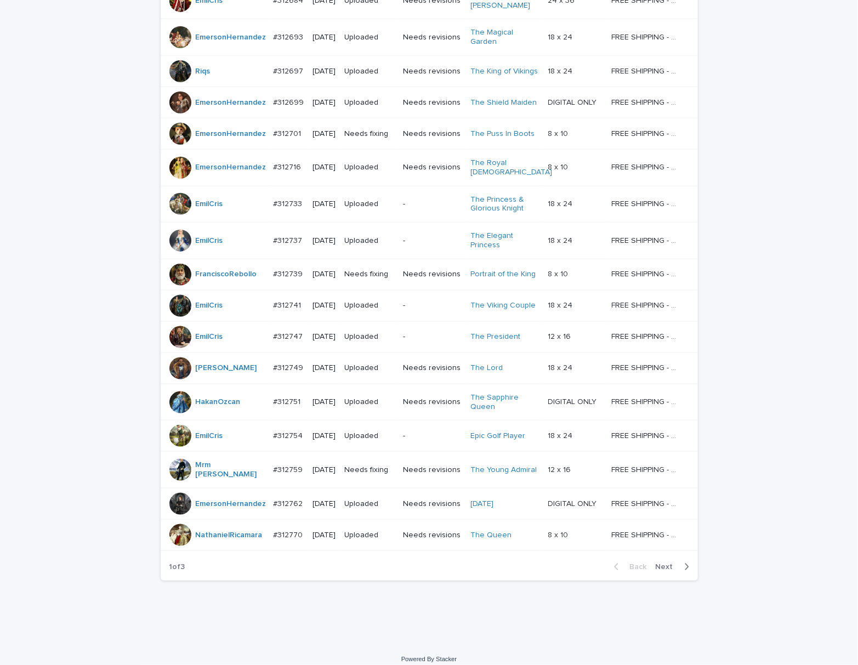
scroll to position [704, 0]
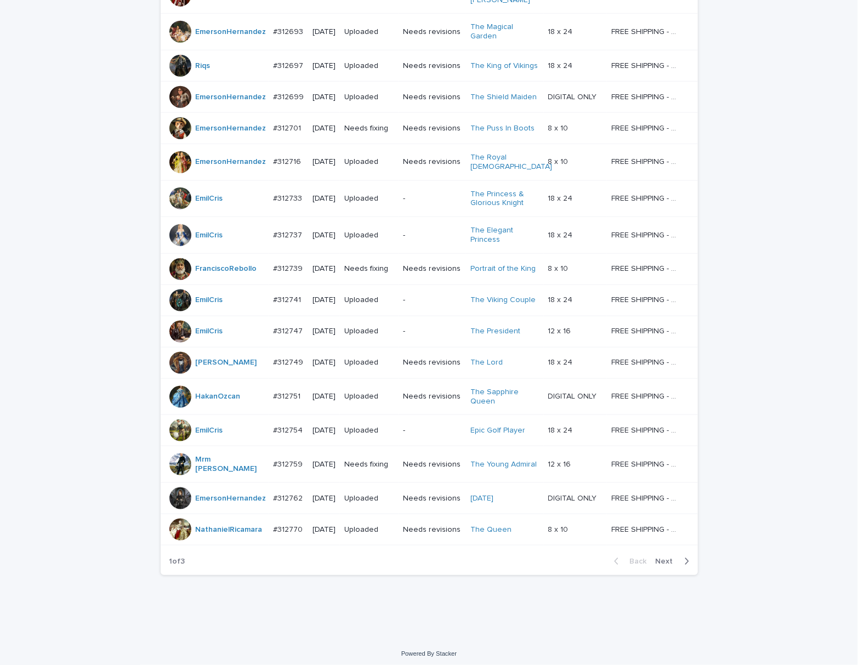
click at [667, 558] on span "Next" at bounding box center [668, 562] width 24 height 8
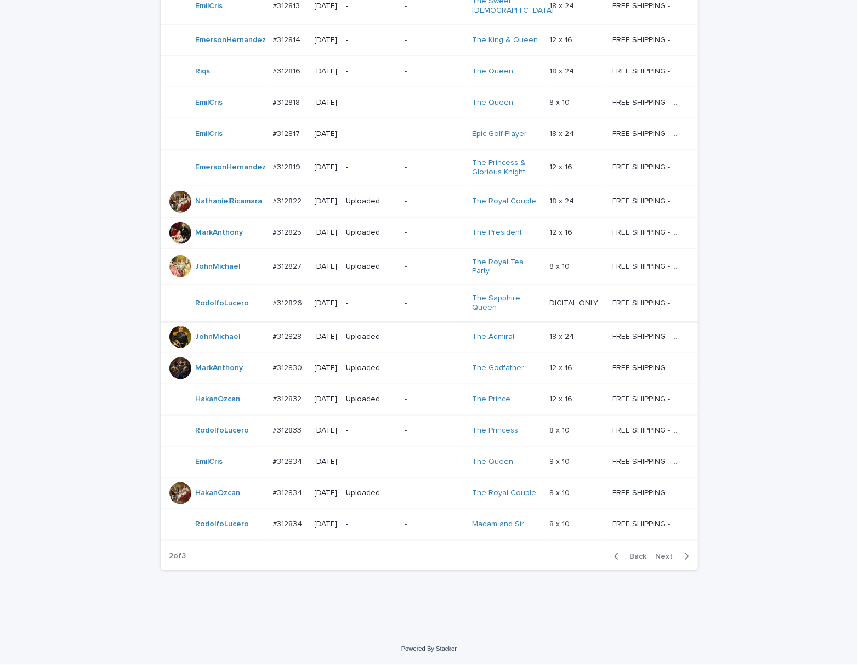
scroll to position [754, 0]
click at [664, 561] on span "Next" at bounding box center [668, 557] width 24 height 8
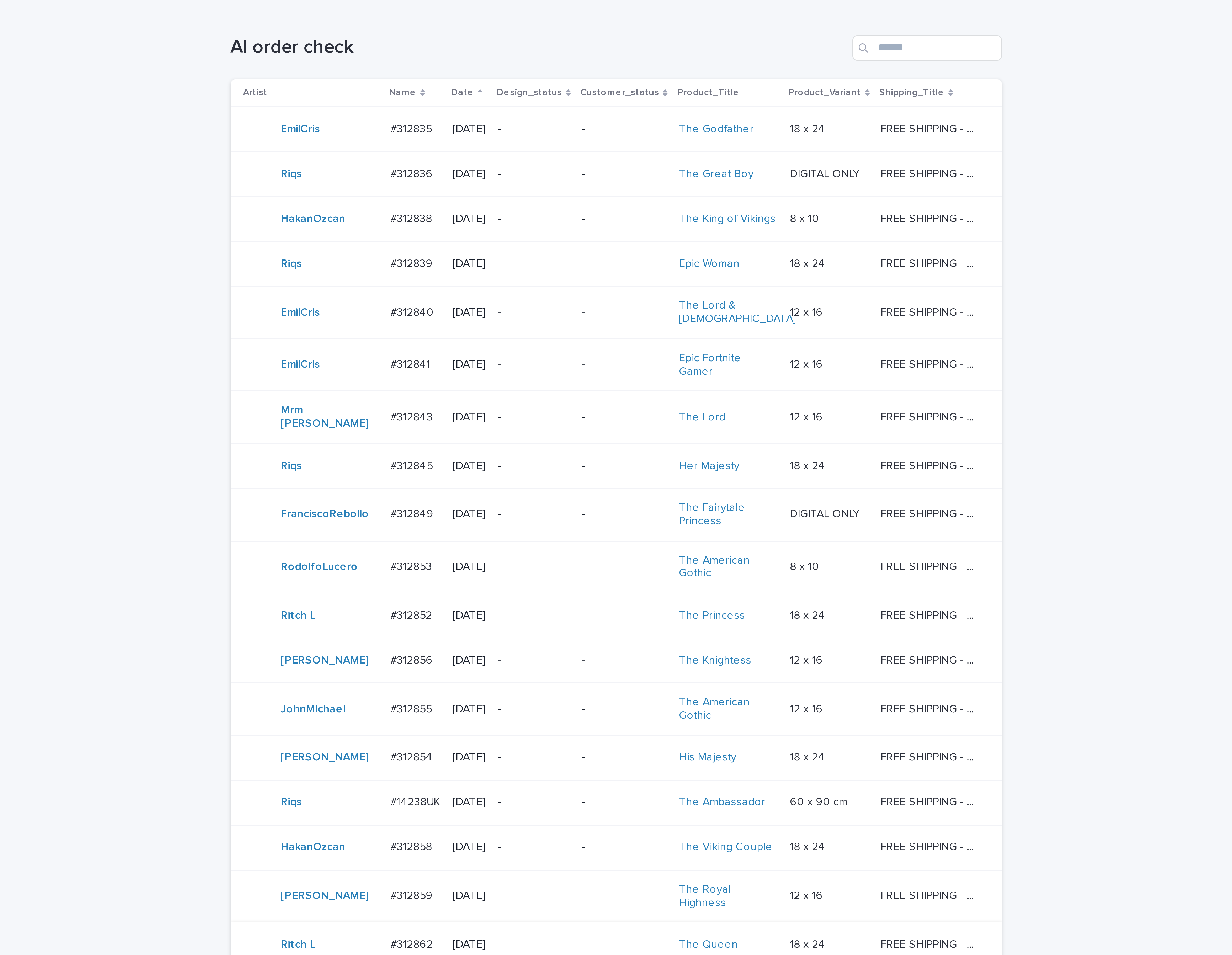
scroll to position [80, 0]
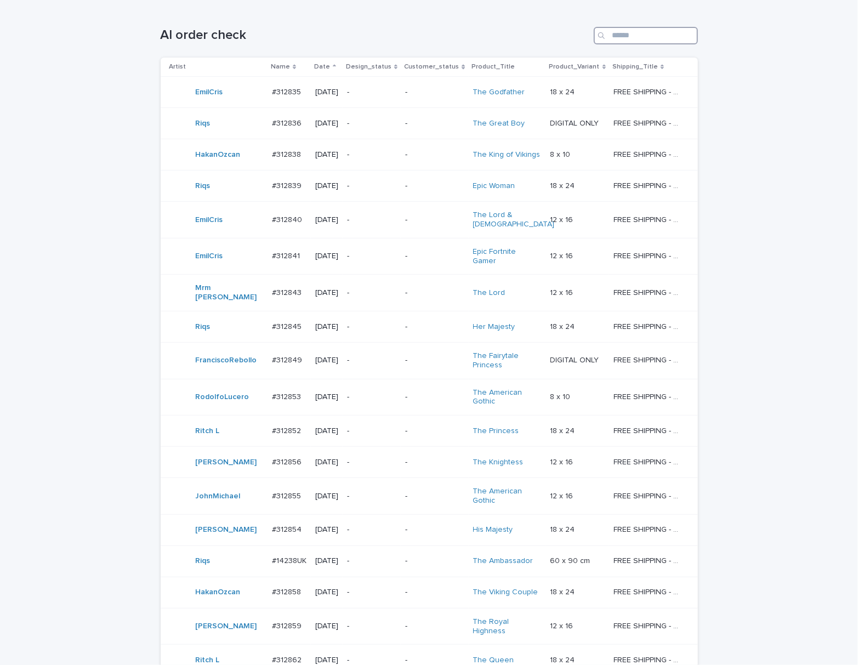
click at [634, 31] on input "Search" at bounding box center [646, 36] width 104 height 18
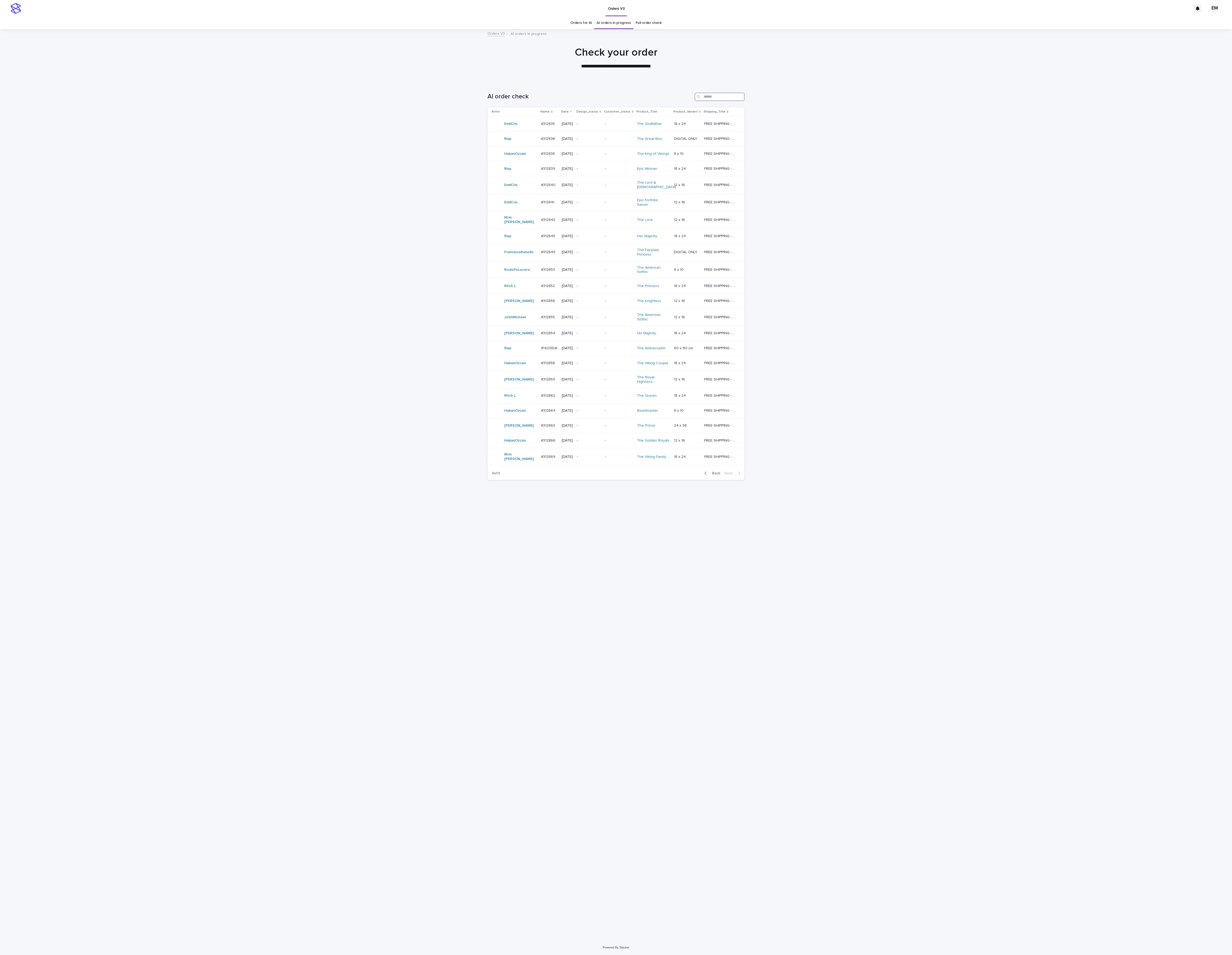
paste input "*******"
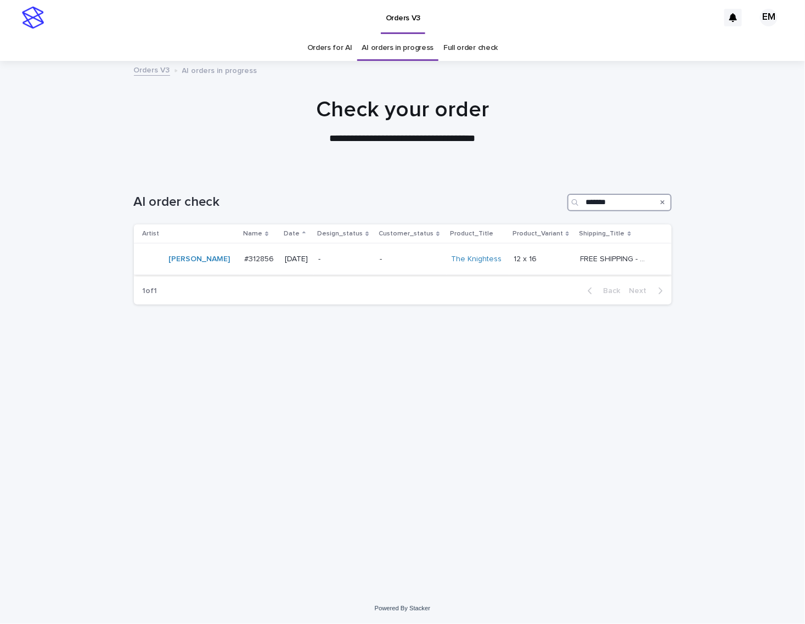
type input "*******"
click at [421, 257] on p "-" at bounding box center [411, 259] width 63 height 9
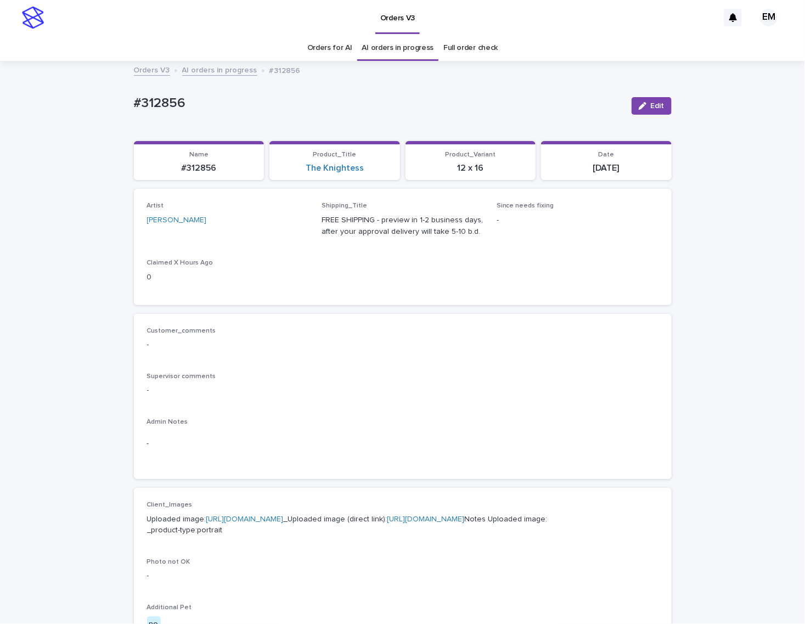
click at [284, 515] on link "[URL][DOMAIN_NAME]" at bounding box center [244, 519] width 77 height 8
drag, startPoint x: 656, startPoint y: 100, endPoint x: 318, endPoint y: 209, distance: 354.4
click at [654, 100] on button "Edit" at bounding box center [651, 106] width 40 height 18
click at [242, 228] on div "Select..." at bounding box center [210, 225] width 125 height 18
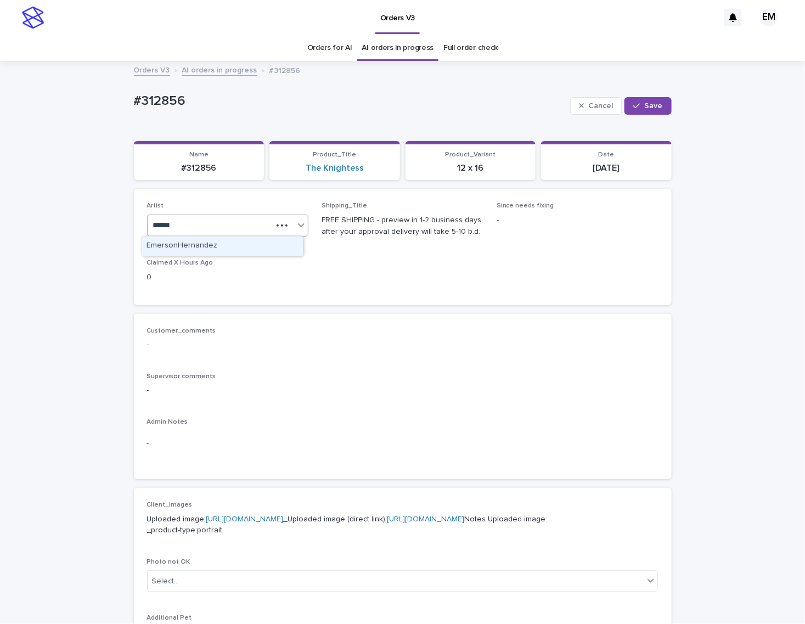
type input "*******"
click at [645, 102] on span "Save" at bounding box center [654, 106] width 18 height 8
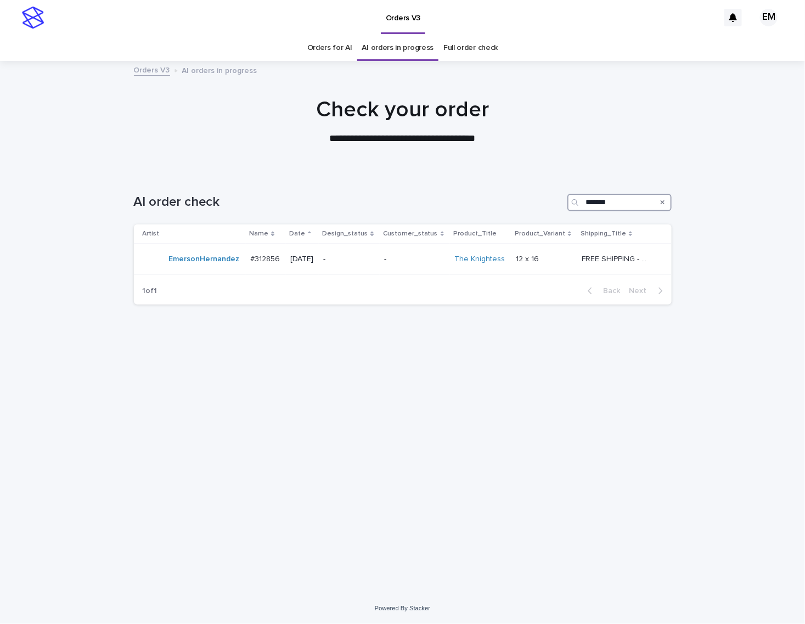
drag, startPoint x: 631, startPoint y: 206, endPoint x: 531, endPoint y: 207, distance: 100.4
click at [531, 207] on div "AI order check *******" at bounding box center [403, 203] width 538 height 18
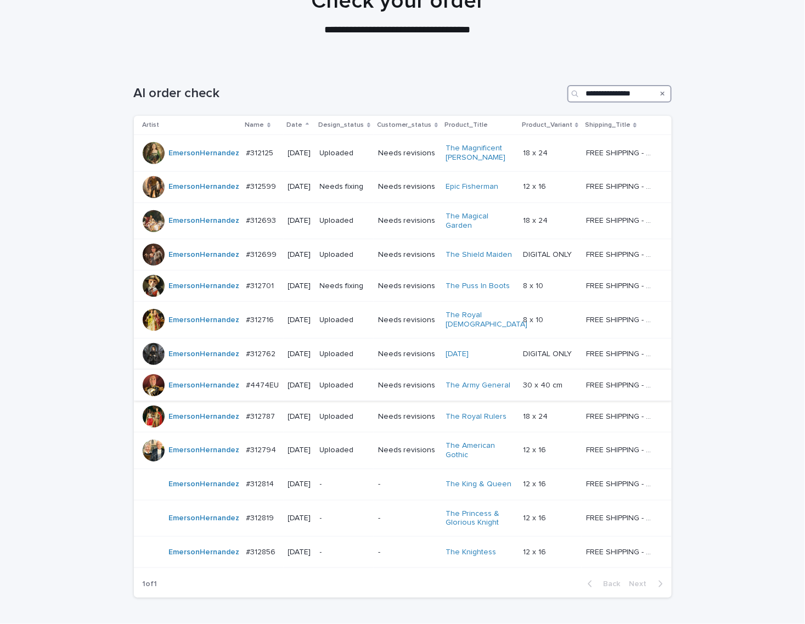
scroll to position [179, 0]
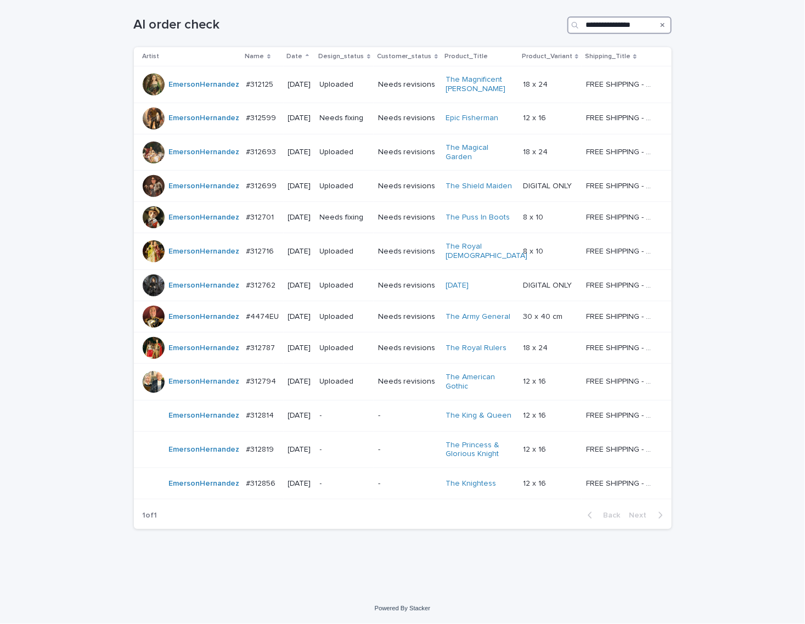
type input "**********"
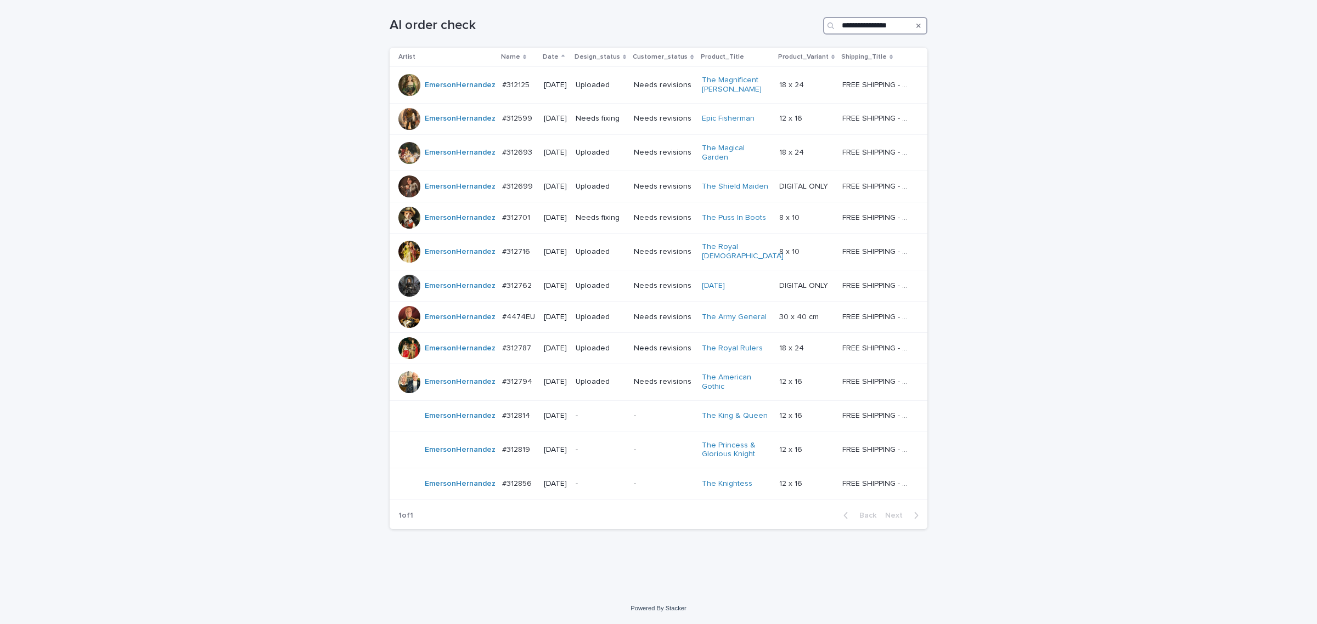
scroll to position [178, 0]
click at [888, 31] on input "**********" at bounding box center [875, 26] width 104 height 18
click at [1094, 195] on div "**********" at bounding box center [658, 294] width 1317 height 598
drag, startPoint x: 154, startPoint y: 218, endPoint x: 122, endPoint y: 1, distance: 219.0
click at [152, 218] on div "**********" at bounding box center [658, 294] width 1317 height 598
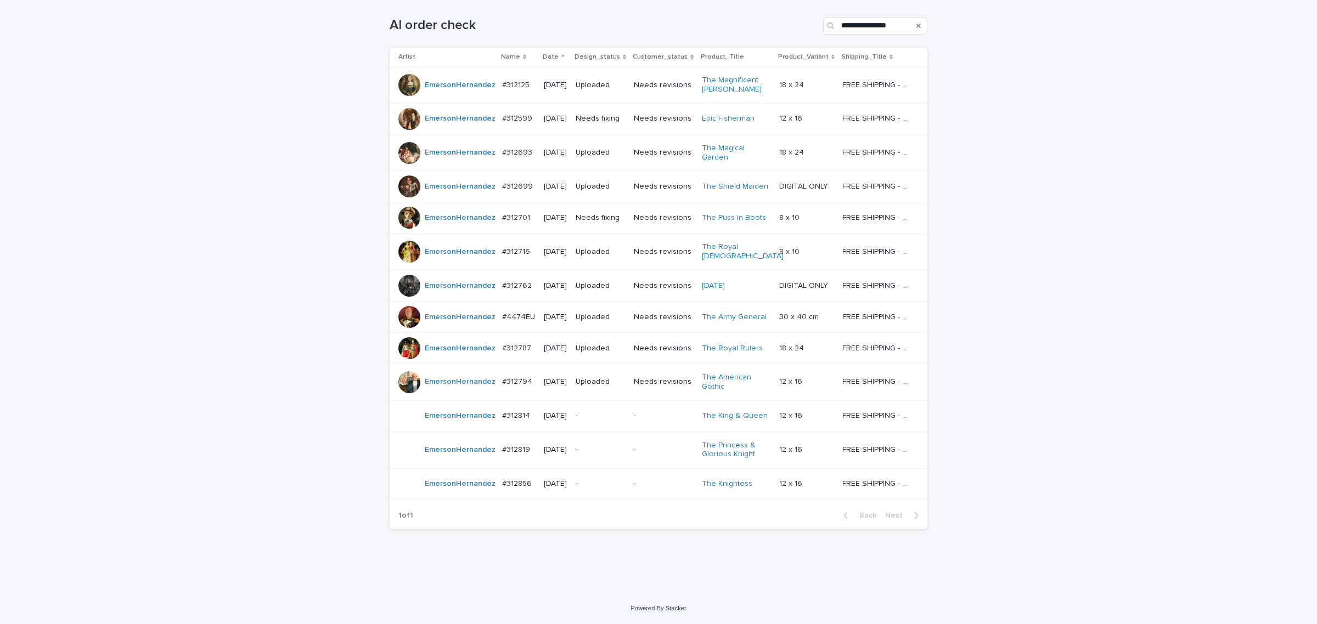
click at [611, 411] on p "-" at bounding box center [599, 415] width 49 height 9
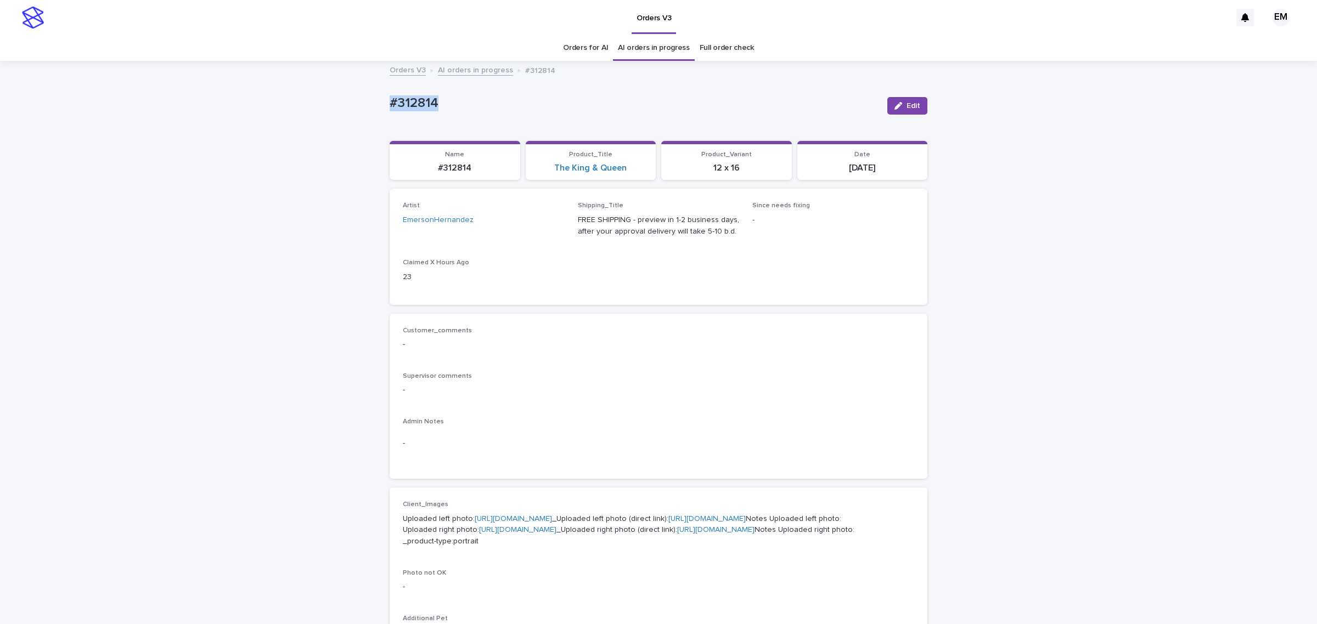
drag, startPoint x: 509, startPoint y: 86, endPoint x: 257, endPoint y: 91, distance: 251.8
click at [262, 91] on div "Loading... Saving… Loading... Saving… #312814 Edit #312814 Edit Sorry, there wa…" at bounding box center [658, 567] width 1317 height 1011
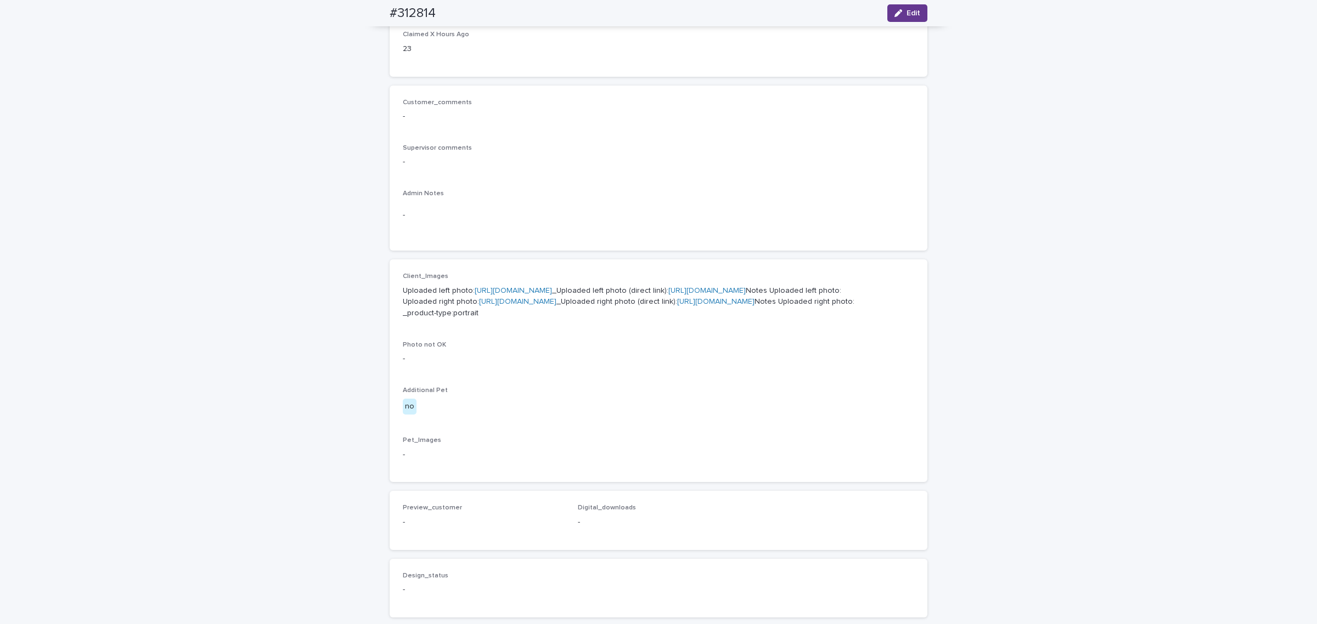
click at [906, 14] on span "Edit" at bounding box center [913, 13] width 14 height 8
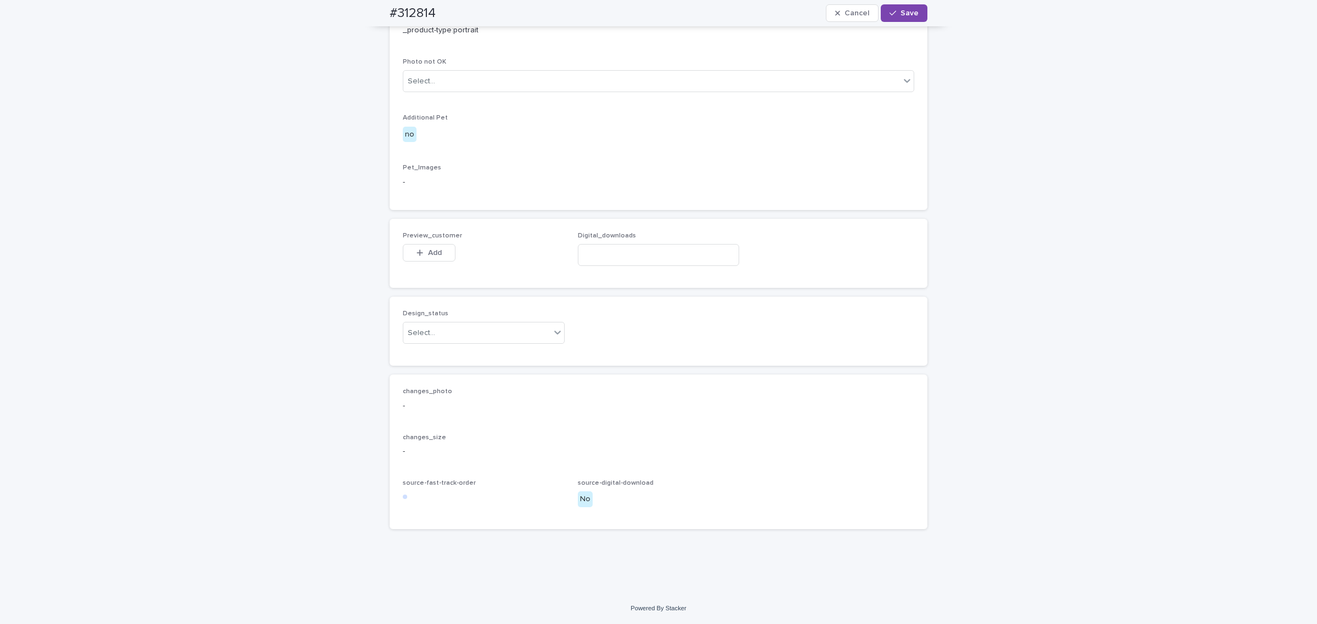
scroll to position [610, 0]
click at [432, 239] on span "Preview_customer" at bounding box center [432, 236] width 59 height 7
click at [437, 262] on button "Add" at bounding box center [429, 253] width 53 height 18
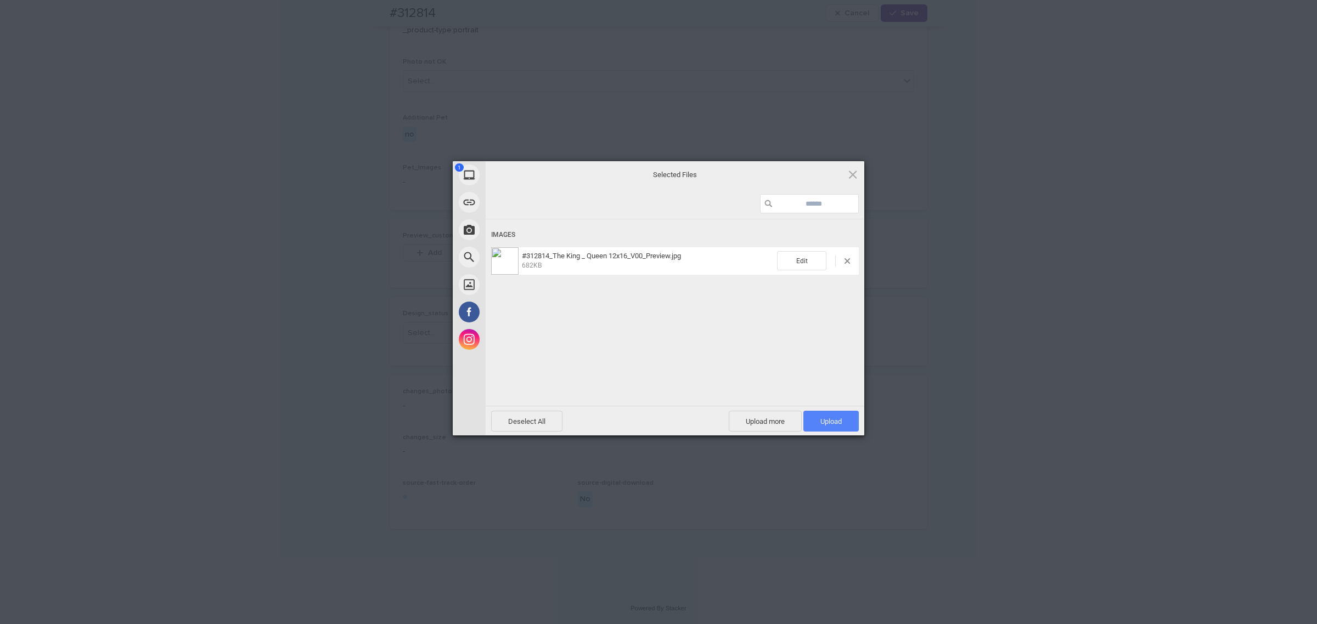
click at [822, 421] on span "Upload 1" at bounding box center [830, 421] width 21 height 8
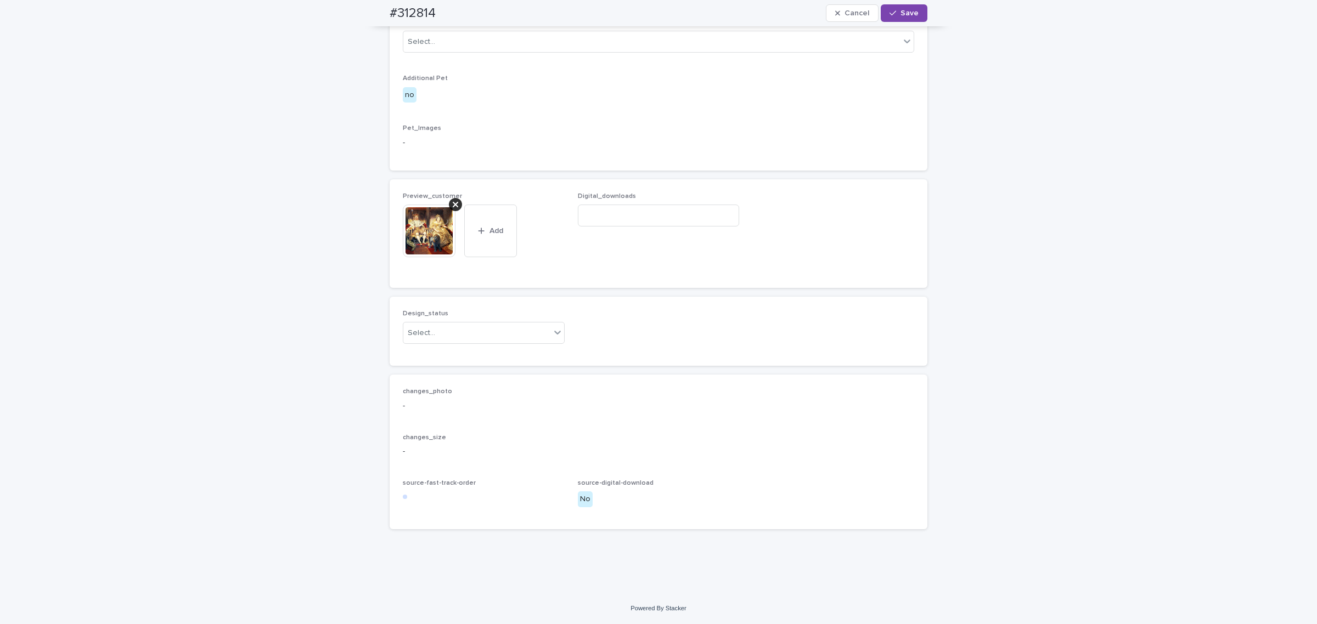
scroll to position [630, 0]
click at [475, 342] on div "Select..." at bounding box center [476, 333] width 147 height 18
click at [470, 386] on div "Uploaded" at bounding box center [478, 388] width 161 height 19
click at [903, 12] on span "Save" at bounding box center [909, 13] width 18 height 8
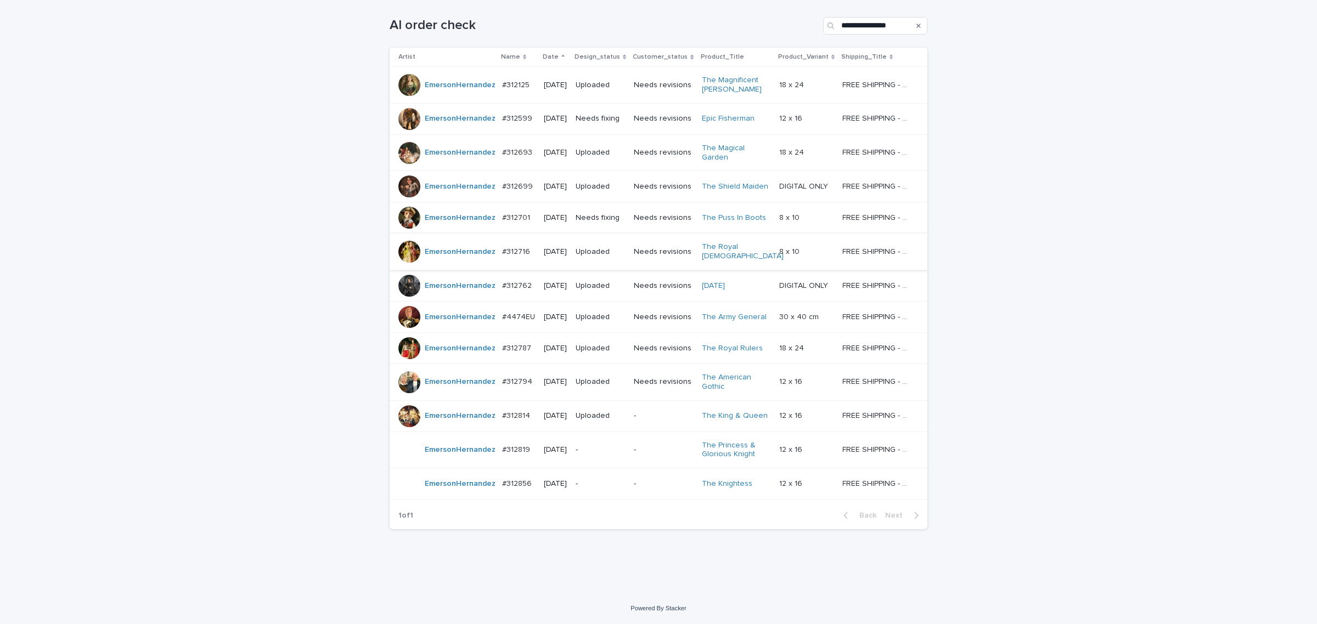
scroll to position [178, 0]
click at [615, 448] on p "-" at bounding box center [599, 449] width 49 height 9
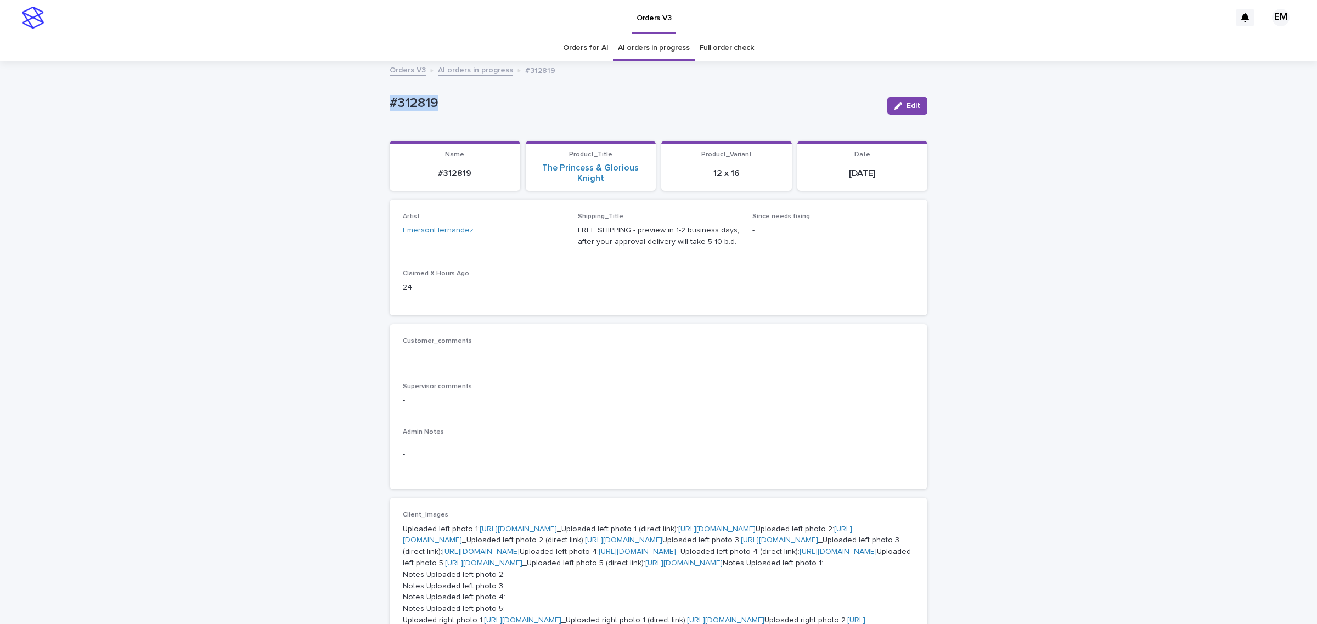
drag, startPoint x: 456, startPoint y: 107, endPoint x: 330, endPoint y: 97, distance: 127.1
click at [887, 97] on button "Edit" at bounding box center [907, 106] width 40 height 18
click at [902, 109] on span "Save" at bounding box center [909, 106] width 18 height 8
drag, startPoint x: 903, startPoint y: 108, endPoint x: 835, endPoint y: 155, distance: 82.3
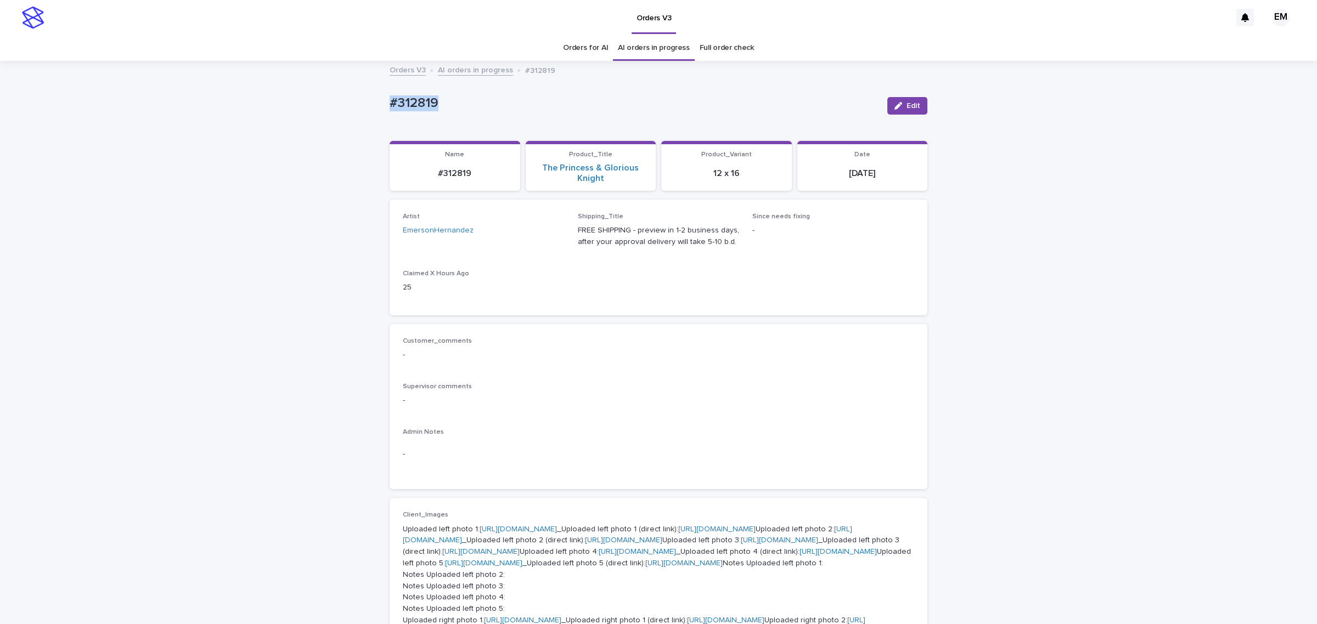
click at [906, 107] on span "Edit" at bounding box center [913, 106] width 14 height 8
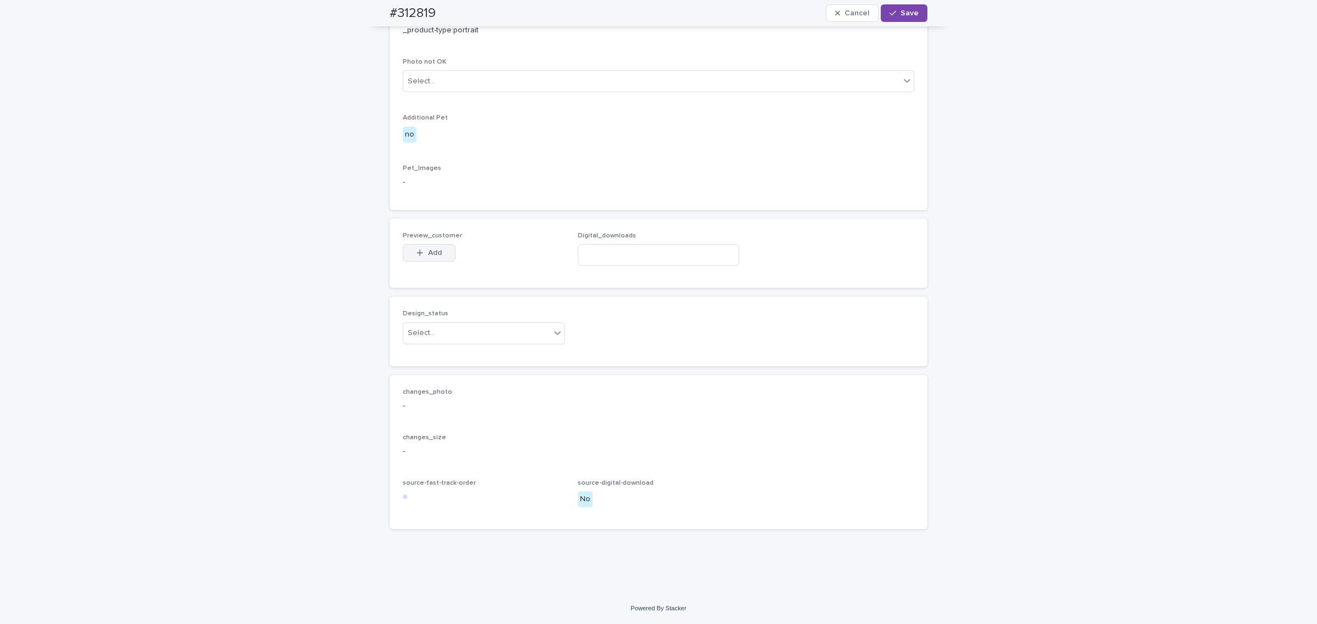
scroll to position [1097, 0]
click at [429, 262] on button "Add" at bounding box center [429, 253] width 53 height 18
click at [639, 245] on body "Orders V3 EM Orders for AI AI orders in progress Full order check Orders V3 AI …" at bounding box center [658, 312] width 1317 height 624
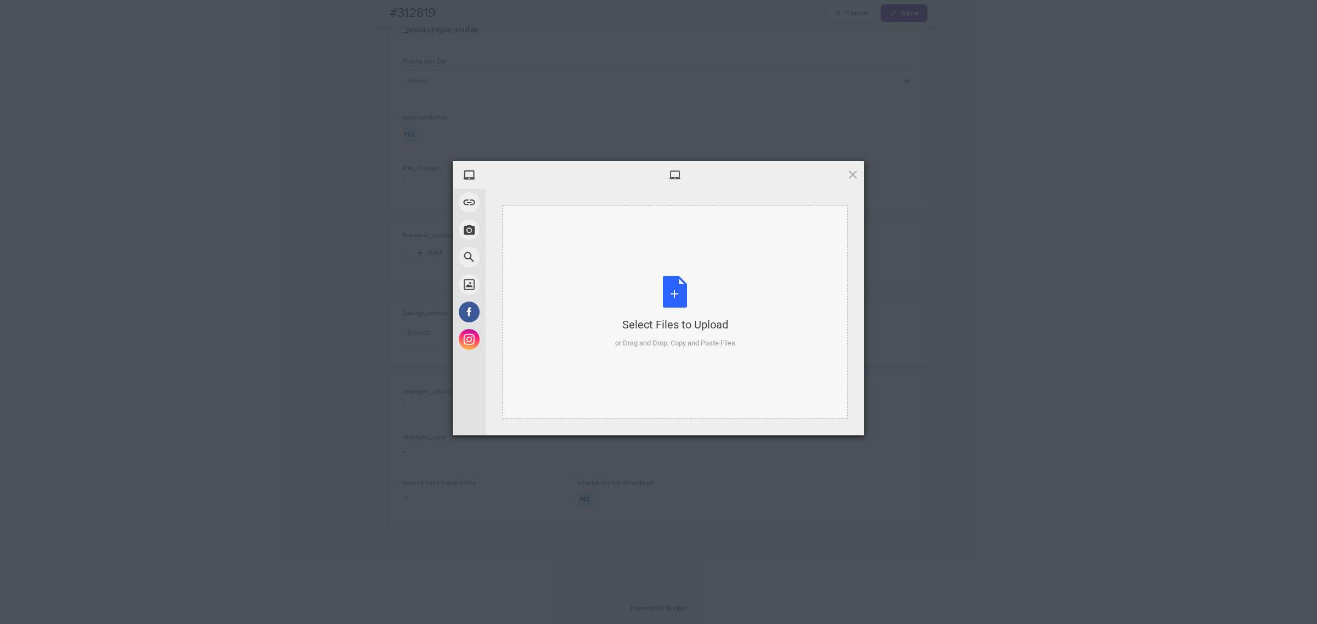
click at [637, 245] on div "Select Files to Upload or Drag and Drop, Copy and Paste Files" at bounding box center [675, 312] width 346 height 214
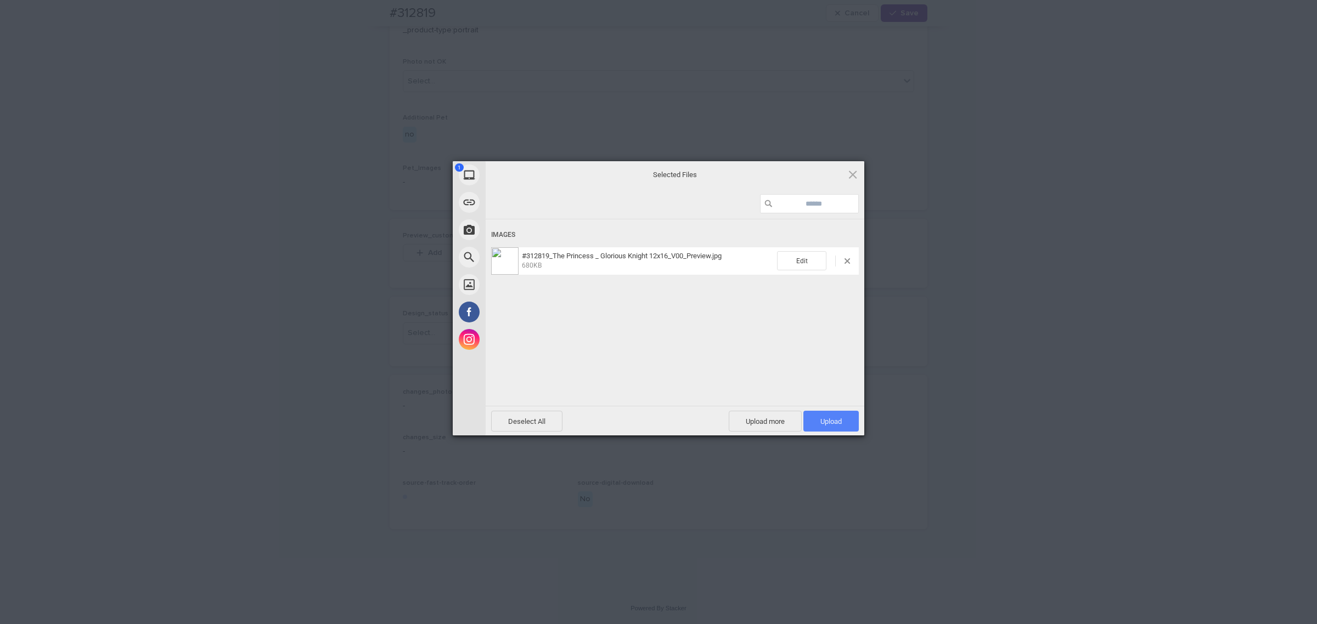
click at [828, 411] on span "Upload 1" at bounding box center [830, 421] width 55 height 21
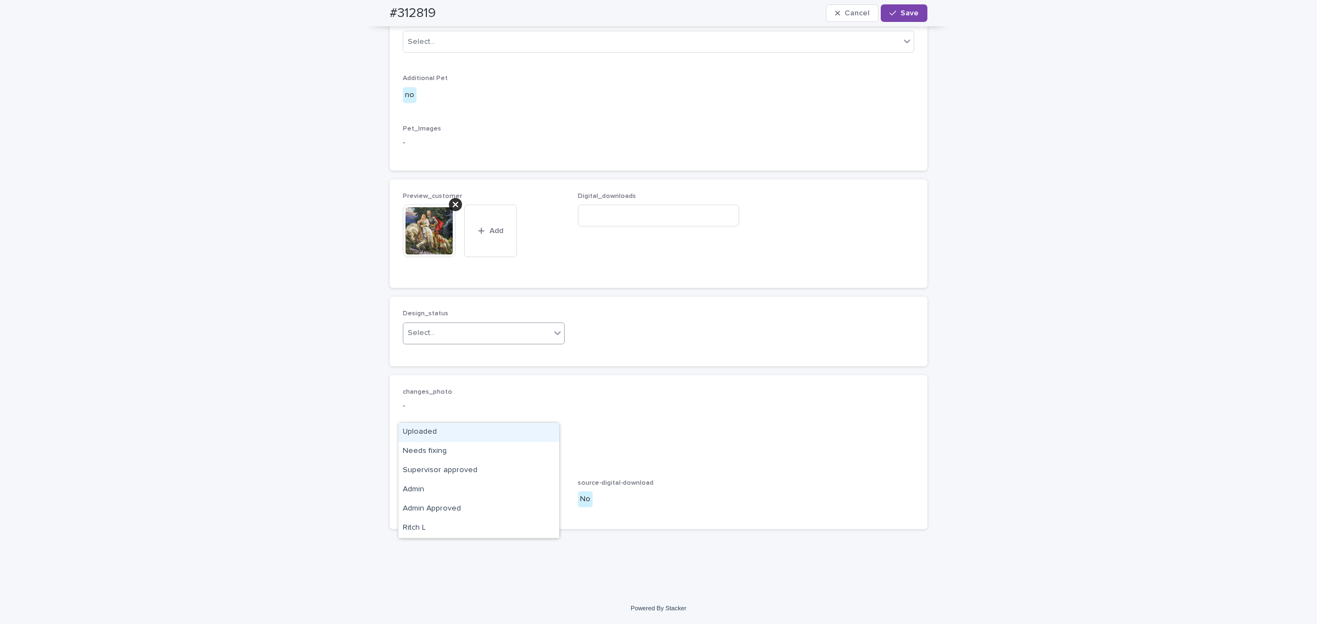
click at [454, 342] on div "Select..." at bounding box center [476, 333] width 147 height 18
click at [447, 431] on div "Uploaded" at bounding box center [478, 432] width 161 height 19
drag, startPoint x: 892, startPoint y: 16, endPoint x: 792, endPoint y: 0, distance: 101.7
click at [892, 16] on div "button" at bounding box center [894, 13] width 11 height 8
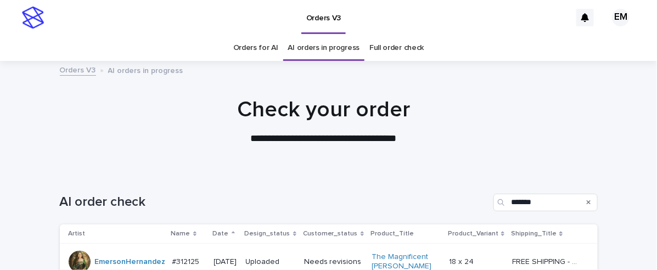
click at [399, 187] on div "AI order check *******" at bounding box center [329, 198] width 538 height 53
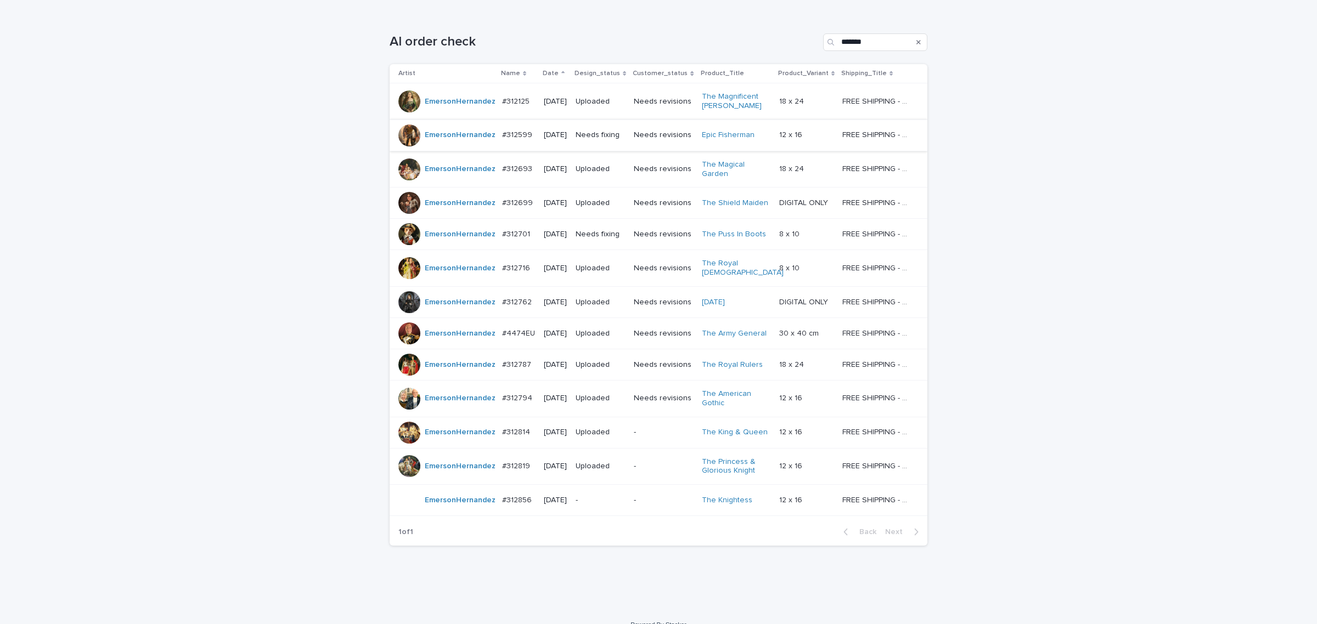
scroll to position [178, 0]
